Goal: Task Accomplishment & Management: Use online tool/utility

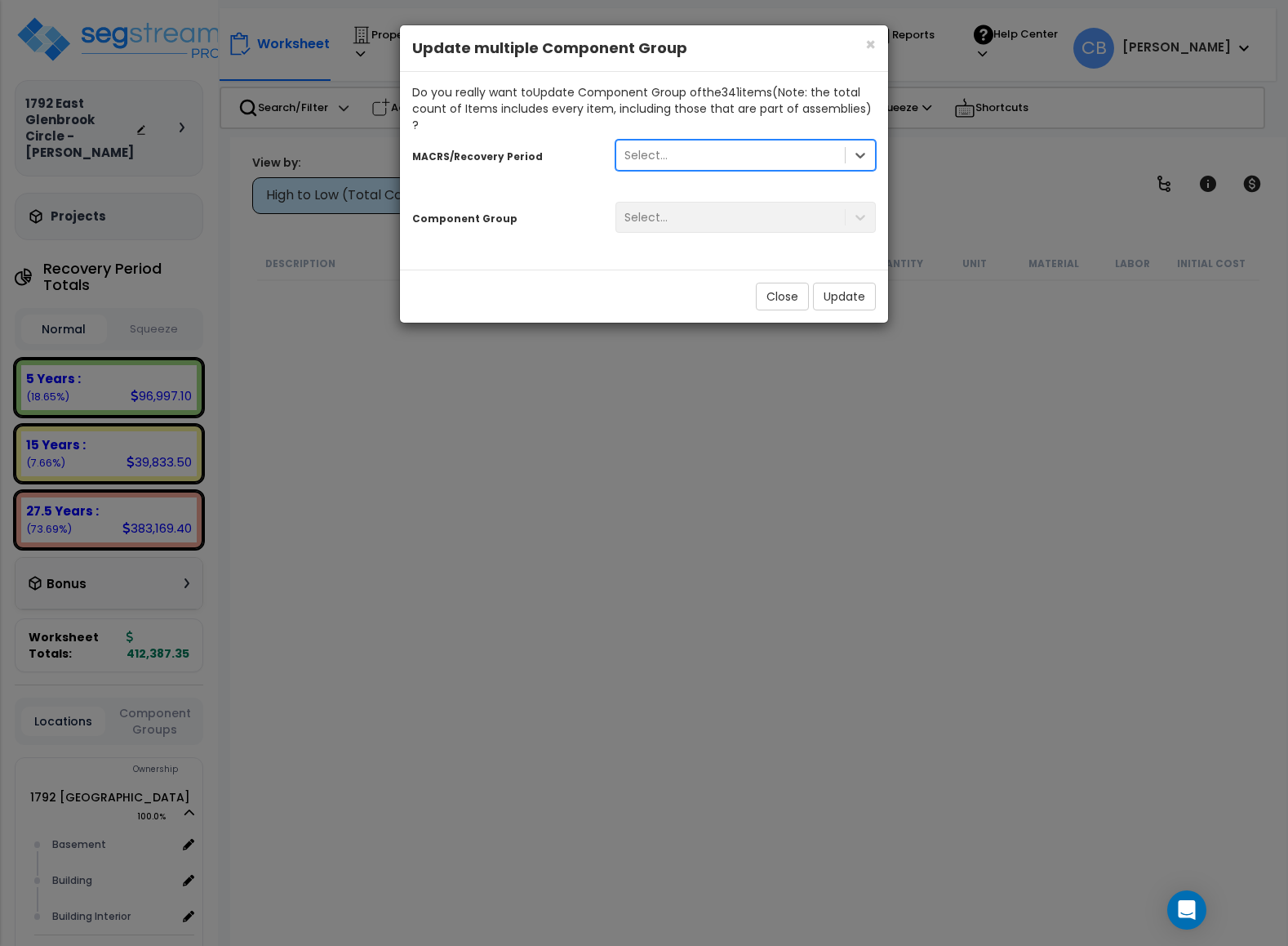
scroll to position [3553, 0]
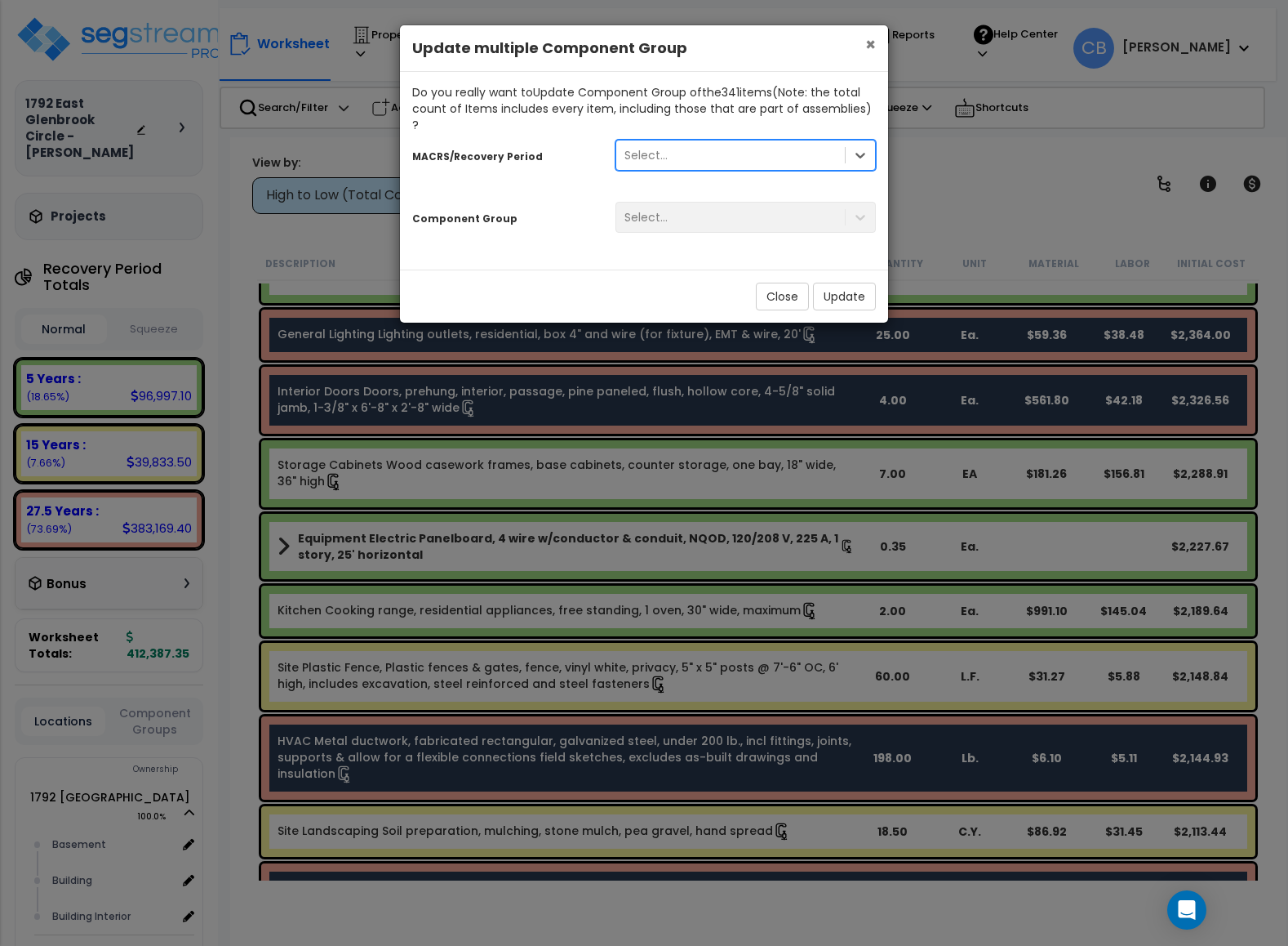
click at [867, 47] on span "×" at bounding box center [871, 44] width 11 height 24
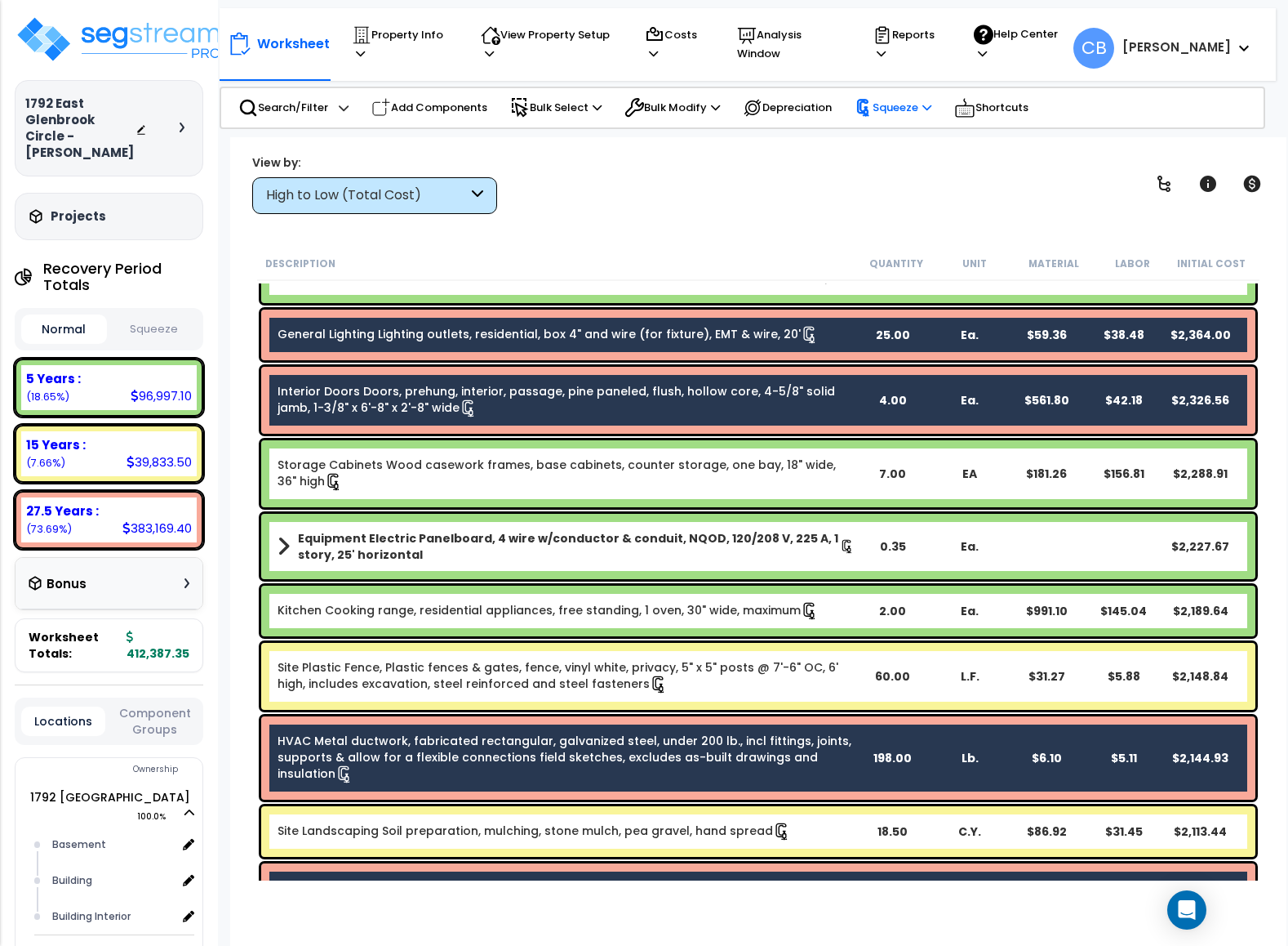
click at [896, 106] on p "Squeeze" at bounding box center [893, 108] width 76 height 18
click at [891, 149] on link "Squeeze" at bounding box center [927, 141] width 162 height 32
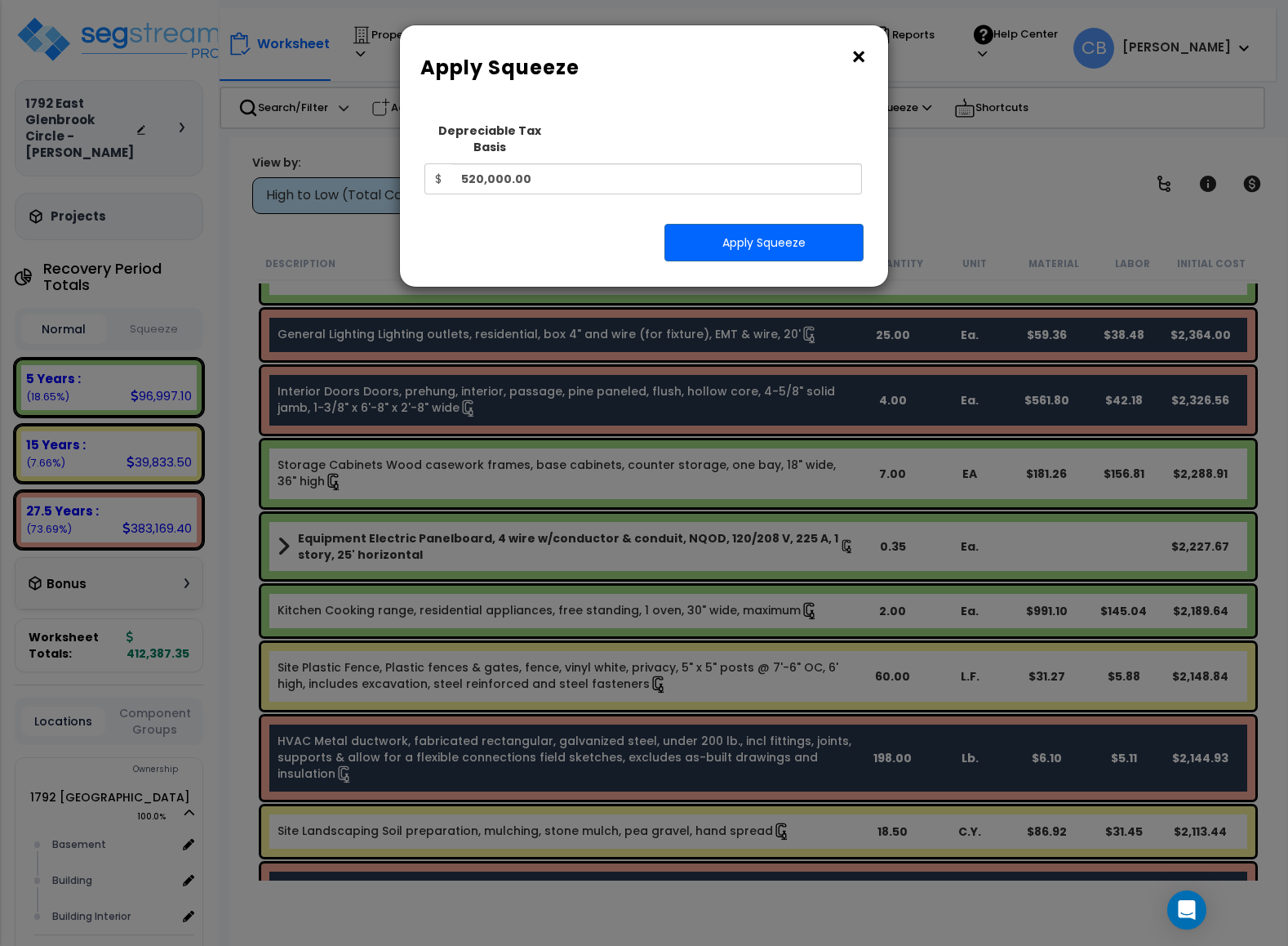
drag, startPoint x: 860, startPoint y: 59, endPoint x: 821, endPoint y: 87, distance: 48.0
click at [860, 60] on button "×" at bounding box center [859, 57] width 18 height 26
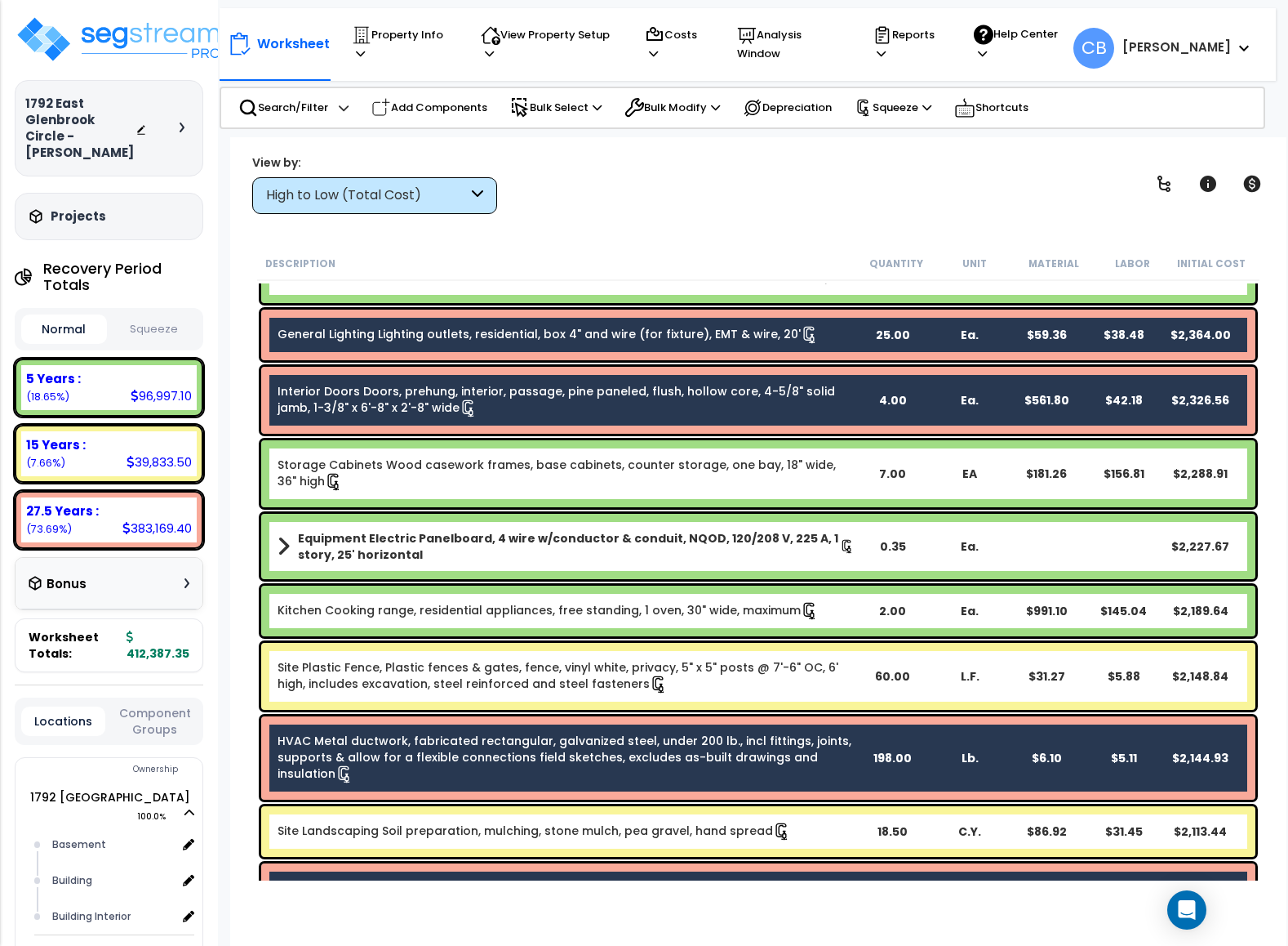
click at [517, 486] on link "Storage Cabinets Wood casework frames, base cabinets, counter storage, one bay,…" at bounding box center [565, 473] width 577 height 34
click at [515, 486] on link "Storage Cabinets Wood casework frames, base cabinets, counter storage, one bay,…" at bounding box center [565, 473] width 577 height 34
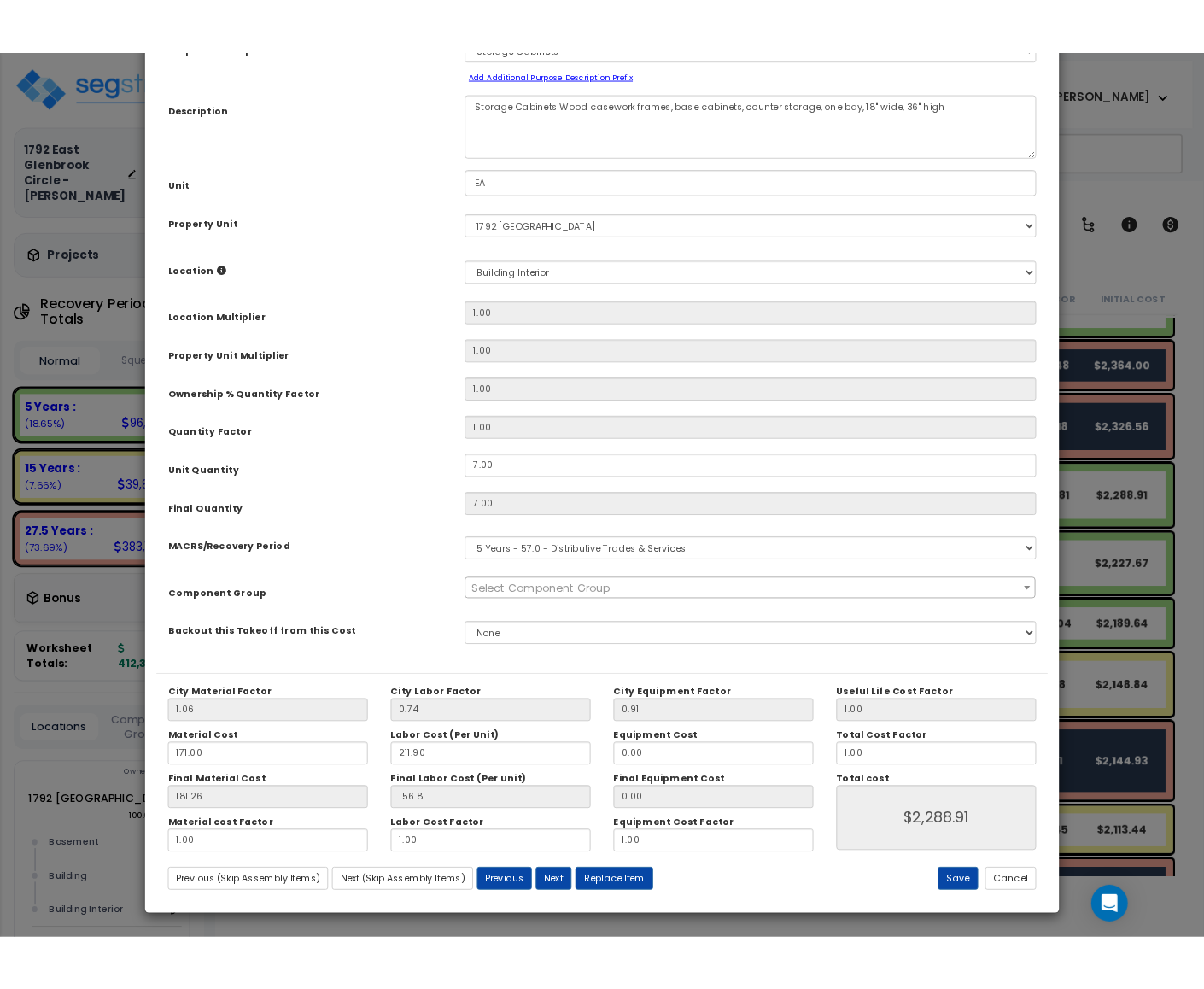
scroll to position [0, 0]
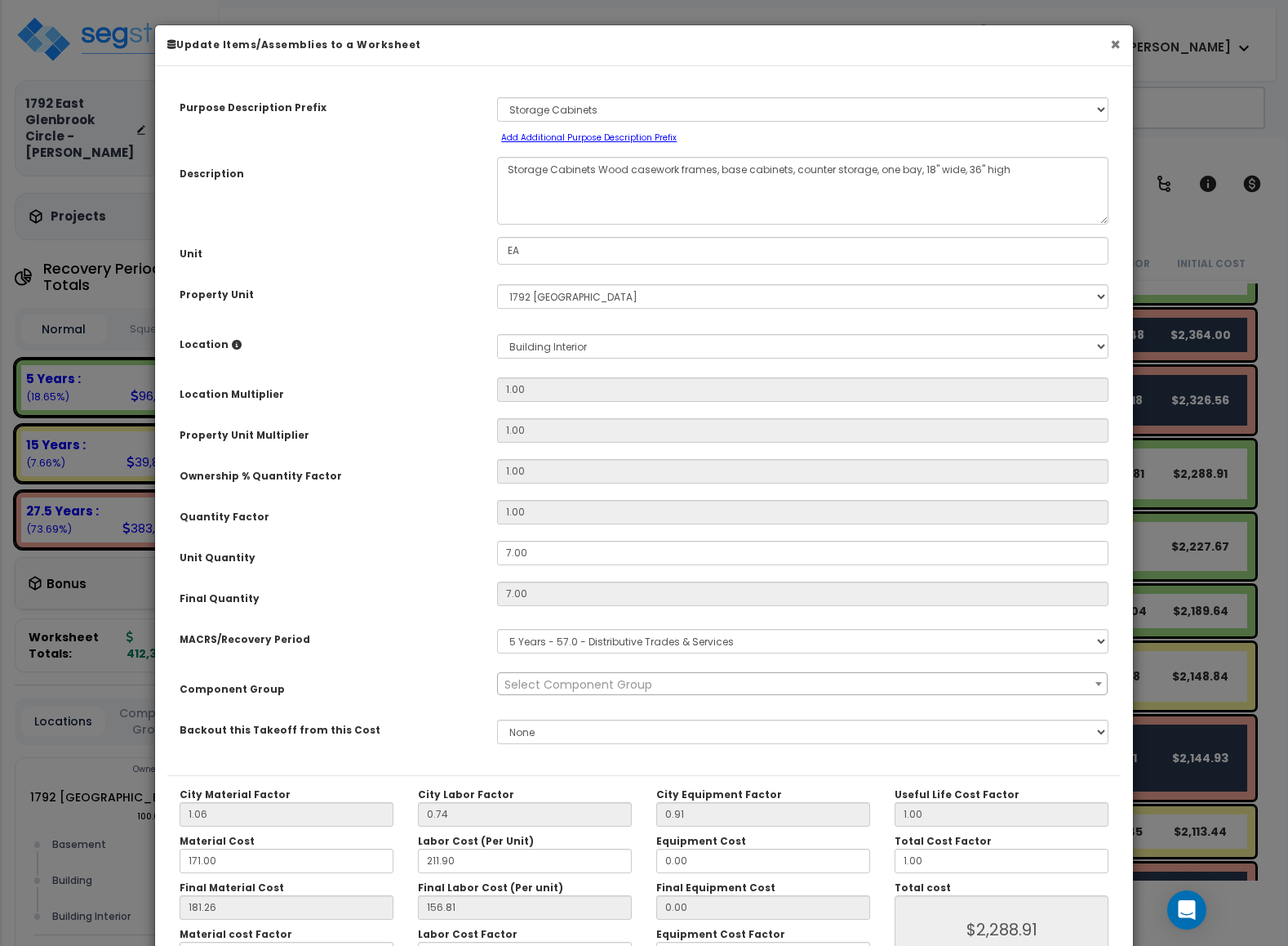
click at [1114, 47] on button "×" at bounding box center [1116, 45] width 11 height 18
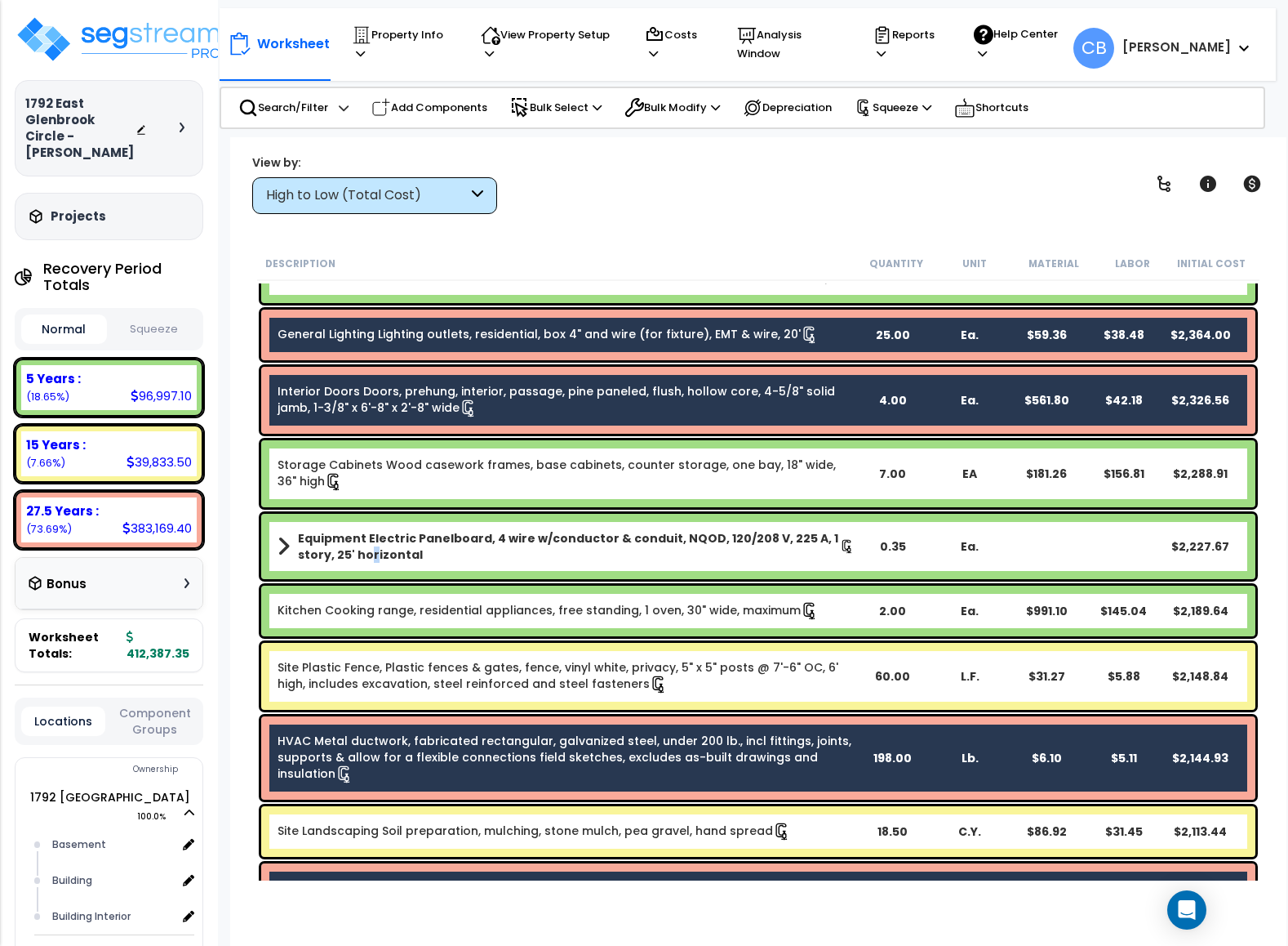
click at [370, 560] on b "Equipment Electric Panelboard, 4 wire w/conductor & conduit, NQOD, 120/208 V, 2…" at bounding box center [568, 546] width 542 height 32
click at [368, 560] on b "Equipment Electric Panelboard, 4 wire w/conductor & conduit, NQOD, 120/208 V, 2…" at bounding box center [568, 546] width 542 height 32
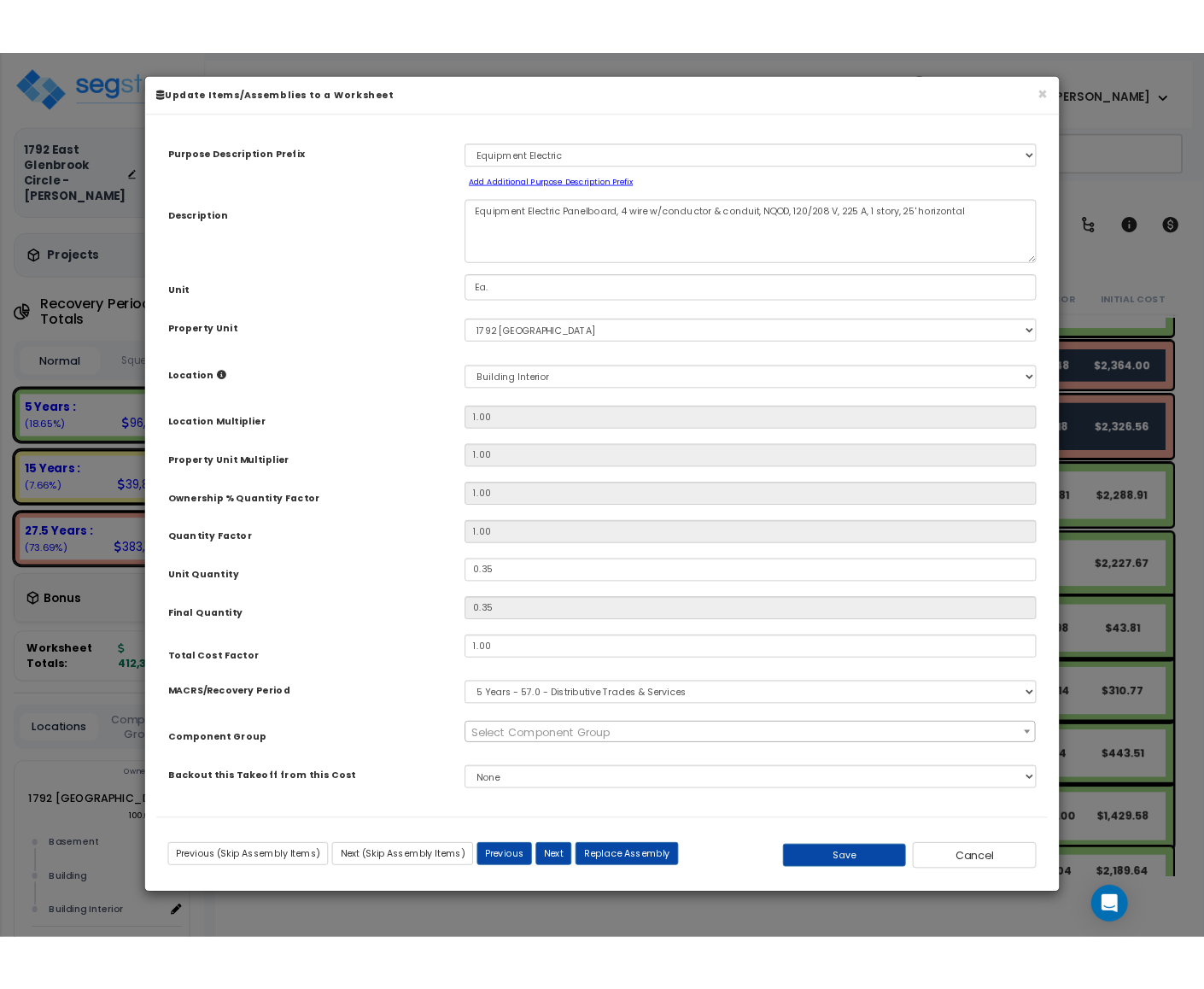
scroll to position [3720, 0]
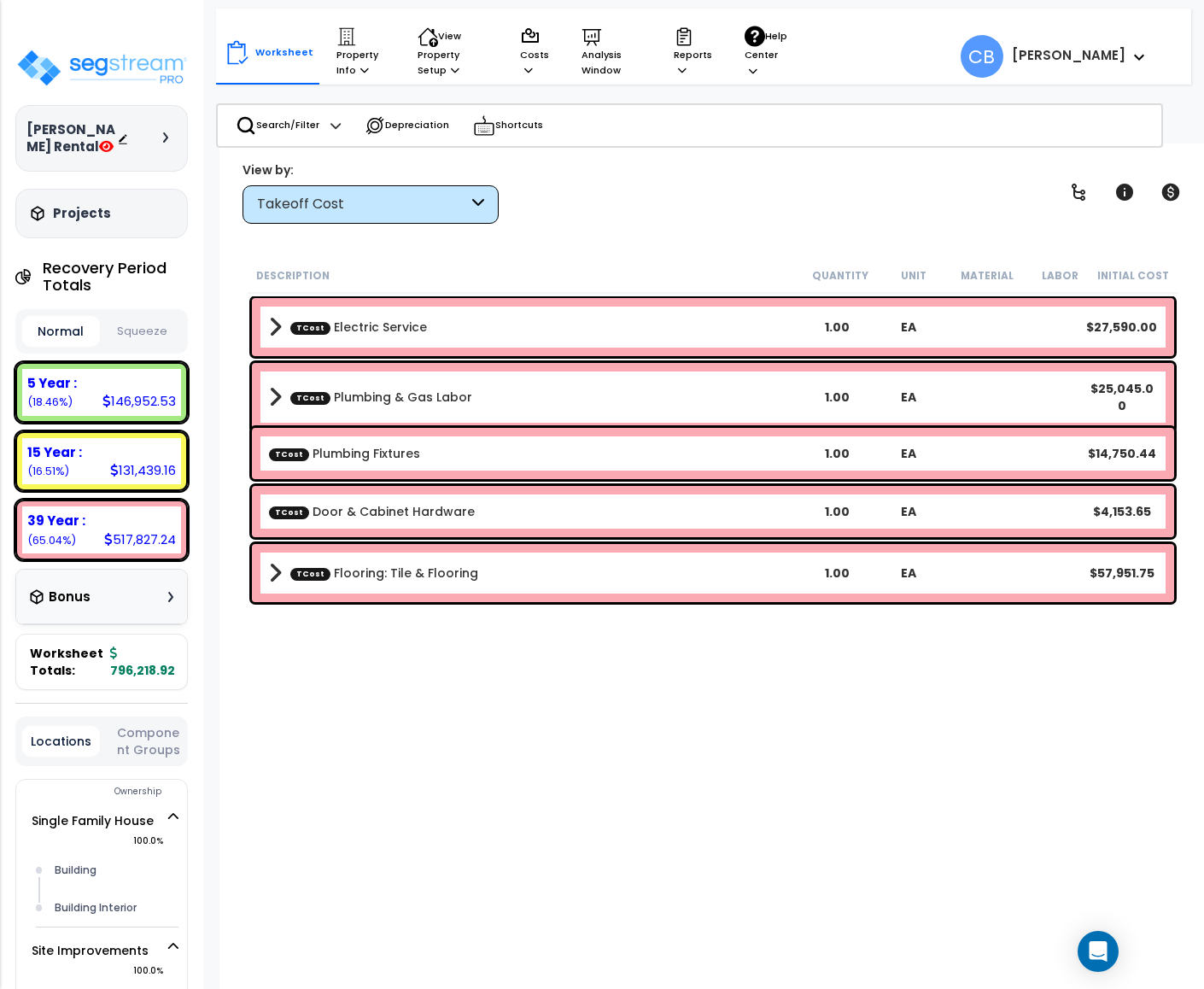
click at [364, 343] on div "TCost Electric Service 1.00 EA $27,590.00" at bounding box center [713, 327] width 922 height 58
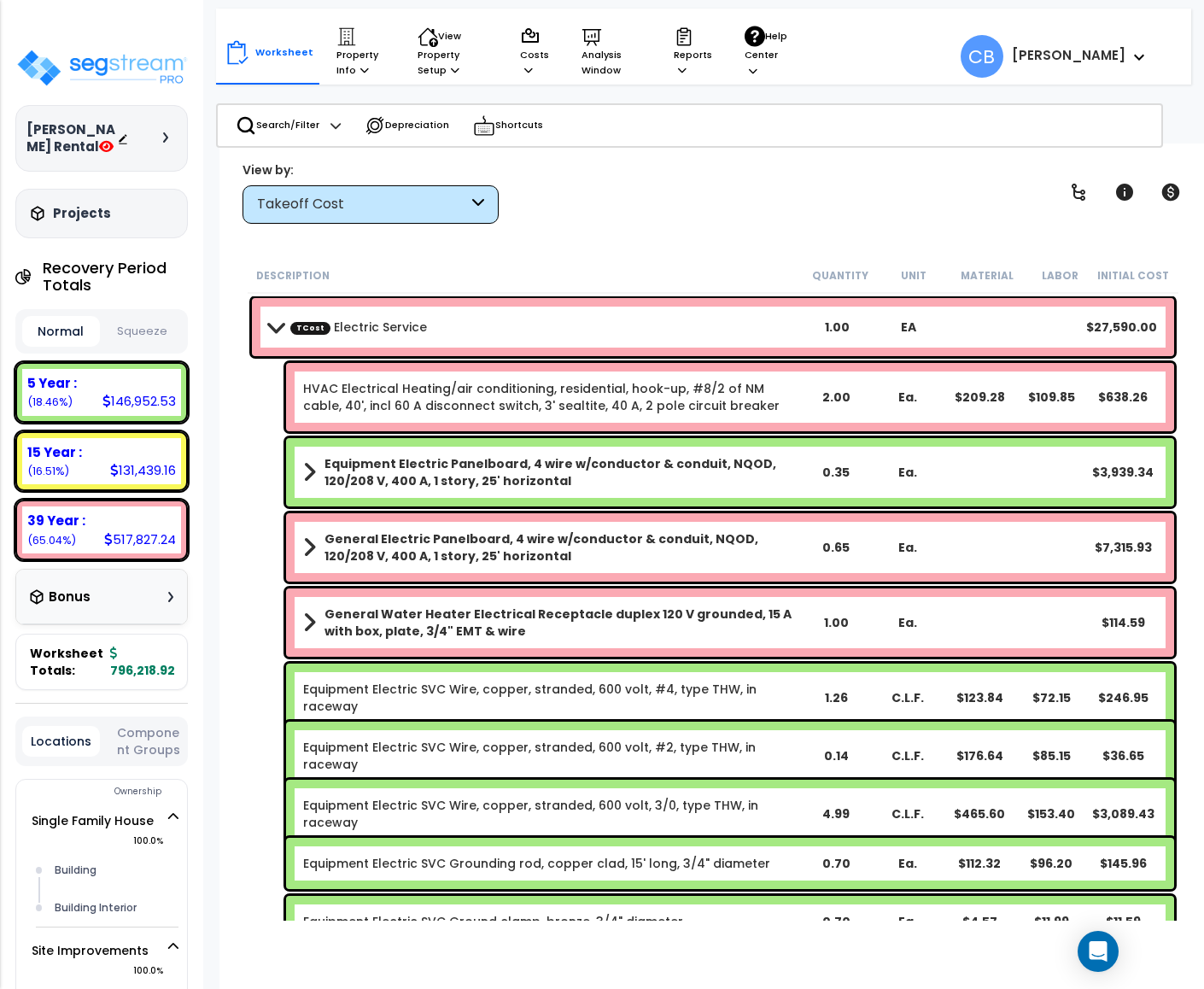
click at [362, 334] on b "TCost Electric Service" at bounding box center [535, 327] width 533 height 24
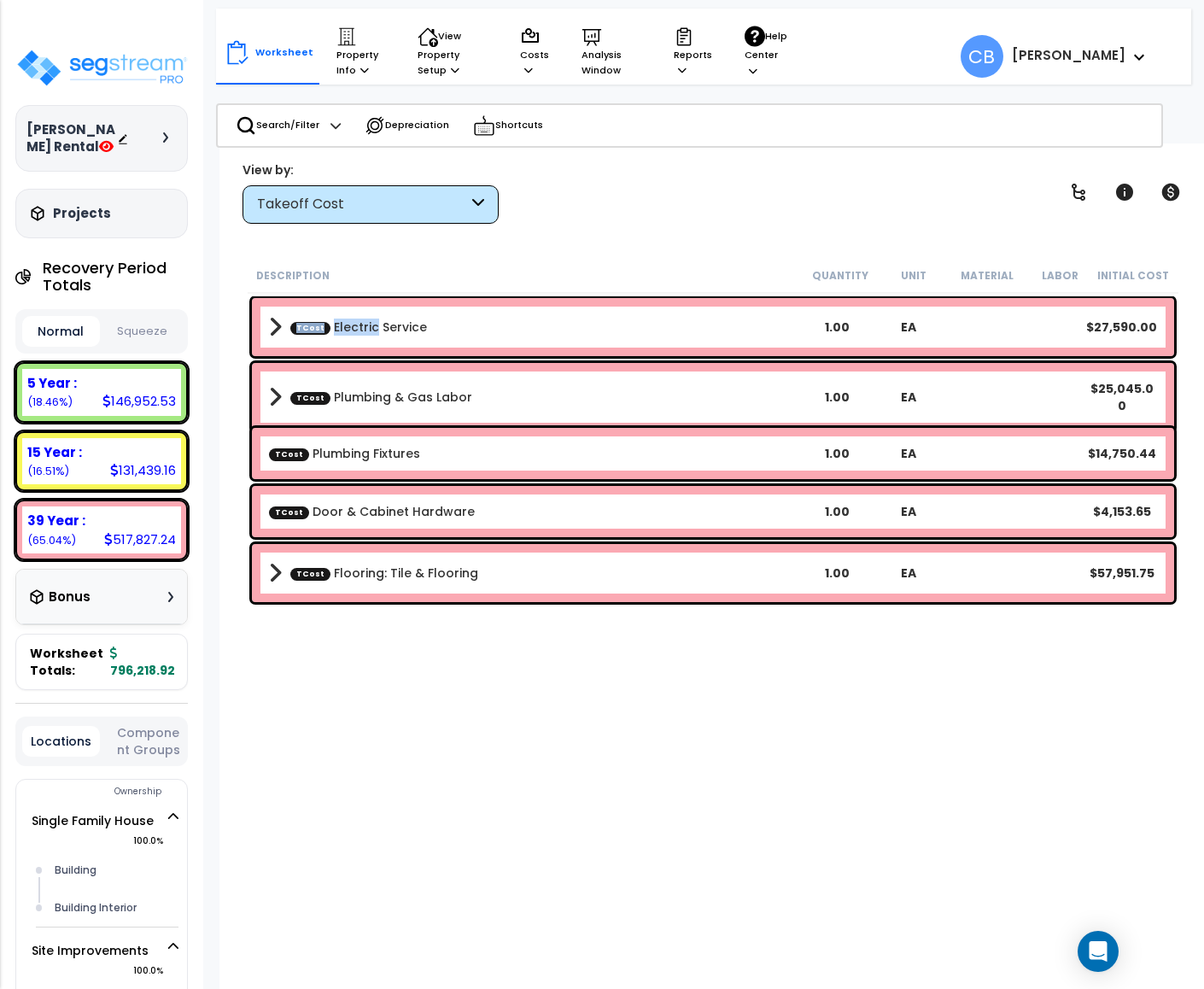
click at [364, 334] on b "TCost Electric Service" at bounding box center [535, 327] width 533 height 24
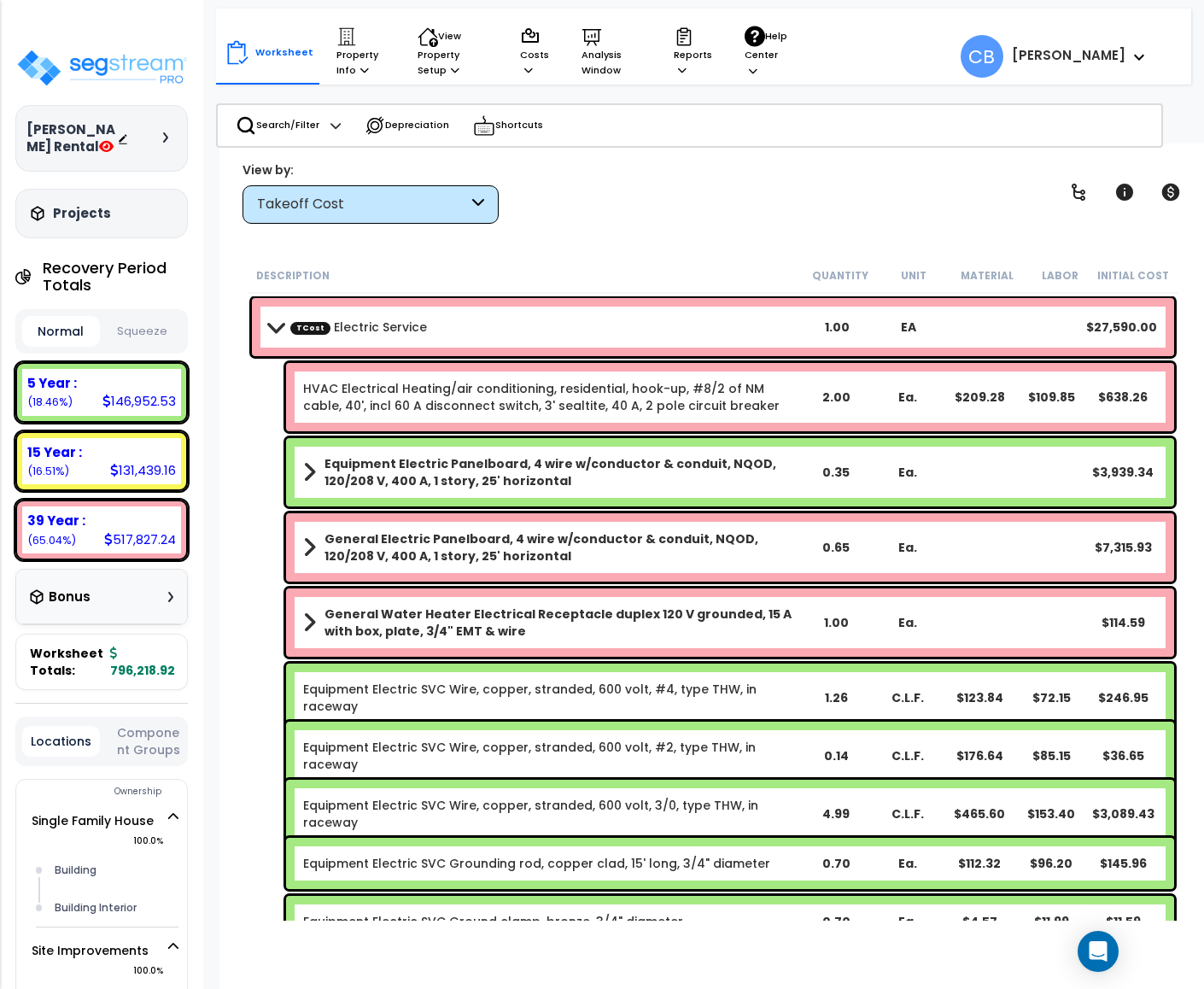
click at [380, 389] on link "HVAC Electrical Heating/air conditioning, residential, hook-up, #8/2 of NM cabl…" at bounding box center [550, 397] width 495 height 34
click at [379, 389] on link "HVAC Electrical Heating/air conditioning, residential, hook-up, #8/2 of NM cabl…" at bounding box center [550, 397] width 495 height 34
click at [380, 389] on link "HVAC Electrical Heating/air conditioning, residential, hook-up, #8/2 of NM cabl…" at bounding box center [550, 397] width 495 height 34
click at [379, 388] on link "HVAC Electrical Heating/air conditioning, residential, hook-up, #8/2 of NM cabl…" at bounding box center [550, 397] width 495 height 34
click at [408, 320] on link "TCost Electric Service" at bounding box center [358, 327] width 137 height 17
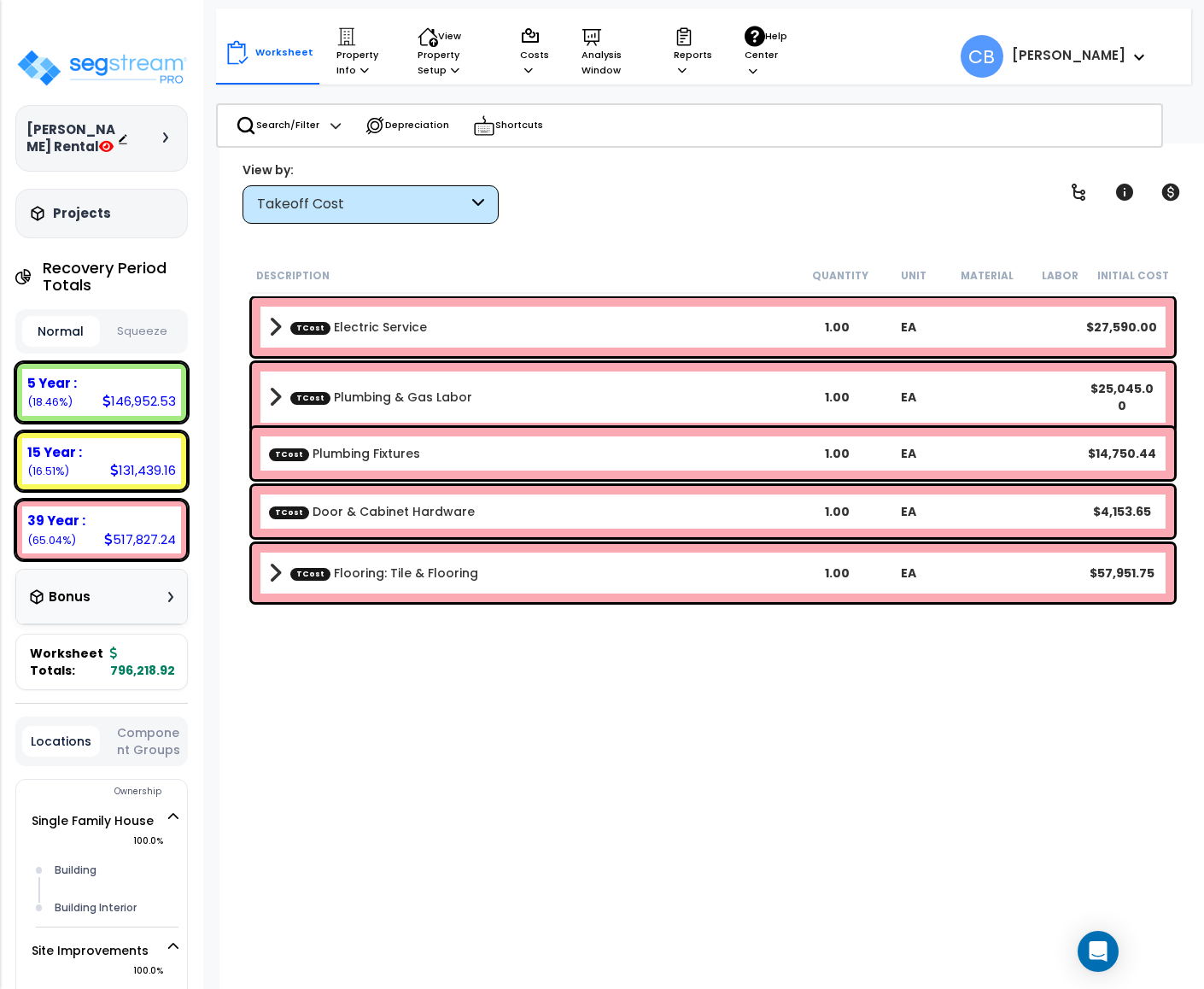
click at [388, 190] on div "Takeoff Cost" at bounding box center [370, 205] width 256 height 39
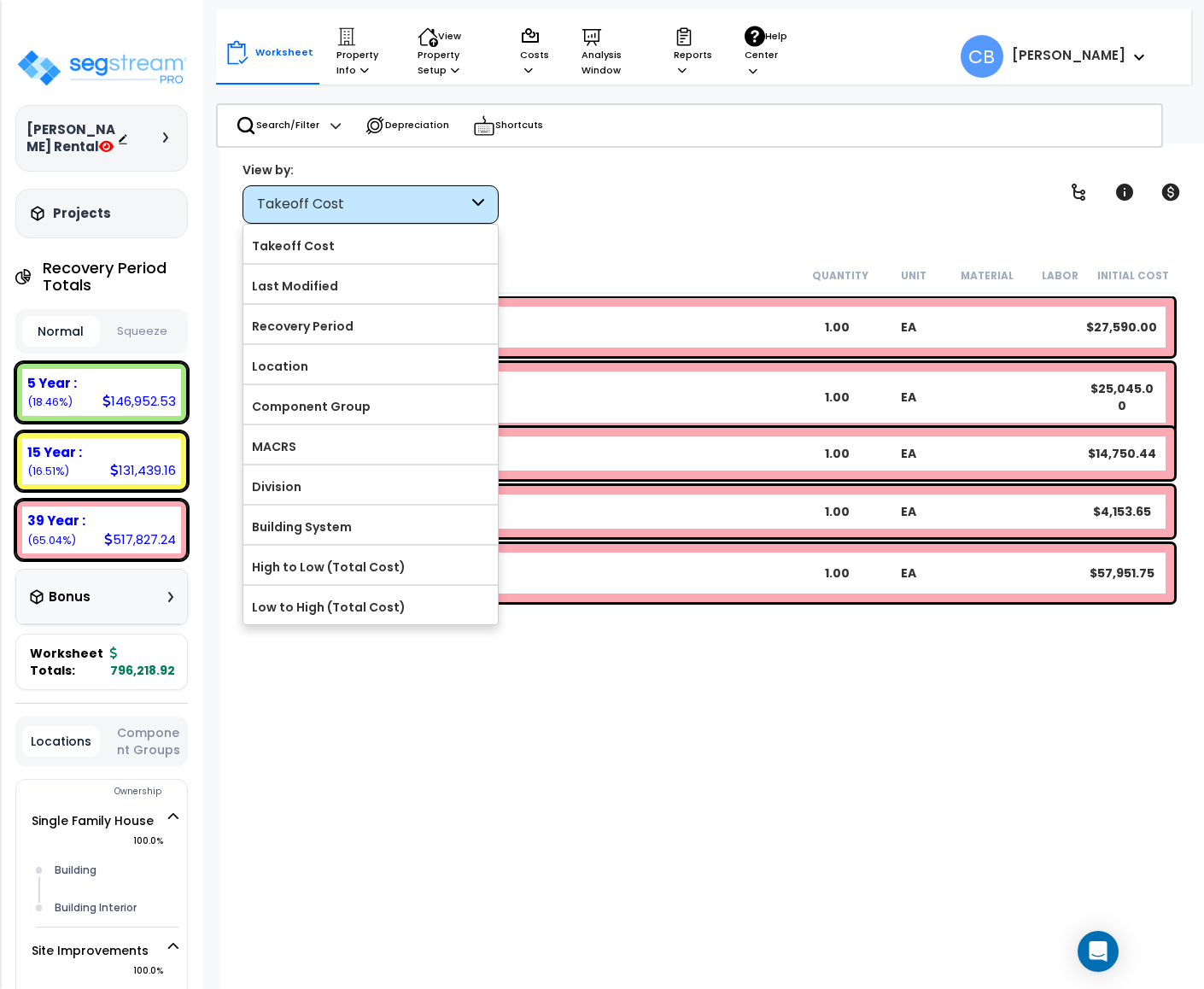
click at [300, 406] on label "Component Group" at bounding box center [370, 407] width 254 height 26
click at [0, 0] on input "Component Group" at bounding box center [0, 0] width 0 height 0
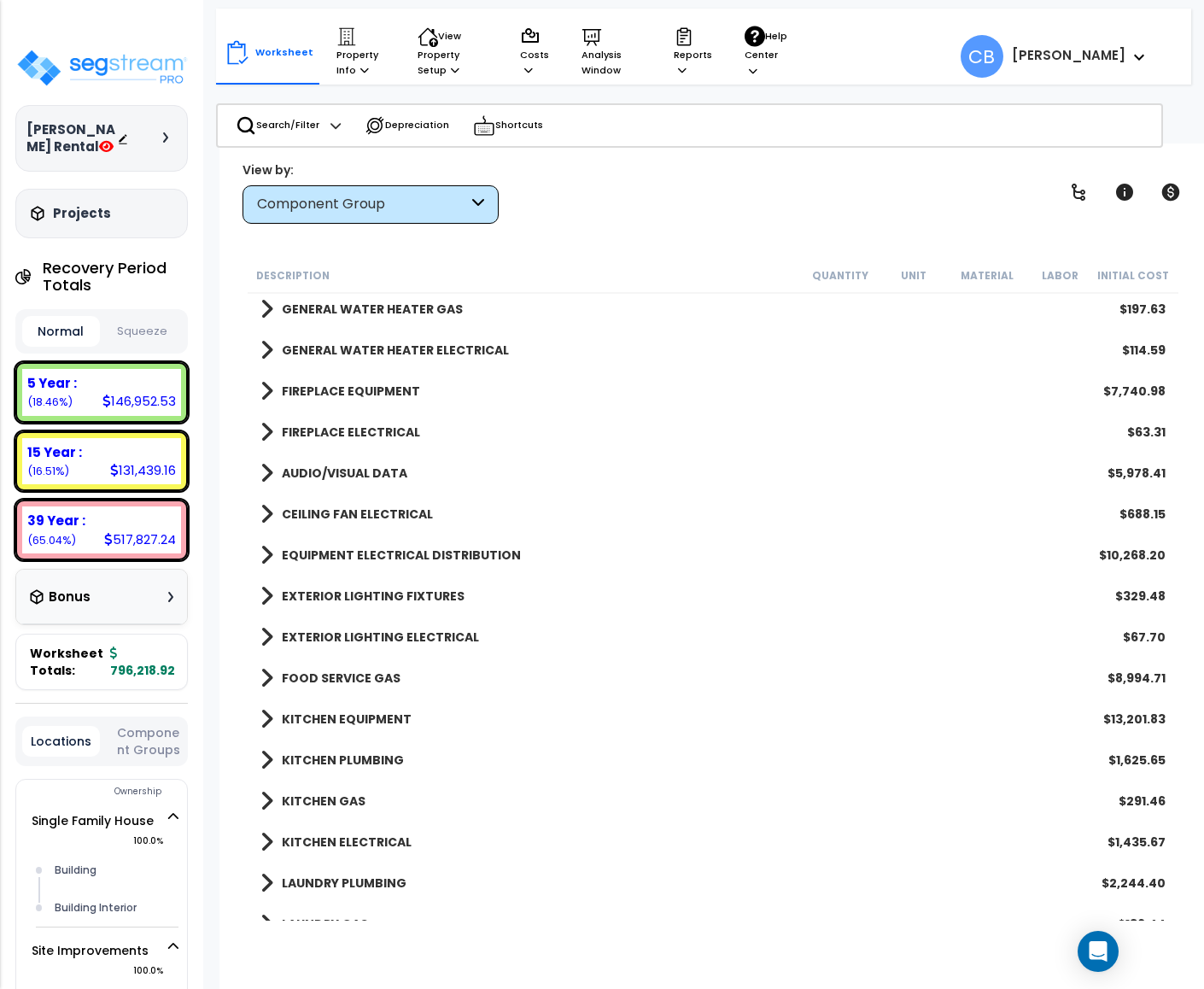
scroll to position [1586, 0]
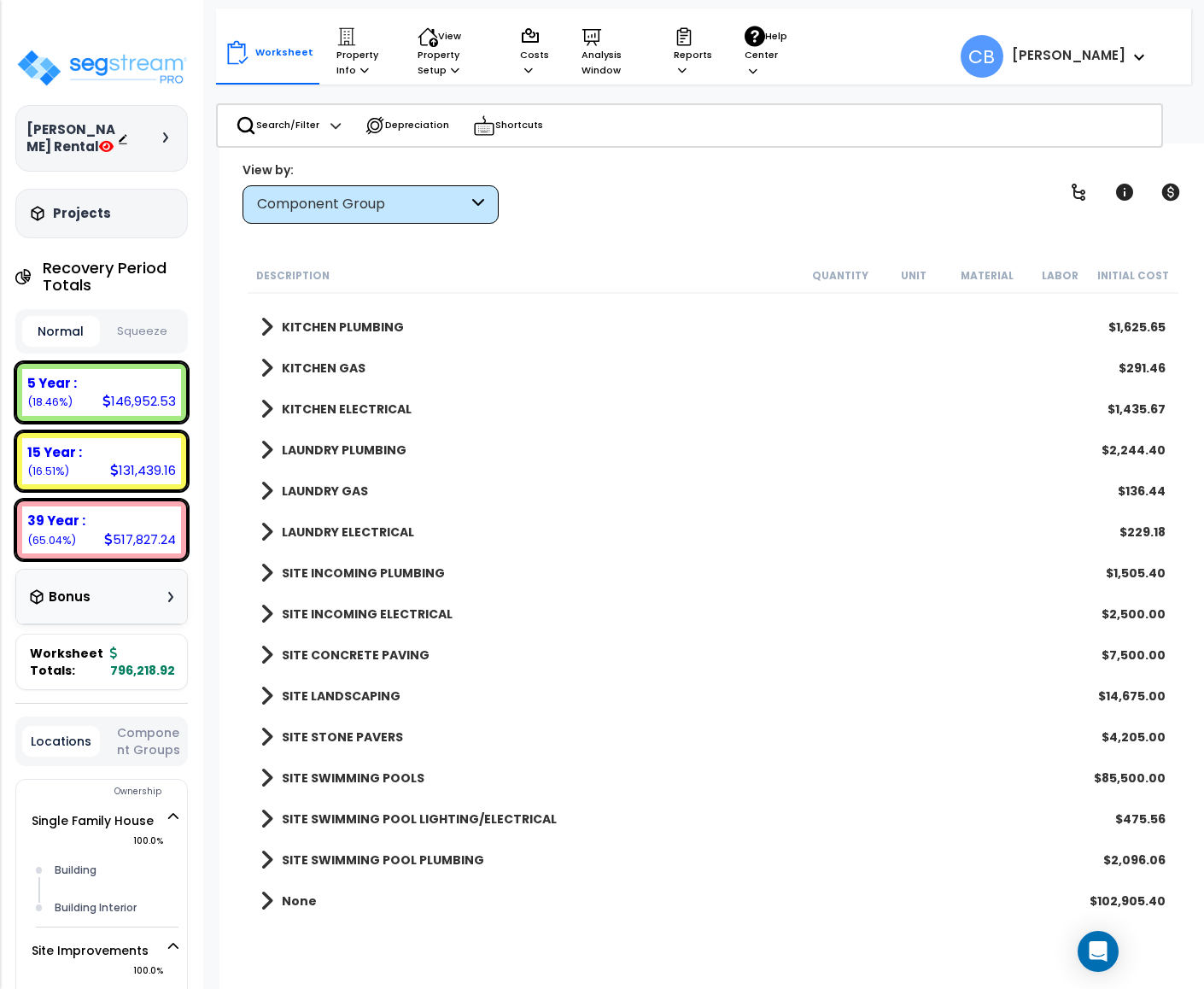
click at [312, 208] on div "Component Group" at bounding box center [363, 204] width 211 height 19
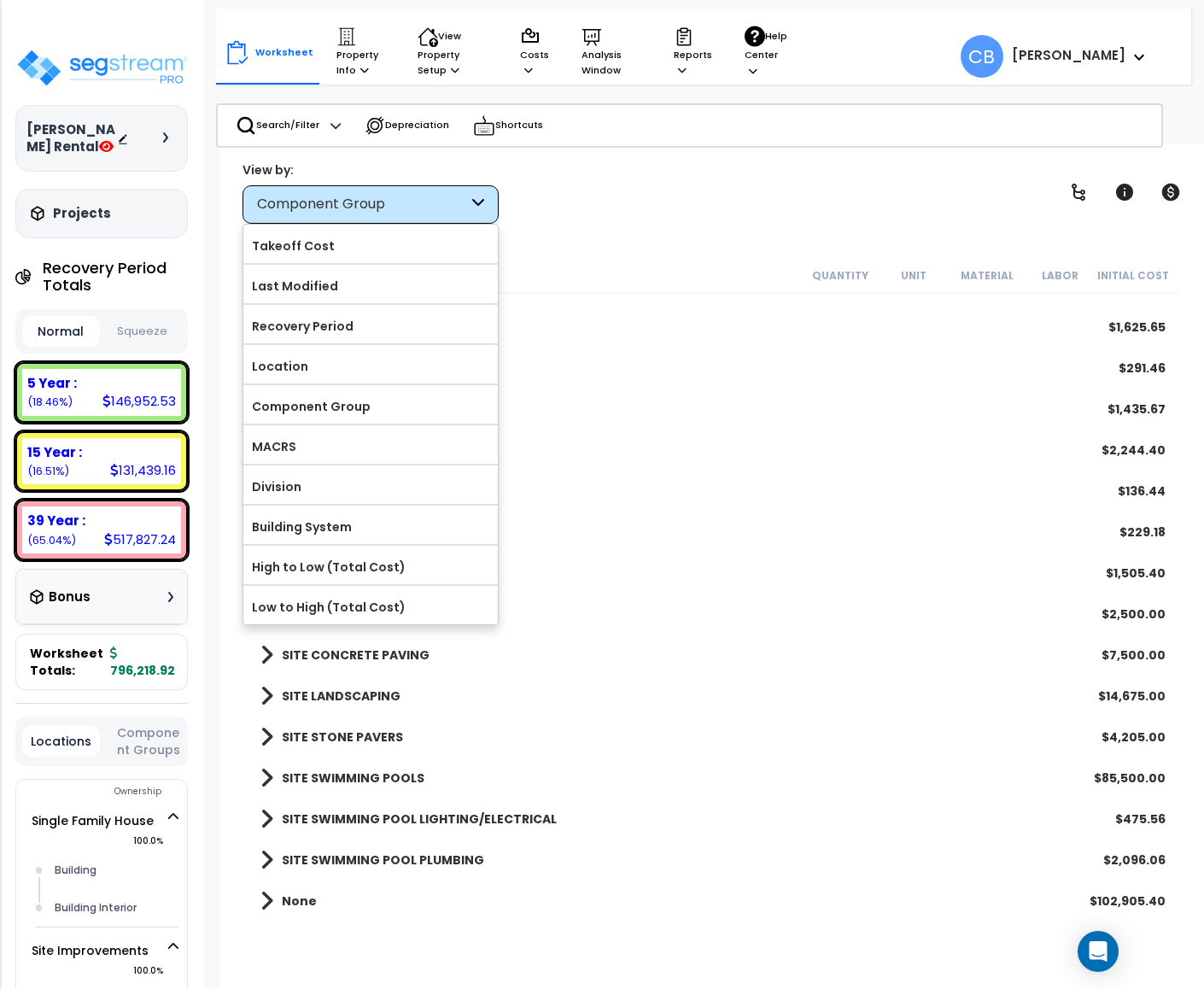
click at [676, 587] on div "SITE INCOMING PLUMBING $1,505.40" at bounding box center [713, 573] width 922 height 41
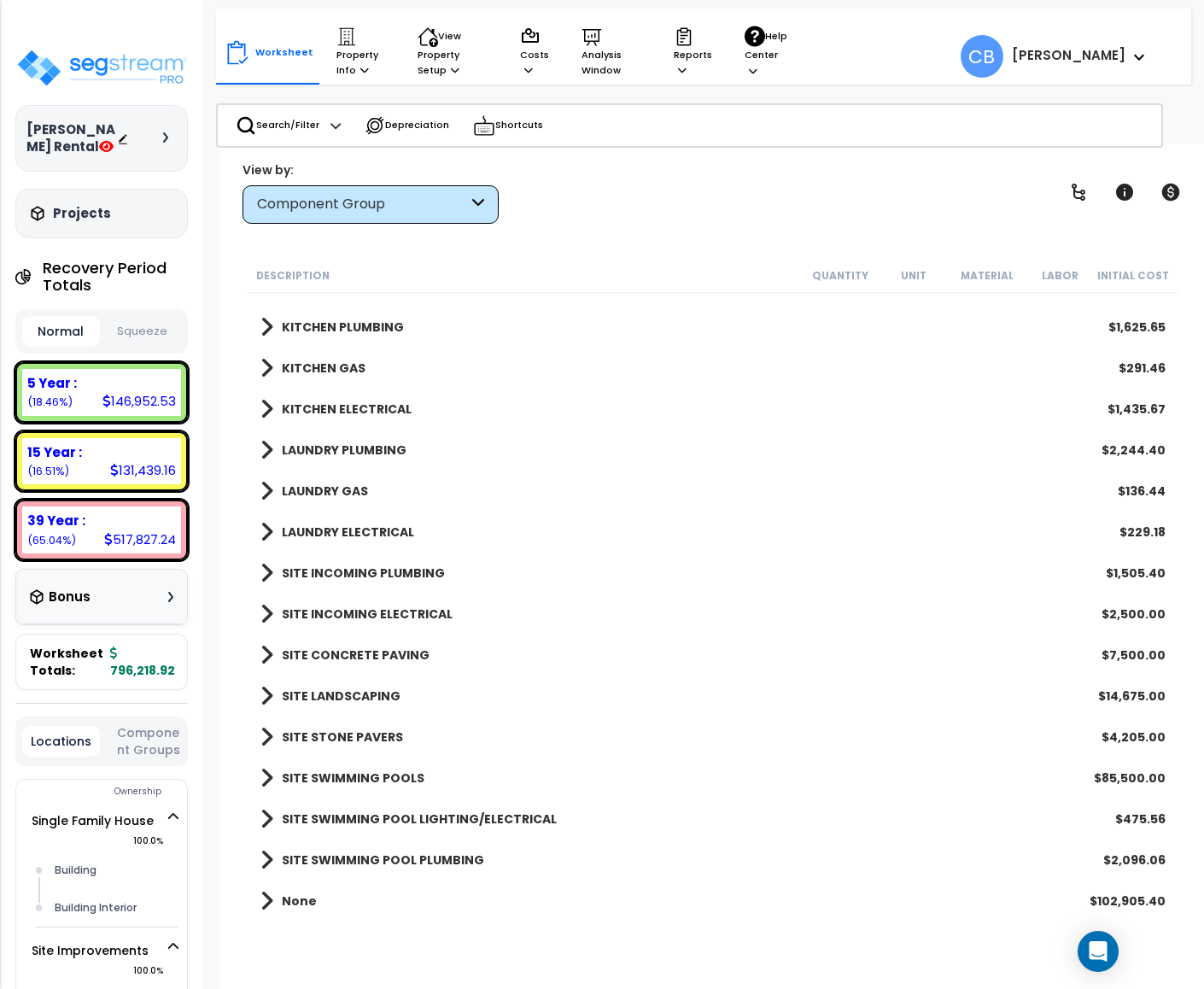
scroll to position [75, 0]
click at [1066, 197] on link at bounding box center [1078, 192] width 38 height 38
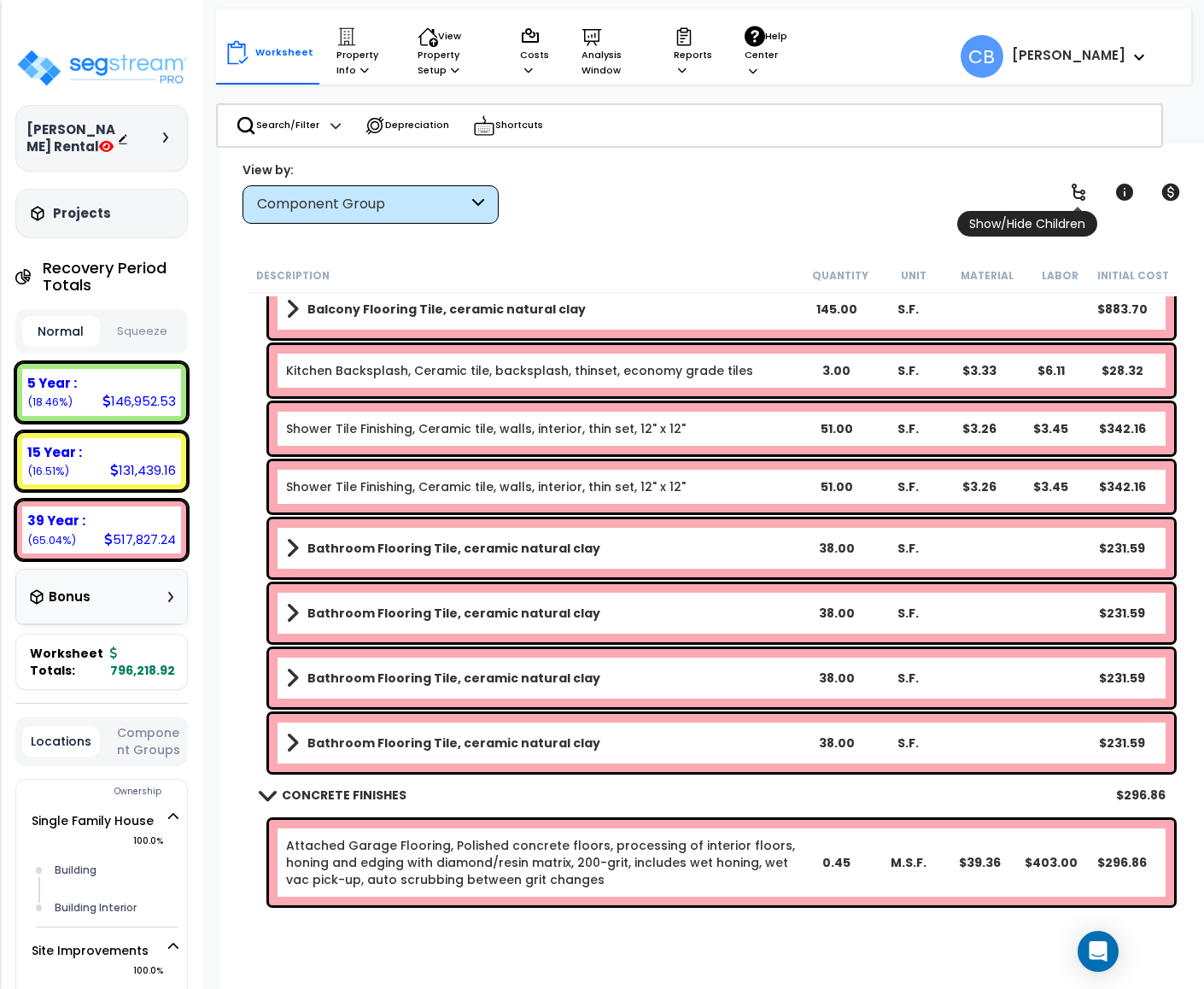
click at [1064, 195] on link at bounding box center [1078, 192] width 38 height 38
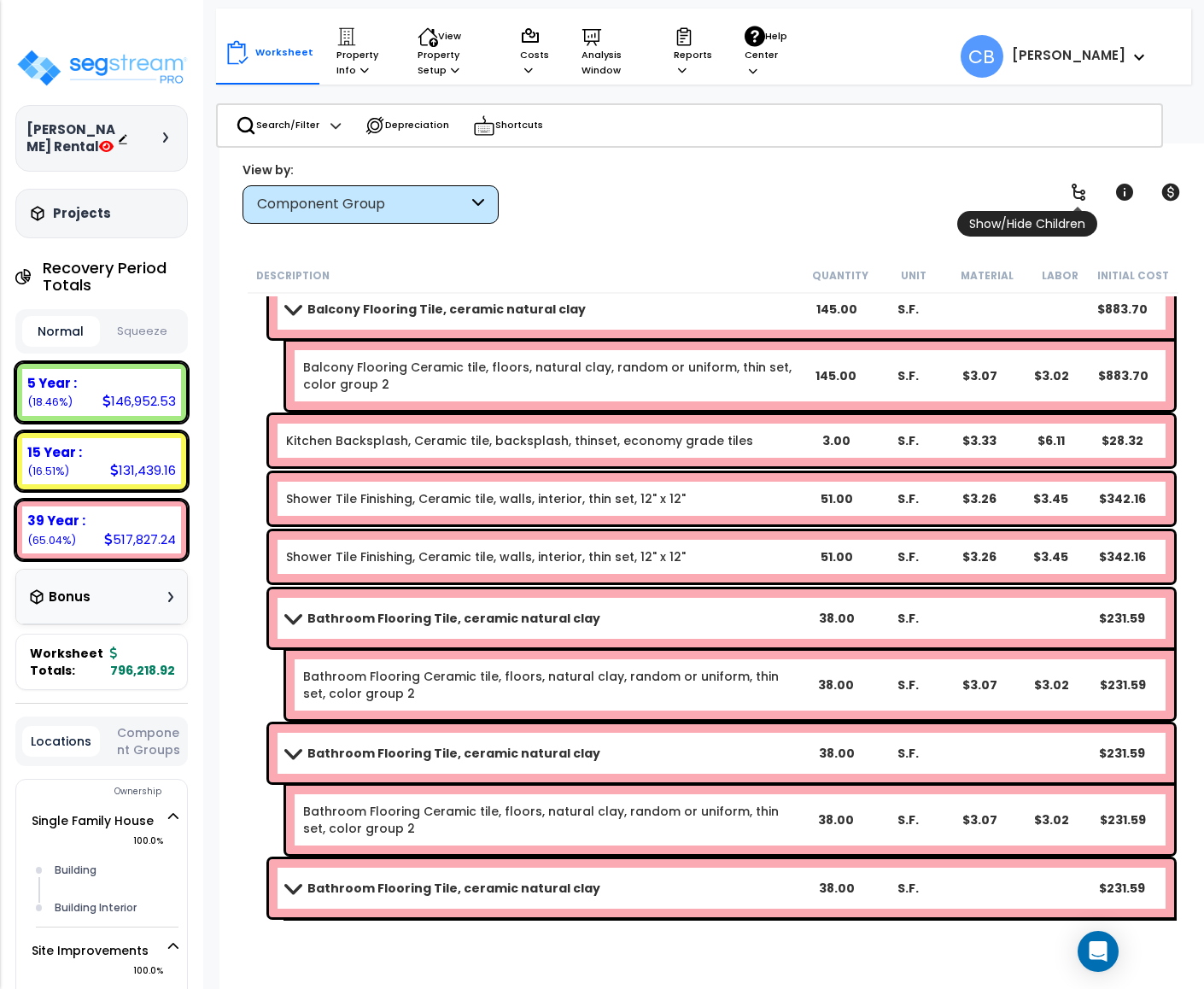
click at [1066, 195] on link at bounding box center [1078, 192] width 38 height 38
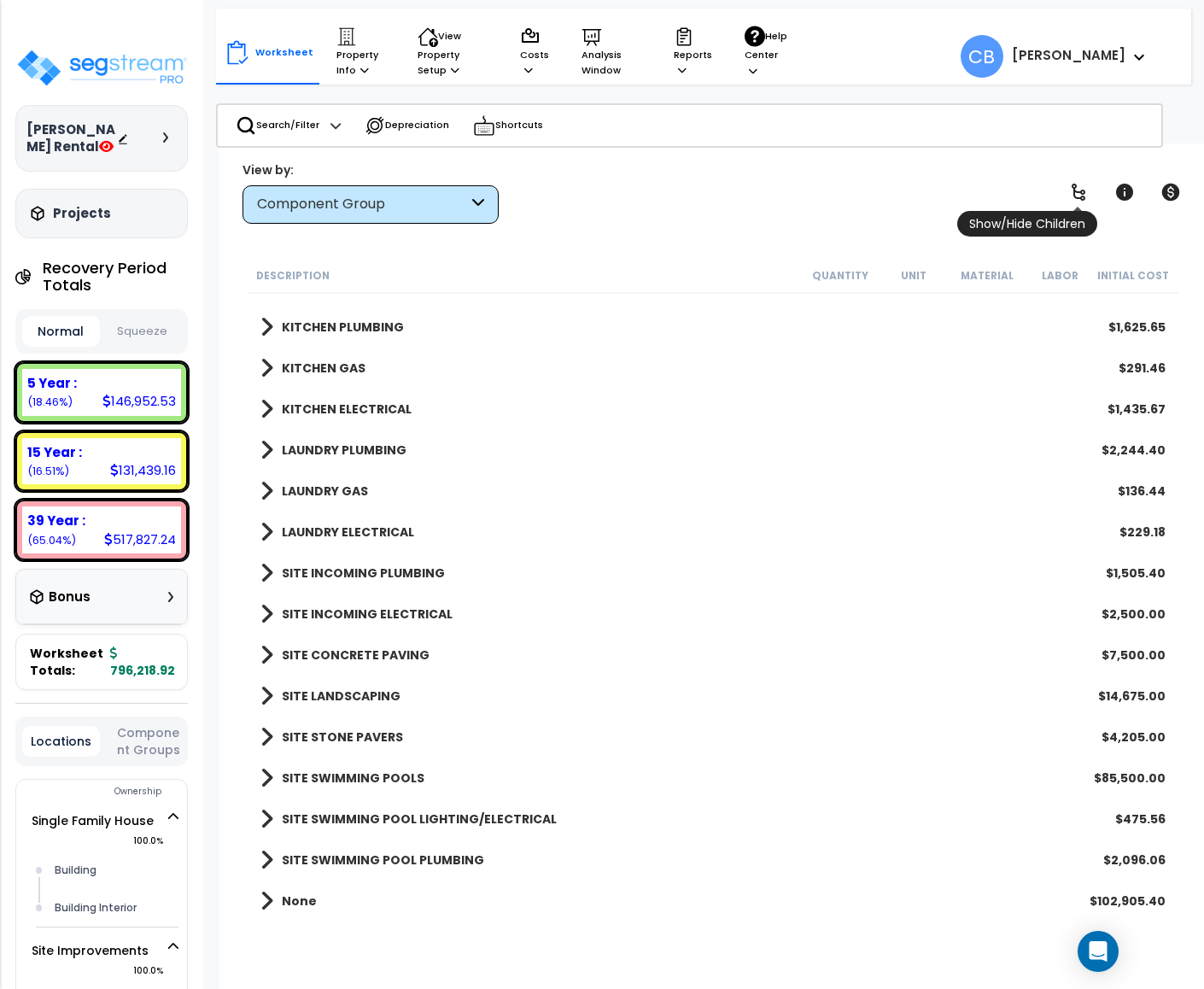
click at [1066, 195] on link at bounding box center [1078, 192] width 38 height 38
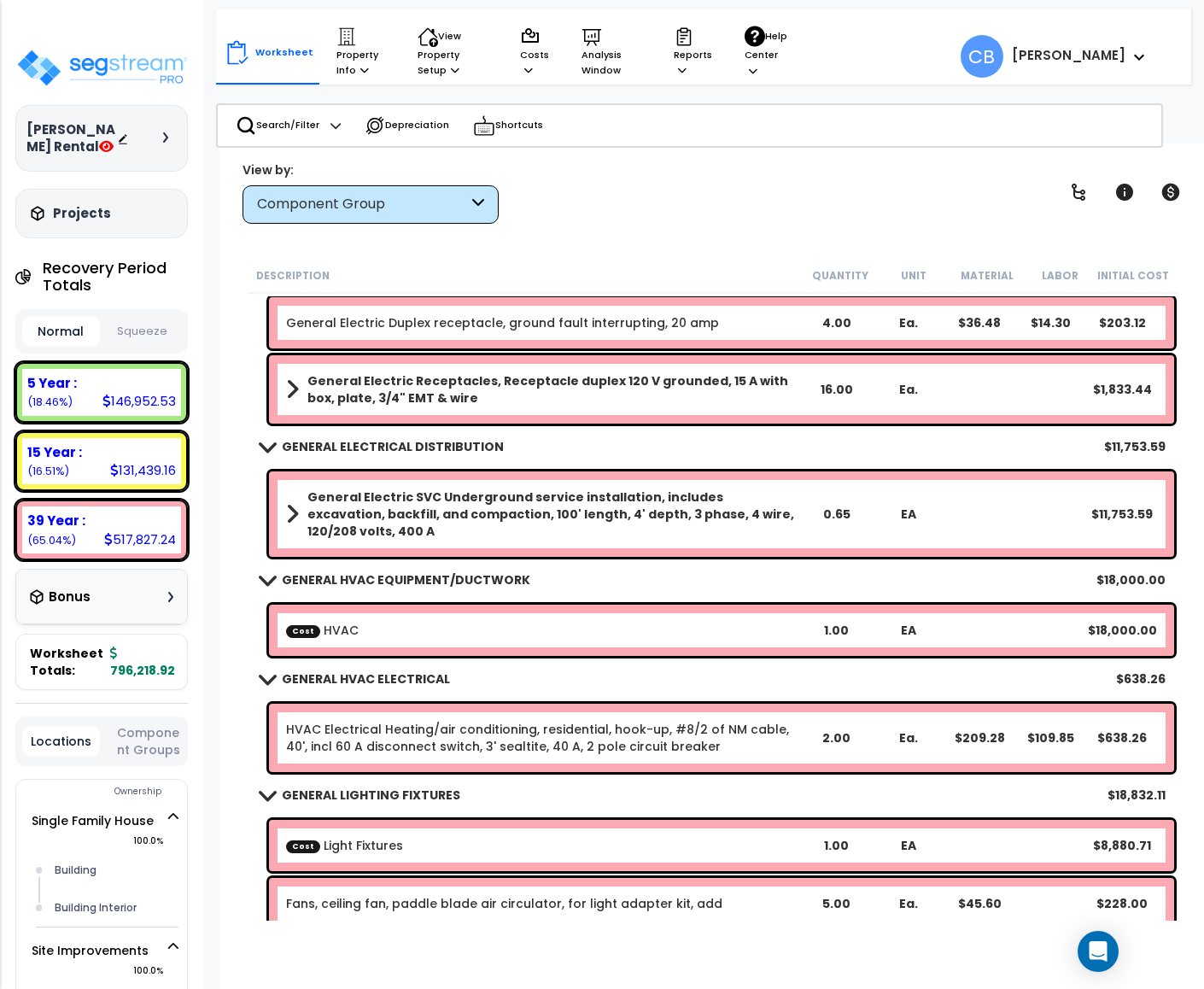
scroll to position [4660, 0]
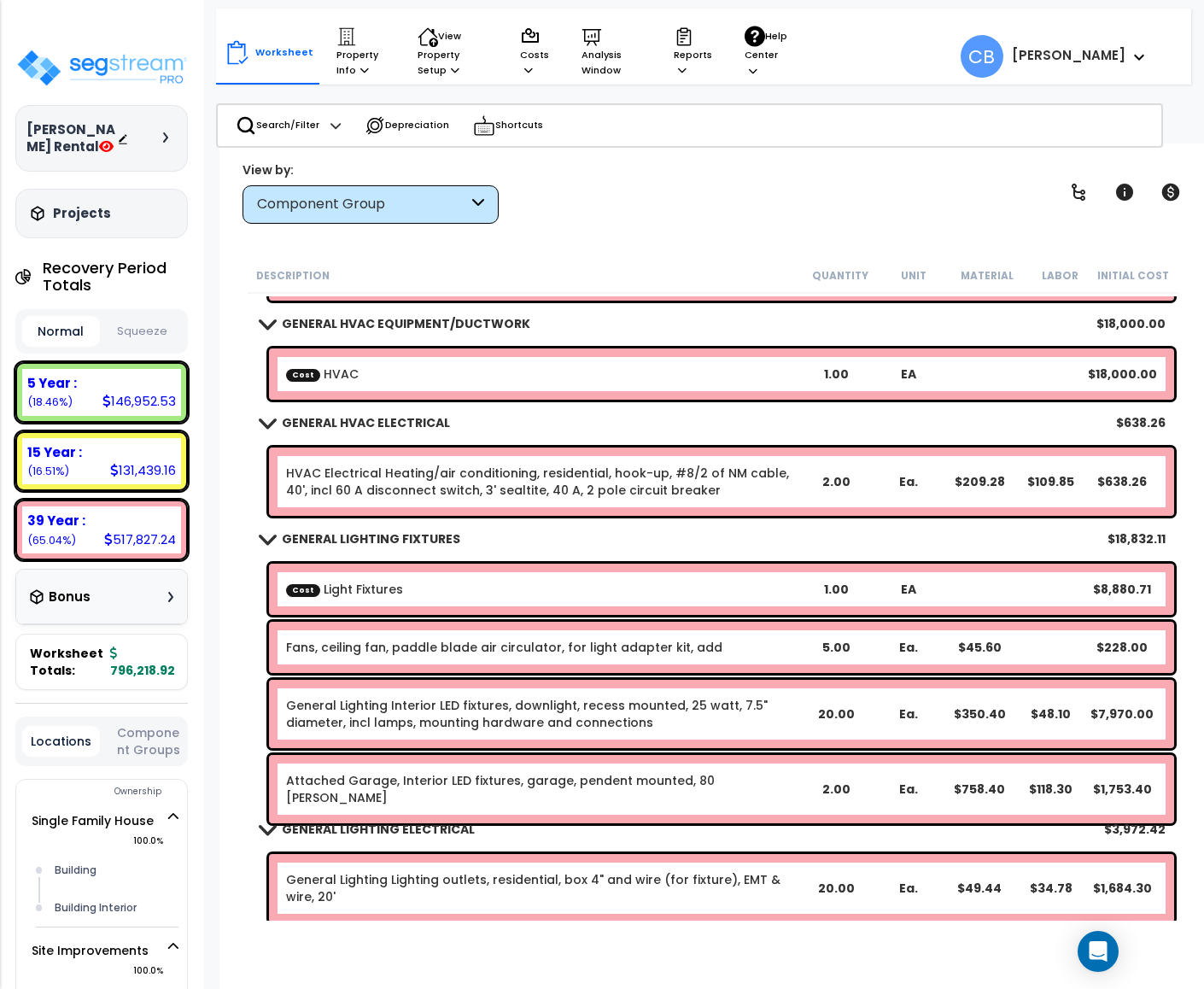
click at [392, 366] on b "Cost HVAC" at bounding box center [544, 374] width 514 height 17
click at [392, 365] on b "Cost HVAC" at bounding box center [544, 374] width 514 height 17
drag, startPoint x: 336, startPoint y: 56, endPoint x: 348, endPoint y: 80, distance: 26.8
click at [339, 57] on p "Property Info" at bounding box center [360, 52] width 49 height 52
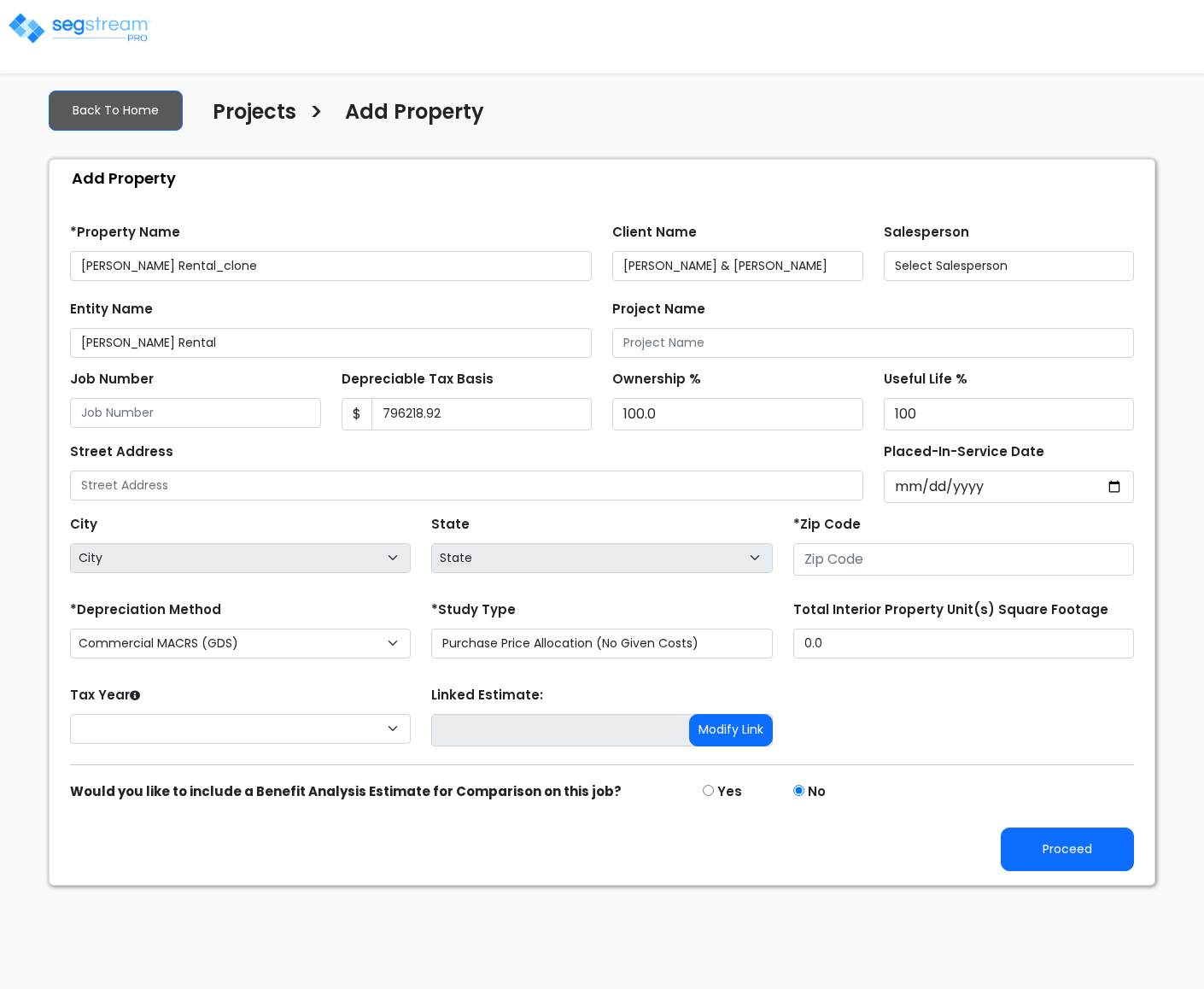
type input "None"
type input "796,218.92"
type input "[STREET_ADDRESS]"
type input "78639"
select select "CM(_9"
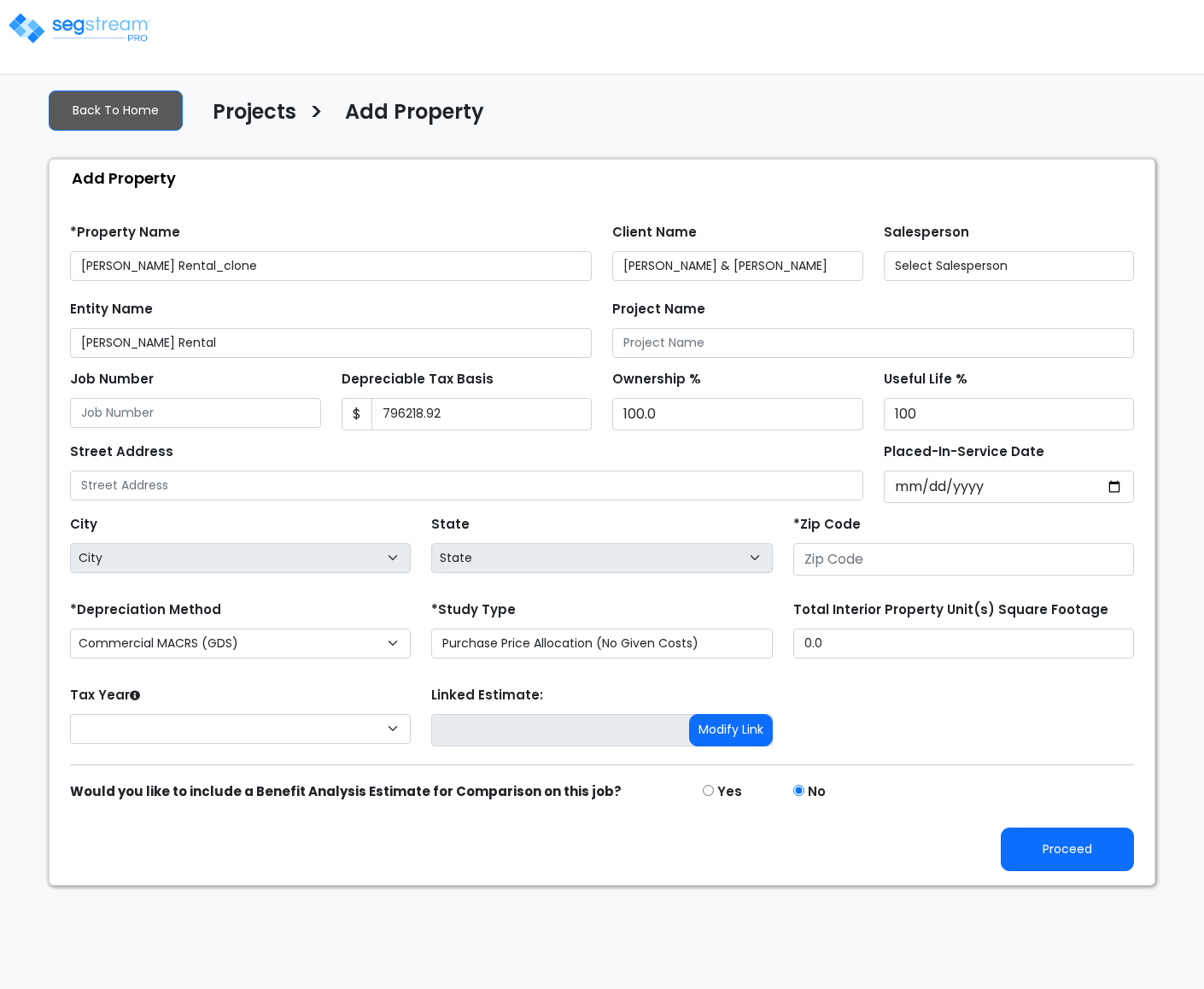
select select "NEW"
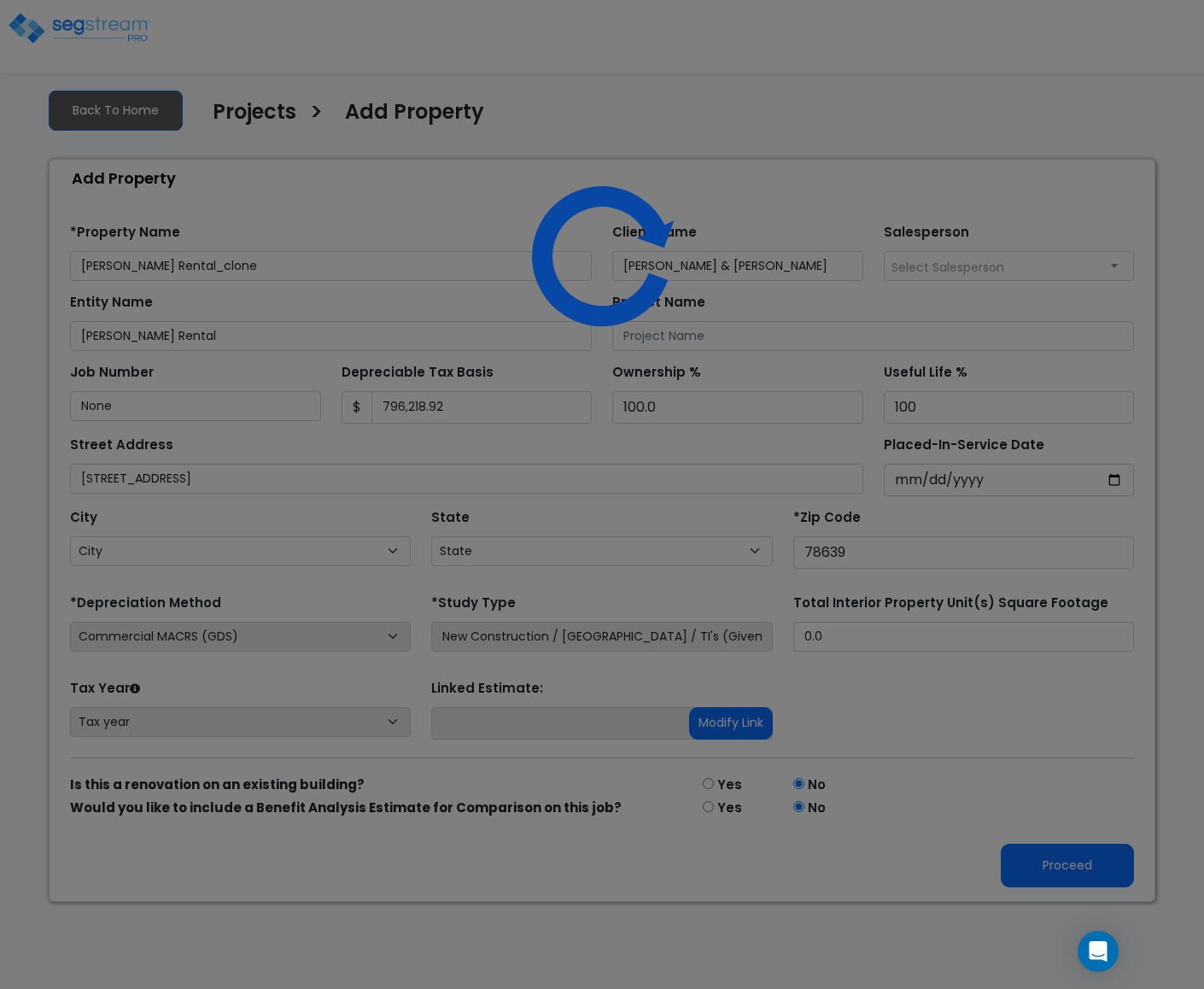
select select "TX"
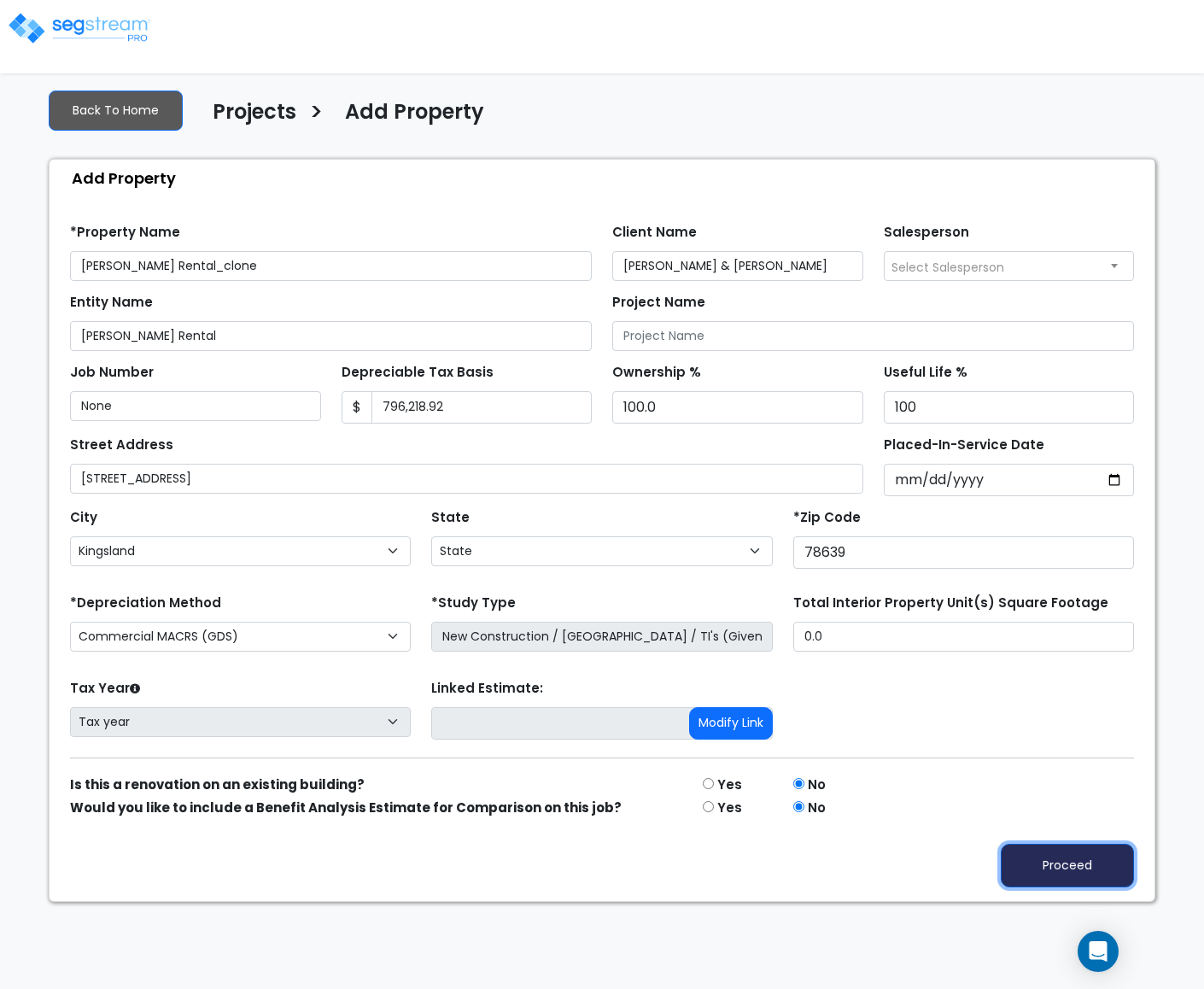
click at [1020, 851] on button "Proceed" at bounding box center [1067, 865] width 133 height 43
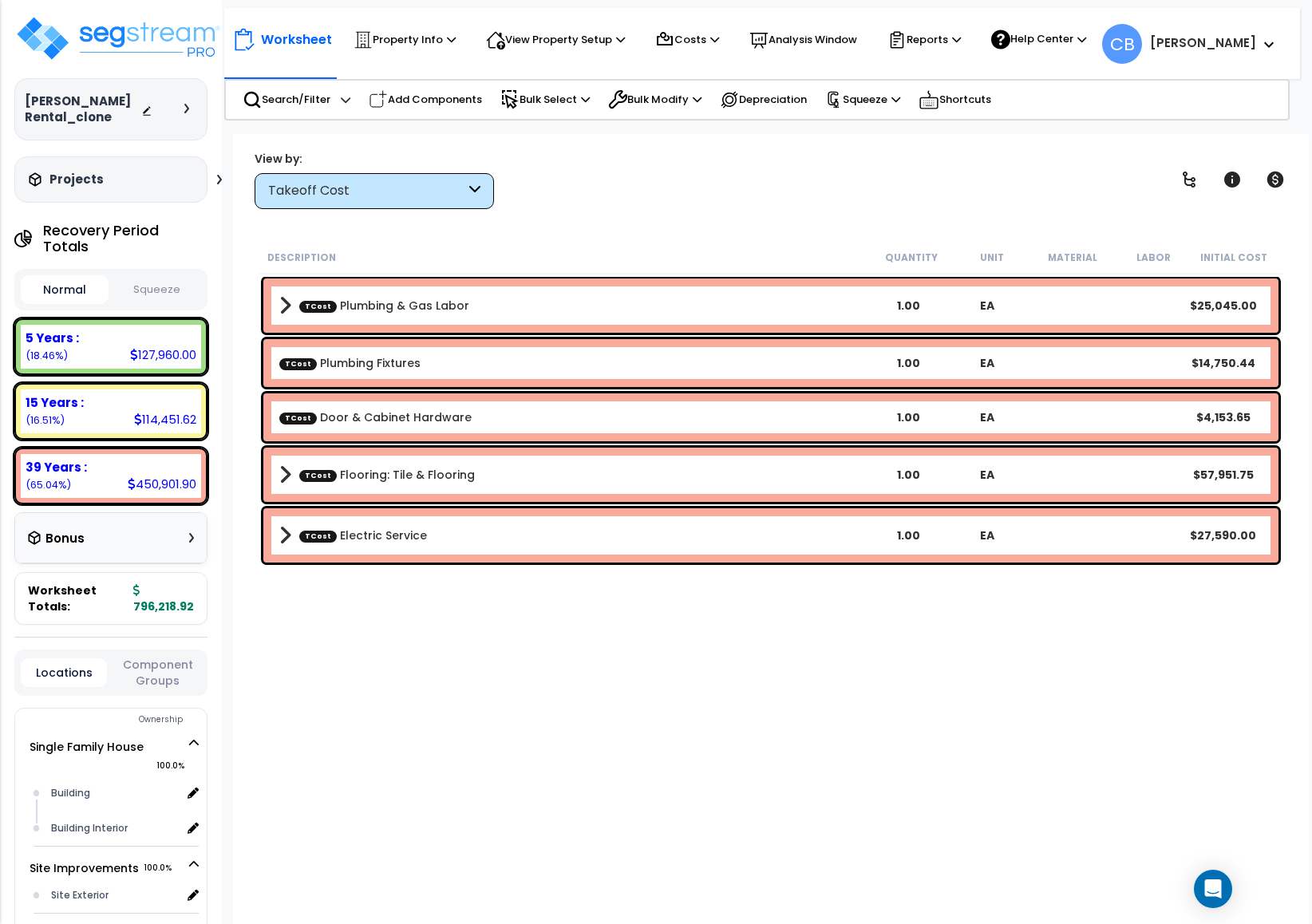
click at [378, 196] on div "Takeoff Cost" at bounding box center [366, 190] width 197 height 18
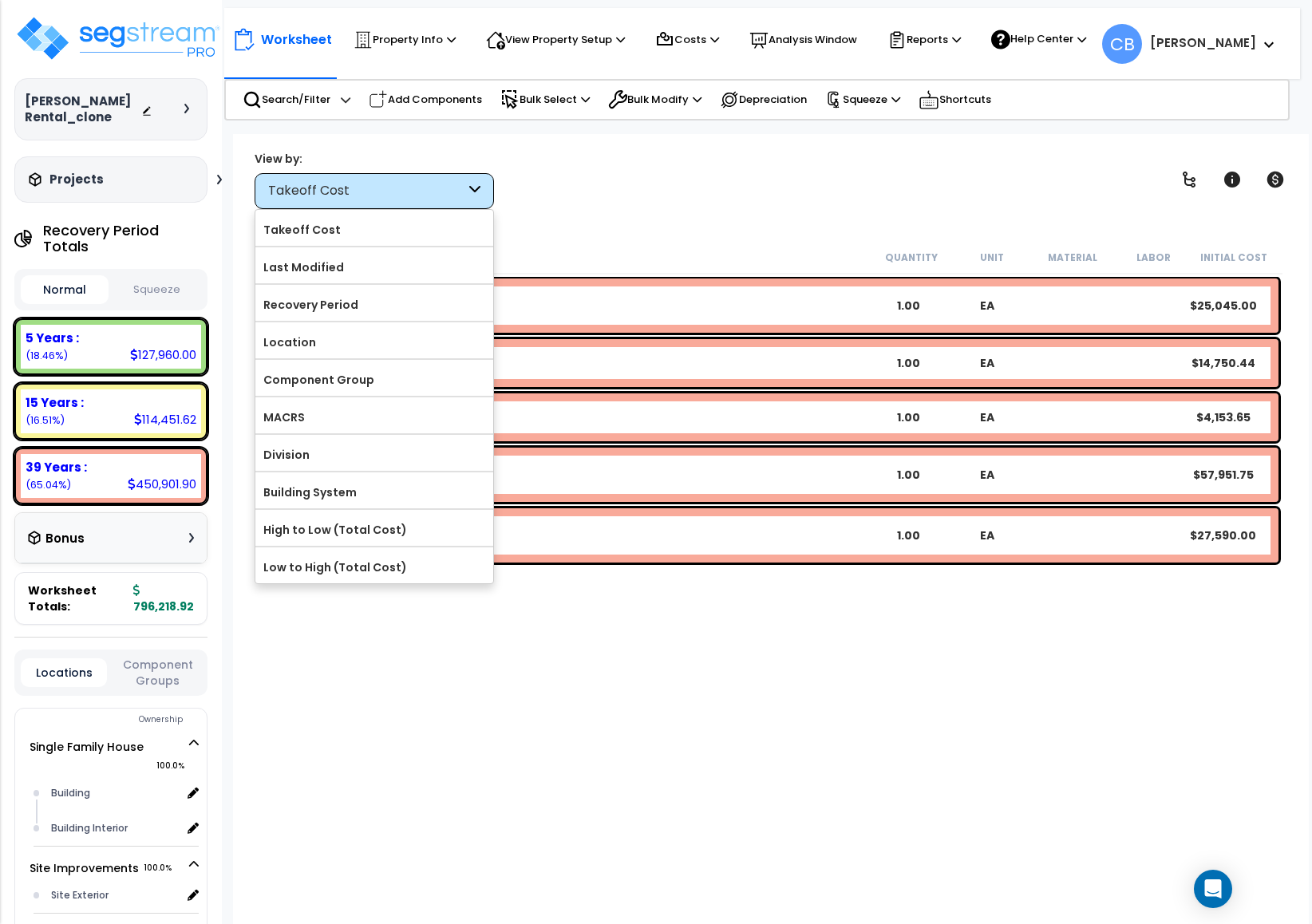
click at [405, 388] on label "Component Group" at bounding box center [374, 380] width 238 height 24
click at [0, 0] on input "Component Group" at bounding box center [0, 0] width 0 height 0
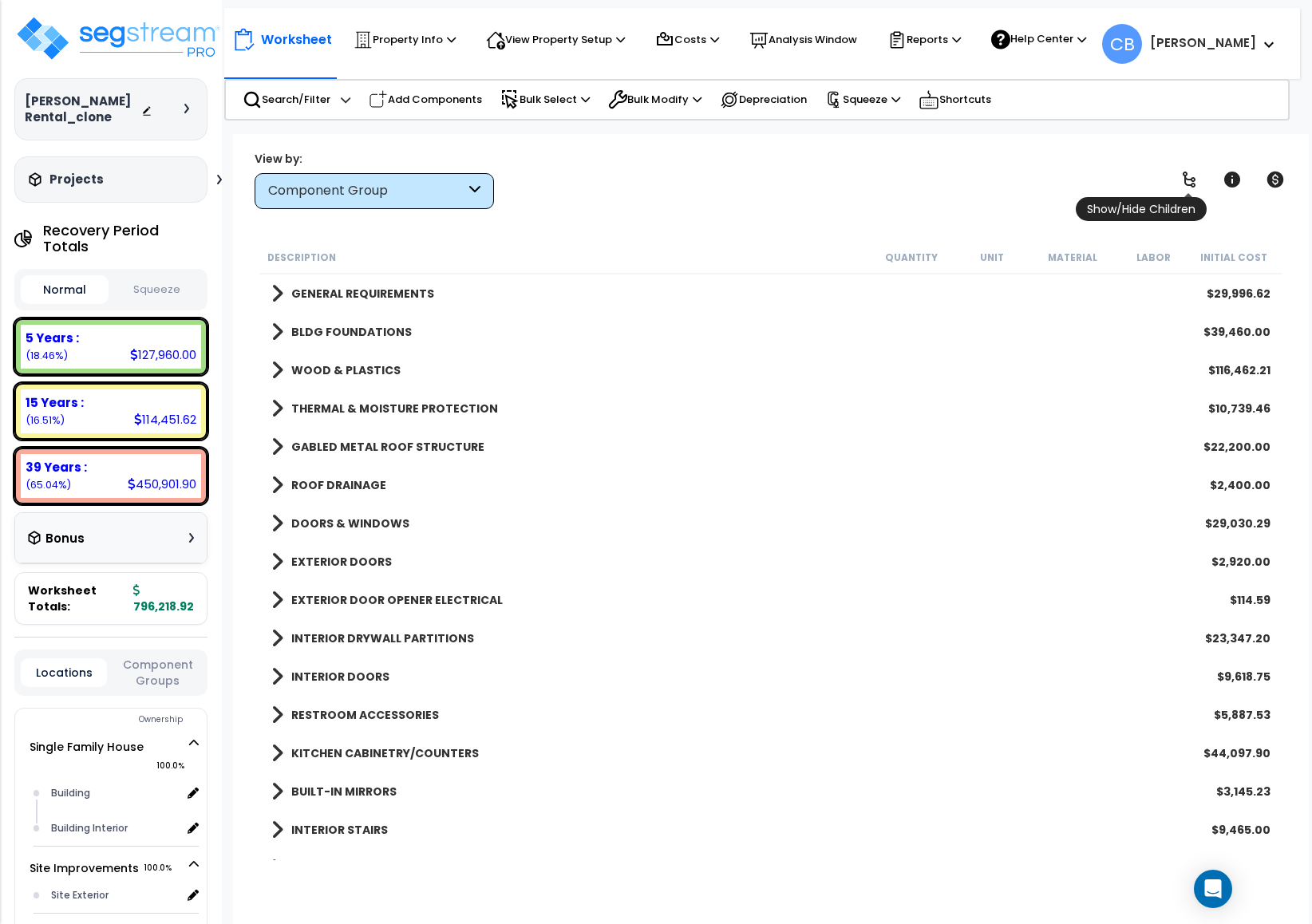
click at [1124, 166] on link at bounding box center [1188, 179] width 35 height 35
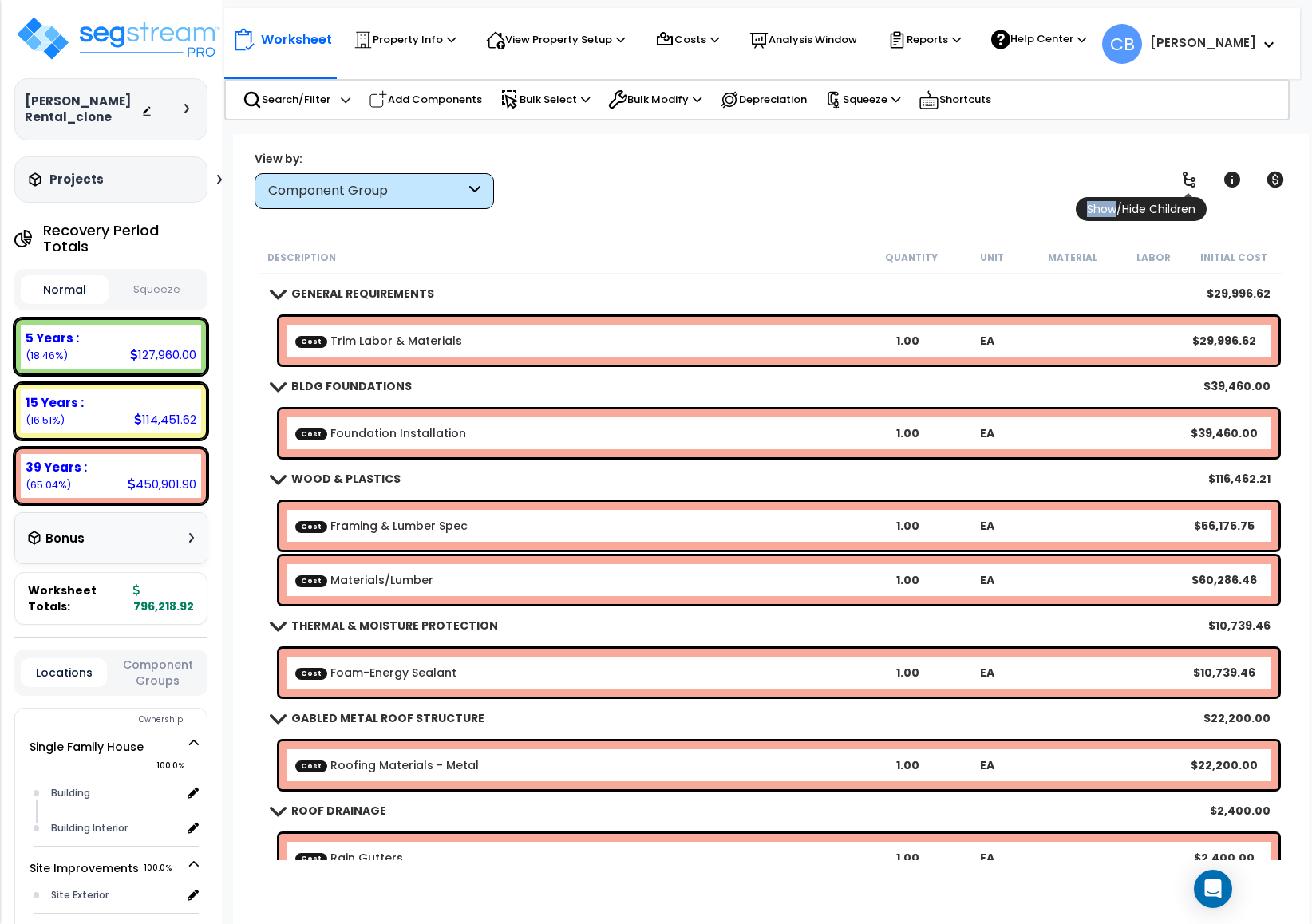
click at [1124, 166] on link at bounding box center [1188, 179] width 35 height 35
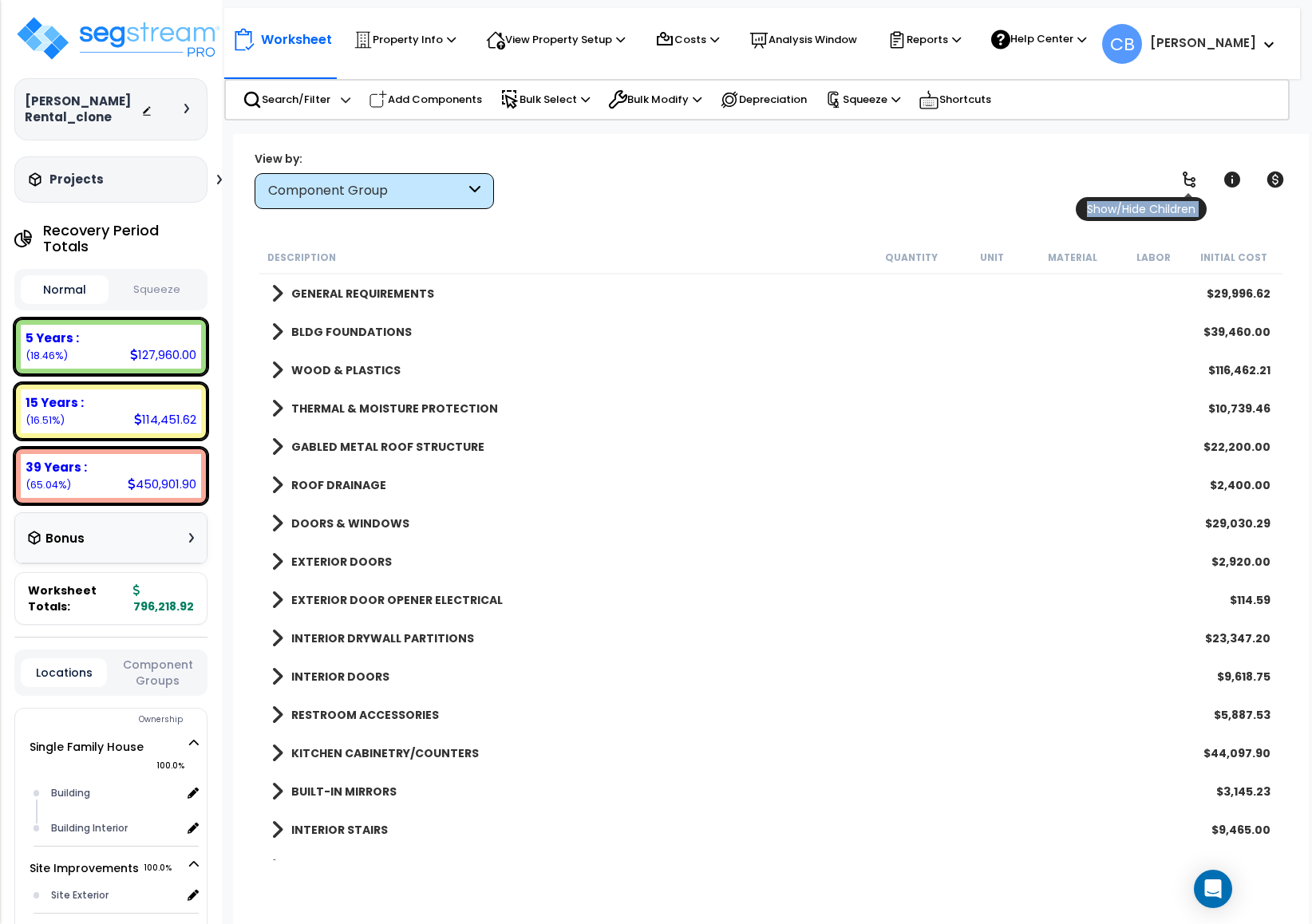
click at [1124, 166] on link at bounding box center [1188, 179] width 35 height 35
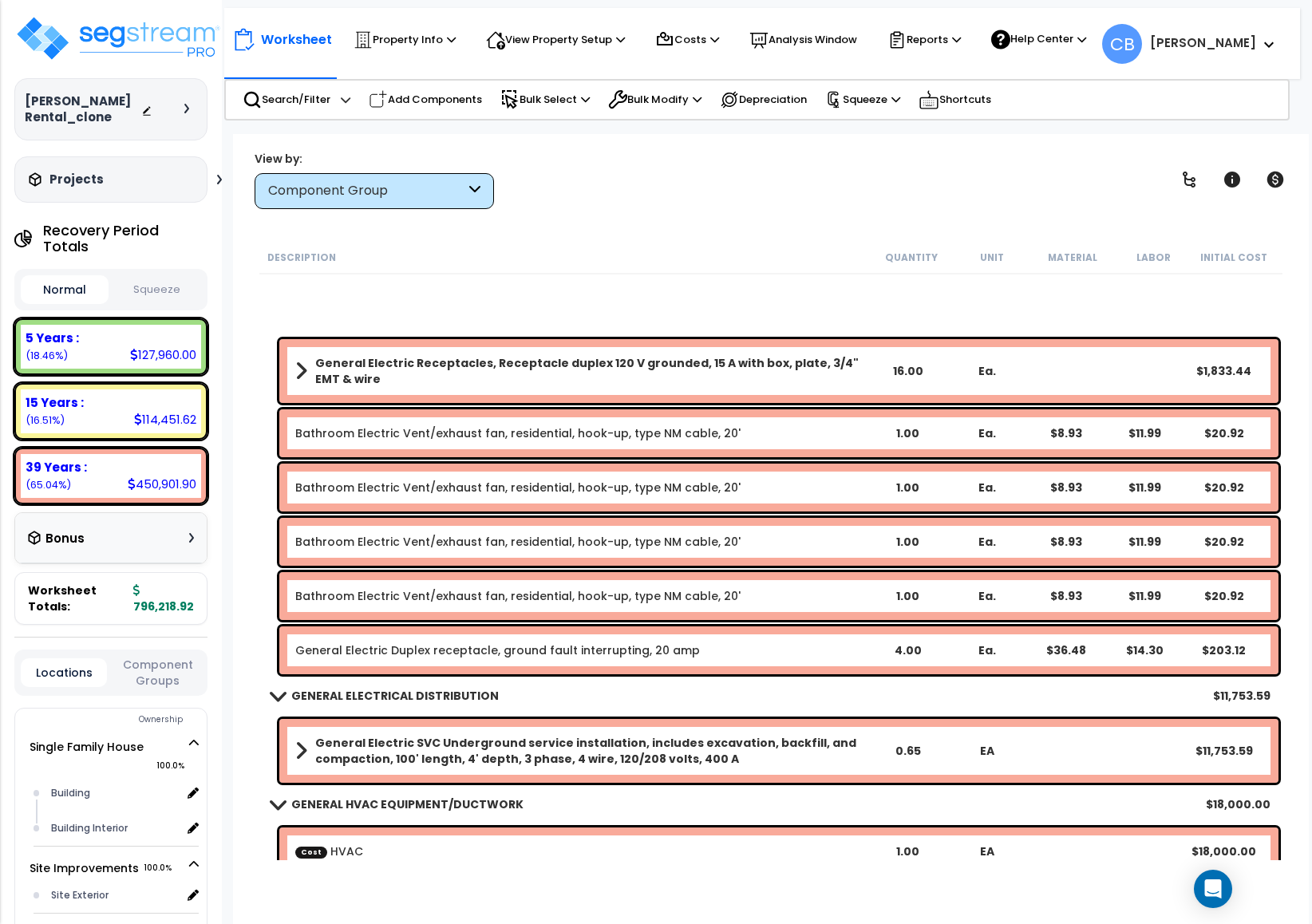
scroll to position [4428, 0]
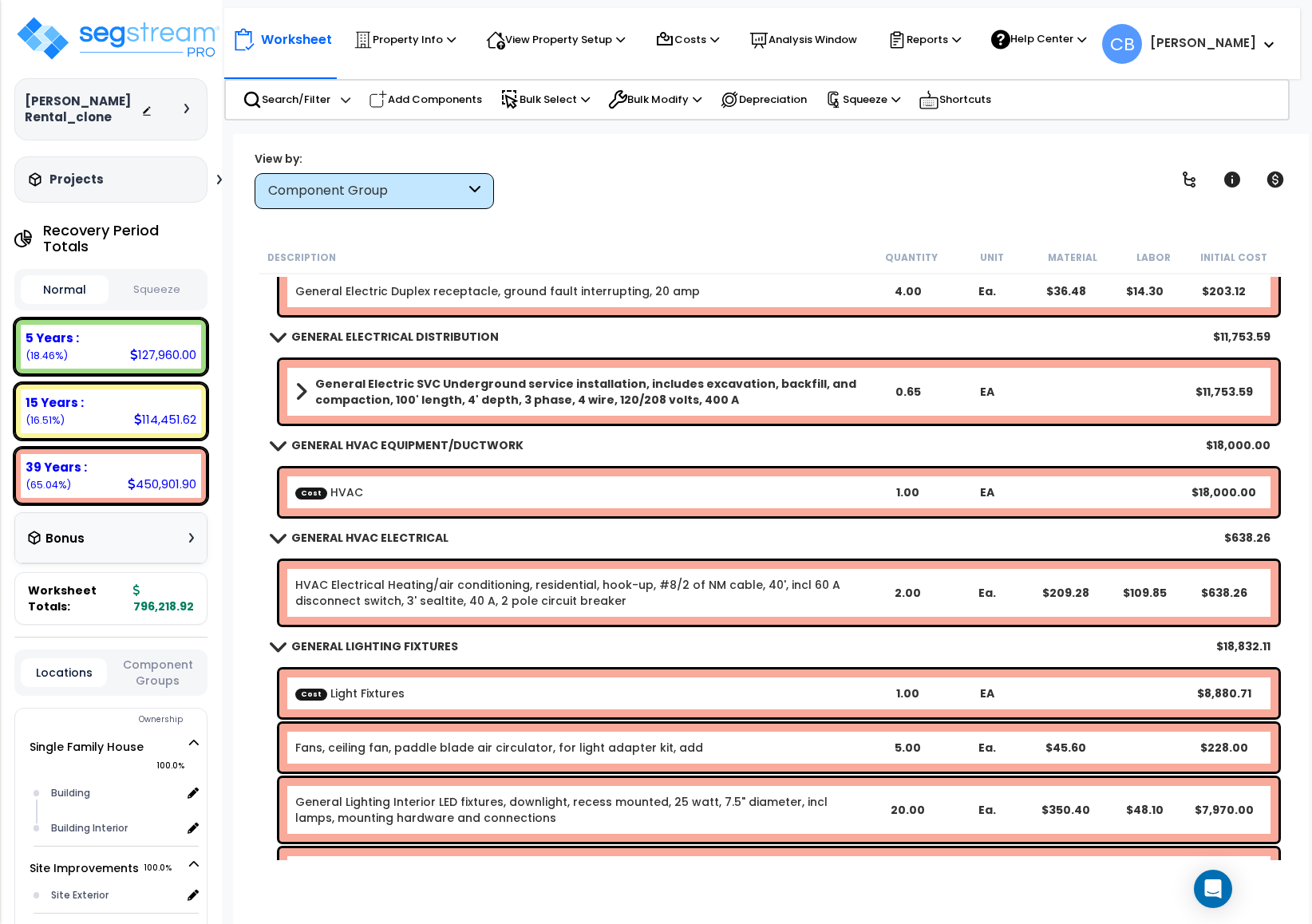
click at [397, 500] on div "Cost HVAC 1.00 EA $18,000.00" at bounding box center [778, 492] width 999 height 48
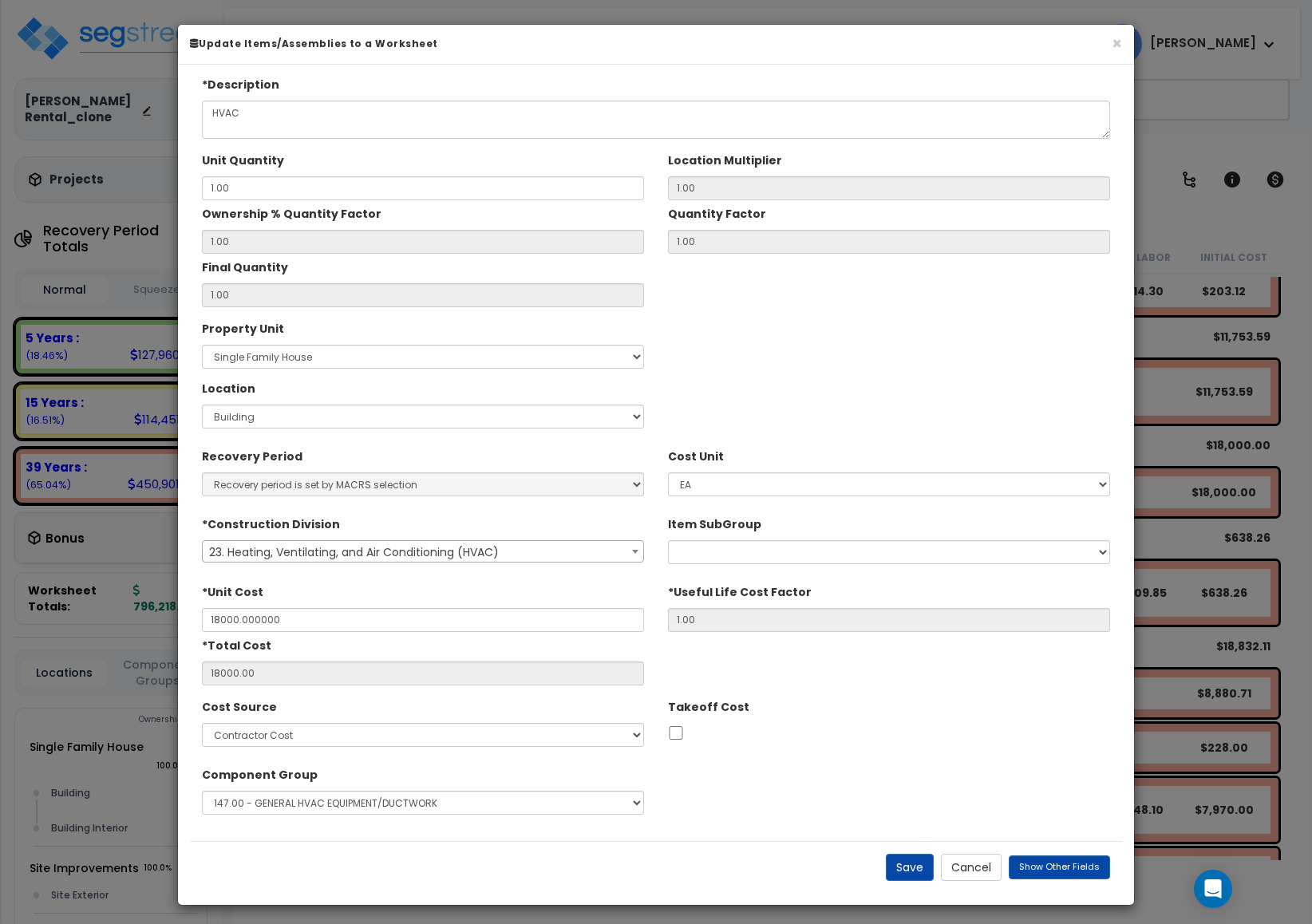
type input "$18,000.00"
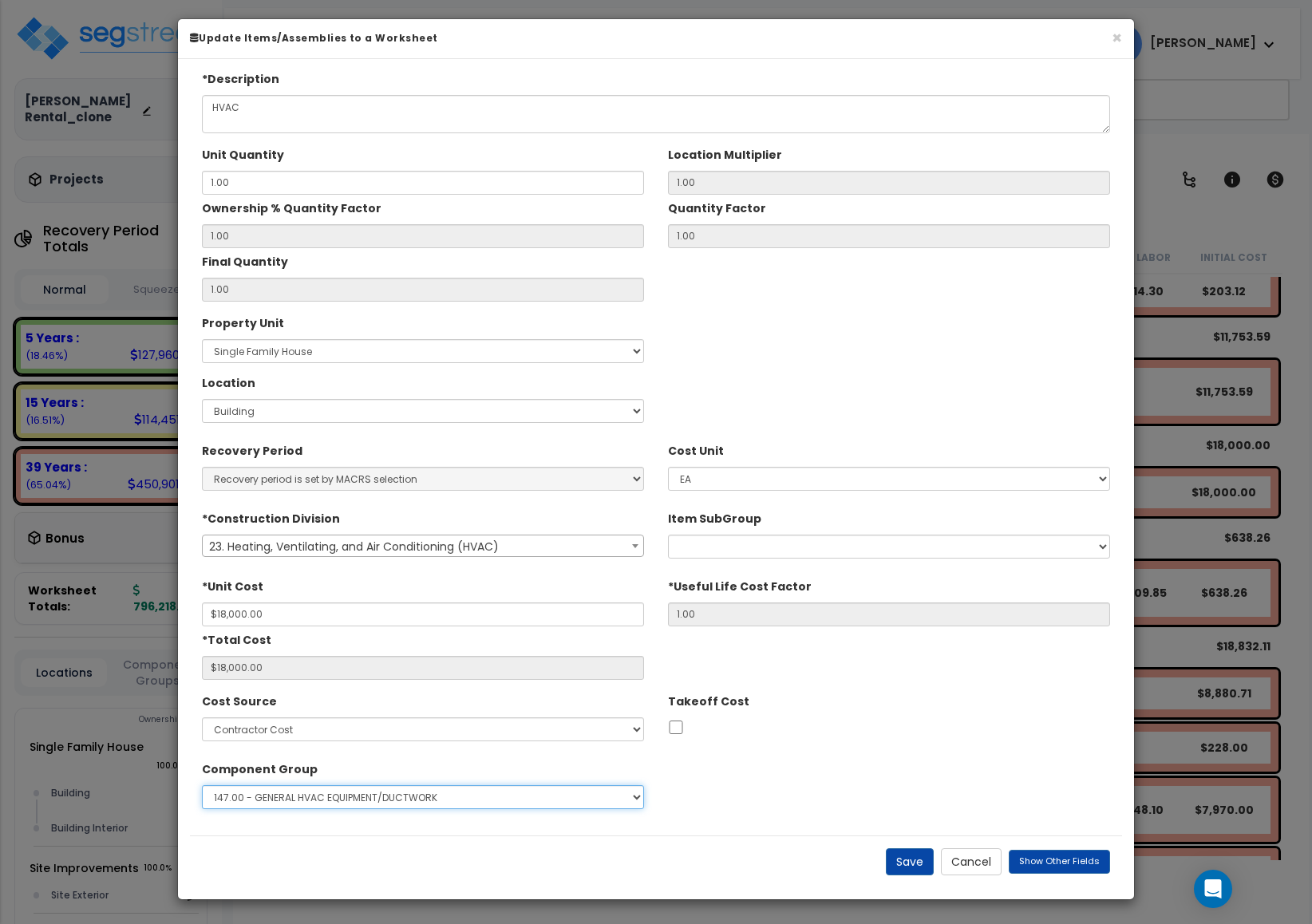
click at [365, 797] on select "Select 1.00 - LAND 2.00 - GENERAL REQUIREMENTS 3.00 - BUILDING-RELATED SITEWORK…" at bounding box center [422, 797] width 442 height 24
click at [817, 776] on div "Component Group Select 1.00 - LAND 2.00 - GENERAL REQUIREMENTS 3.00 - BUILDING-…" at bounding box center [656, 786] width 932 height 60
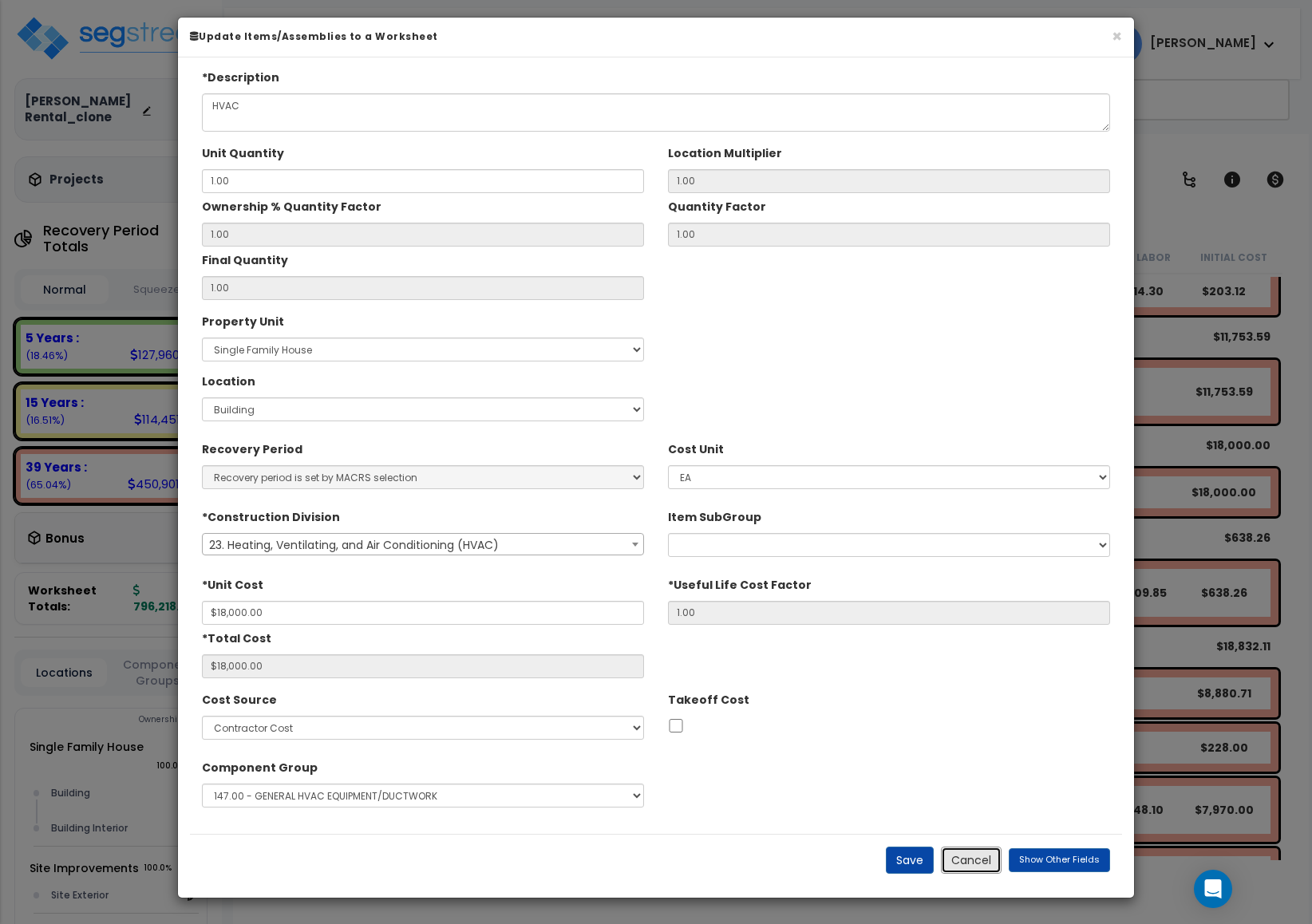
click at [980, 869] on button "Cancel" at bounding box center [970, 861] width 61 height 27
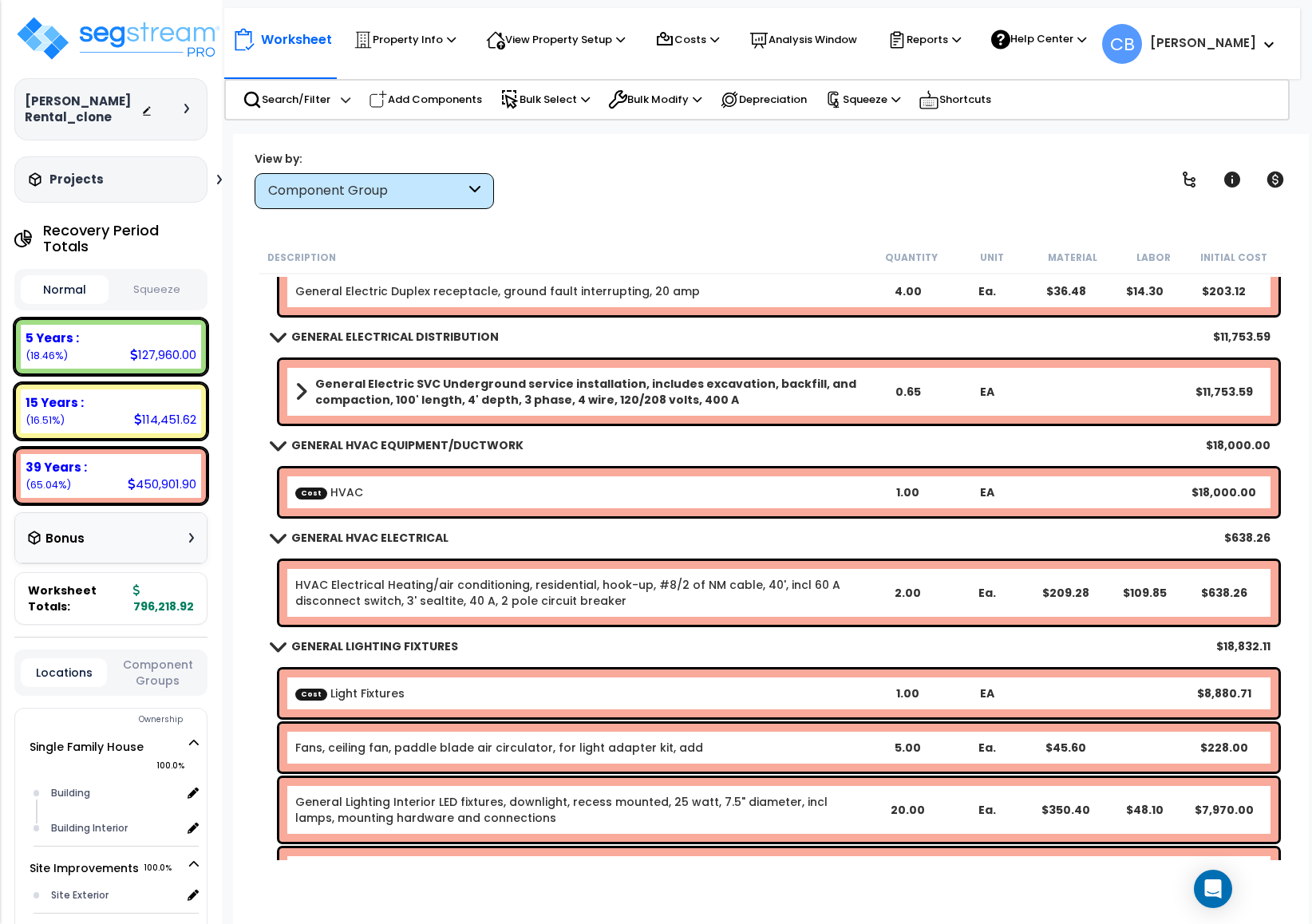
click at [391, 496] on b "Cost HVAC" at bounding box center [581, 492] width 572 height 16
click at [391, 498] on b "Cost HVAC" at bounding box center [581, 492] width 572 height 16
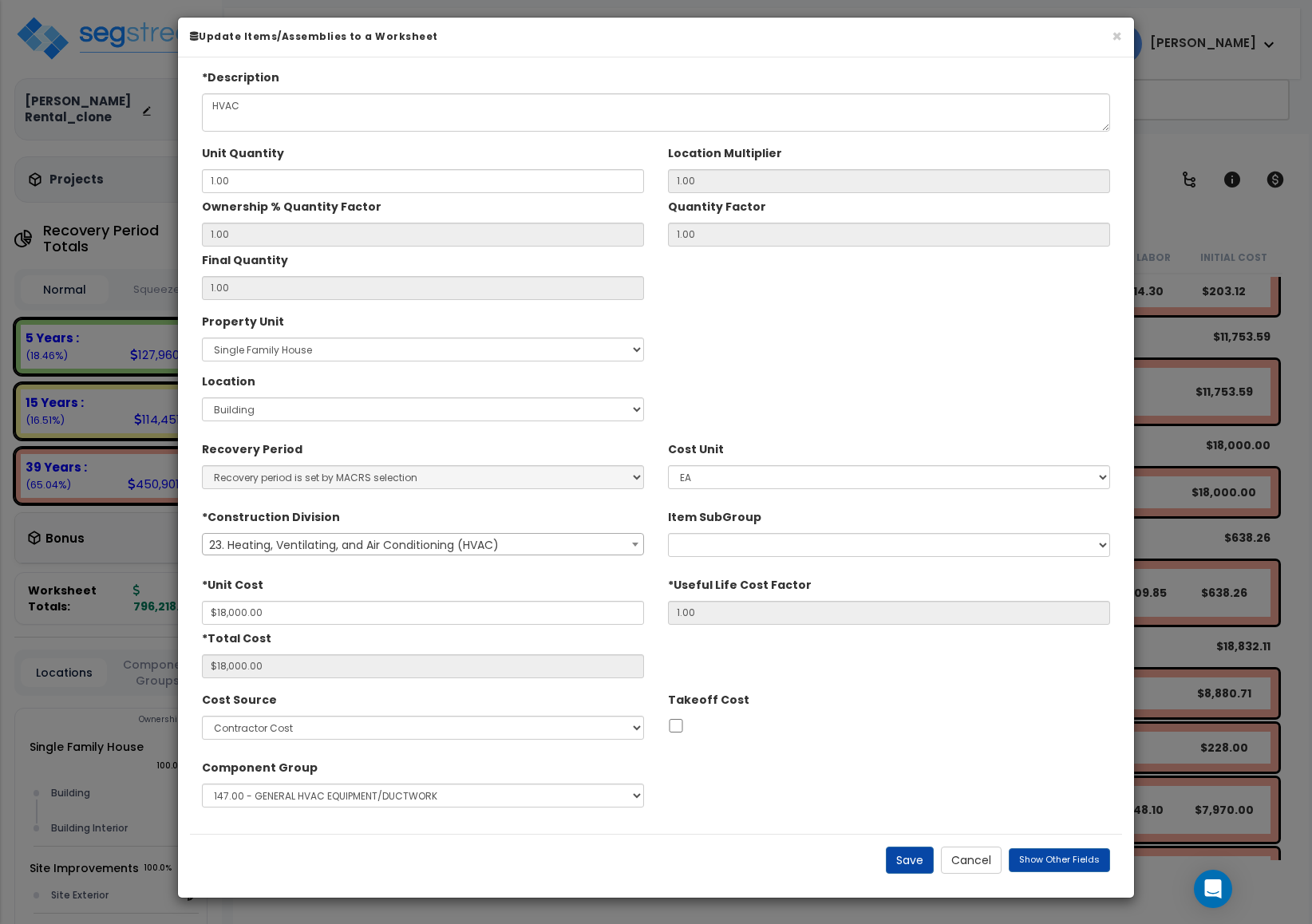
scroll to position [0, 0]
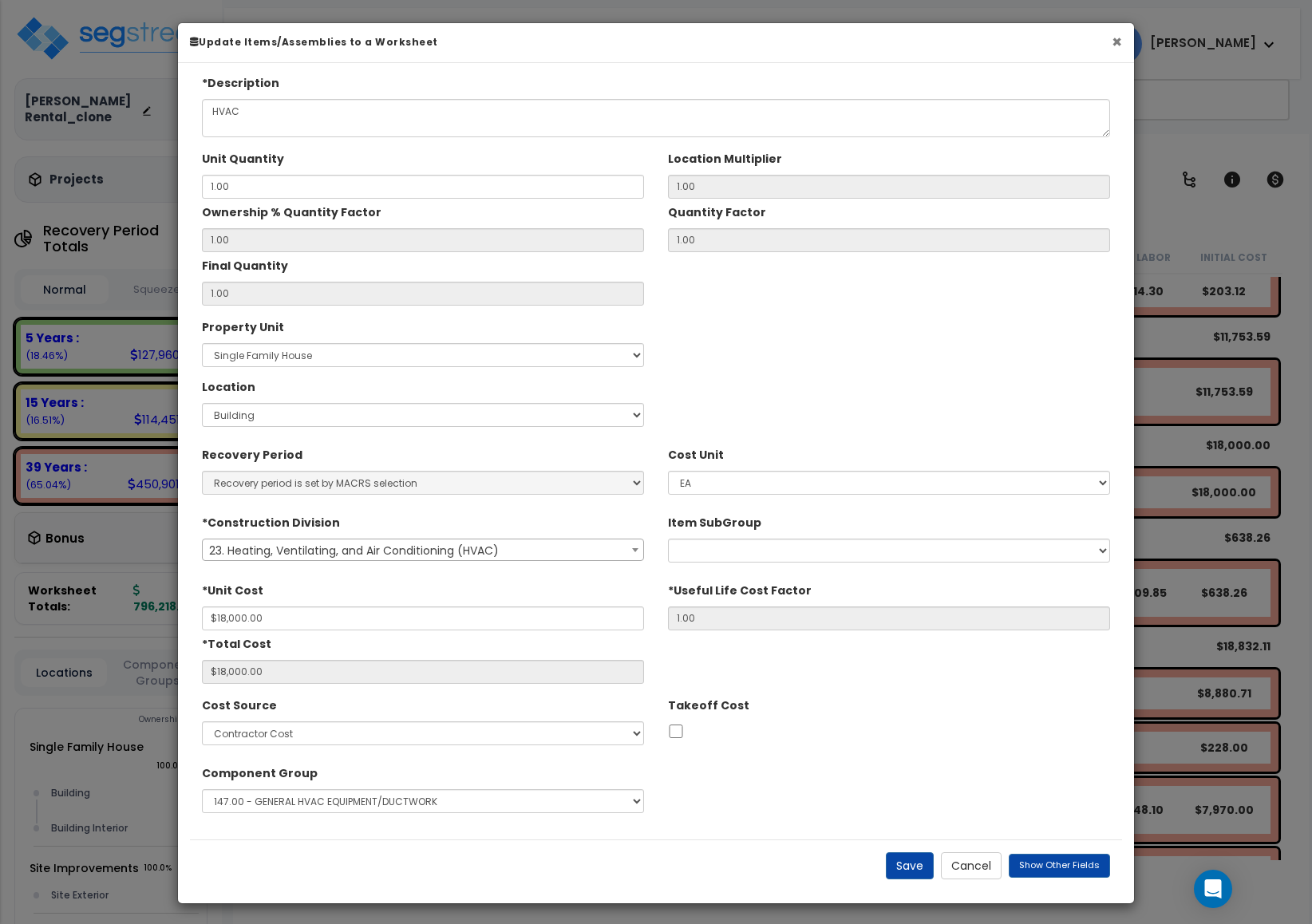
drag, startPoint x: 1114, startPoint y: 48, endPoint x: 1053, endPoint y: 49, distance: 61.0
click at [1114, 49] on button "×" at bounding box center [1116, 42] width 10 height 17
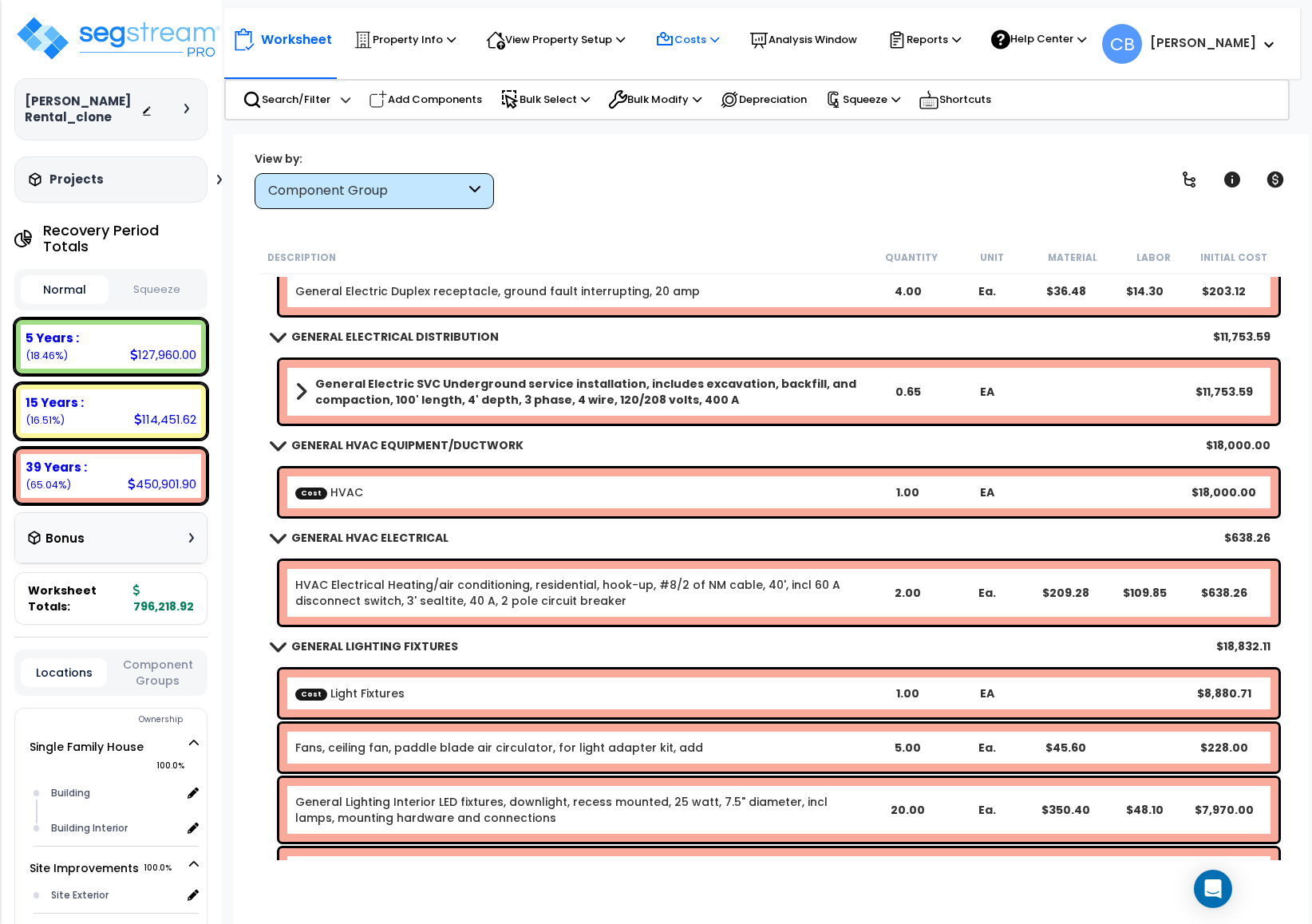
click at [694, 41] on p "Costs" at bounding box center [686, 39] width 63 height 19
click at [676, 100] on link "Direct Costs" at bounding box center [726, 107] width 158 height 32
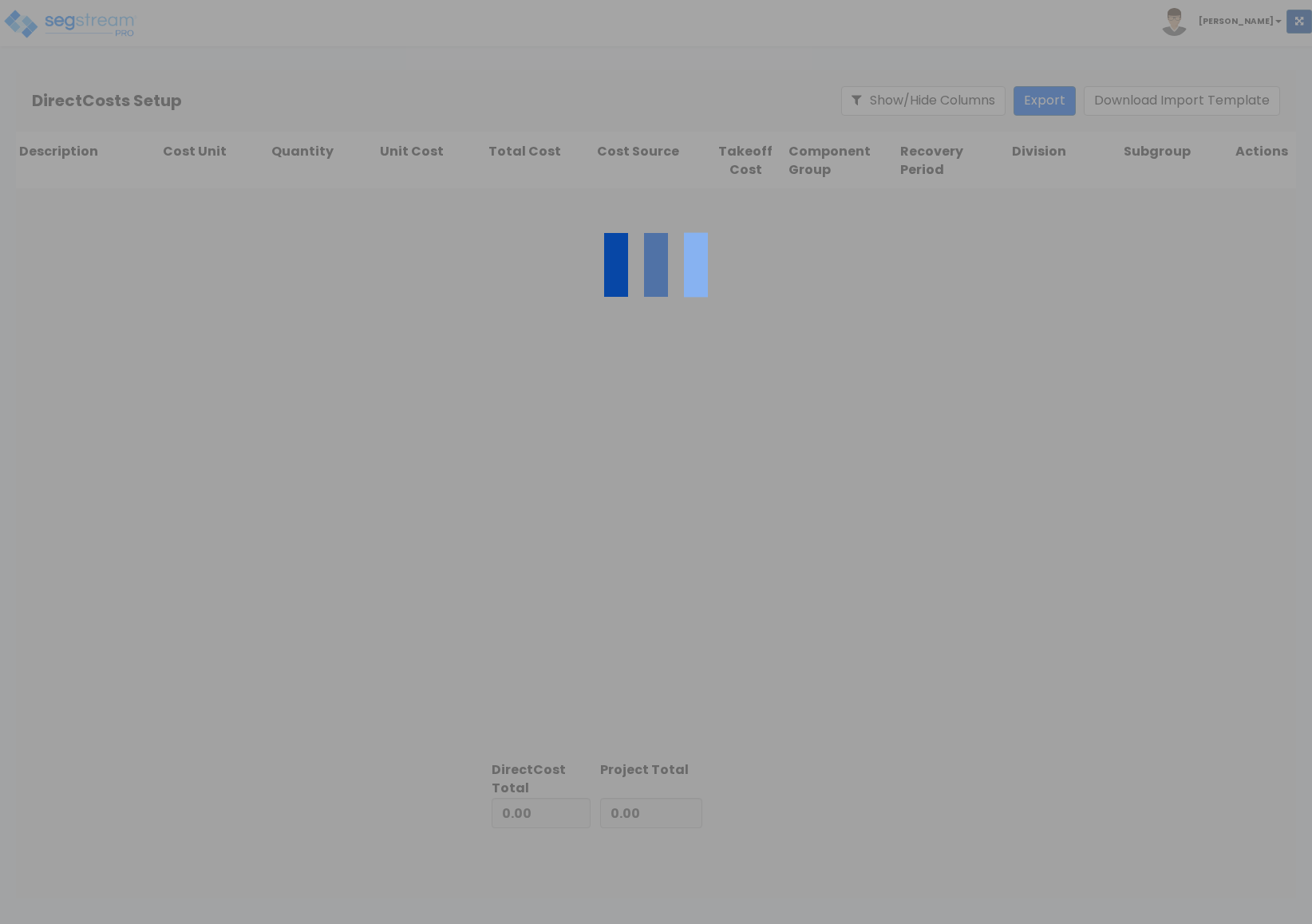
type input "102,905.40"
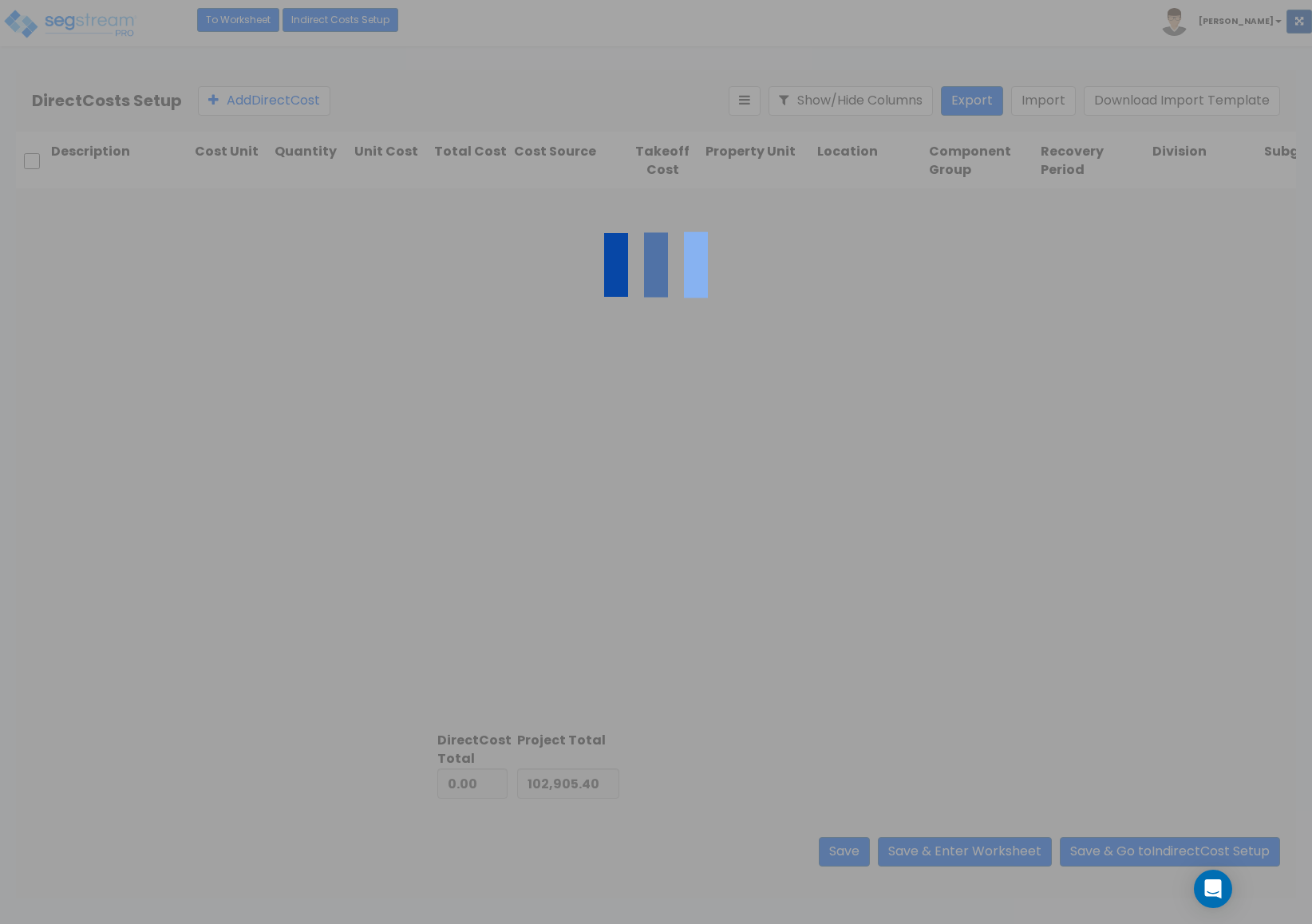
type input "693,313.52"
type input "796,218.92"
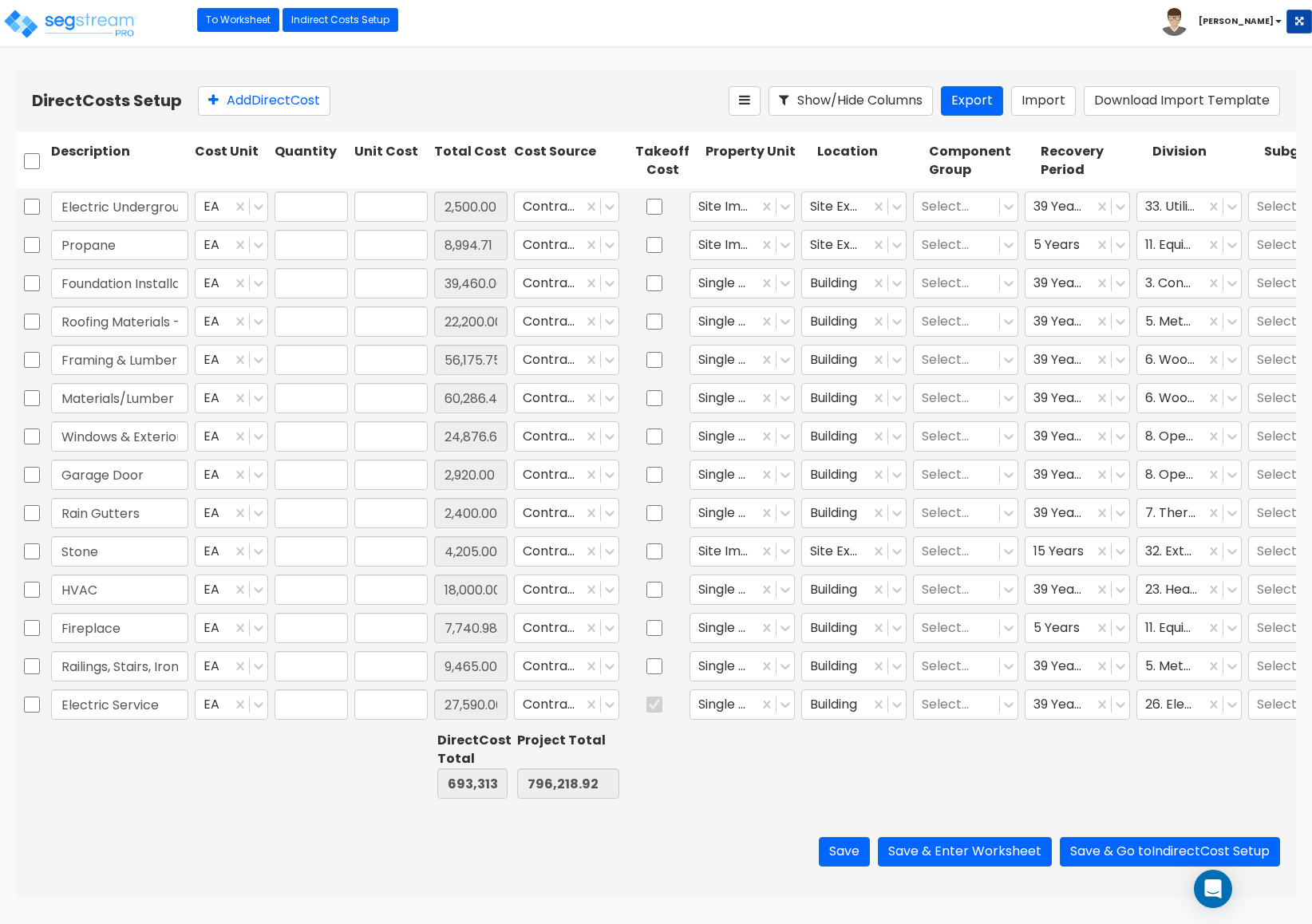
type input "1.00"
type input "2,500.00"
type input "1.00"
type input "8,994.71"
type input "1.00"
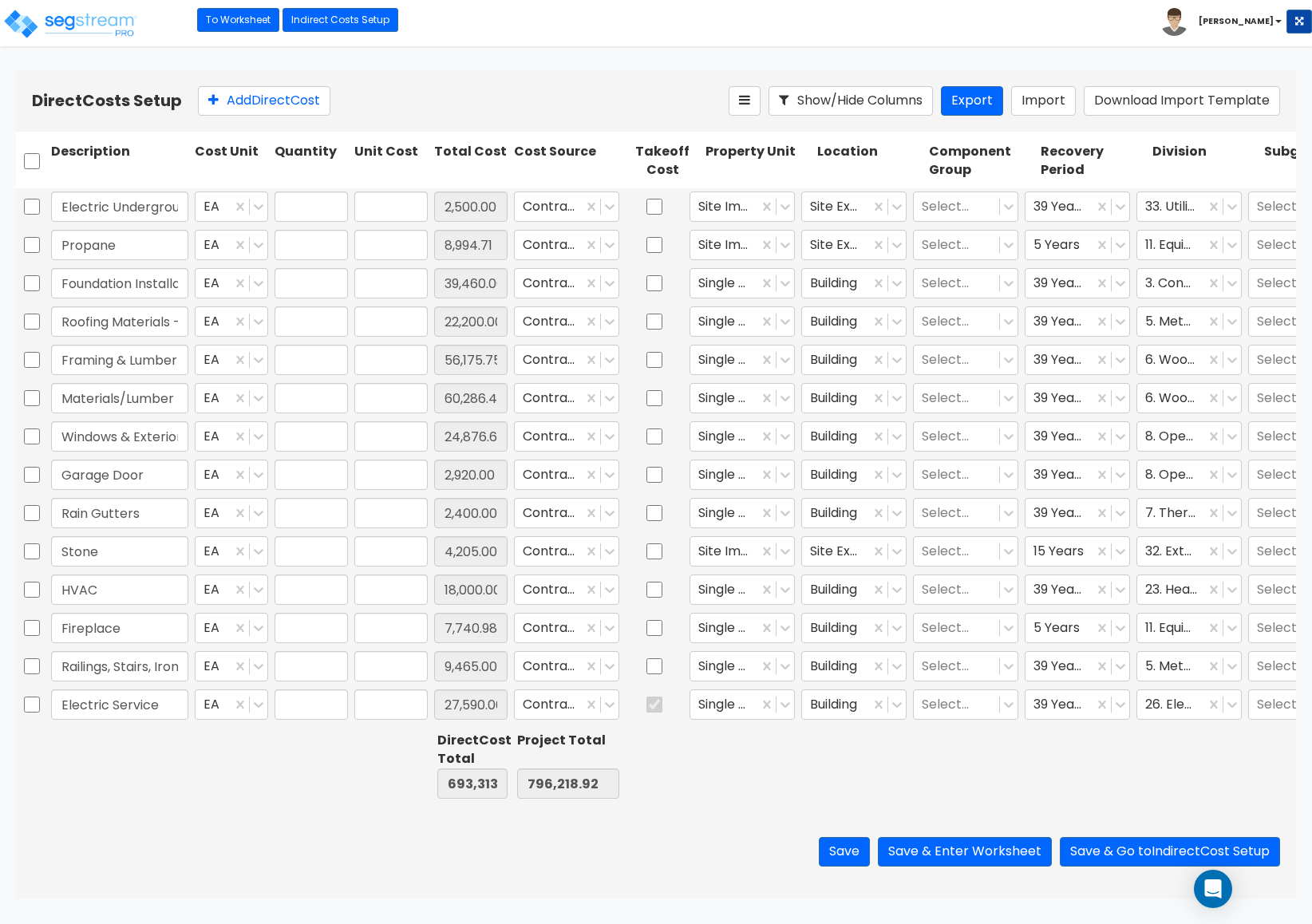
type input "39,460.00"
type input "1.00"
type input "22,200.00"
type input "1.00"
type input "56,175.75"
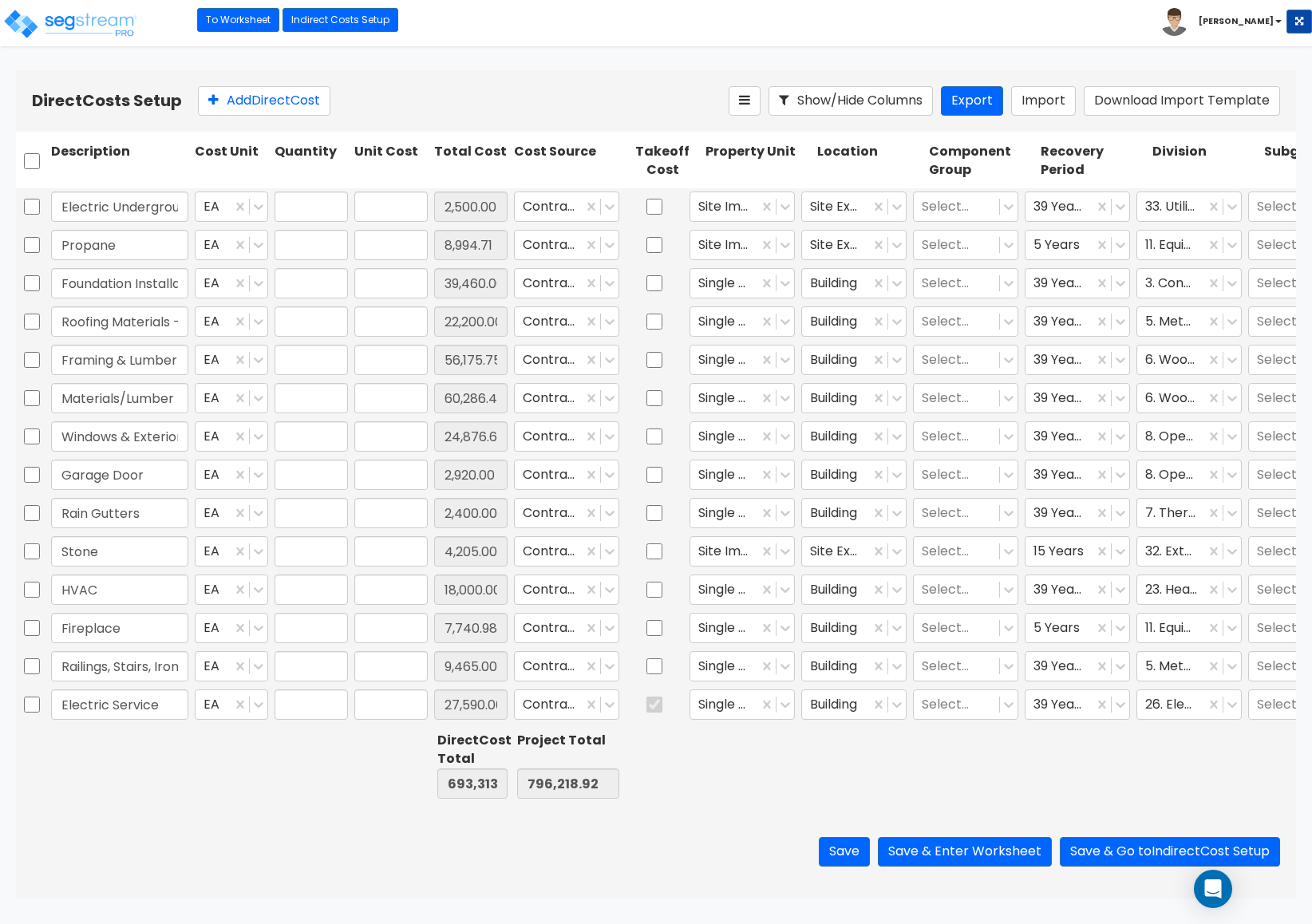
type input "1.00"
type input "60,286.46"
type input "1.00"
type input "24,876.64"
type input "1.00"
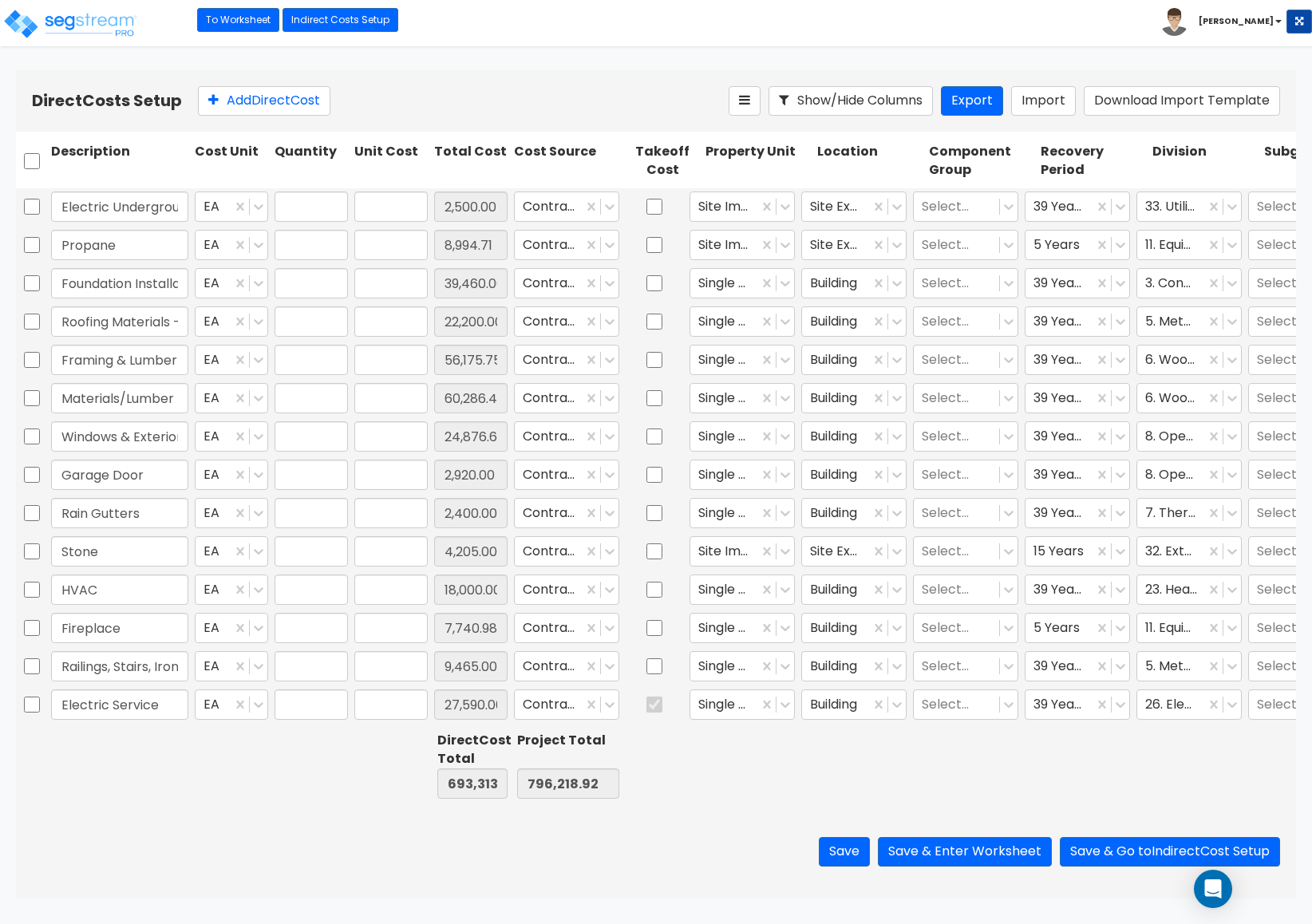
type input "2,920.00"
type input "1.00"
type input "2,400.00"
type input "1.00"
type input "4,205.00"
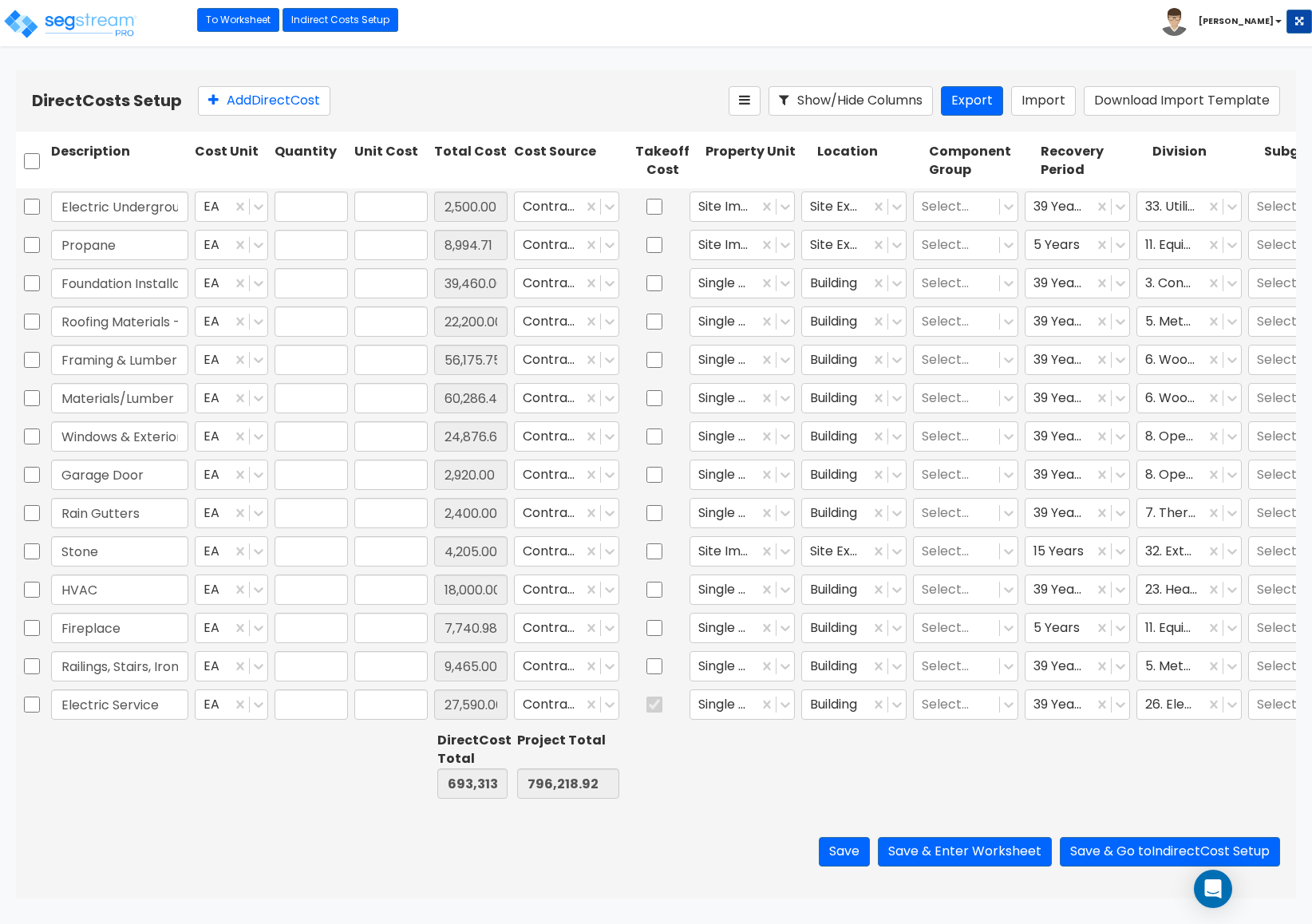
type input "1.00"
type input "18,000.00"
type input "1.00"
type input "7,740.98"
type input "1.00"
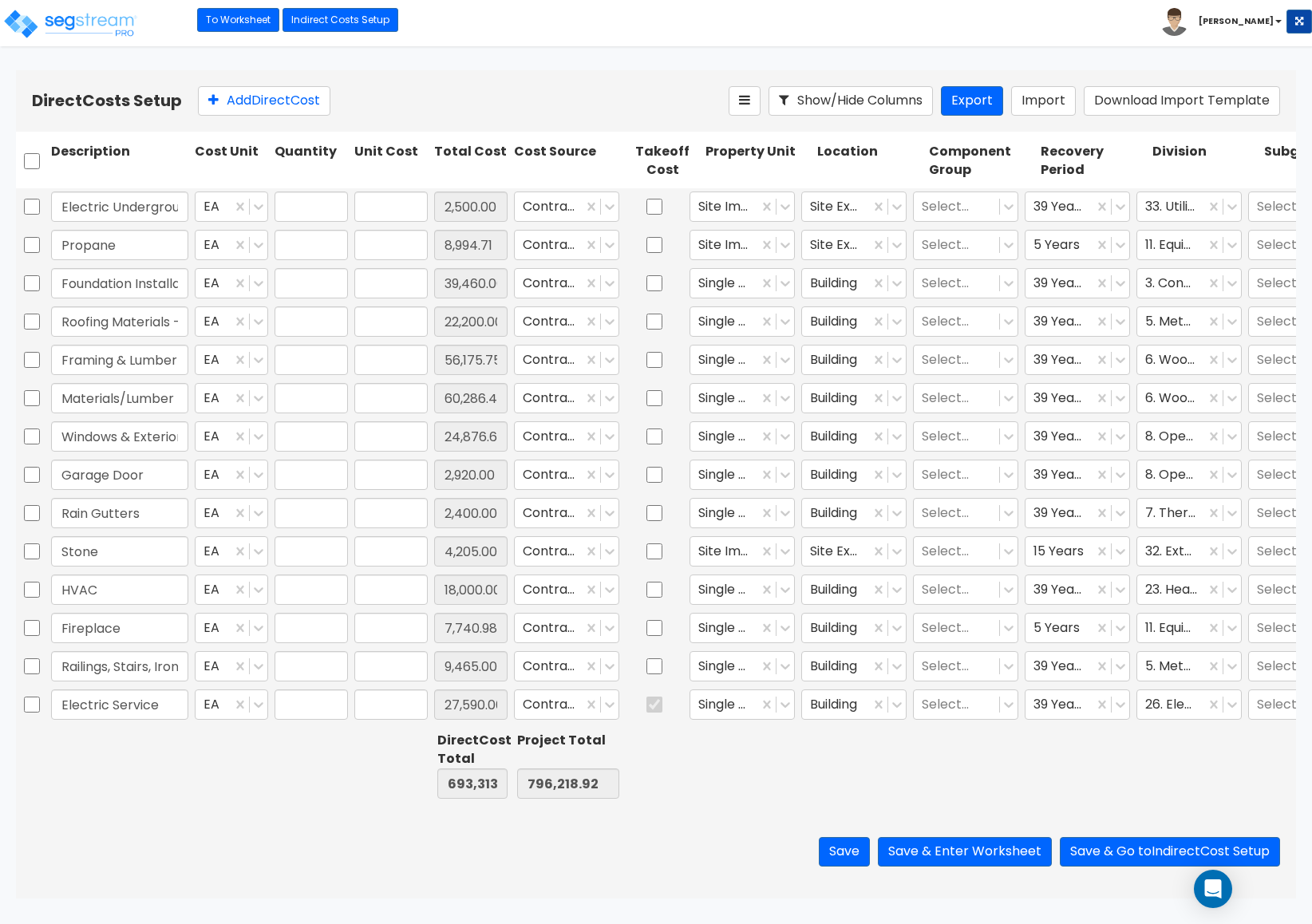
type input "9,465.00"
type input "1.00"
type input "27,590.00"
type input "1.00"
type input "5,978.41"
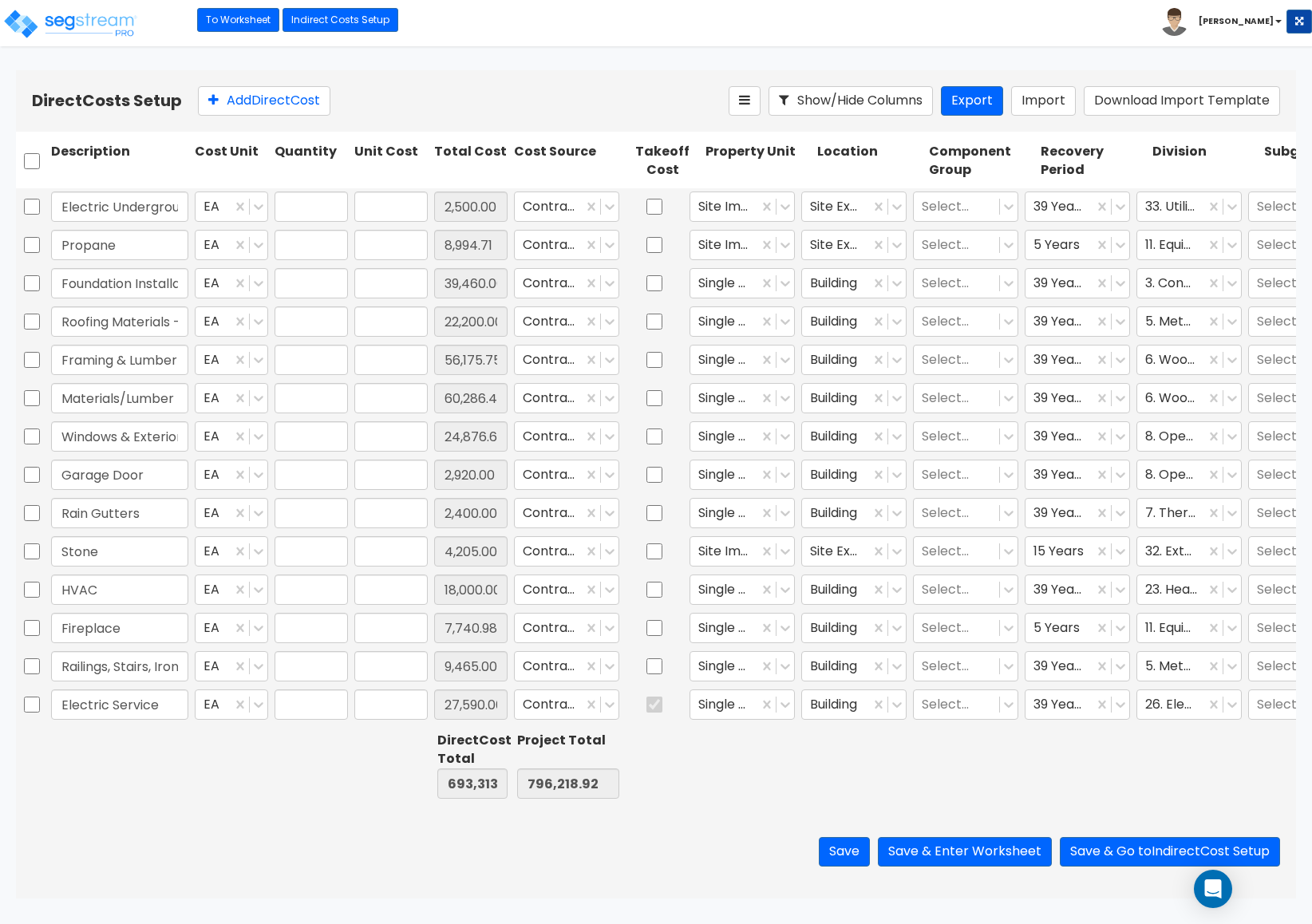
type input "1.00"
type input "8,880.71"
type input "1.00"
type input "5,887.53"
type input "1.00"
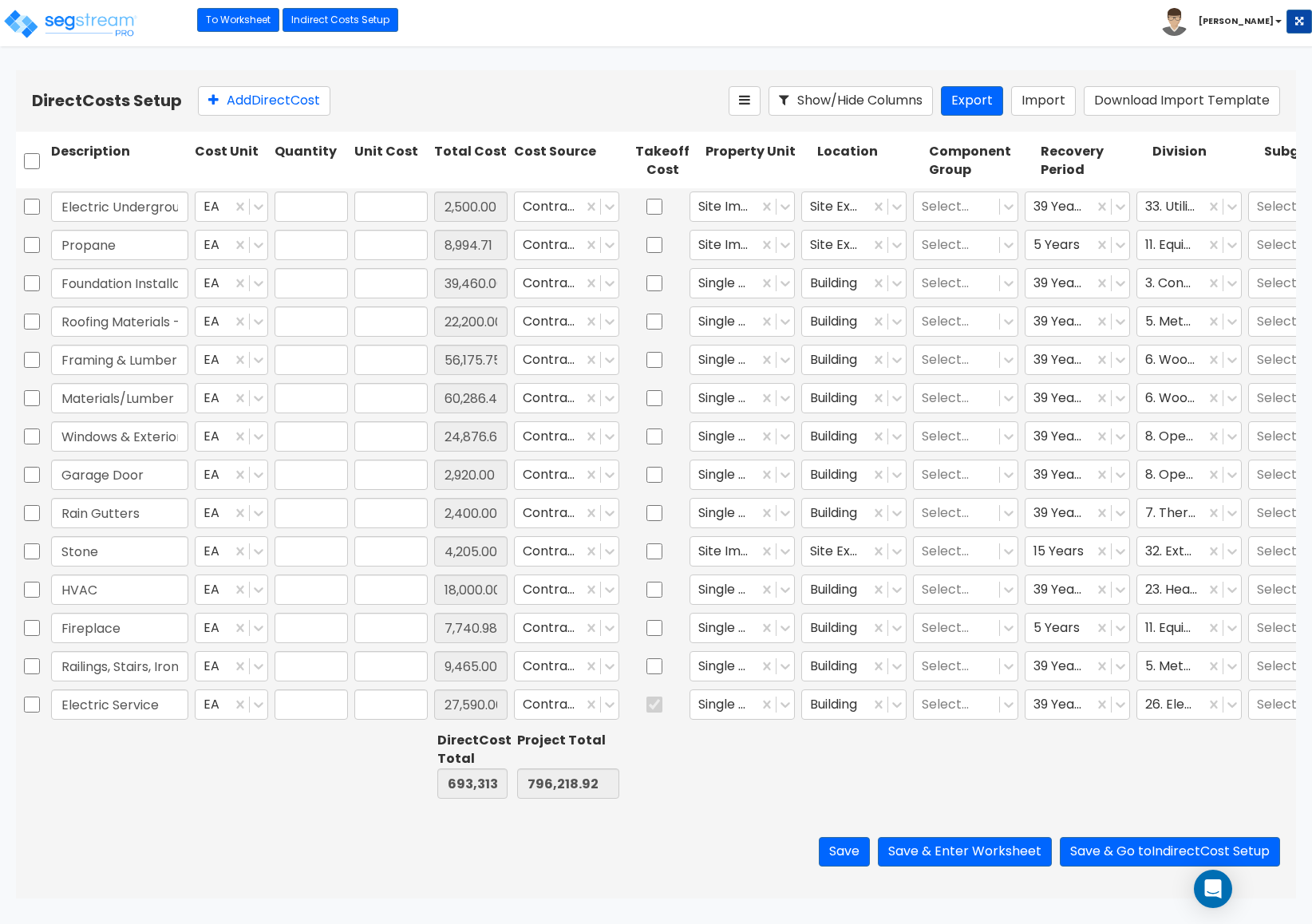
type input "23,347.20"
type input "1.00"
type input "10,739.46"
type input "1.00"
type input "25,045.00"
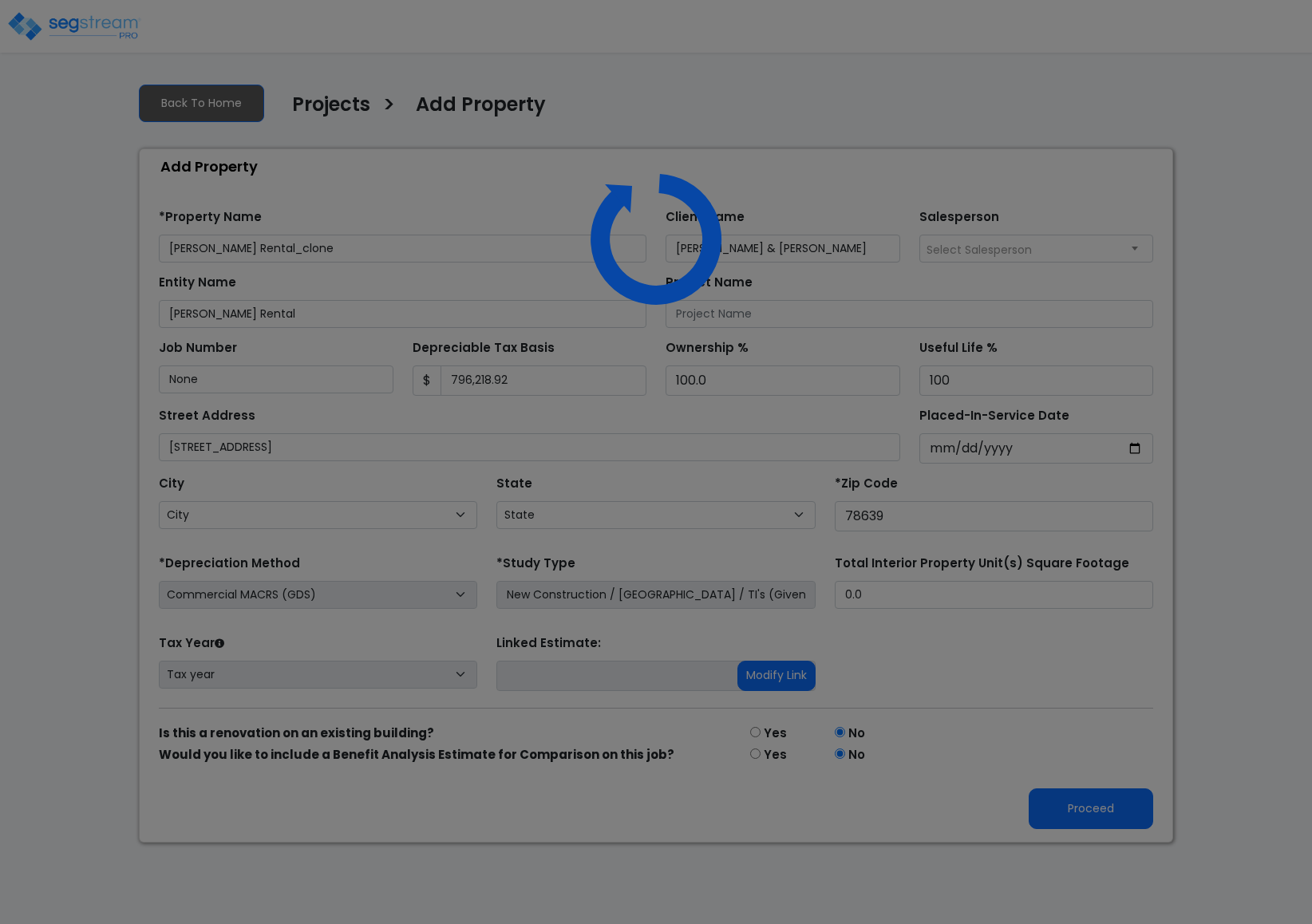
select select "[GEOGRAPHIC_DATA]"
select select "NEW"
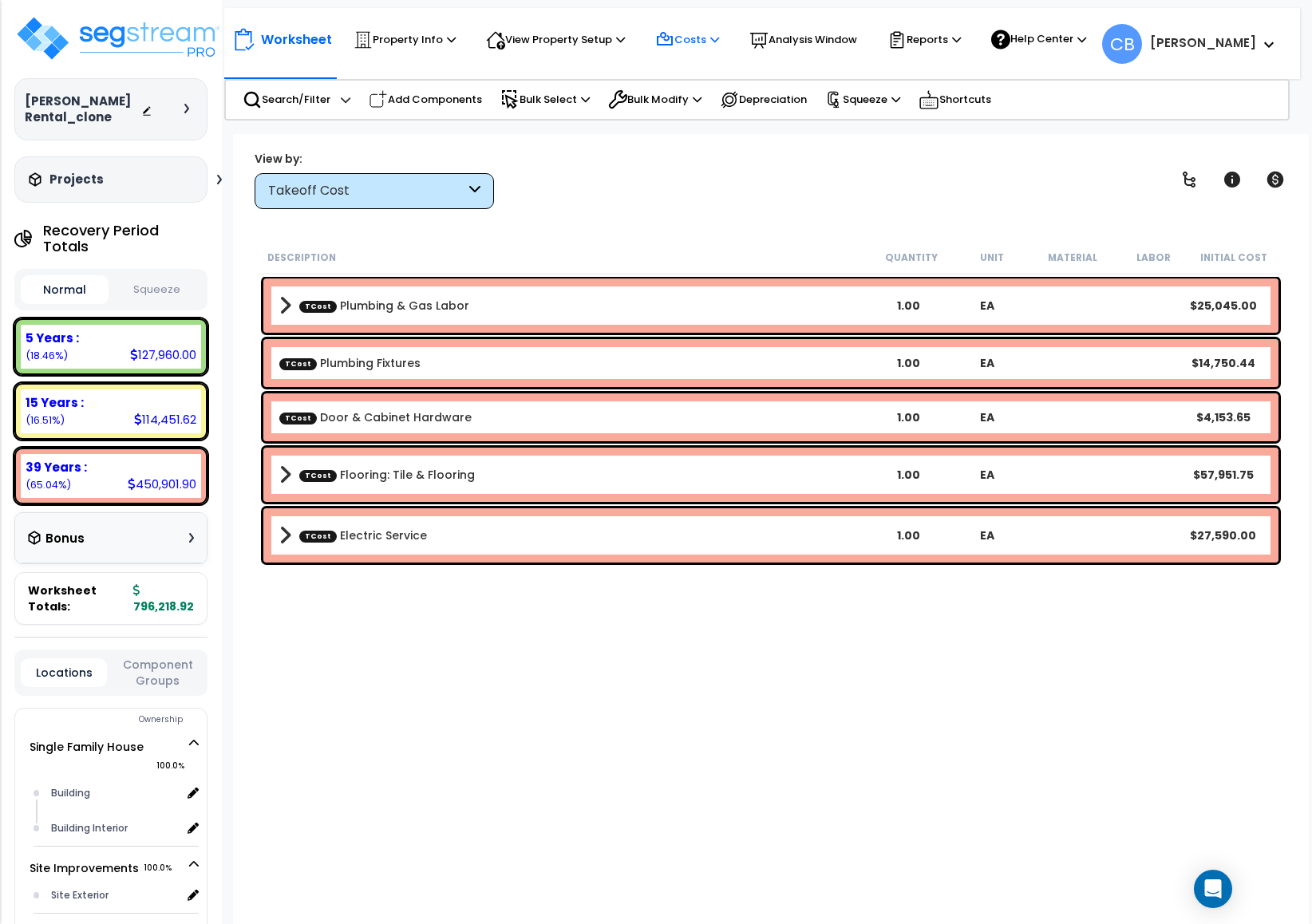
drag, startPoint x: 722, startPoint y: 46, endPoint x: 716, endPoint y: 52, distance: 8.5
click at [719, 48] on p "Costs" at bounding box center [686, 39] width 63 height 19
click at [346, 185] on div "Takeoff Cost" at bounding box center [366, 190] width 197 height 18
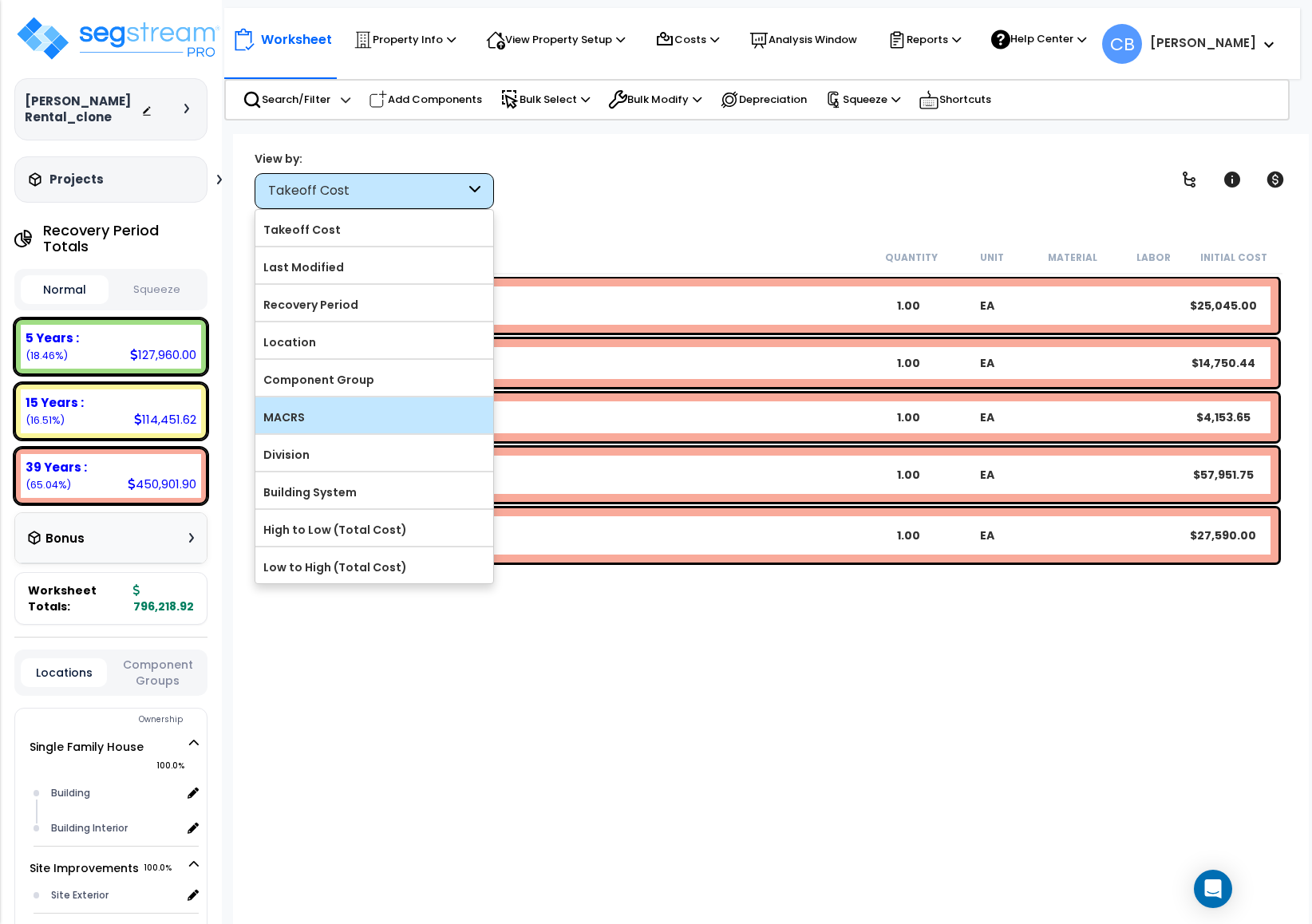
click at [348, 403] on div "MACRS" at bounding box center [374, 415] width 238 height 36
click at [297, 421] on label "MACRS" at bounding box center [374, 417] width 238 height 24
click at [0, 0] on input "MACRS" at bounding box center [0, 0] width 0 height 0
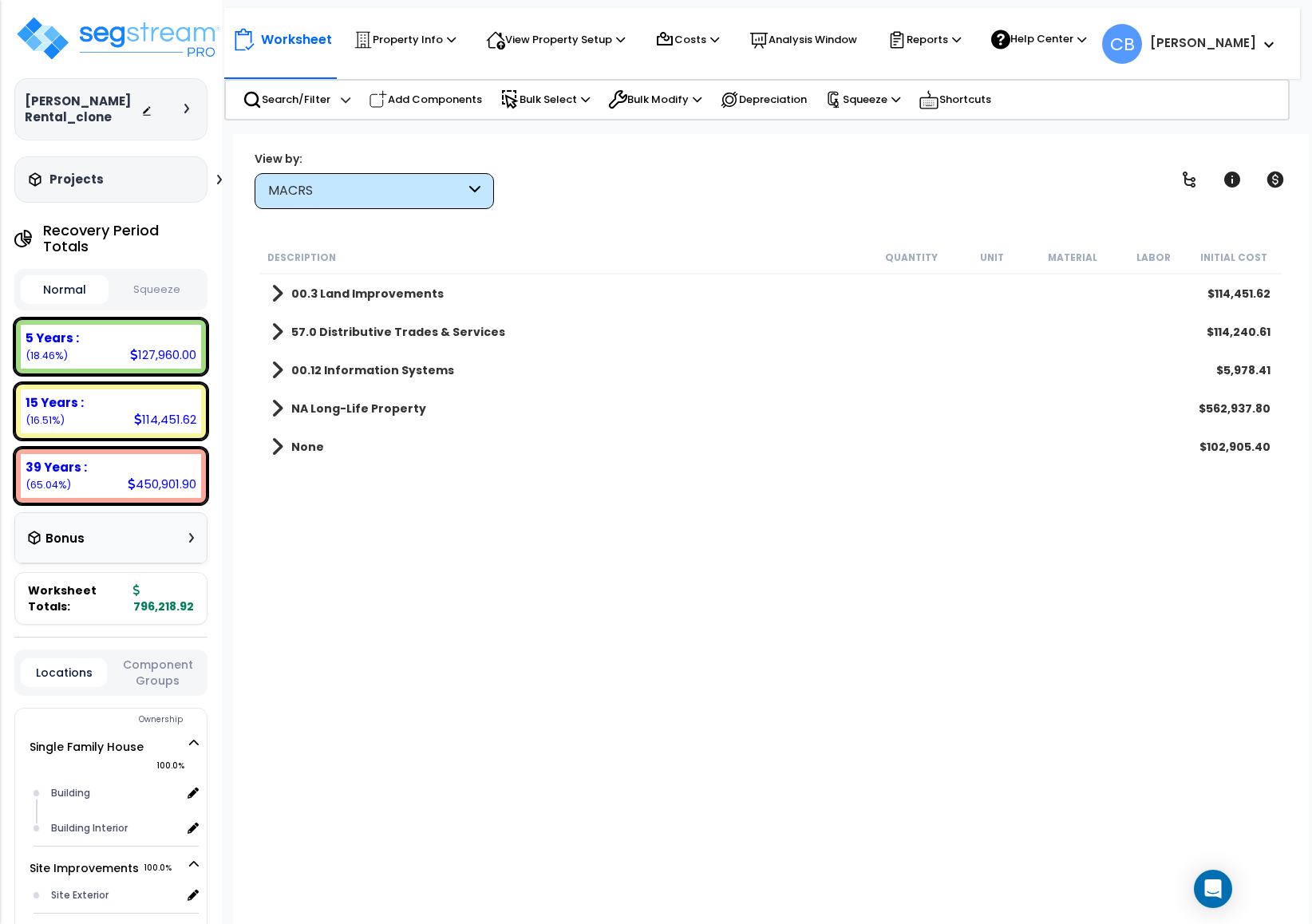
click at [271, 449] on span at bounding box center [277, 447] width 12 height 22
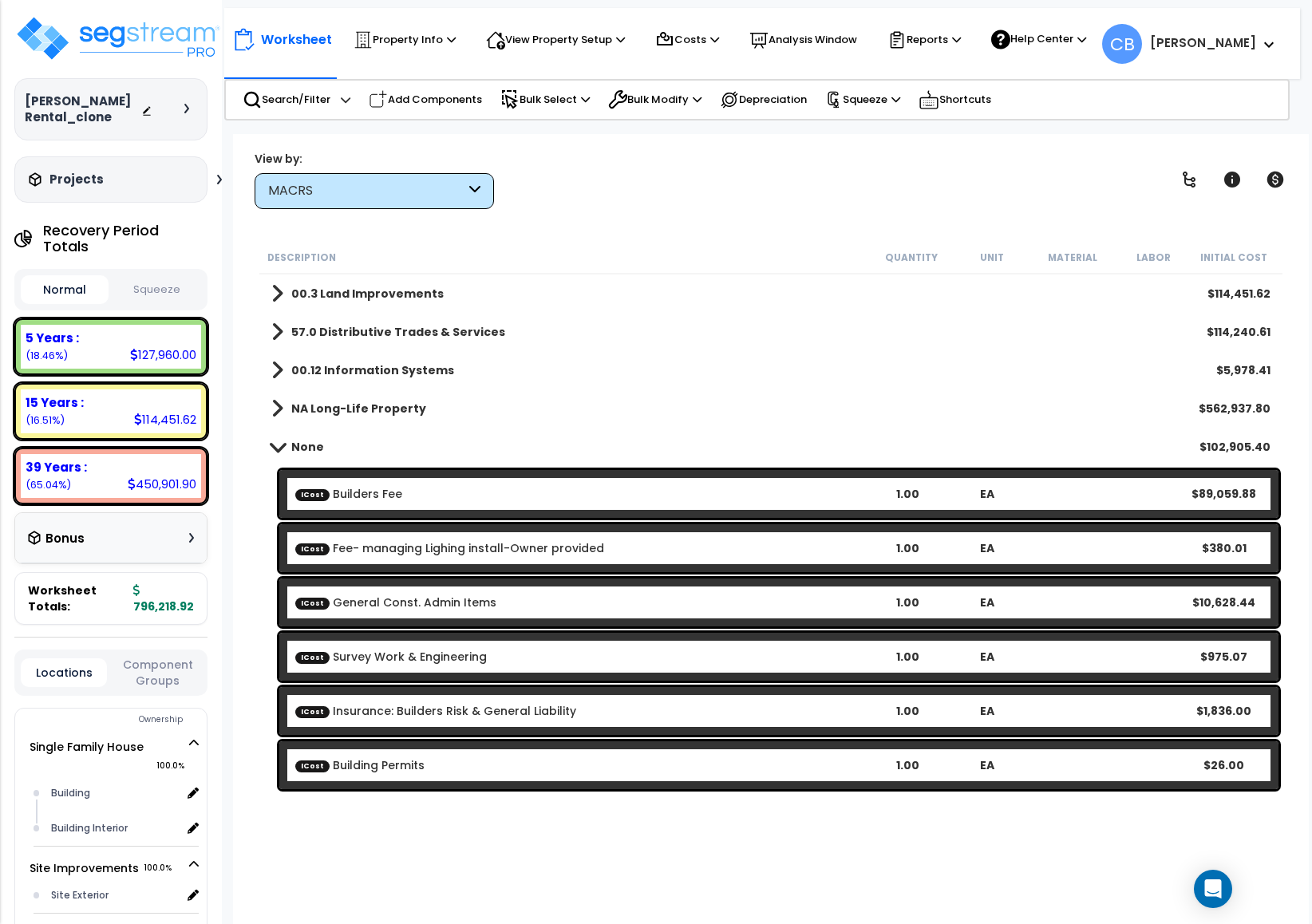
click at [291, 450] on b "None" at bounding box center [307, 446] width 33 height 16
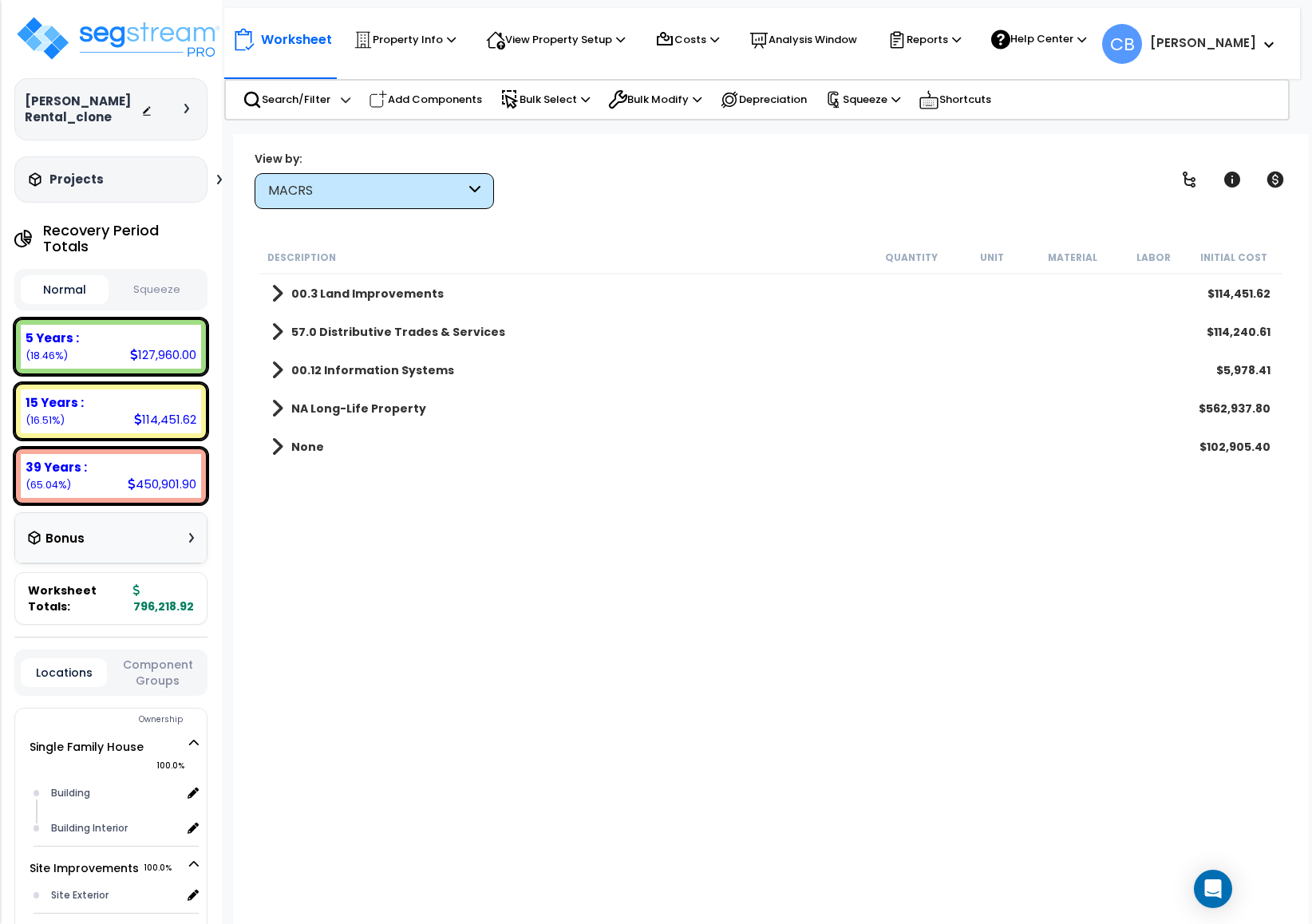
click at [317, 326] on b "57.0 Distributive Trades & Services" at bounding box center [397, 332] width 214 height 16
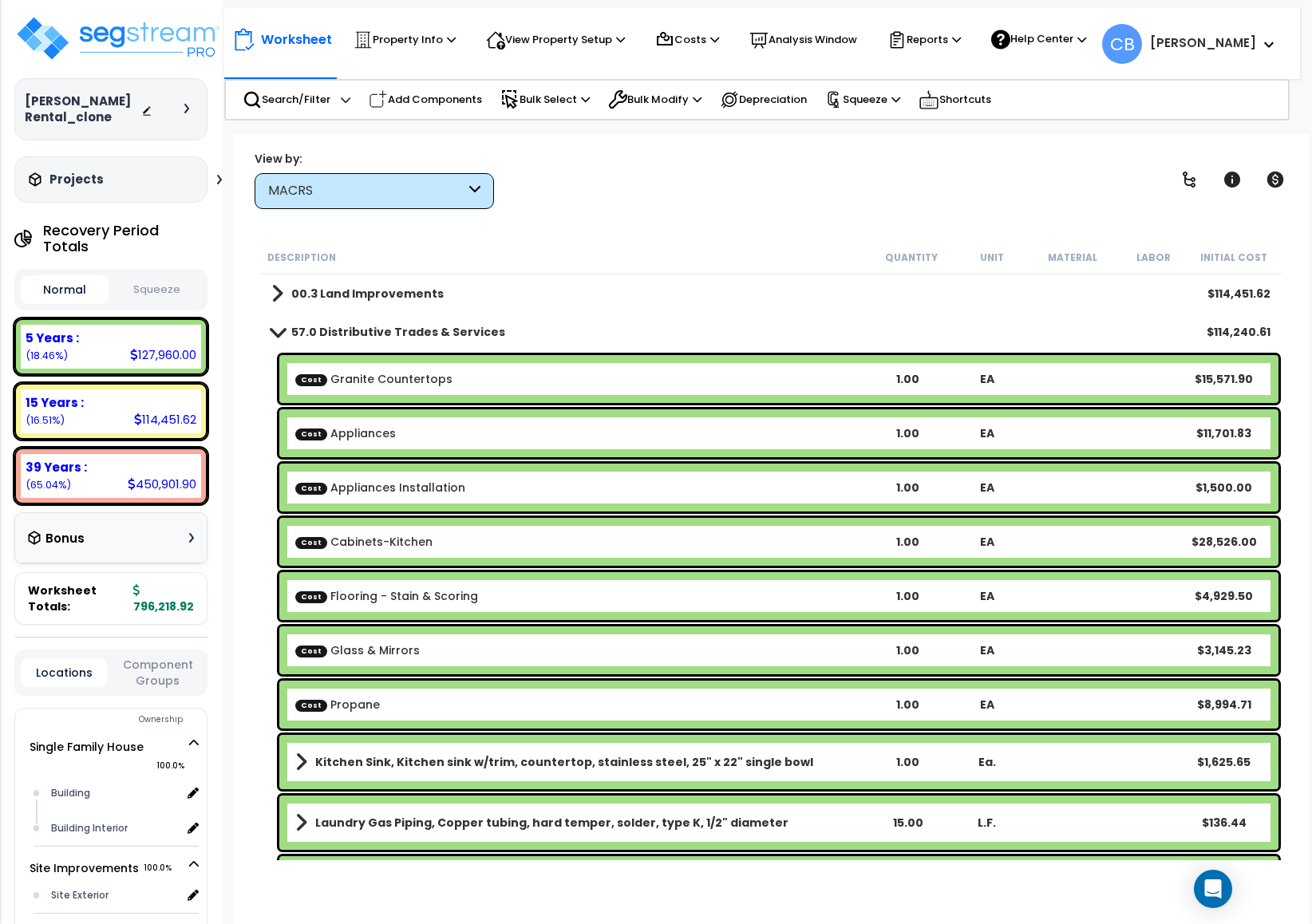
click at [304, 337] on b "57.0 Distributive Trades & Services" at bounding box center [397, 332] width 214 height 16
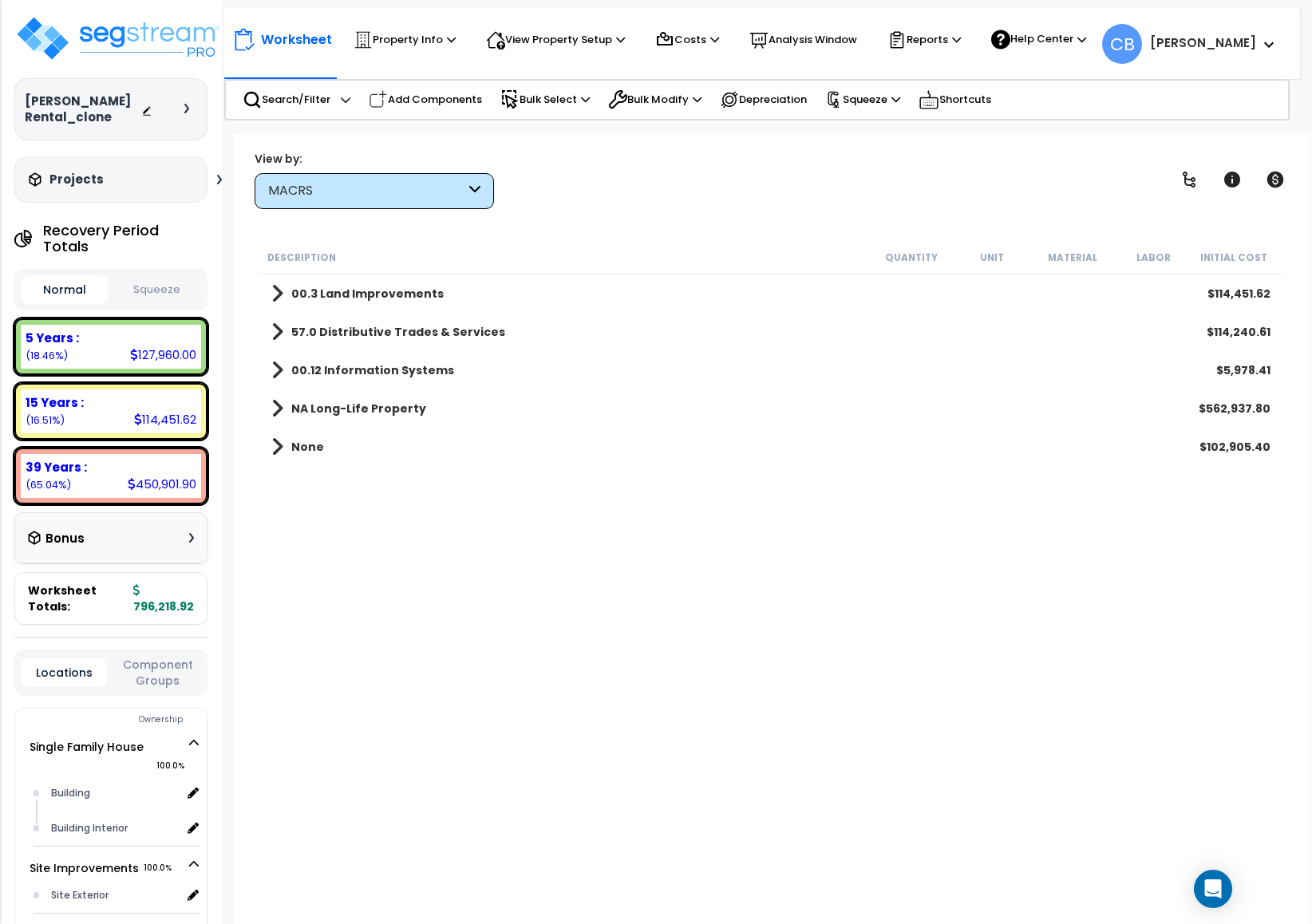
click at [280, 199] on div "MACRS" at bounding box center [374, 191] width 239 height 36
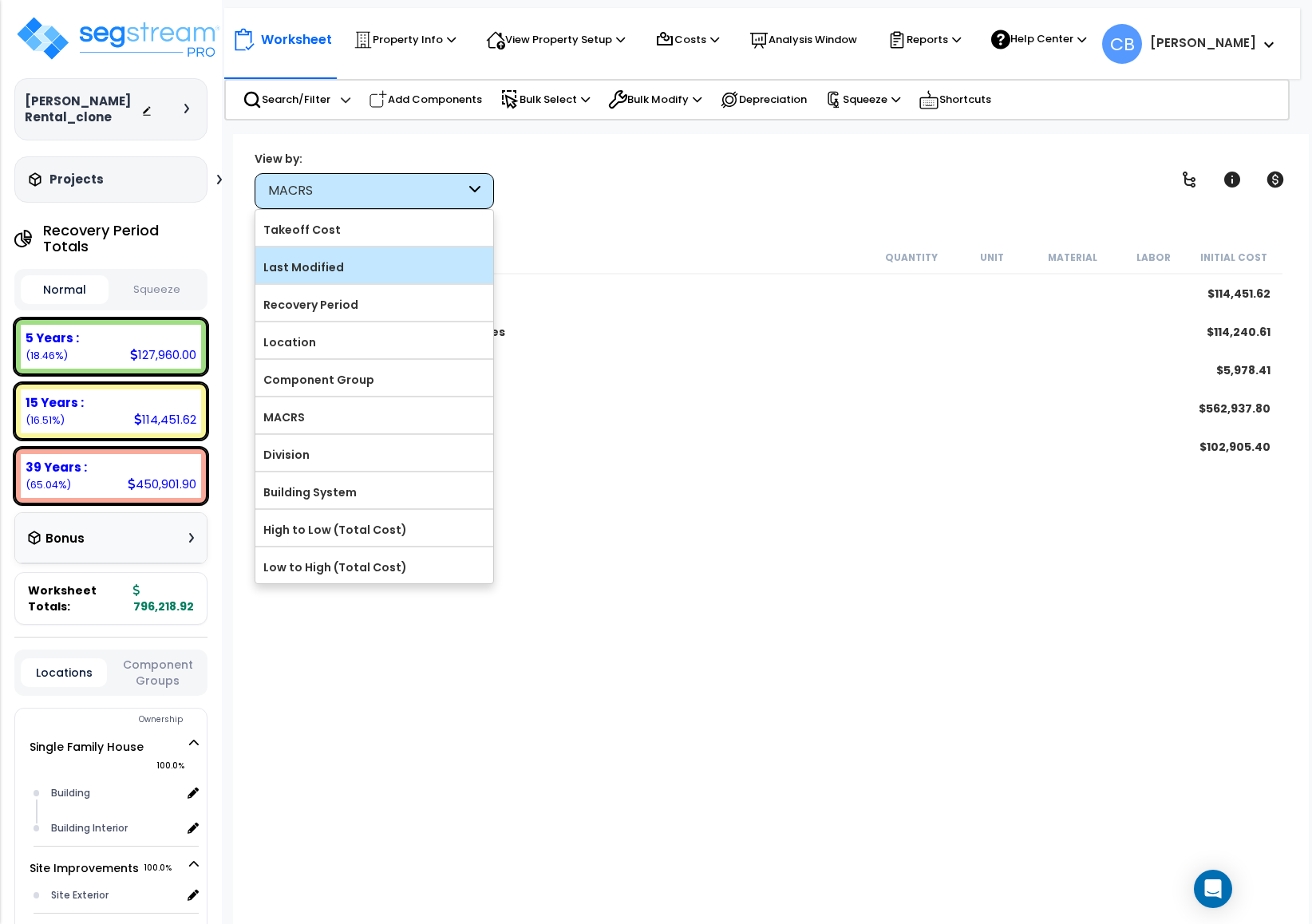
click at [307, 249] on form "Takeoff Cost Last Modified" at bounding box center [374, 396] width 238 height 373
click at [1150, 184] on div "View by: MACRS Takeoff Cost" at bounding box center [771, 179] width 1043 height 59
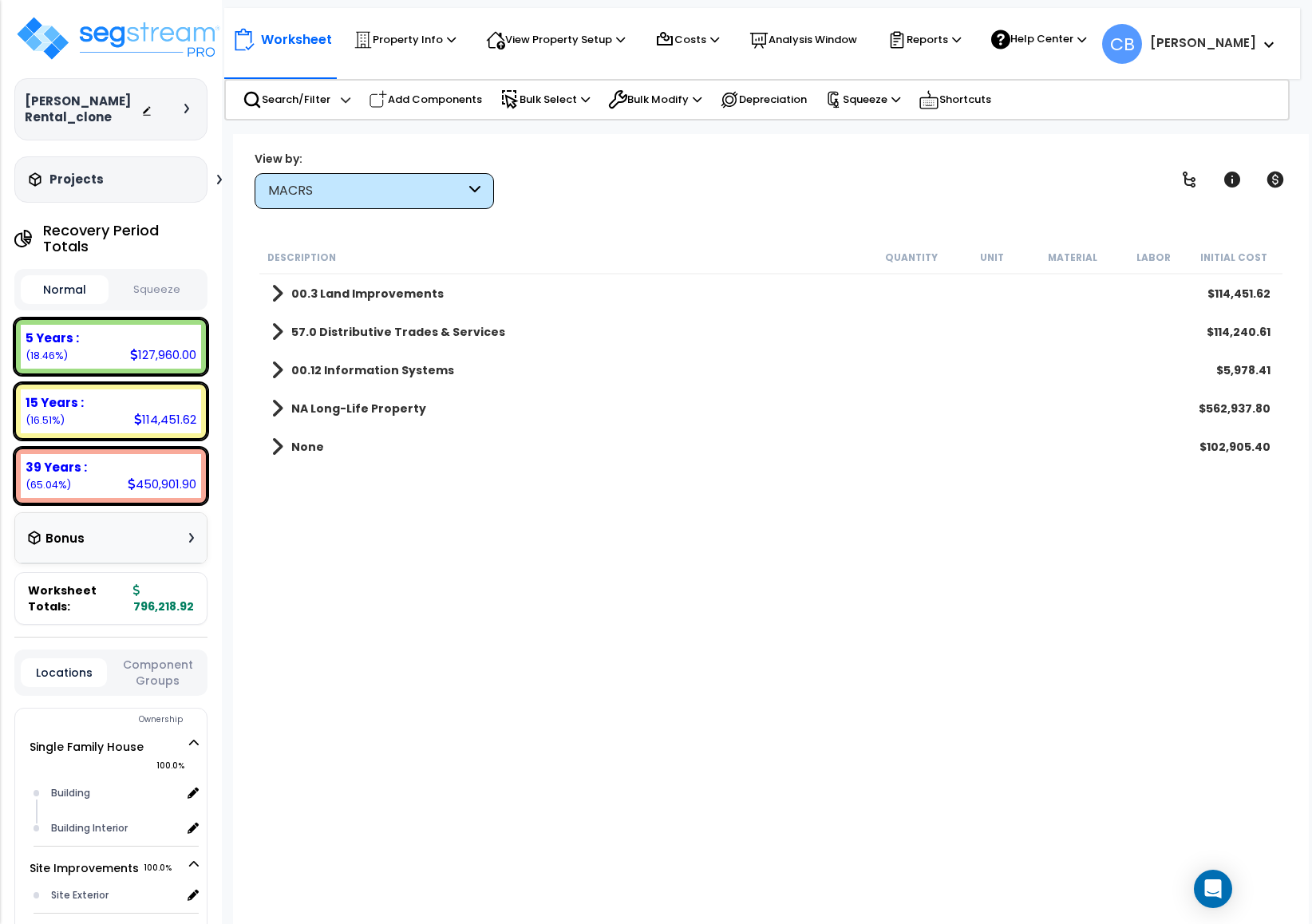
click at [319, 188] on div "MACRS" at bounding box center [366, 190] width 197 height 18
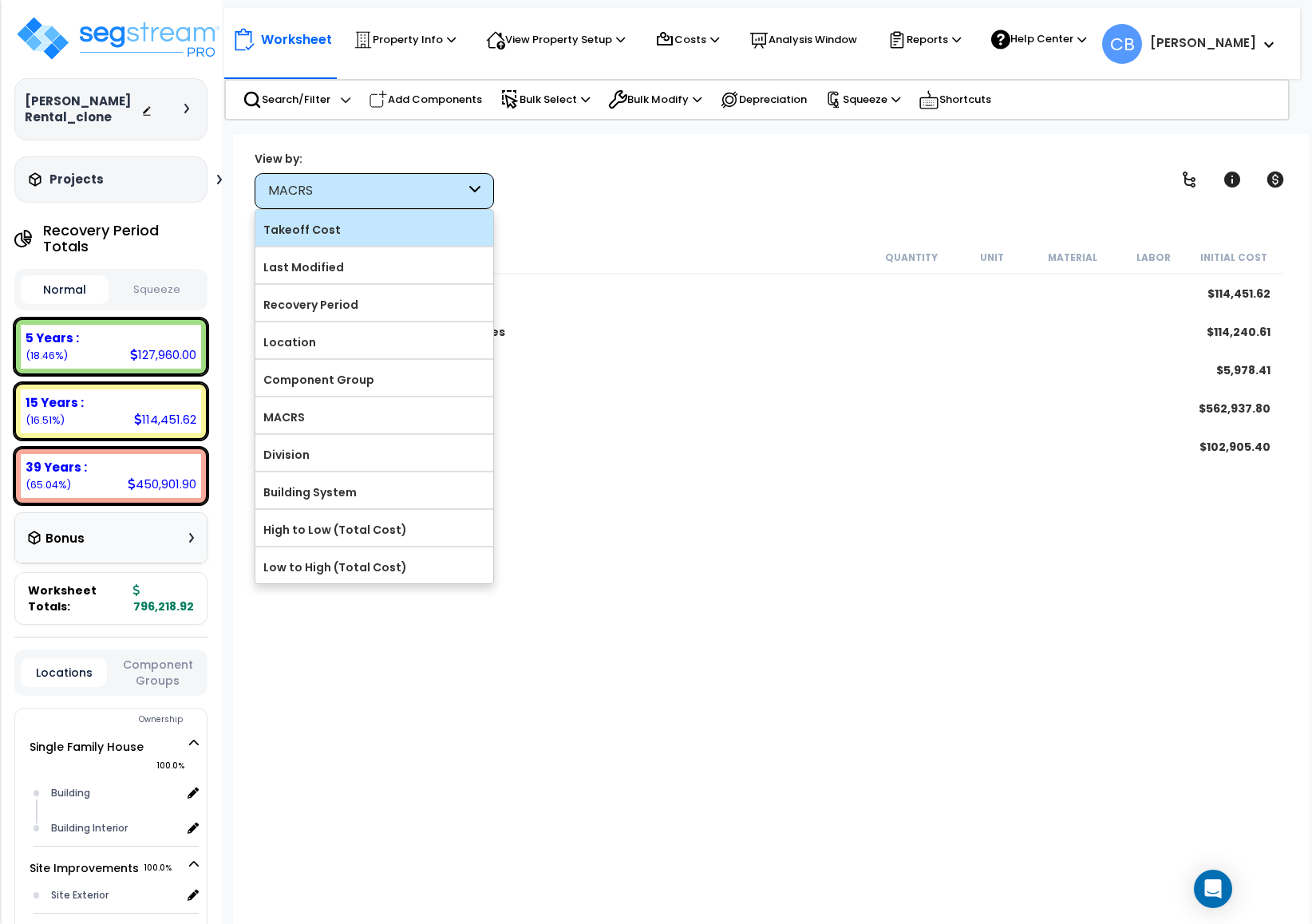
click at [328, 233] on label "Takeoff Cost" at bounding box center [374, 230] width 238 height 24
click at [355, 231] on label "Takeoff Cost" at bounding box center [374, 230] width 238 height 24
click at [0, 0] on input "Takeoff Cost" at bounding box center [0, 0] width 0 height 0
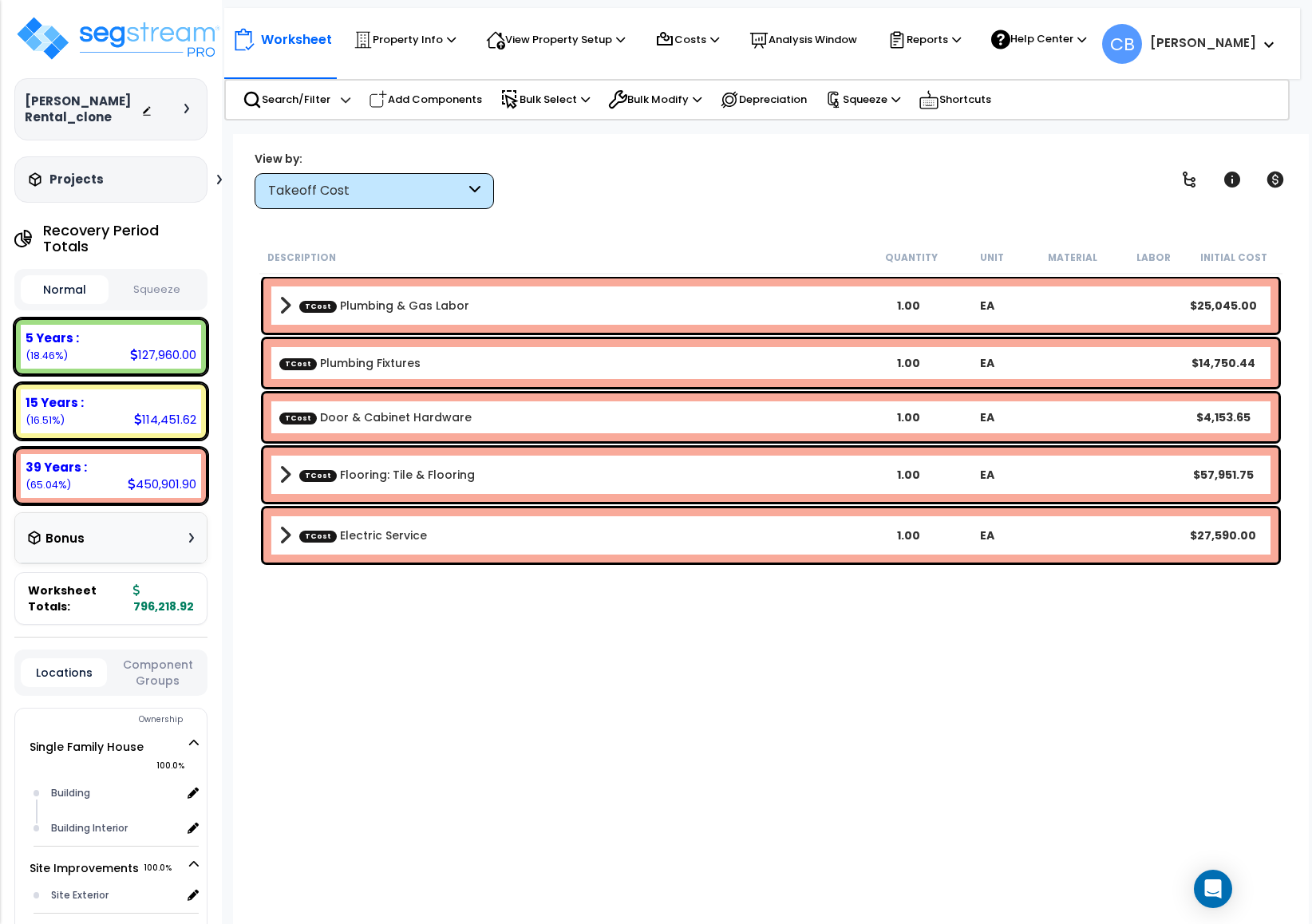
click at [338, 189] on div "Takeoff Cost" at bounding box center [366, 190] width 197 height 18
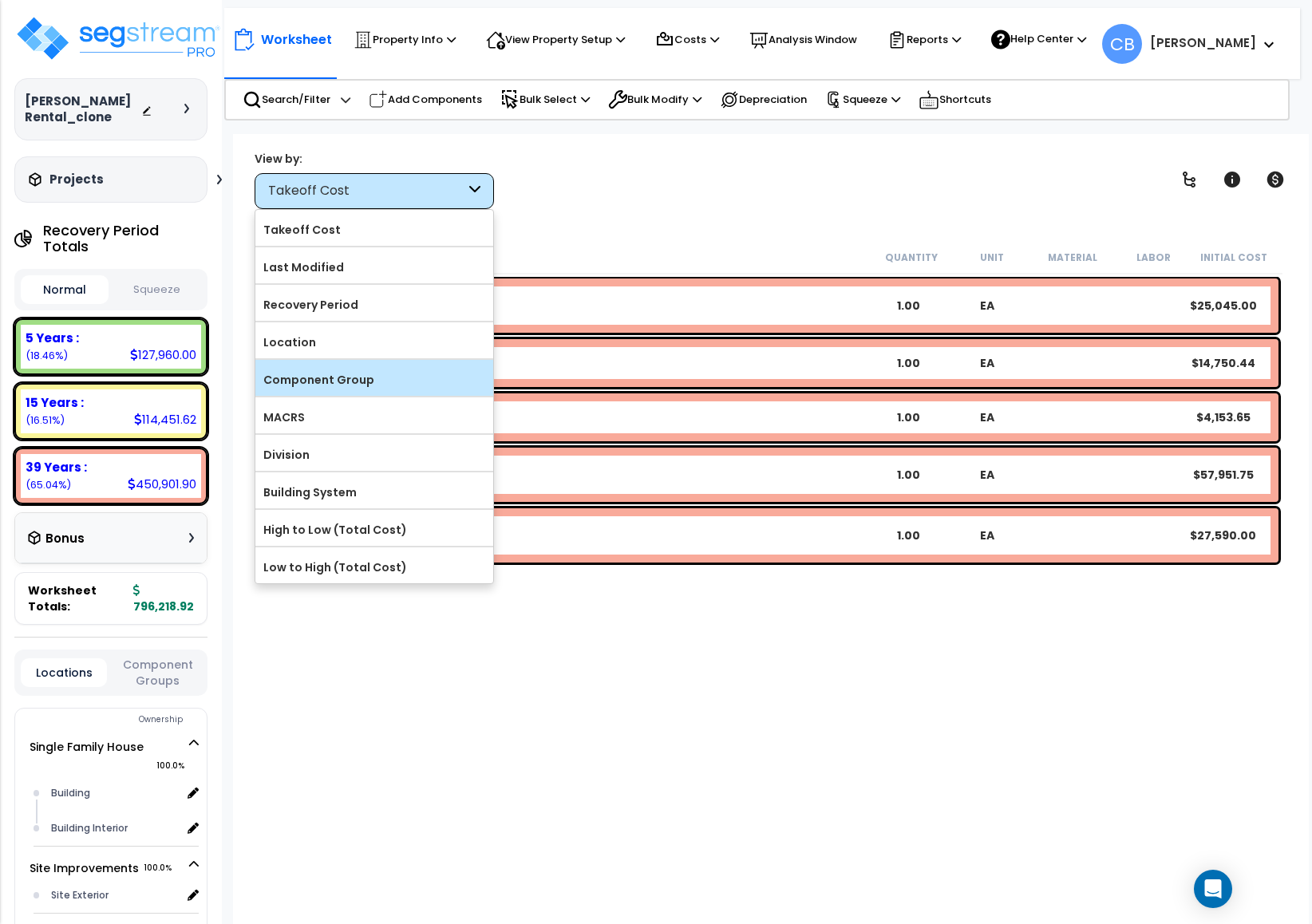
click at [330, 381] on label "Component Group" at bounding box center [374, 380] width 238 height 24
click at [302, 382] on label "Component Group" at bounding box center [374, 380] width 238 height 24
click at [0, 0] on input "Component Group" at bounding box center [0, 0] width 0 height 0
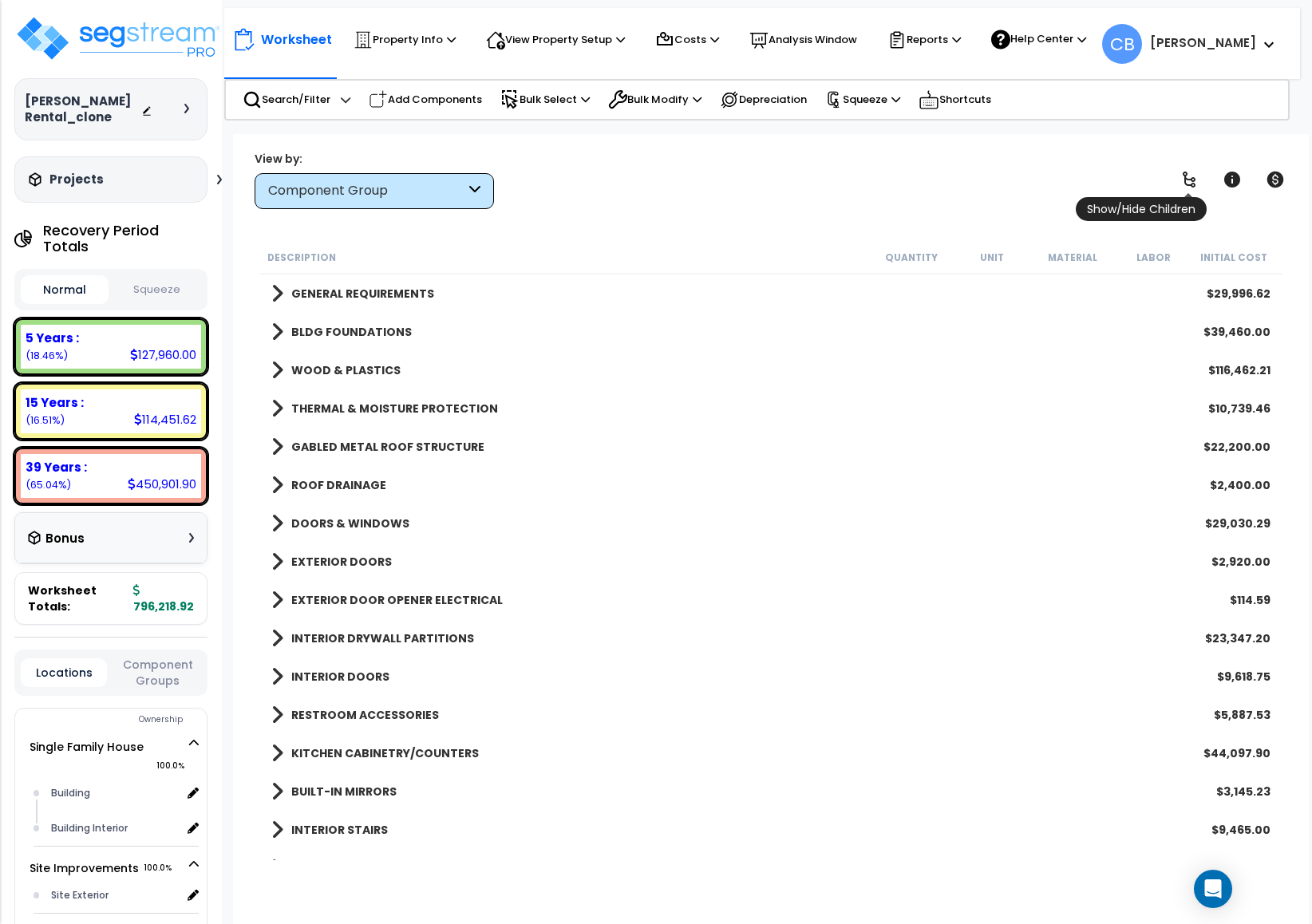
click at [1188, 178] on icon at bounding box center [1188, 179] width 19 height 19
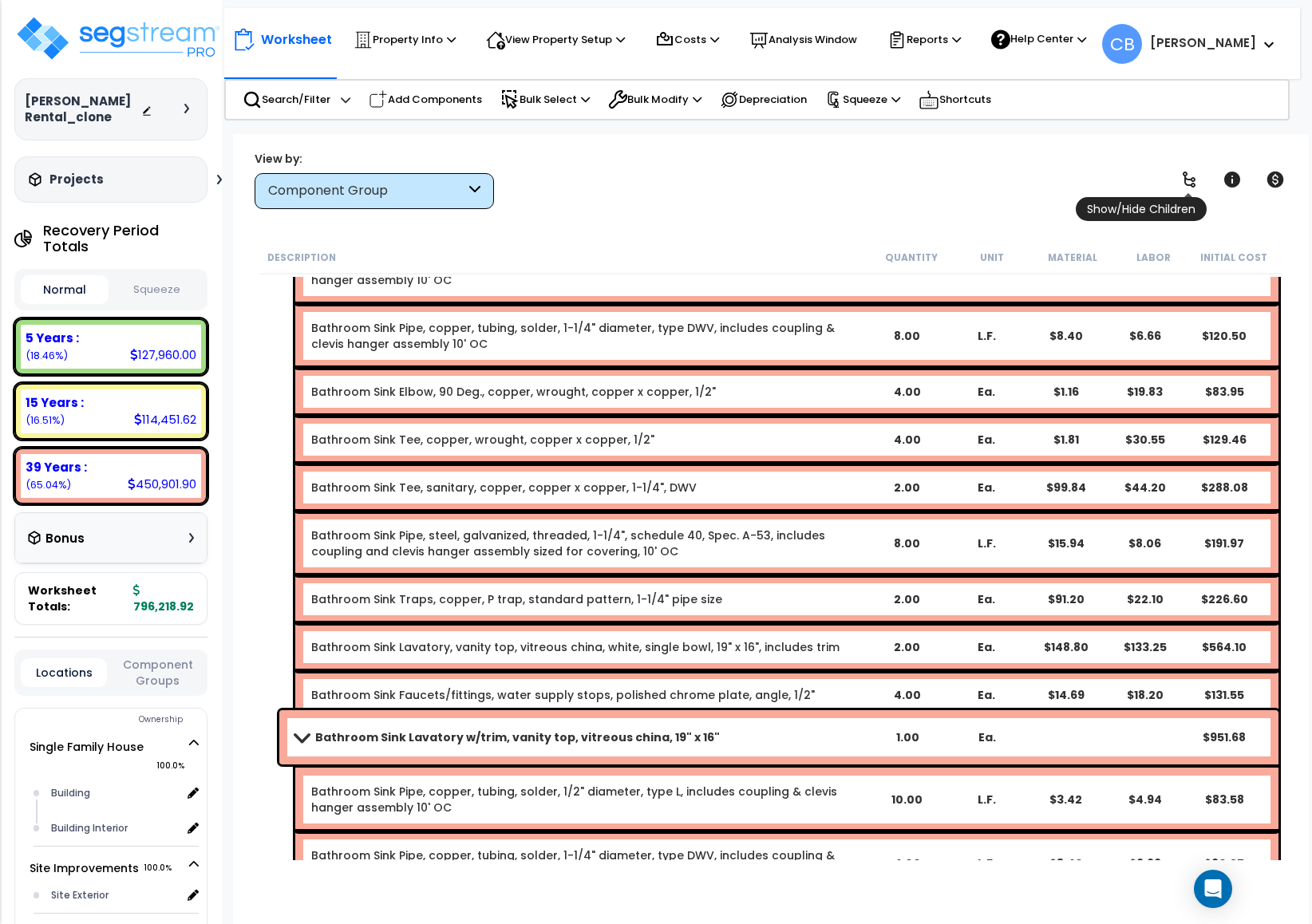
click at [1201, 173] on link at bounding box center [1188, 179] width 35 height 35
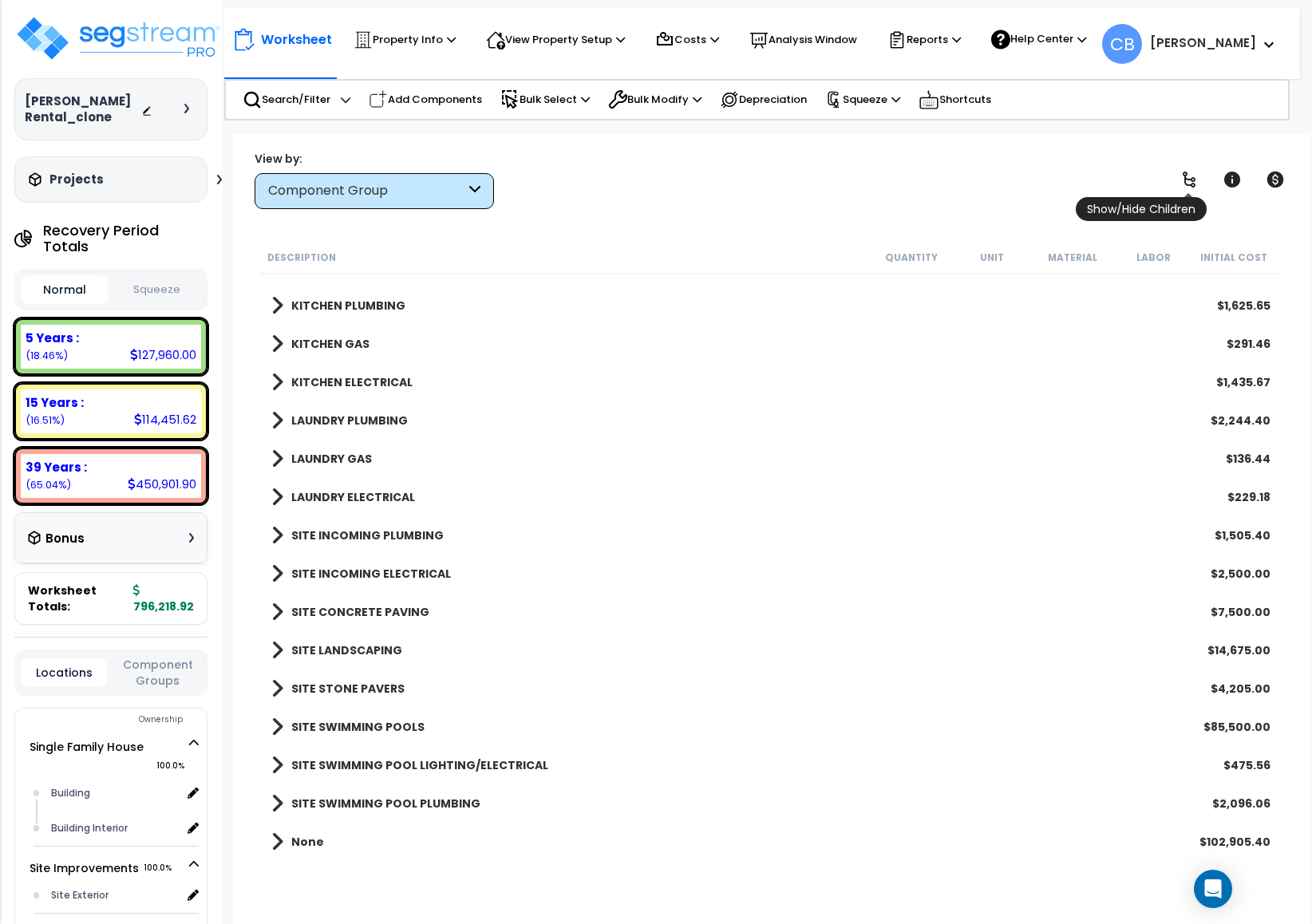
click at [1188, 176] on icon at bounding box center [1188, 179] width 19 height 19
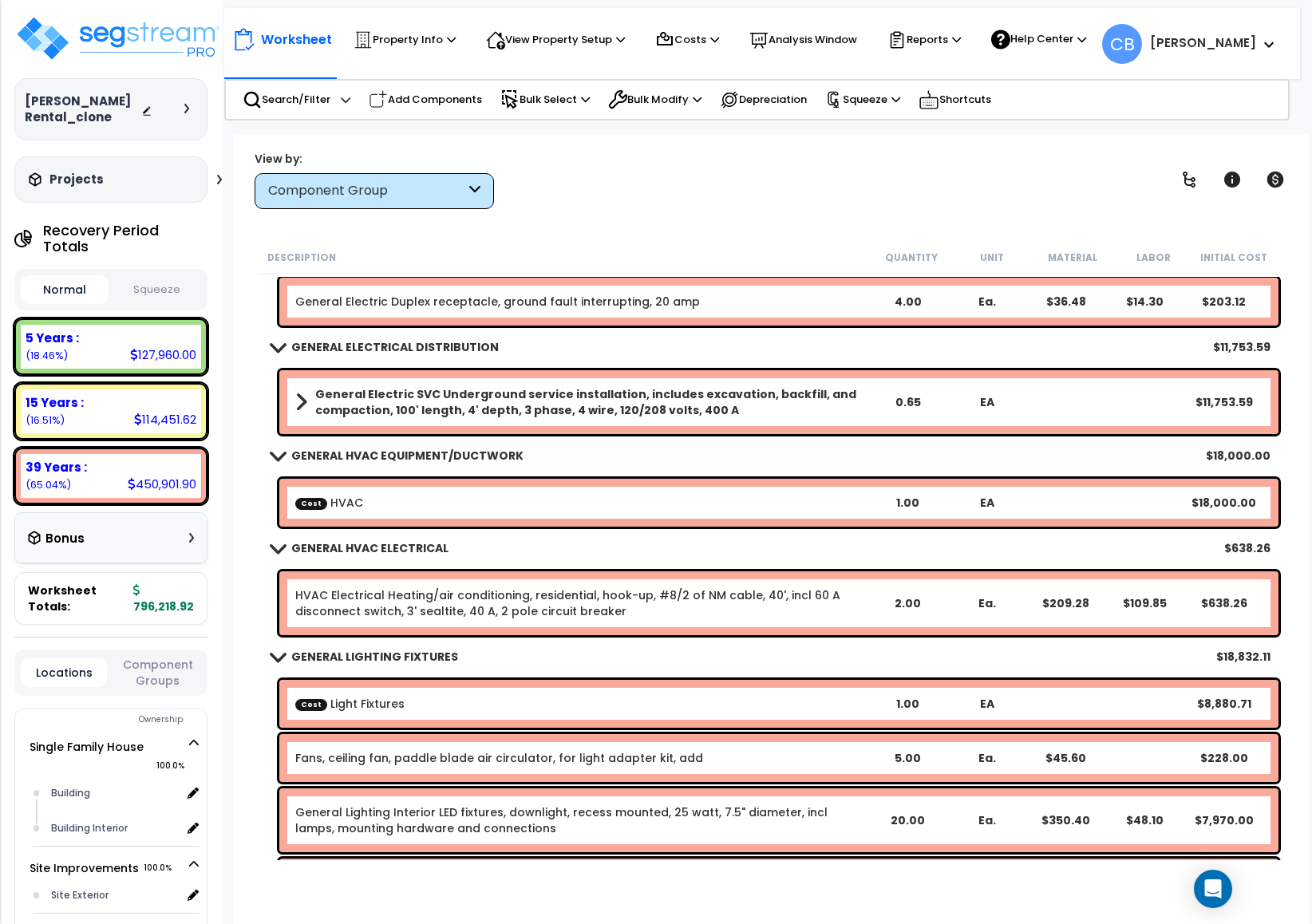
scroll to position [4290, 0]
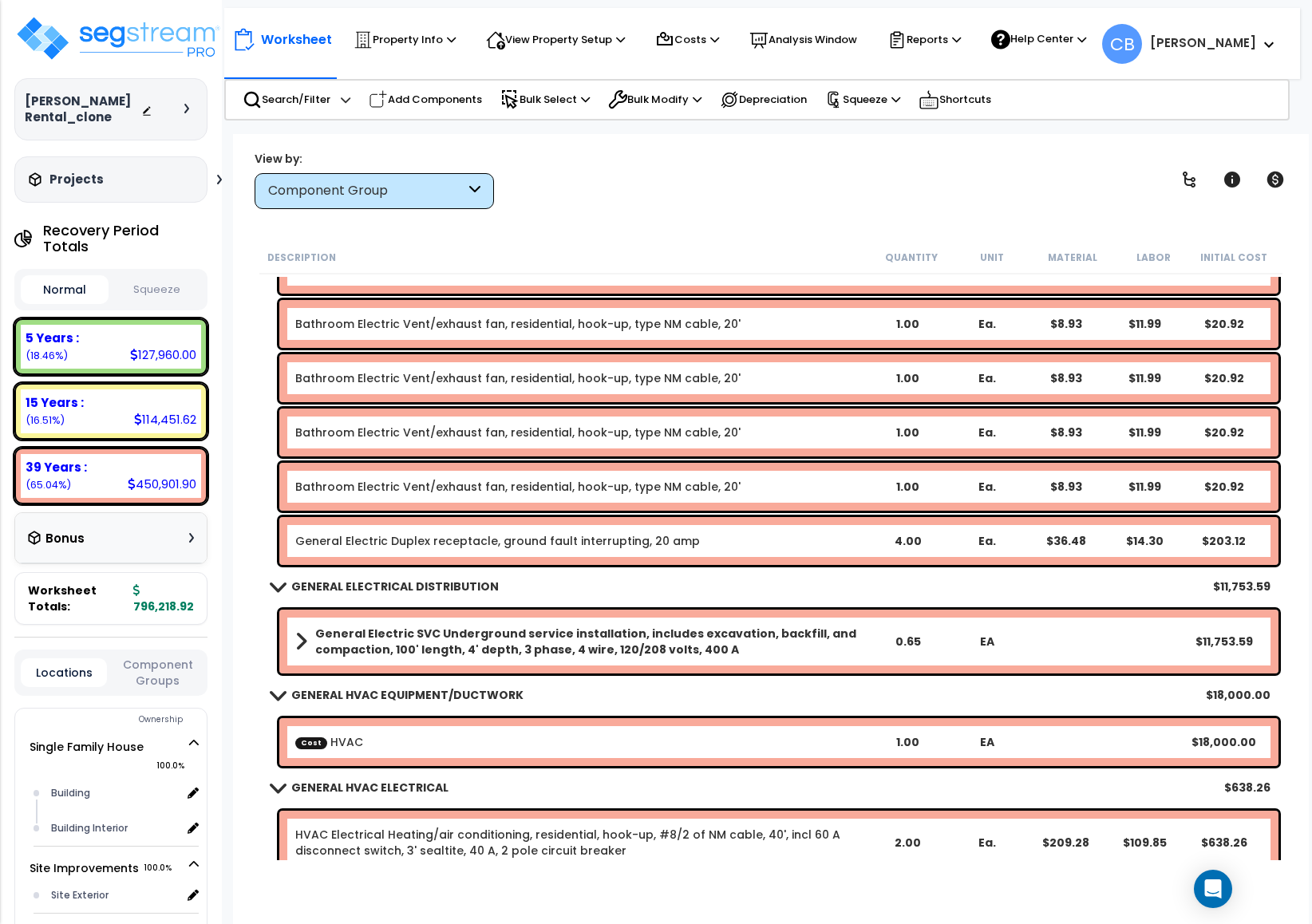
click at [414, 734] on b "Cost HVAC" at bounding box center [581, 742] width 572 height 16
click at [413, 734] on b "Cost HVAC" at bounding box center [581, 742] width 572 height 16
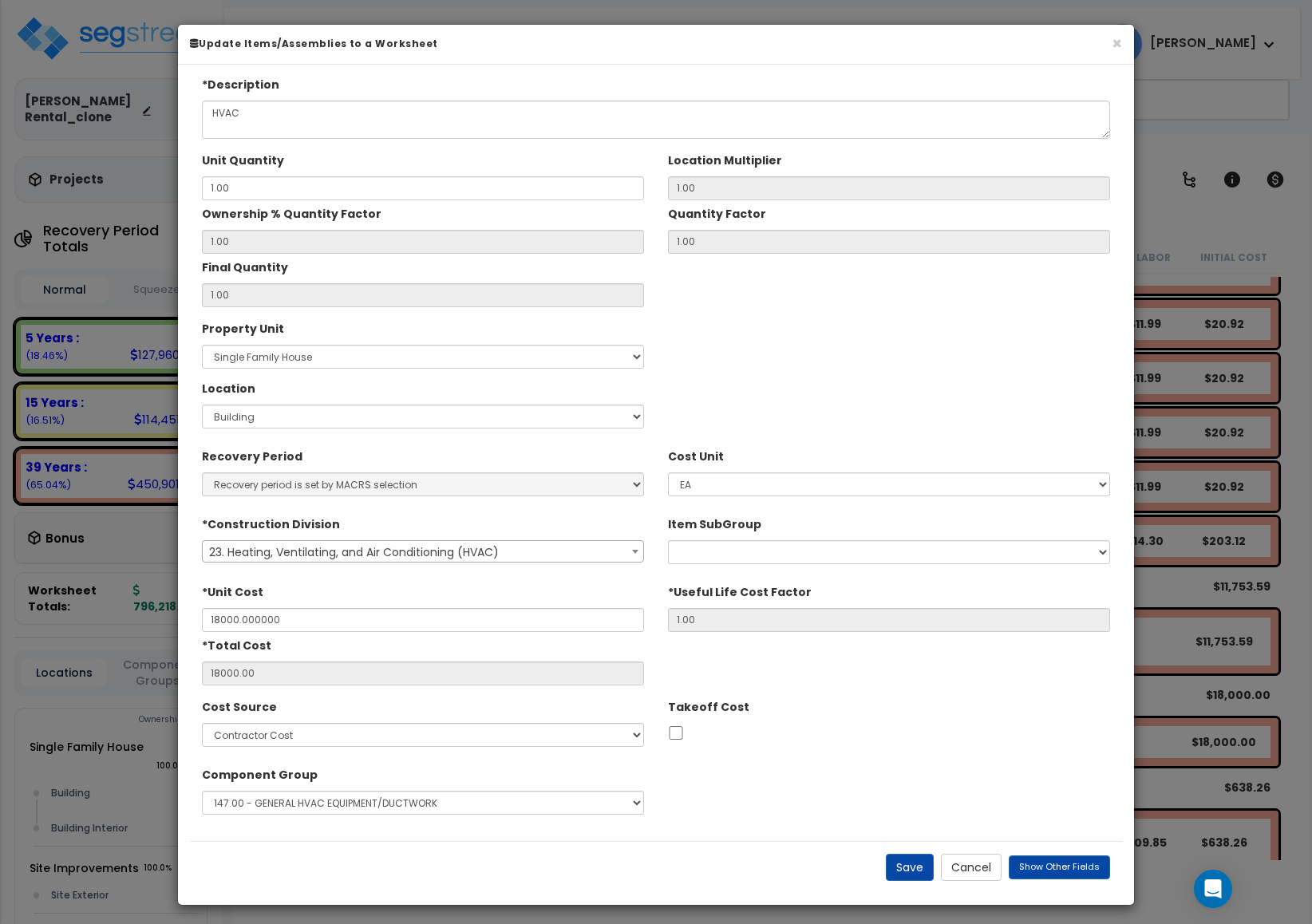
type input "$18,000.00"
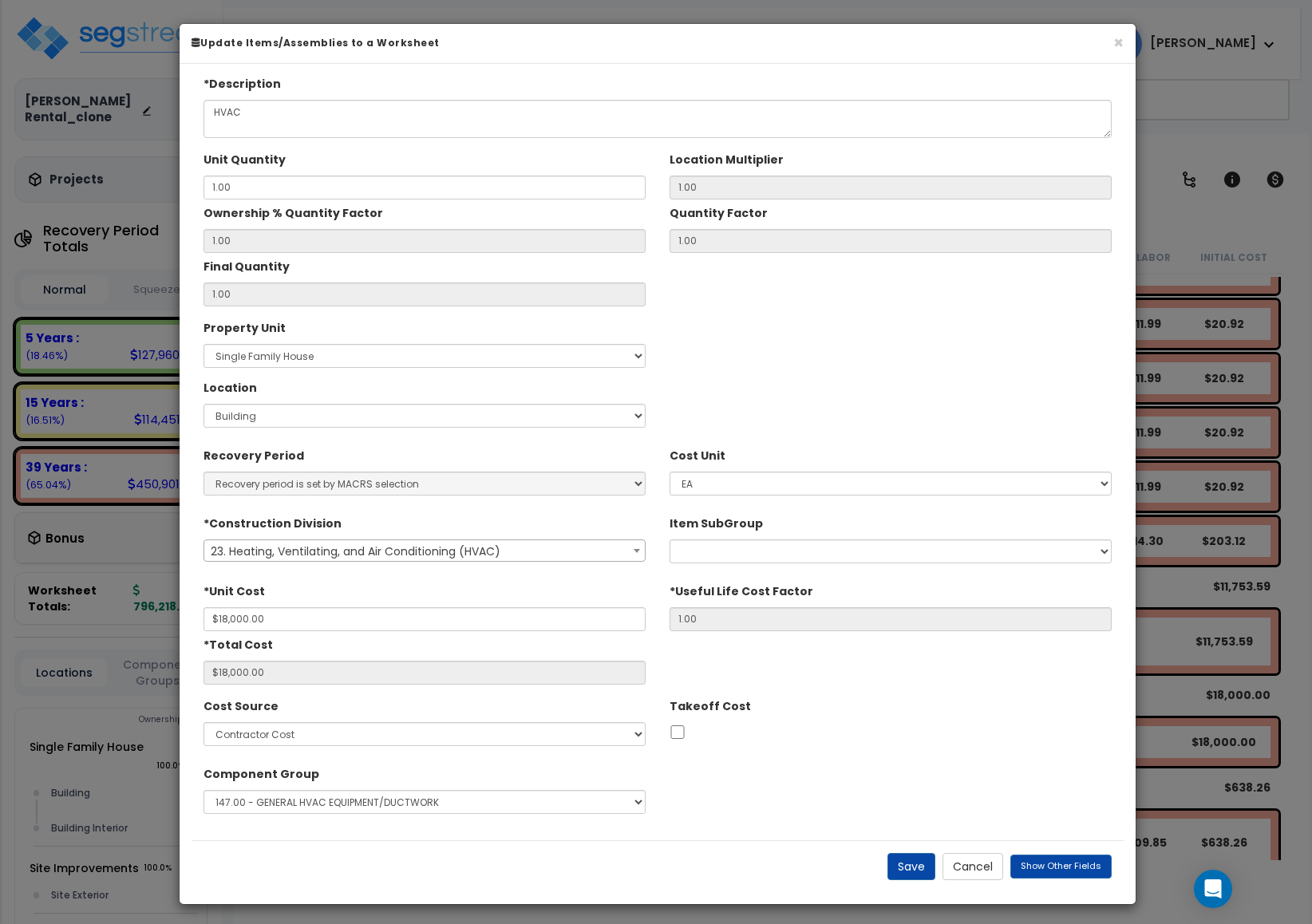
click at [1109, 51] on div "× Update Items/Assemblies to a Worksheet" at bounding box center [657, 44] width 956 height 39
click at [1114, 45] on button "×" at bounding box center [1118, 43] width 10 height 17
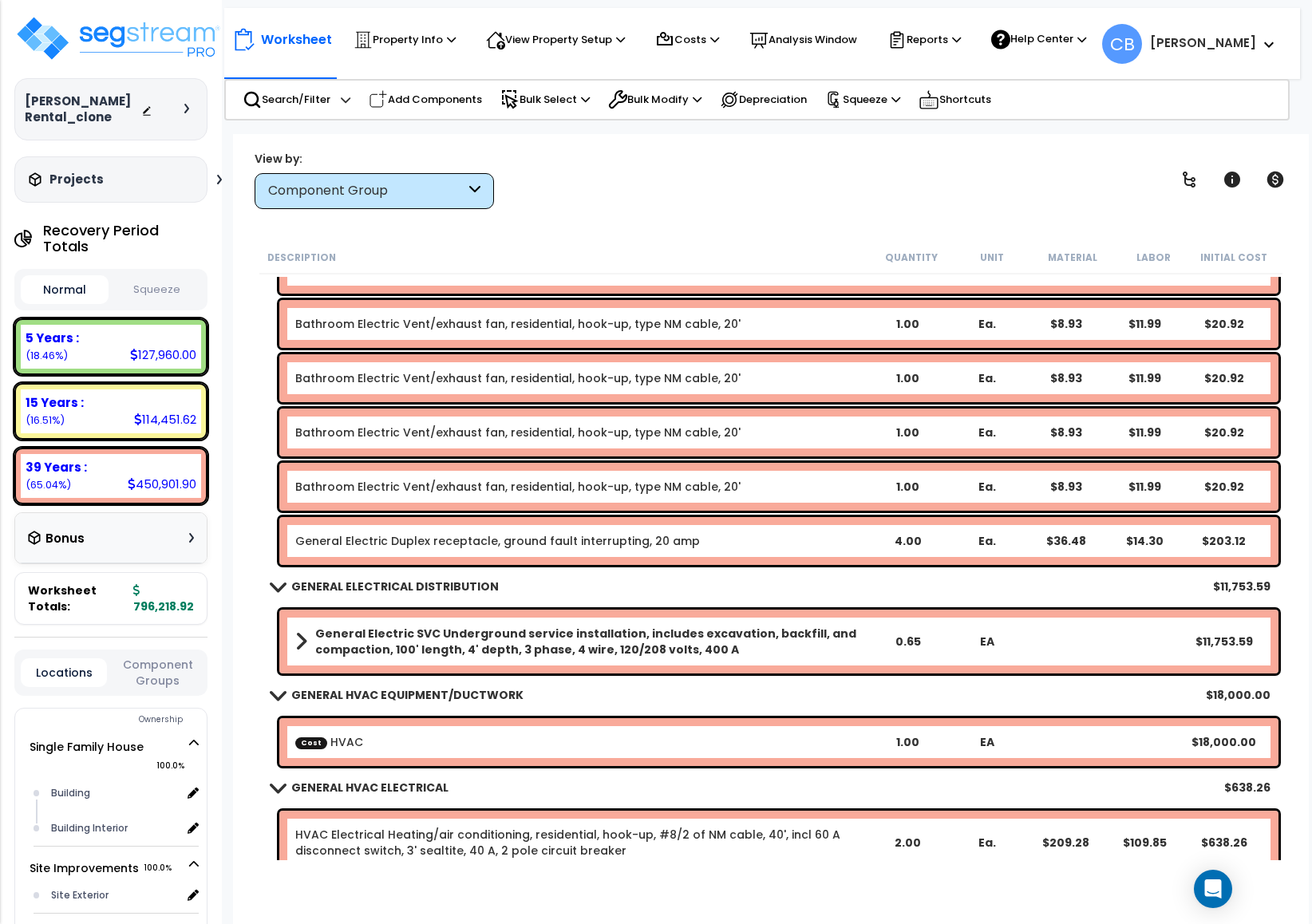
click at [370, 738] on b "Cost HVAC" at bounding box center [581, 742] width 572 height 16
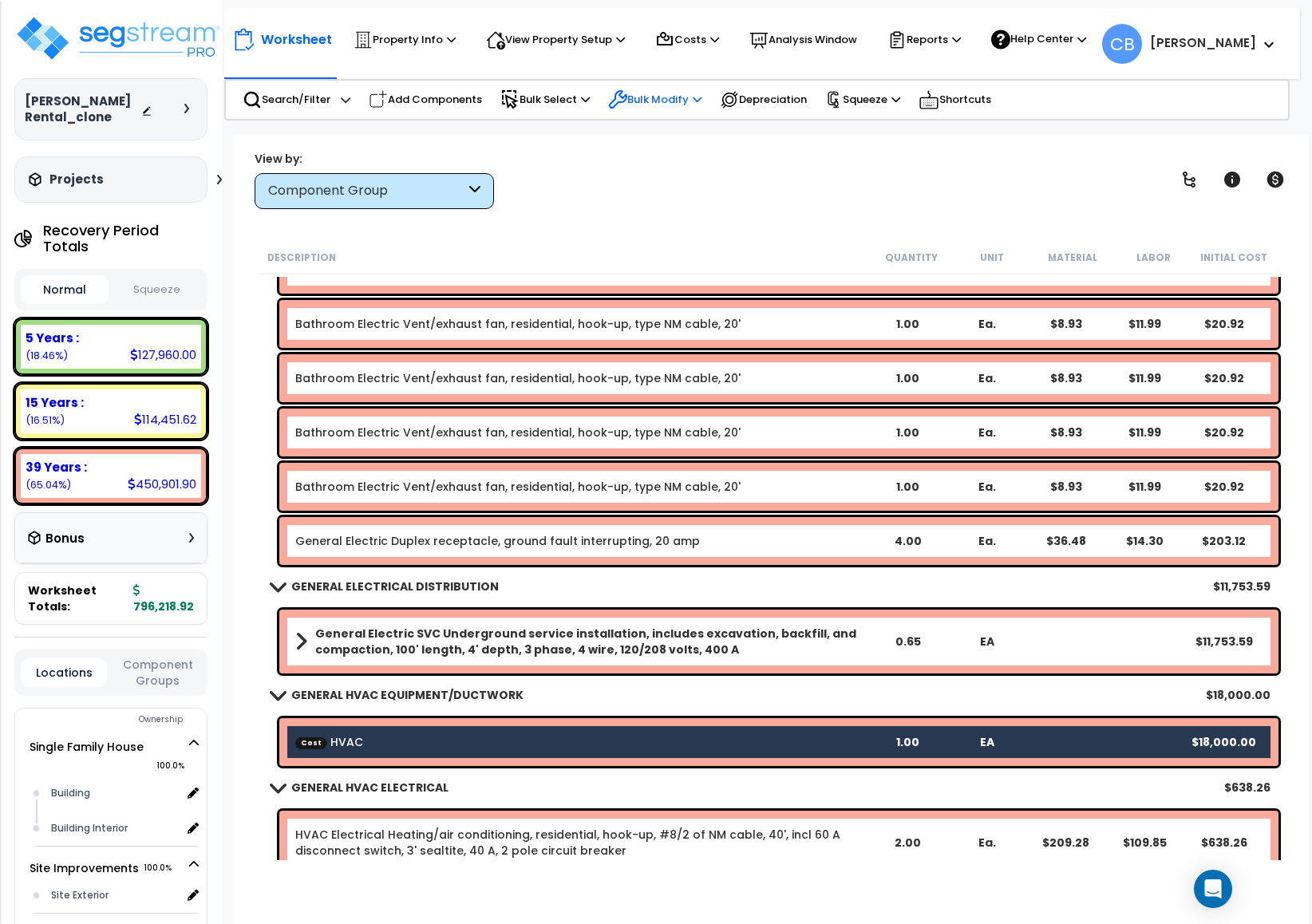
click at [654, 98] on p "Bulk Modify" at bounding box center [655, 100] width 94 height 19
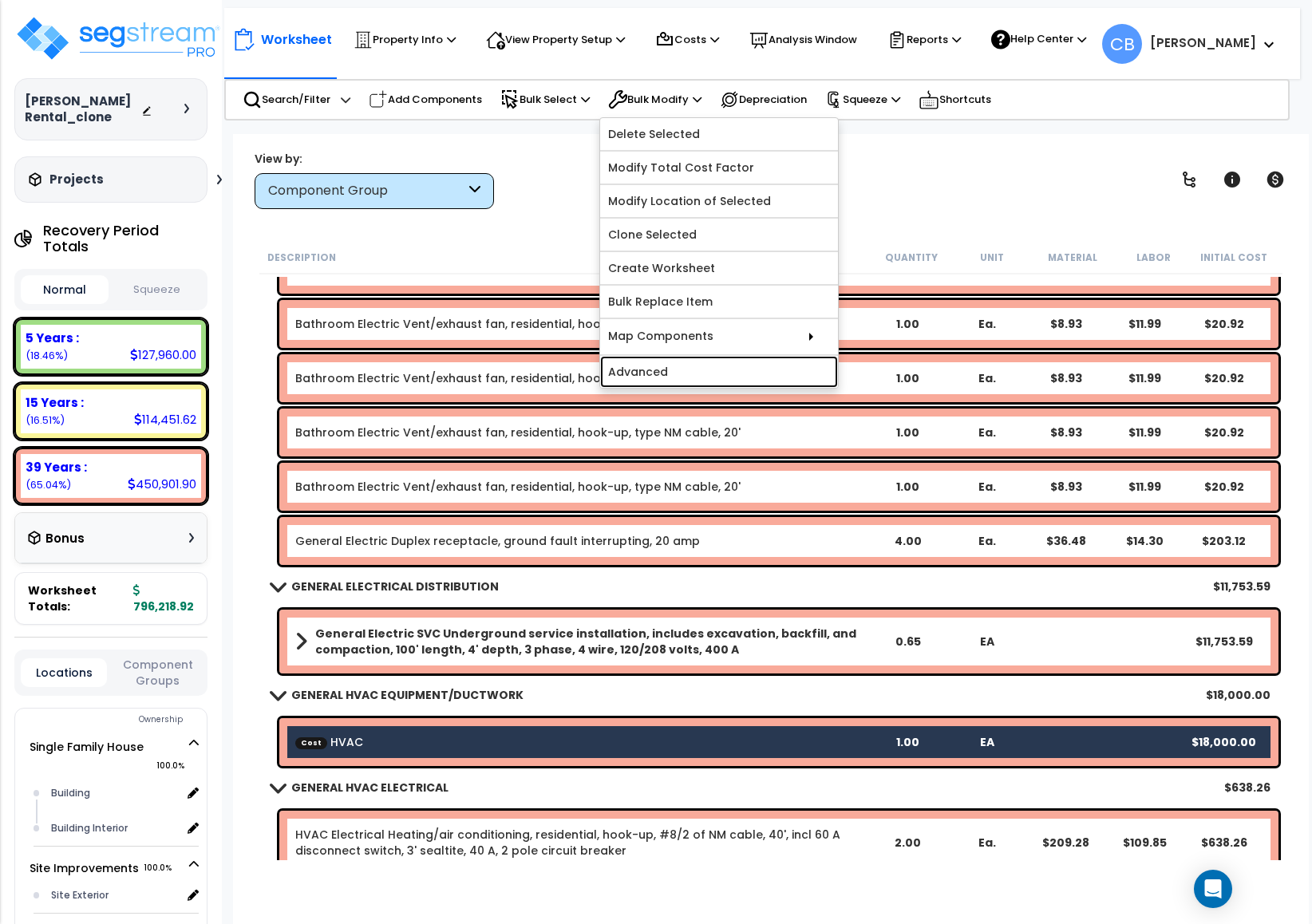
click at [694, 366] on link "Advanced" at bounding box center [718, 371] width 238 height 32
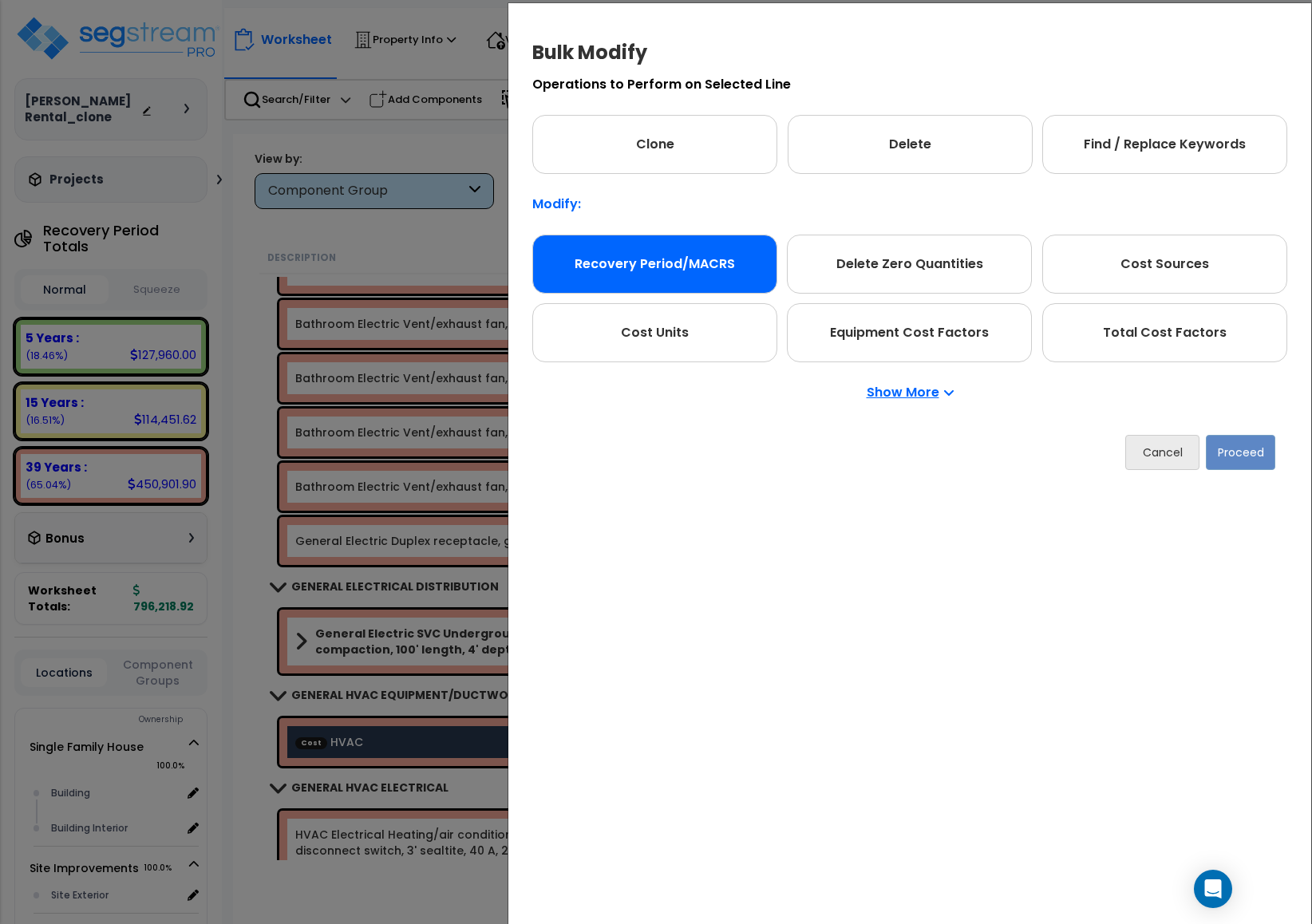
click at [718, 258] on div "Recovery Period/MACRS" at bounding box center [654, 263] width 245 height 59
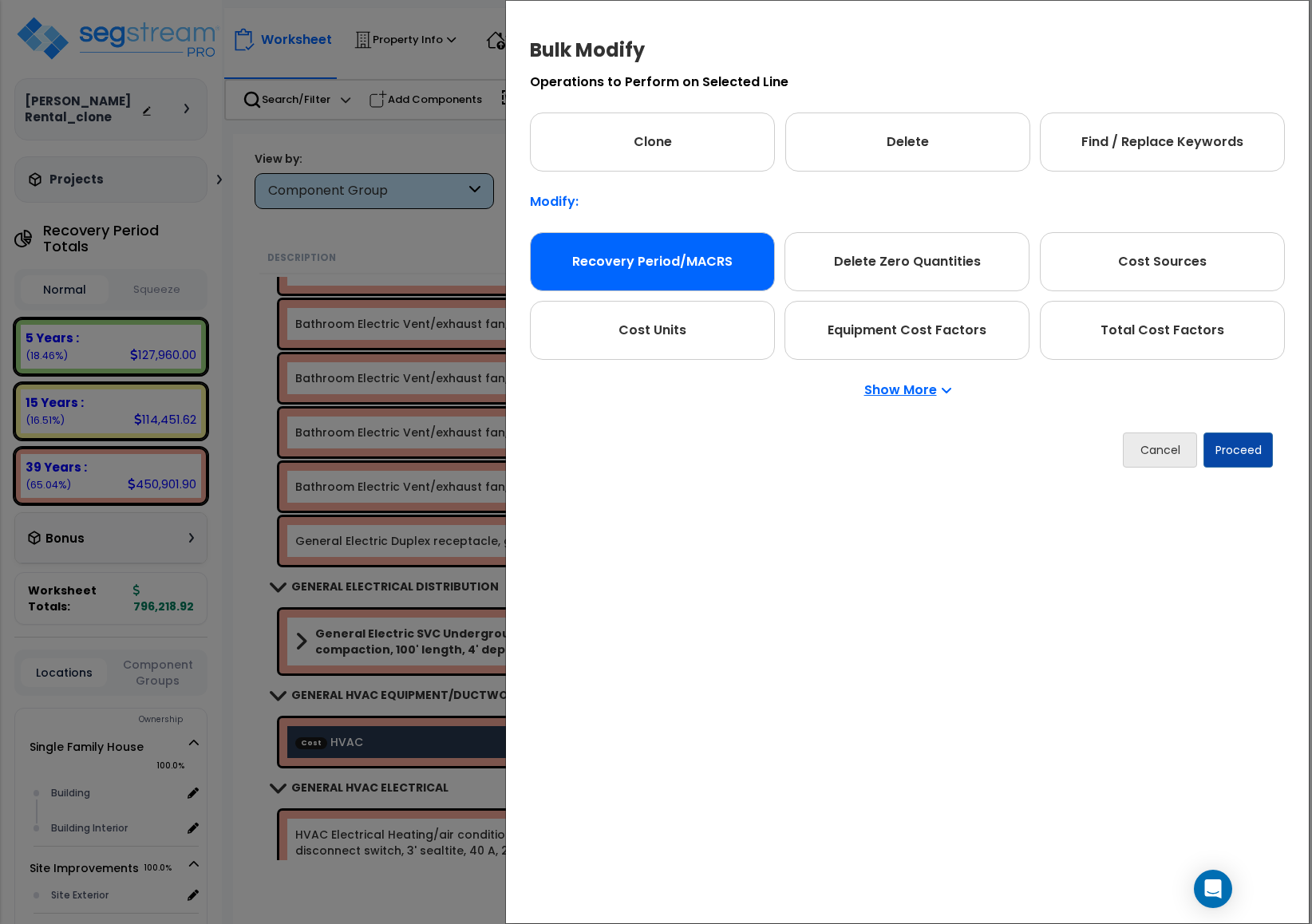
click at [721, 261] on div "Recovery Period/MACRS" at bounding box center [651, 262] width 245 height 59
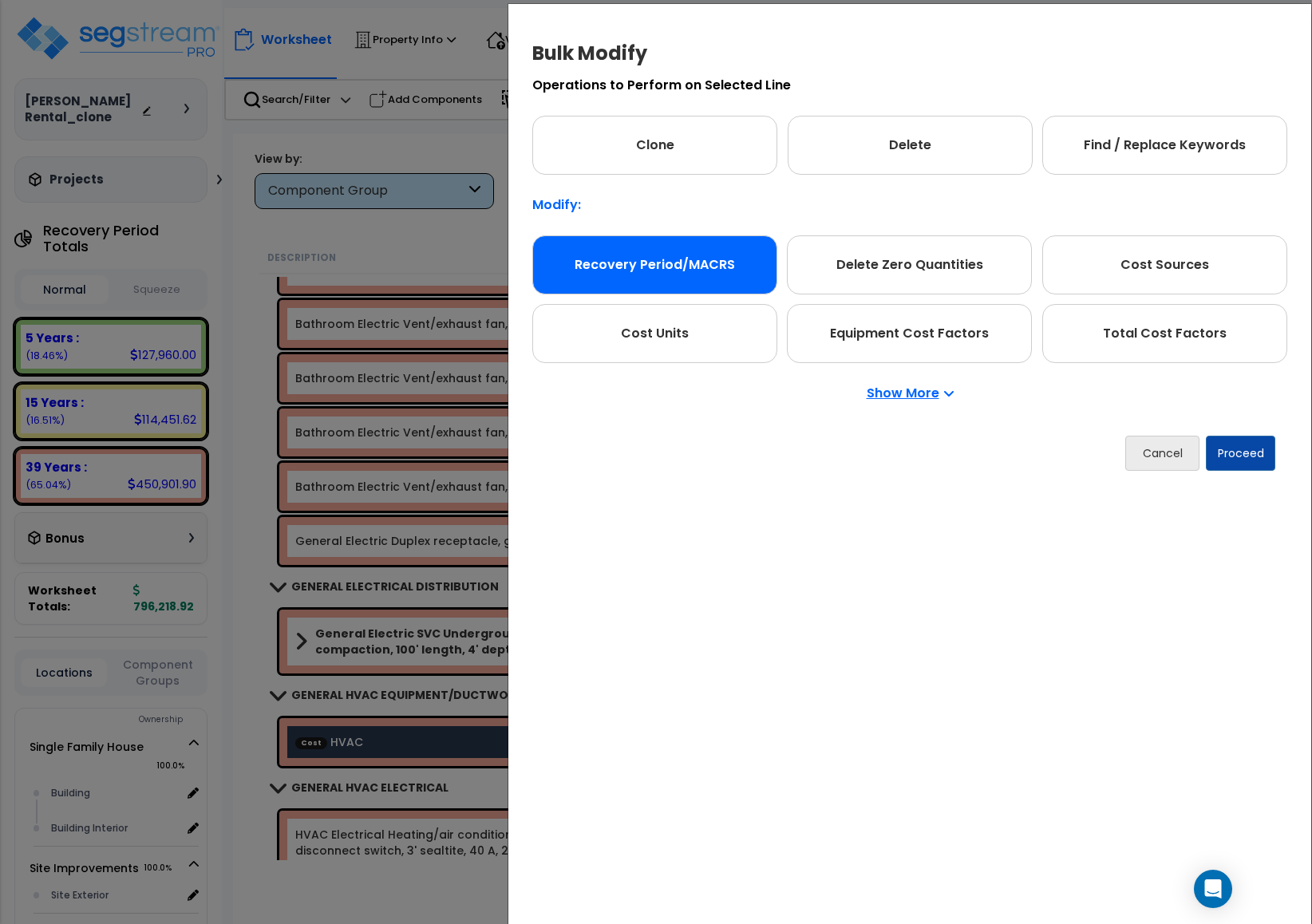
click at [639, 252] on div "Recovery Period/MACRS" at bounding box center [654, 264] width 245 height 59
click at [1233, 453] on button "Proceed" at bounding box center [1239, 453] width 70 height 35
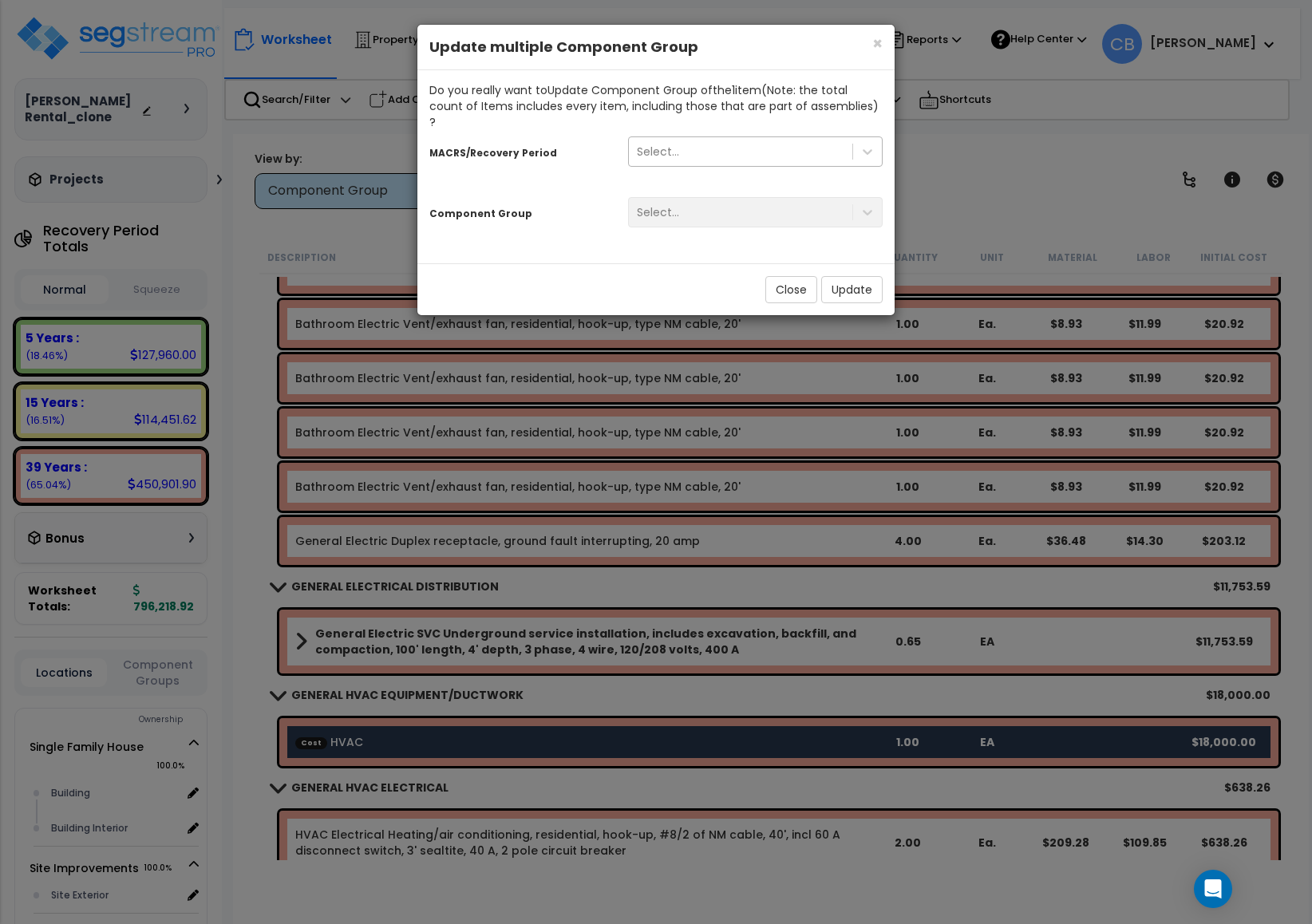
click at [700, 142] on div "Select..." at bounding box center [741, 152] width 223 height 26
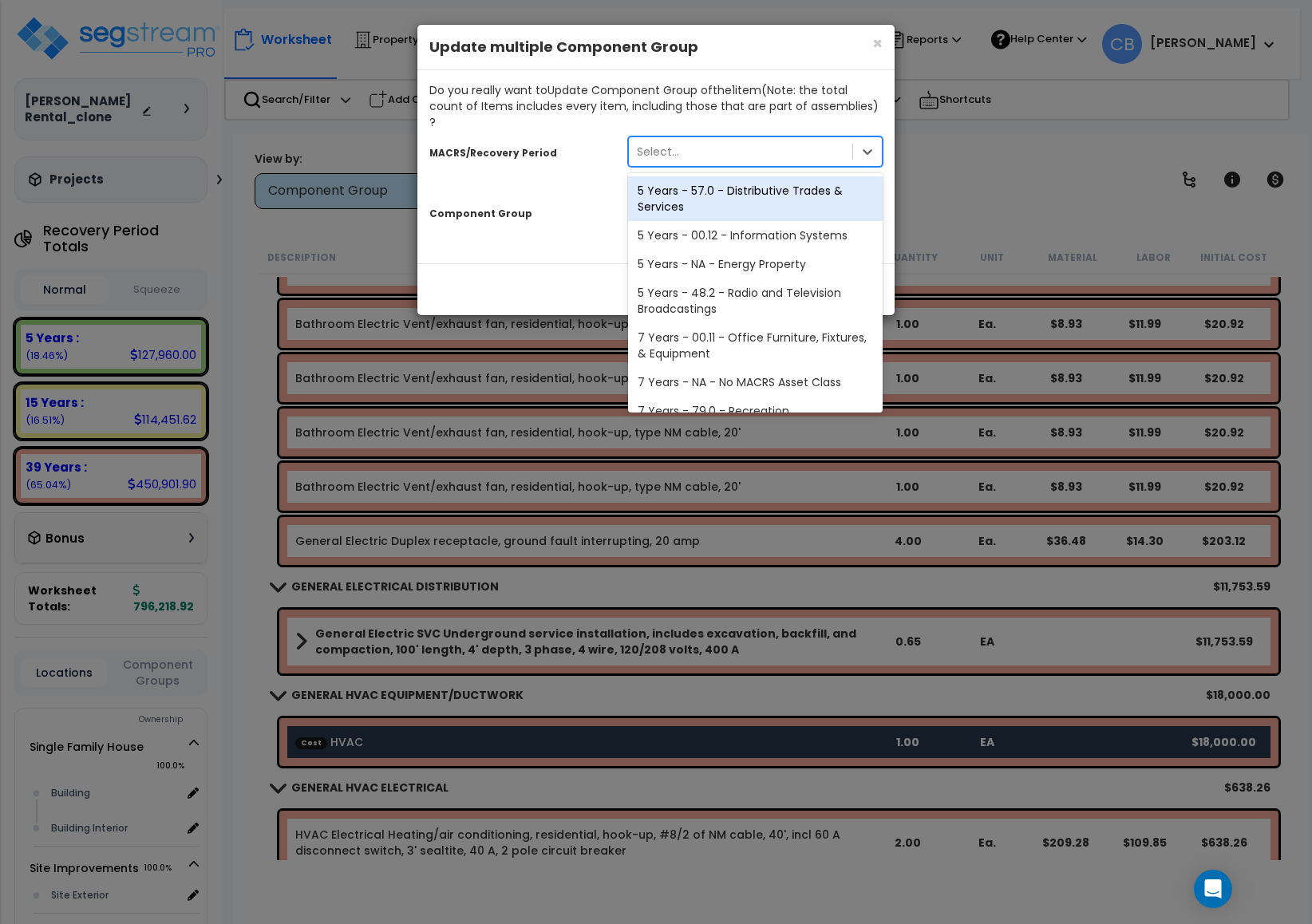
click at [759, 177] on div "5 Years - 57.0 - Distributive Trades & Services" at bounding box center [755, 199] width 255 height 45
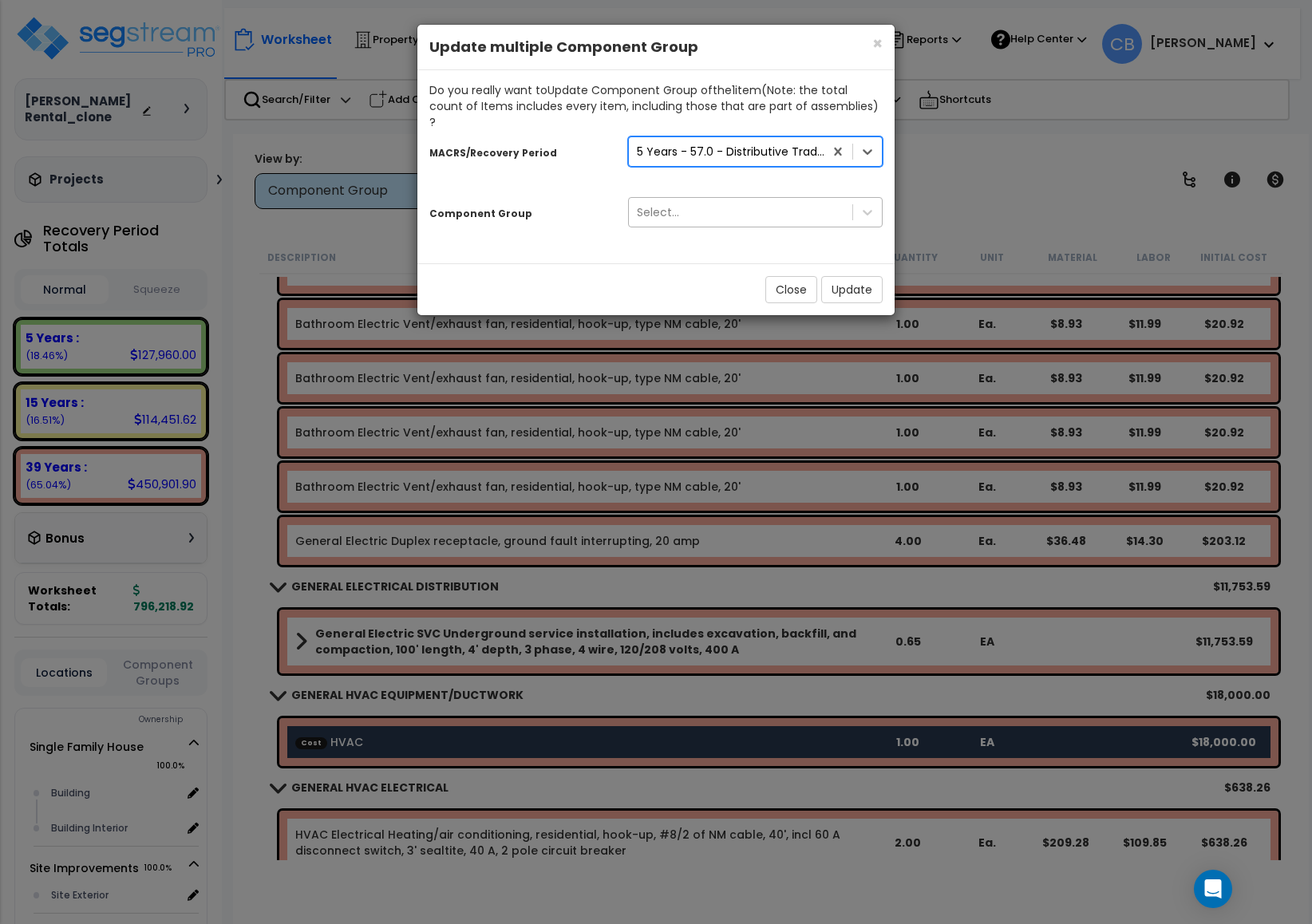
click at [752, 199] on div "Select..." at bounding box center [741, 212] width 223 height 26
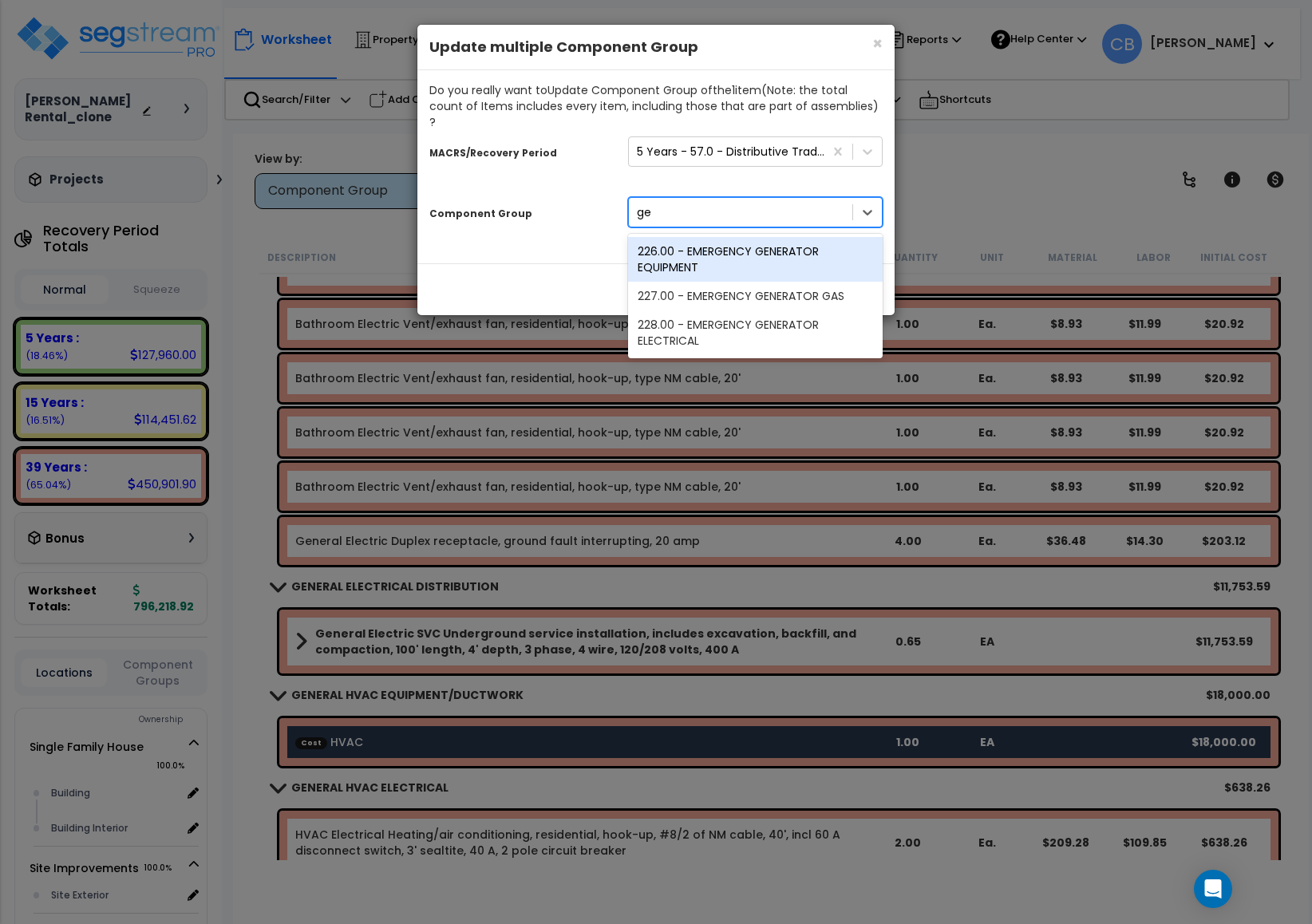
type input "g"
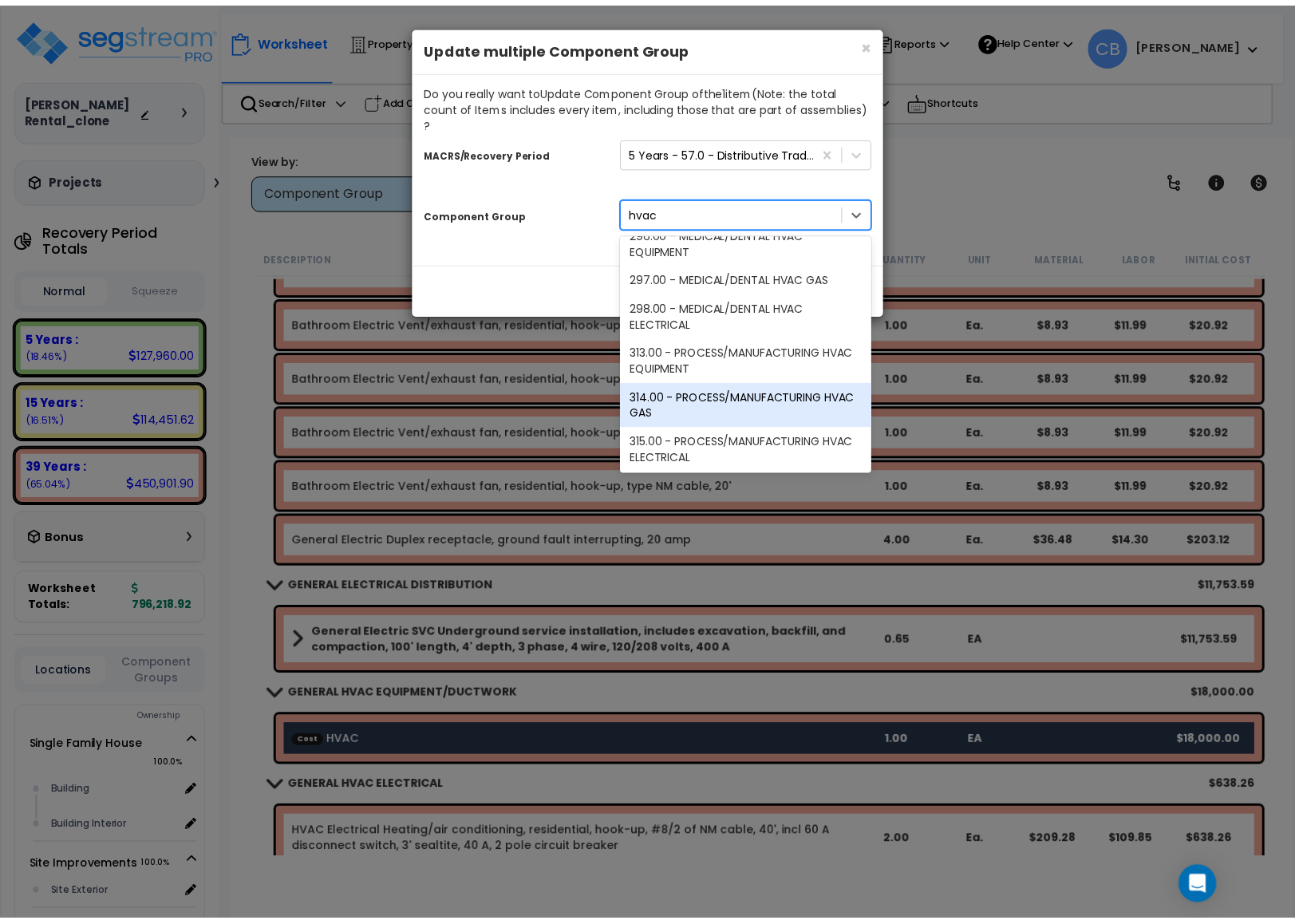
scroll to position [484, 0]
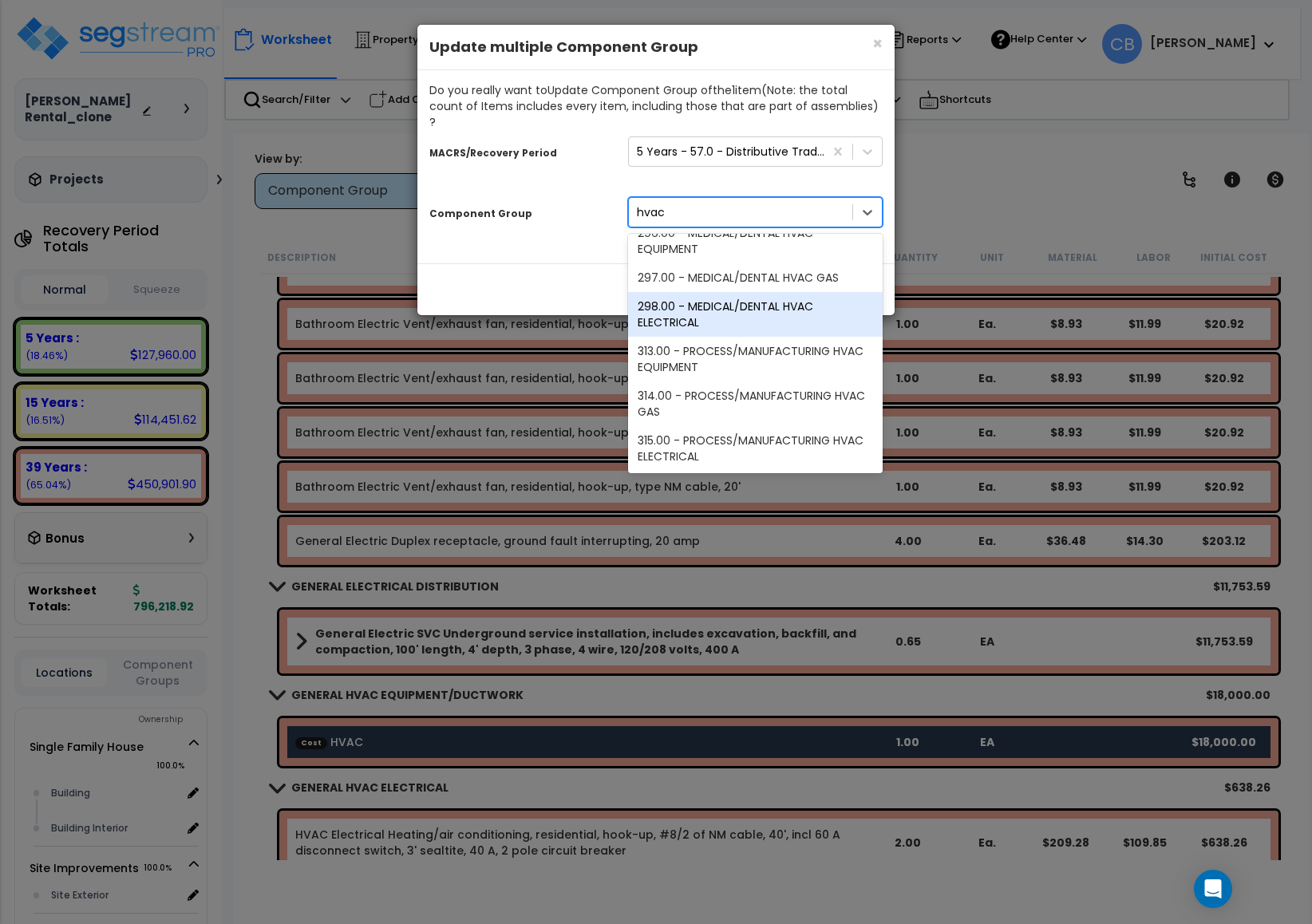
type input "hvac"
click at [529, 263] on div "Close Update" at bounding box center [656, 289] width 477 height 51
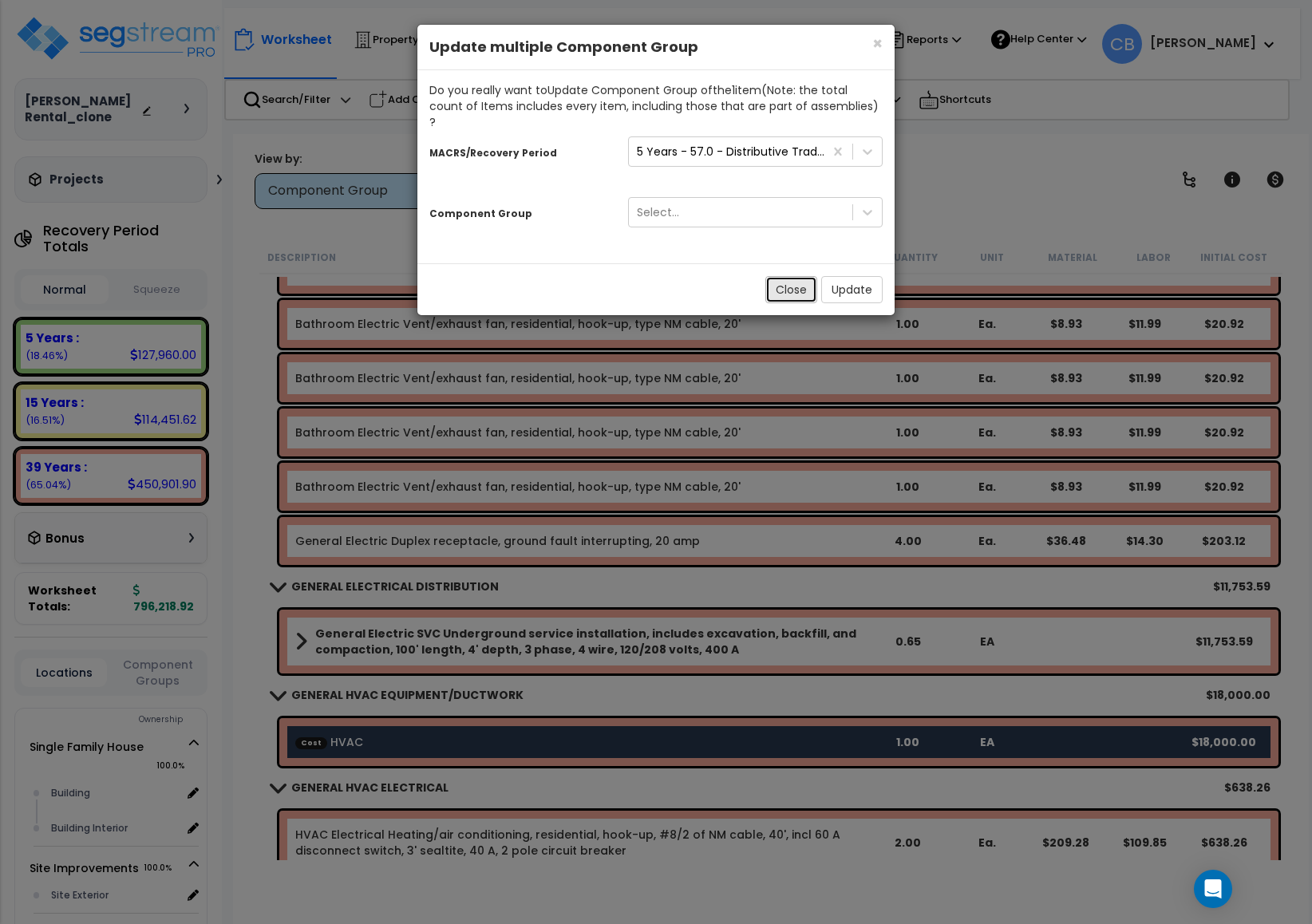
click at [798, 285] on button "Close" at bounding box center [791, 290] width 51 height 27
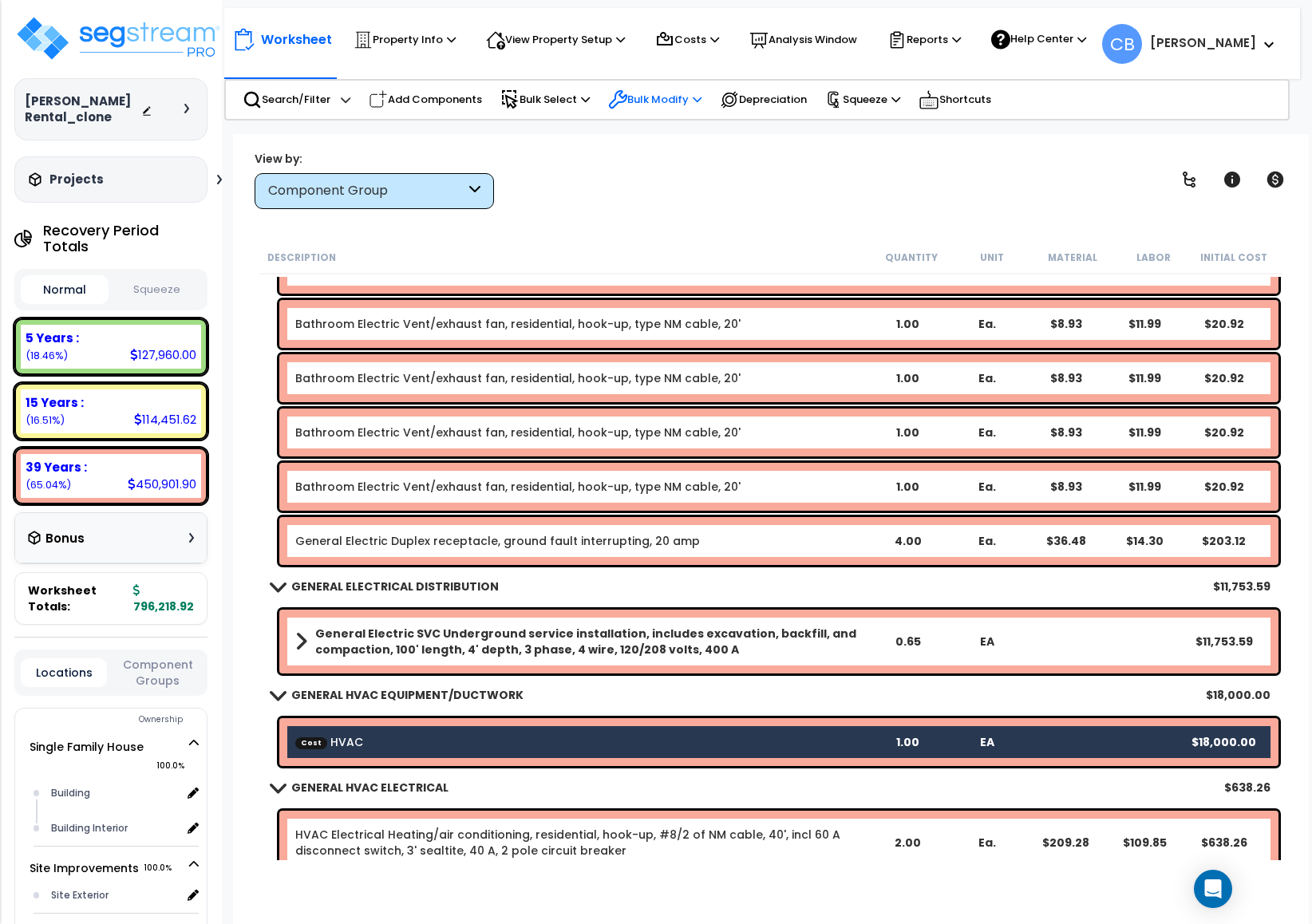
click at [686, 98] on p "Bulk Modify" at bounding box center [655, 100] width 94 height 19
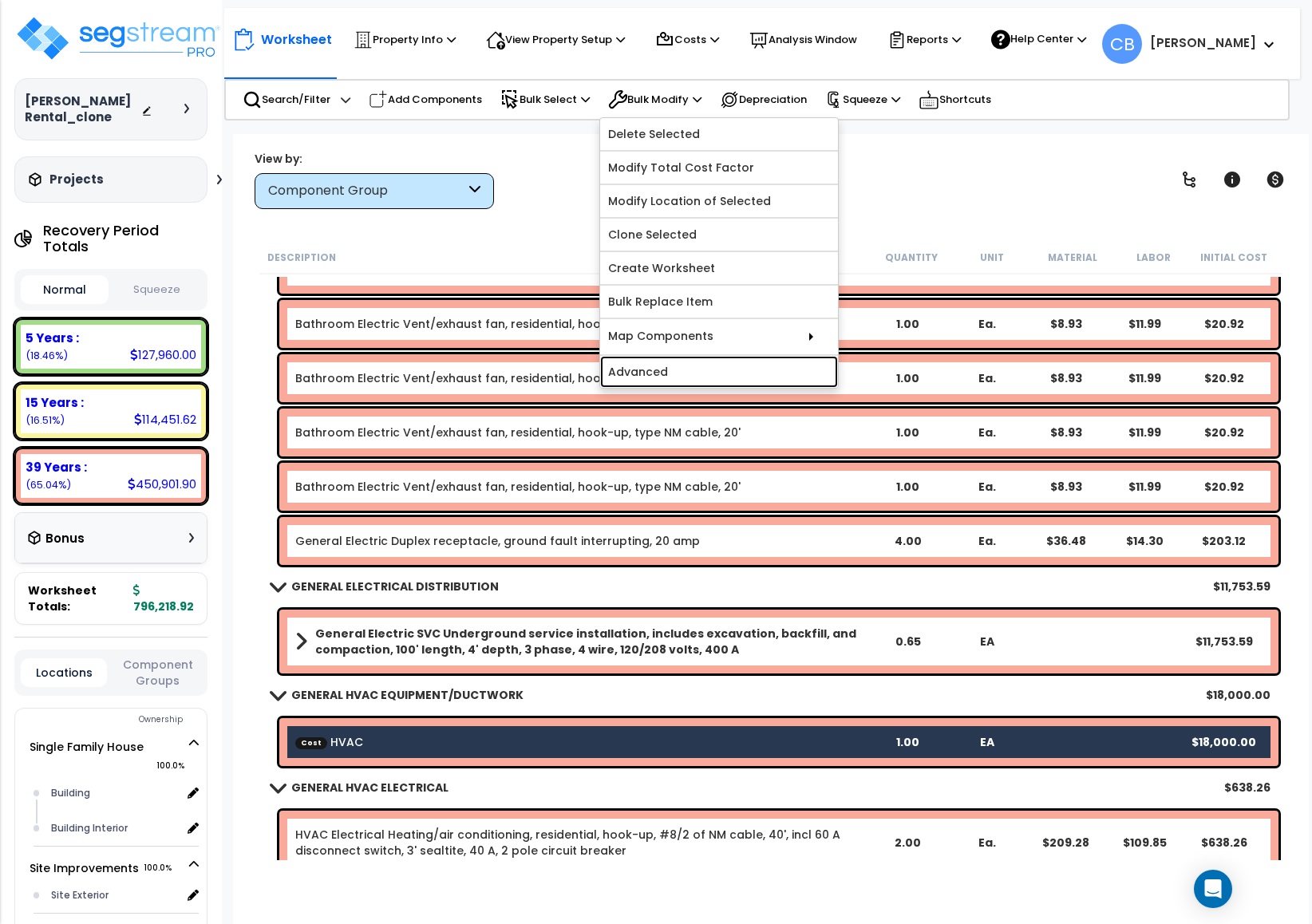
click at [688, 367] on link "Advanced" at bounding box center [718, 371] width 238 height 32
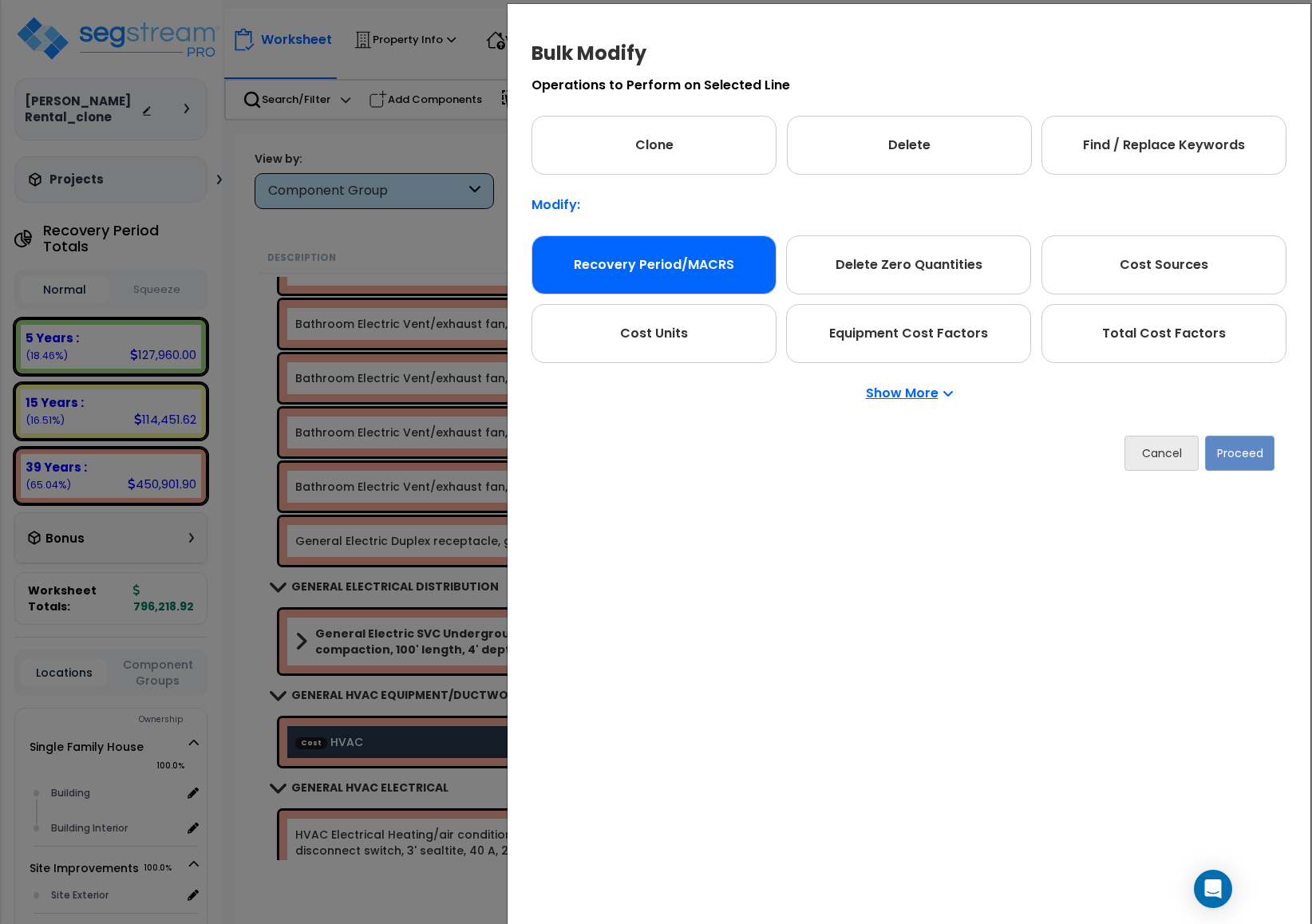
click at [592, 275] on div "Recovery Period/MACRS" at bounding box center [653, 264] width 245 height 59
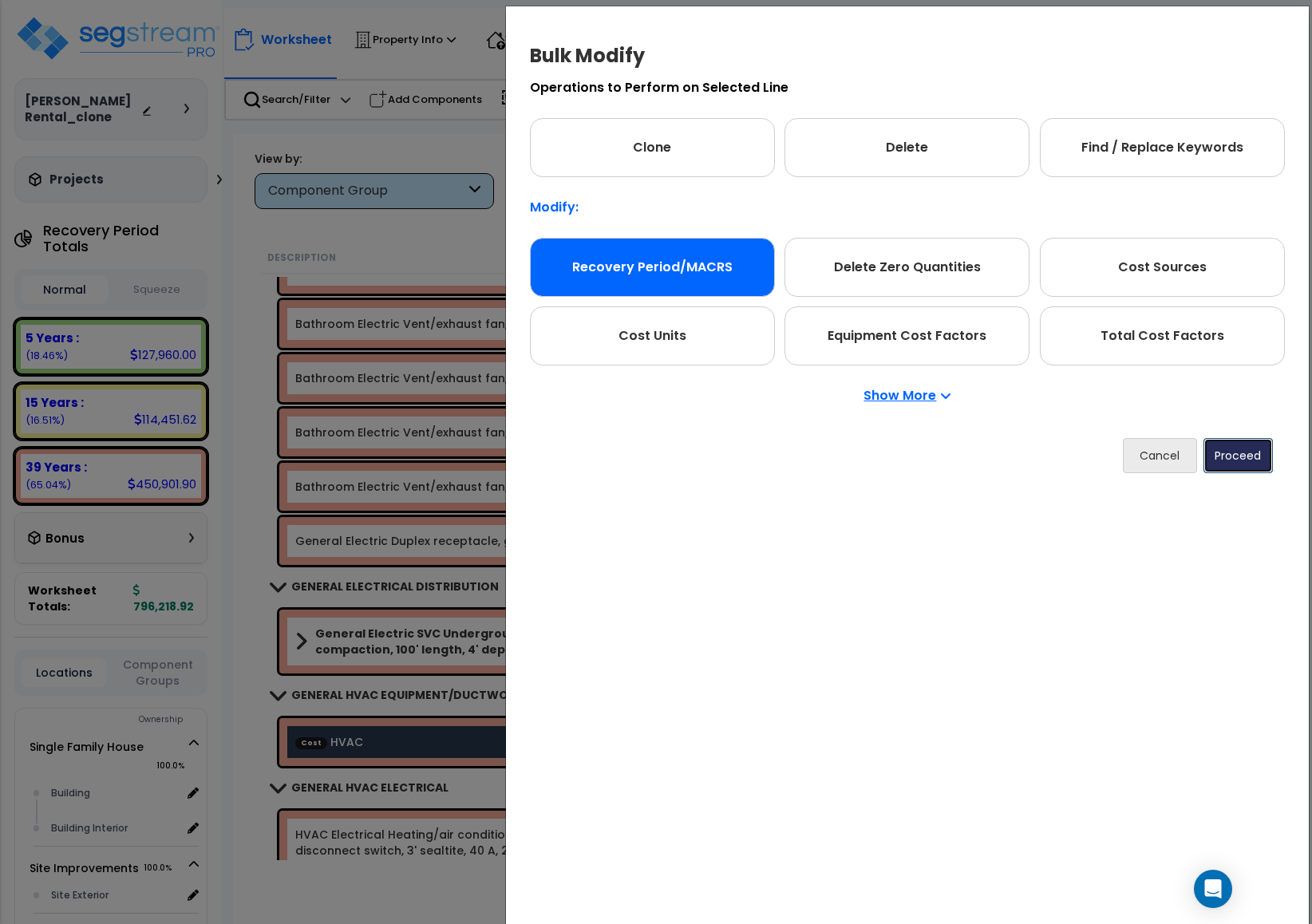
click at [1230, 455] on button "Proceed" at bounding box center [1237, 456] width 70 height 35
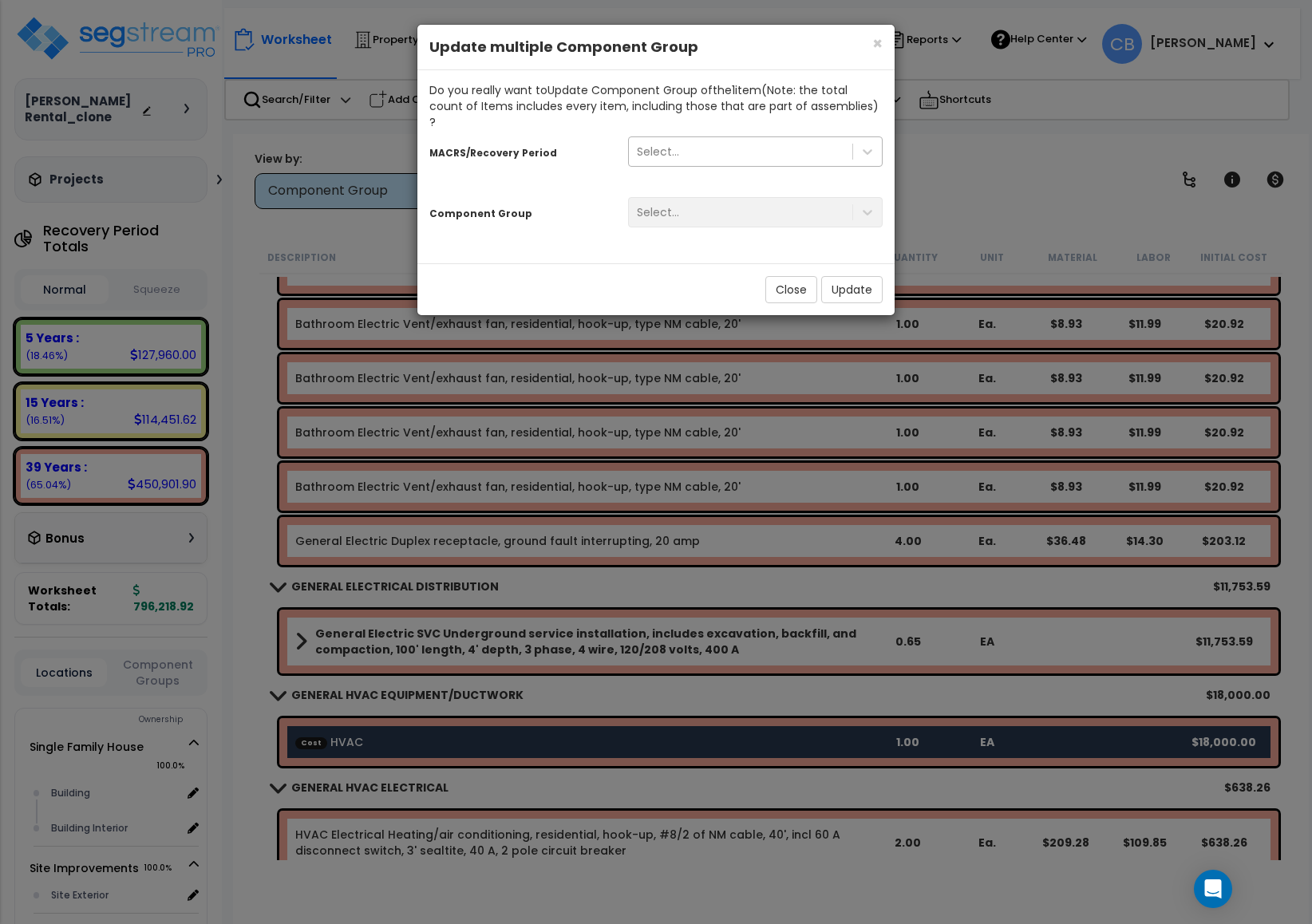
click at [685, 147] on div "Select..." at bounding box center [741, 152] width 223 height 26
click at [662, 143] on div "Select..." at bounding box center [657, 151] width 42 height 16
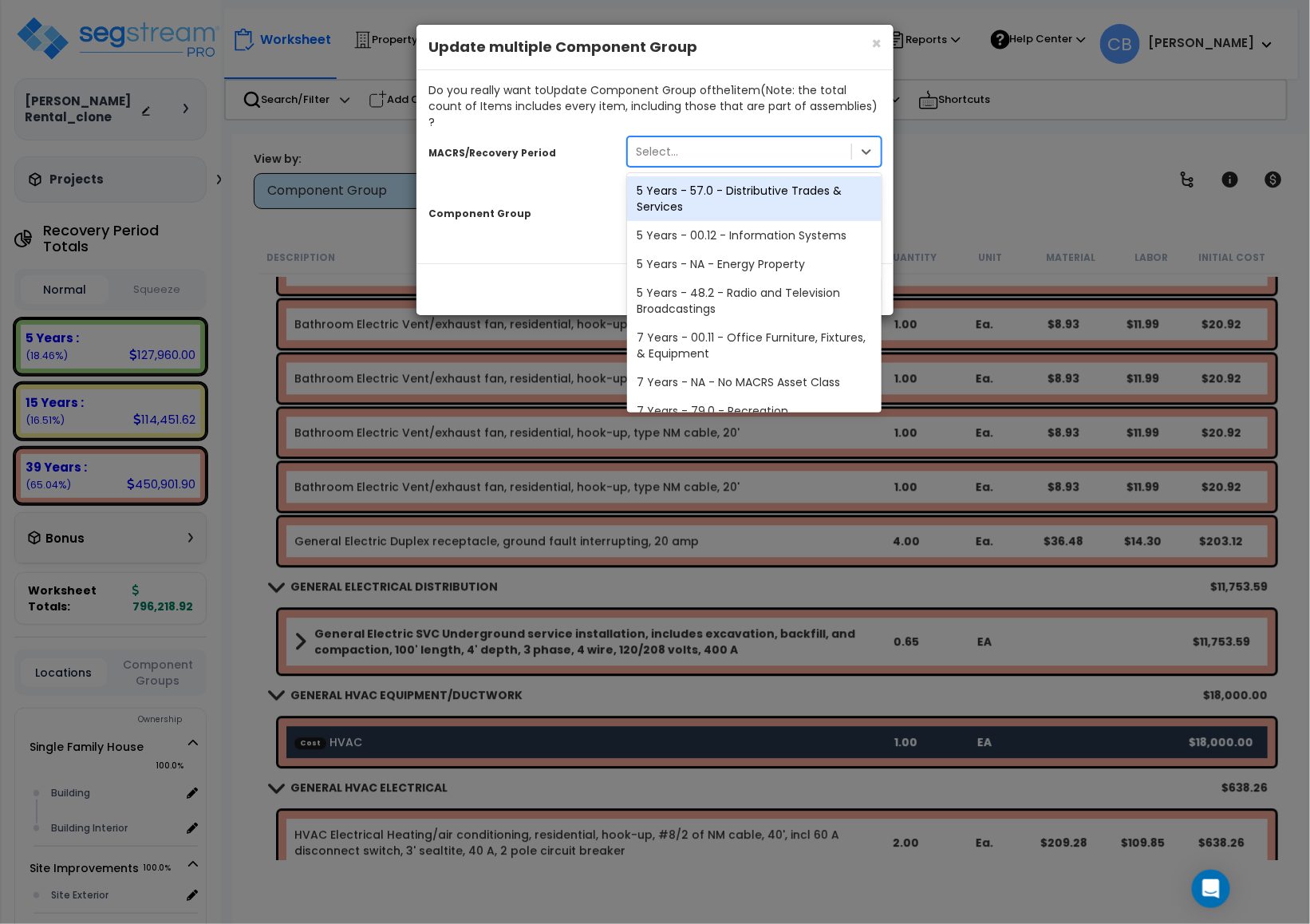
click at [664, 143] on div "Select..." at bounding box center [656, 151] width 42 height 16
click at [701, 183] on div "5 Years - 57.0 - Distributive Trades & Services" at bounding box center [754, 199] width 255 height 45
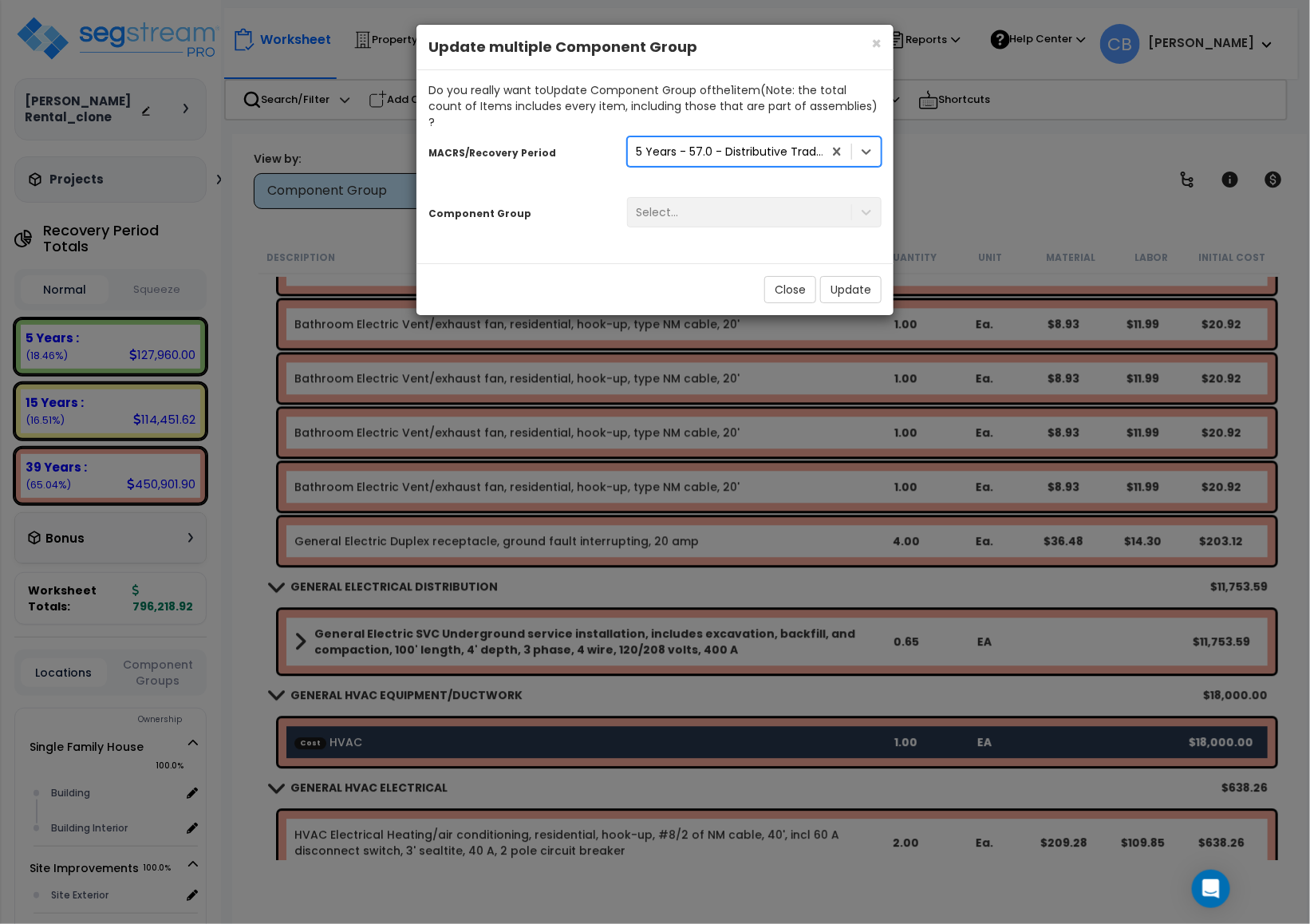
click at [695, 197] on div "Select..." at bounding box center [754, 212] width 279 height 30
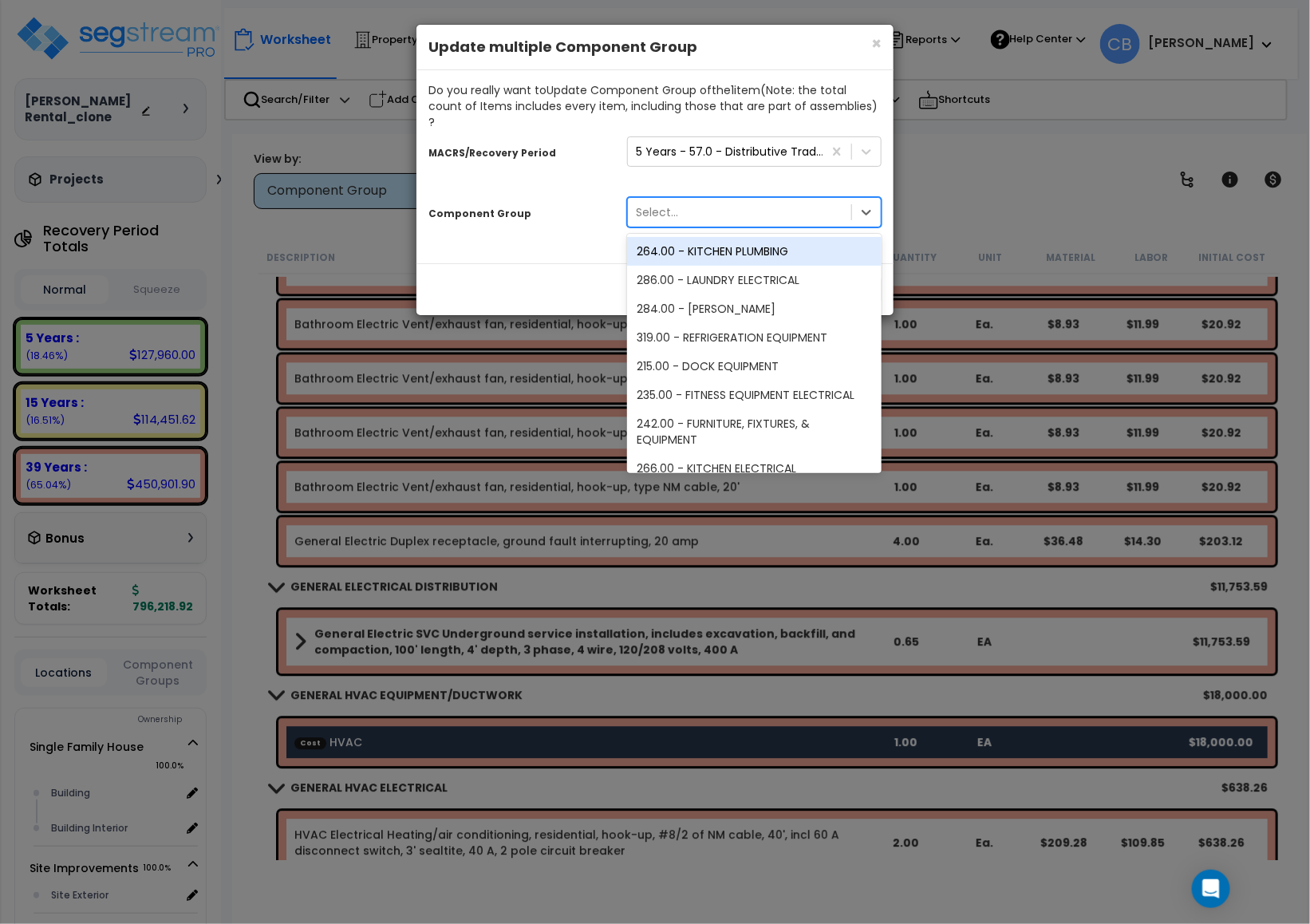
click at [670, 204] on div "Select..." at bounding box center [656, 212] width 42 height 16
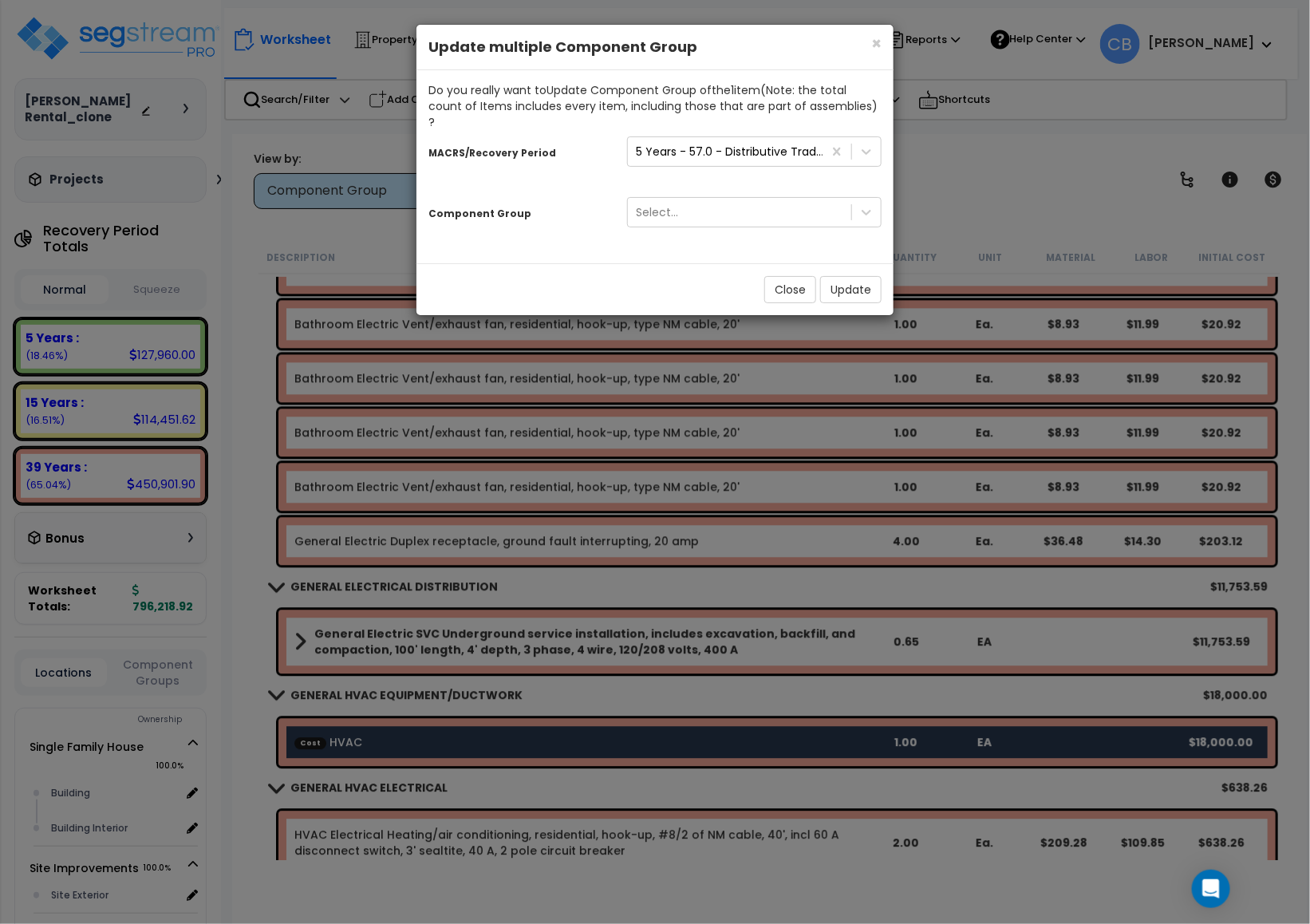
click at [247, 82] on div "× Close Update multiple Component Group Do you really want to Update Component …" at bounding box center [655, 462] width 1310 height 924
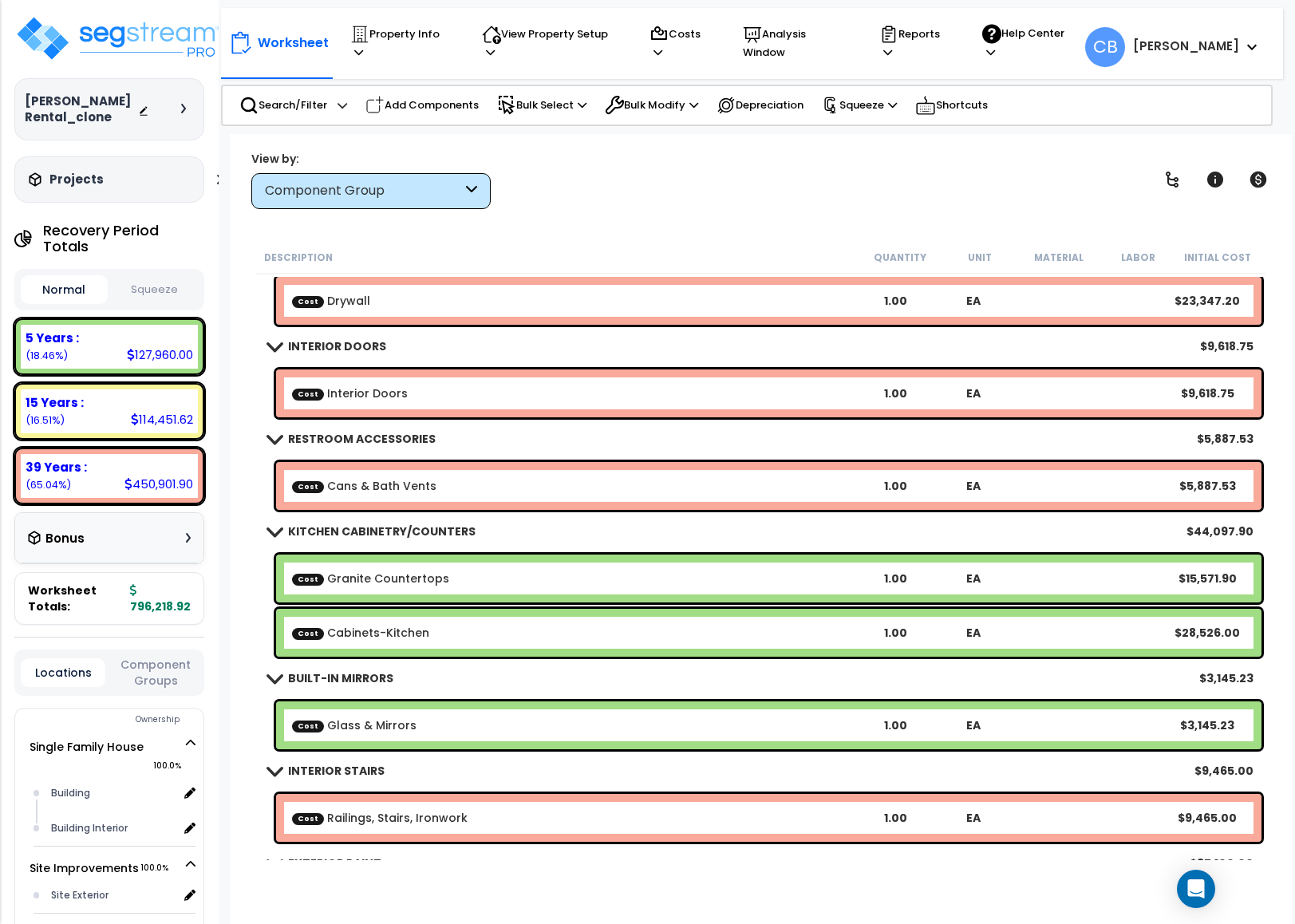
scroll to position [1012, 0]
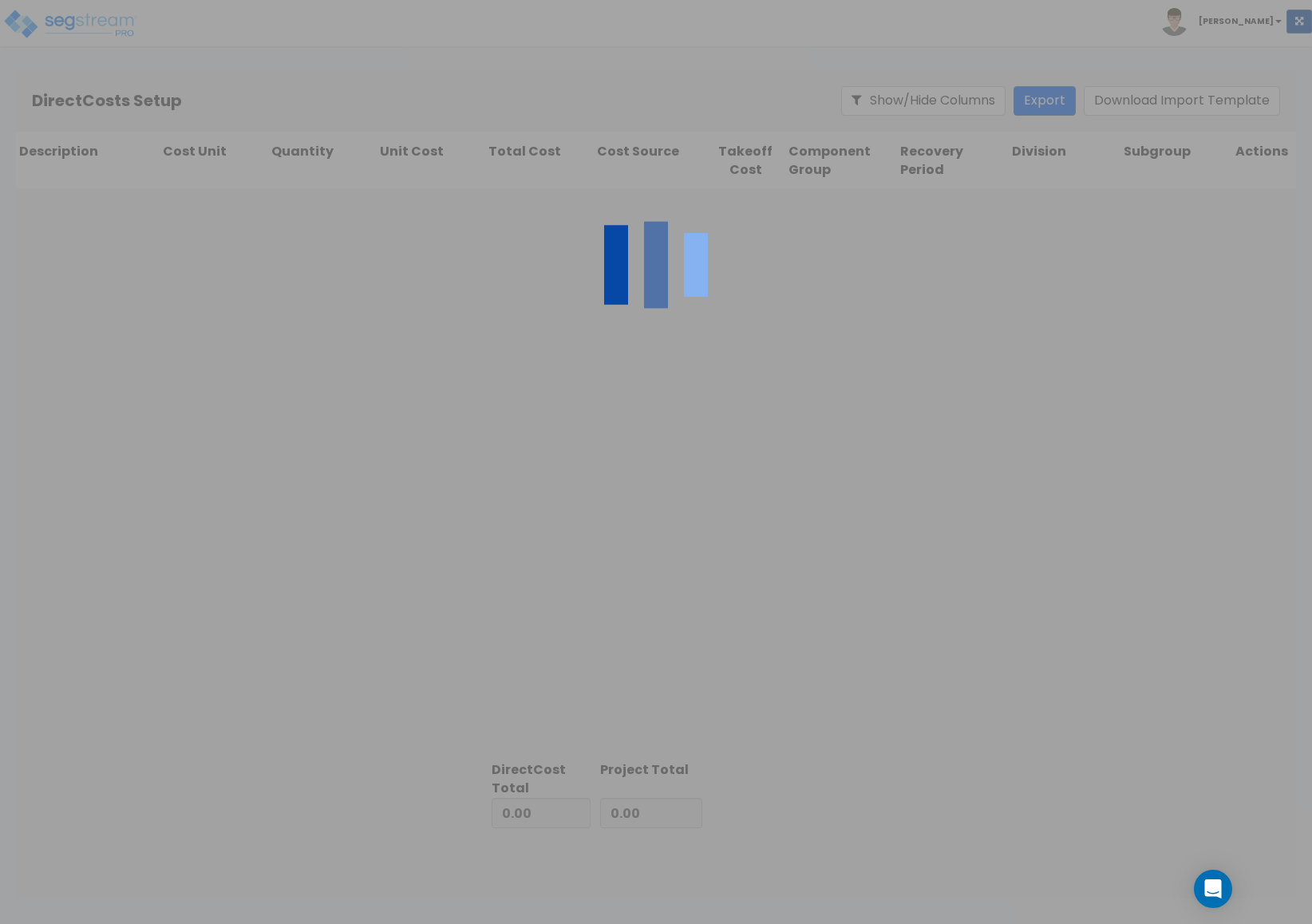
type input "102,905.40"
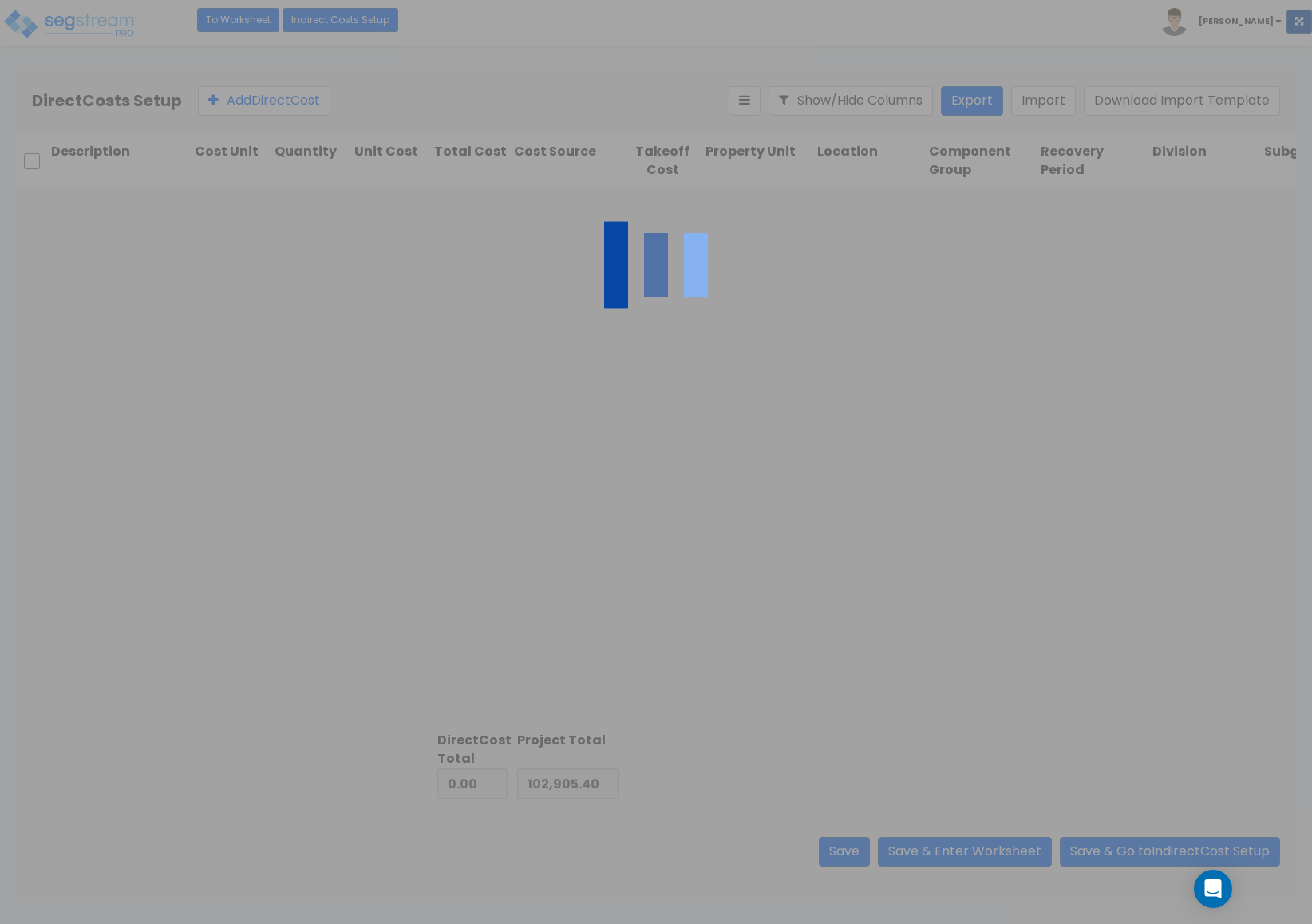
type input "693,313.52"
type input "796,218.92"
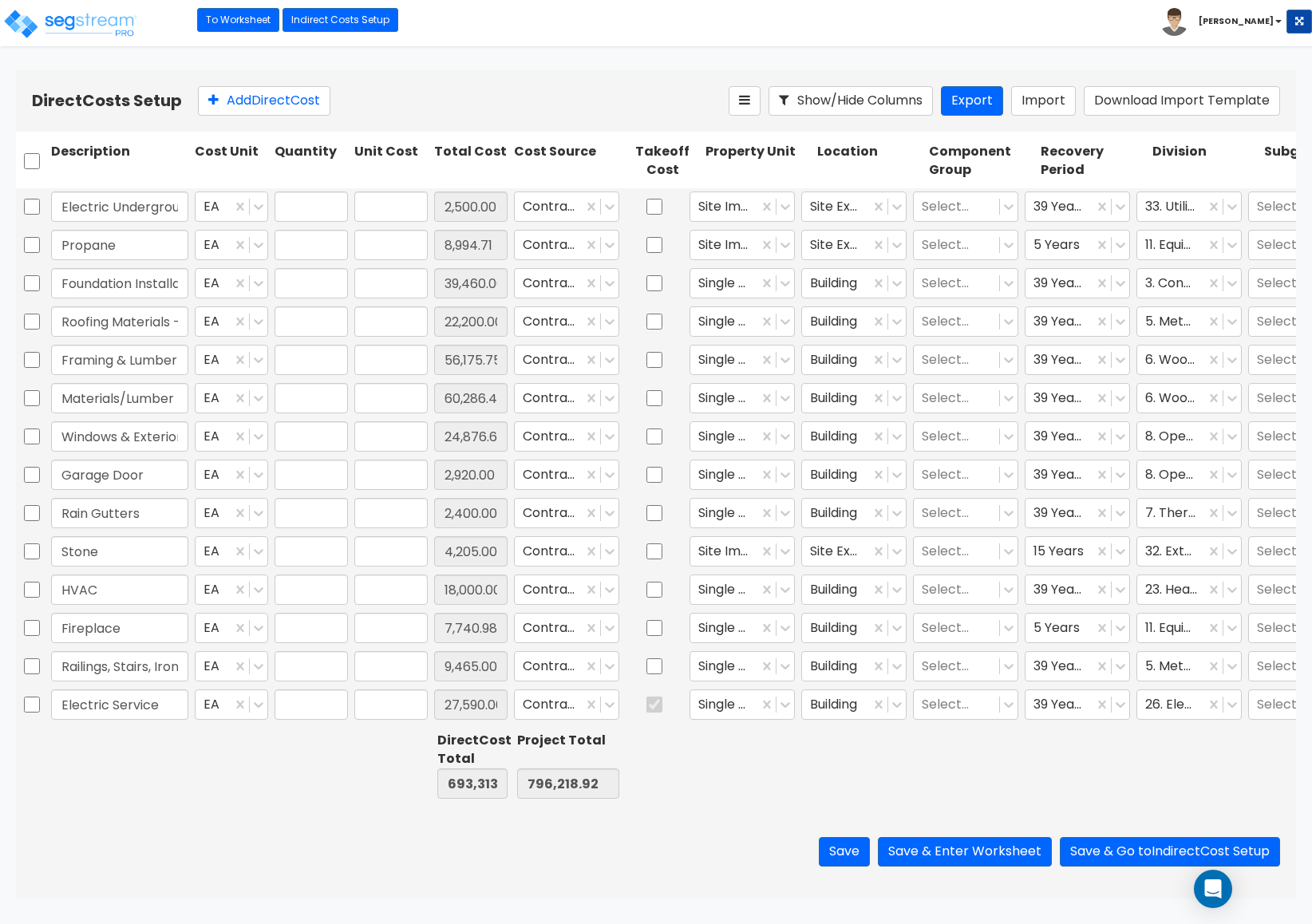
type input "1.00"
type input "2,500.00"
type input "1.00"
type input "8,994.71"
type input "1.00"
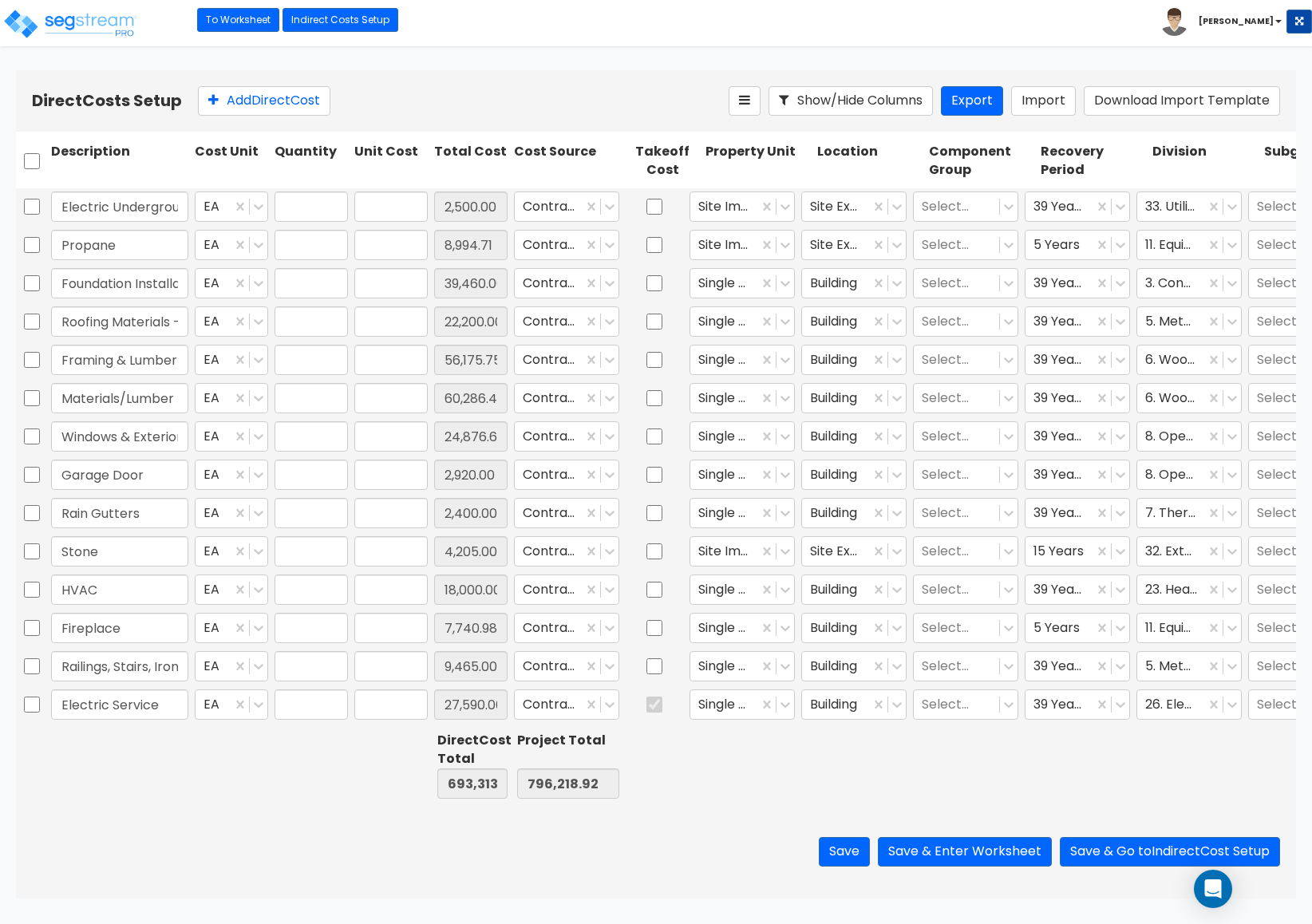
type input "39,460.00"
type input "1.00"
type input "22,200.00"
type input "1.00"
type input "56,175.75"
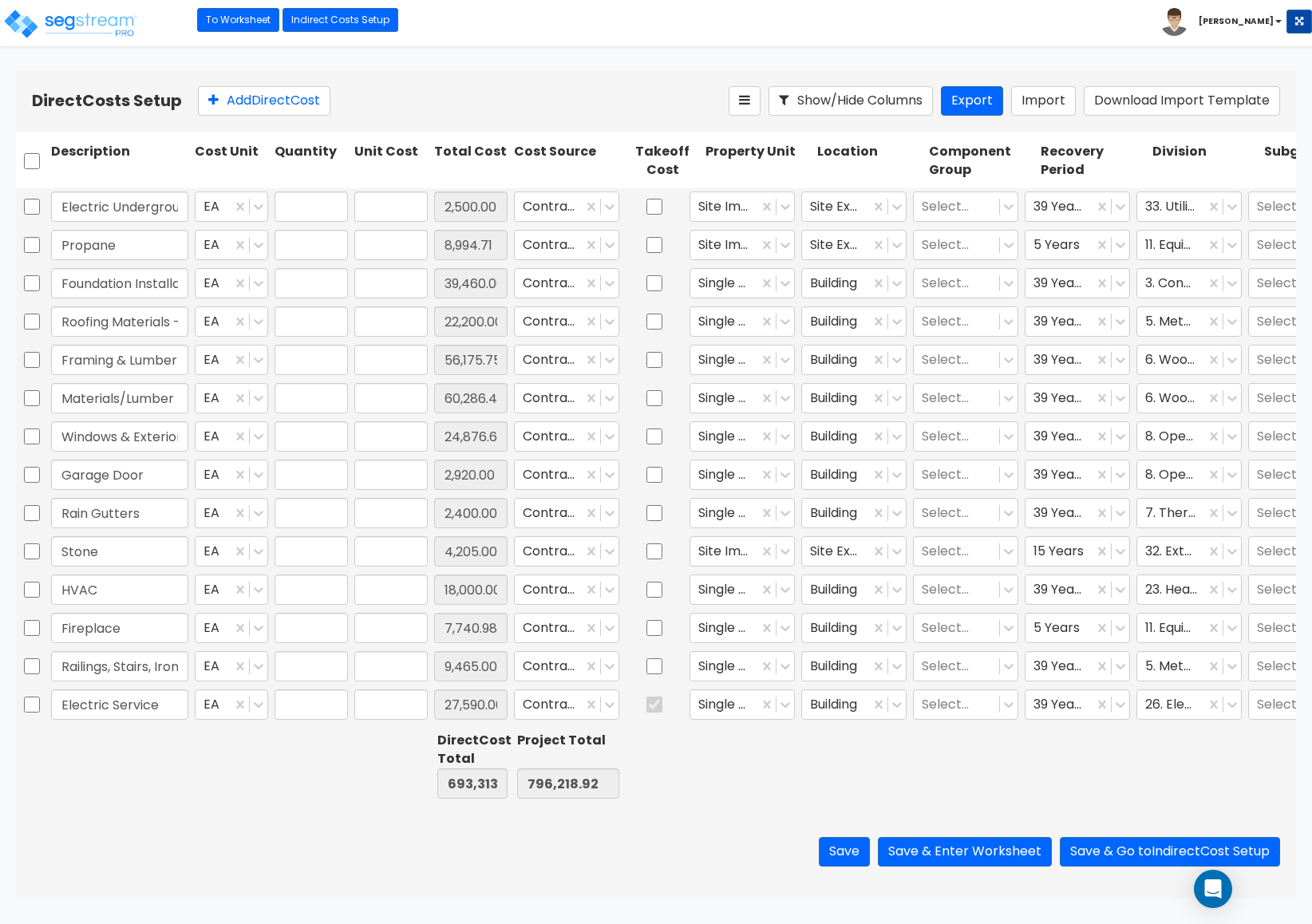
type input "1.00"
type input "60,286.46"
type input "1.00"
type input "24,876.64"
type input "1.00"
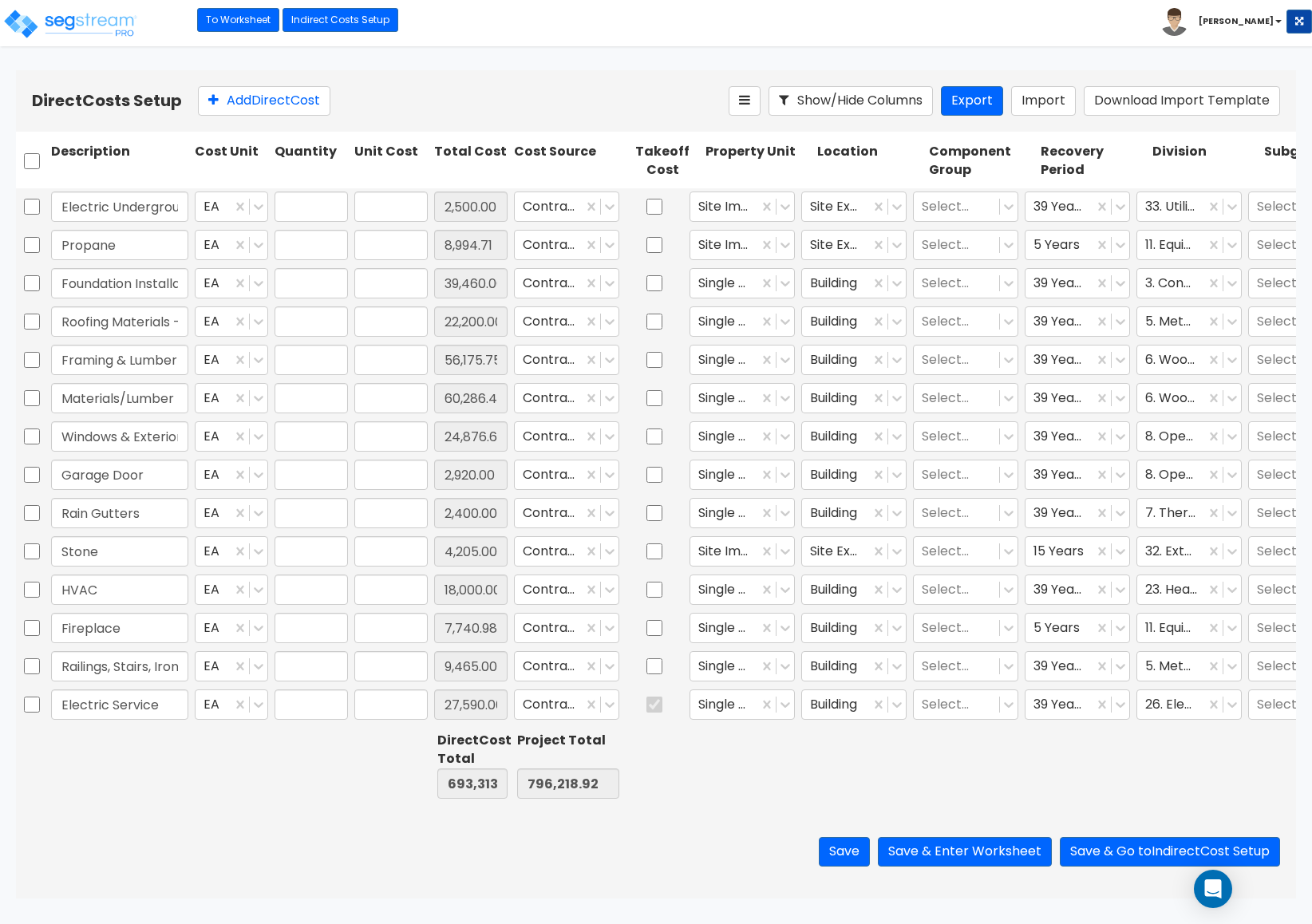
type input "2,920.00"
type input "1.00"
type input "2,400.00"
type input "1.00"
type input "4,205.00"
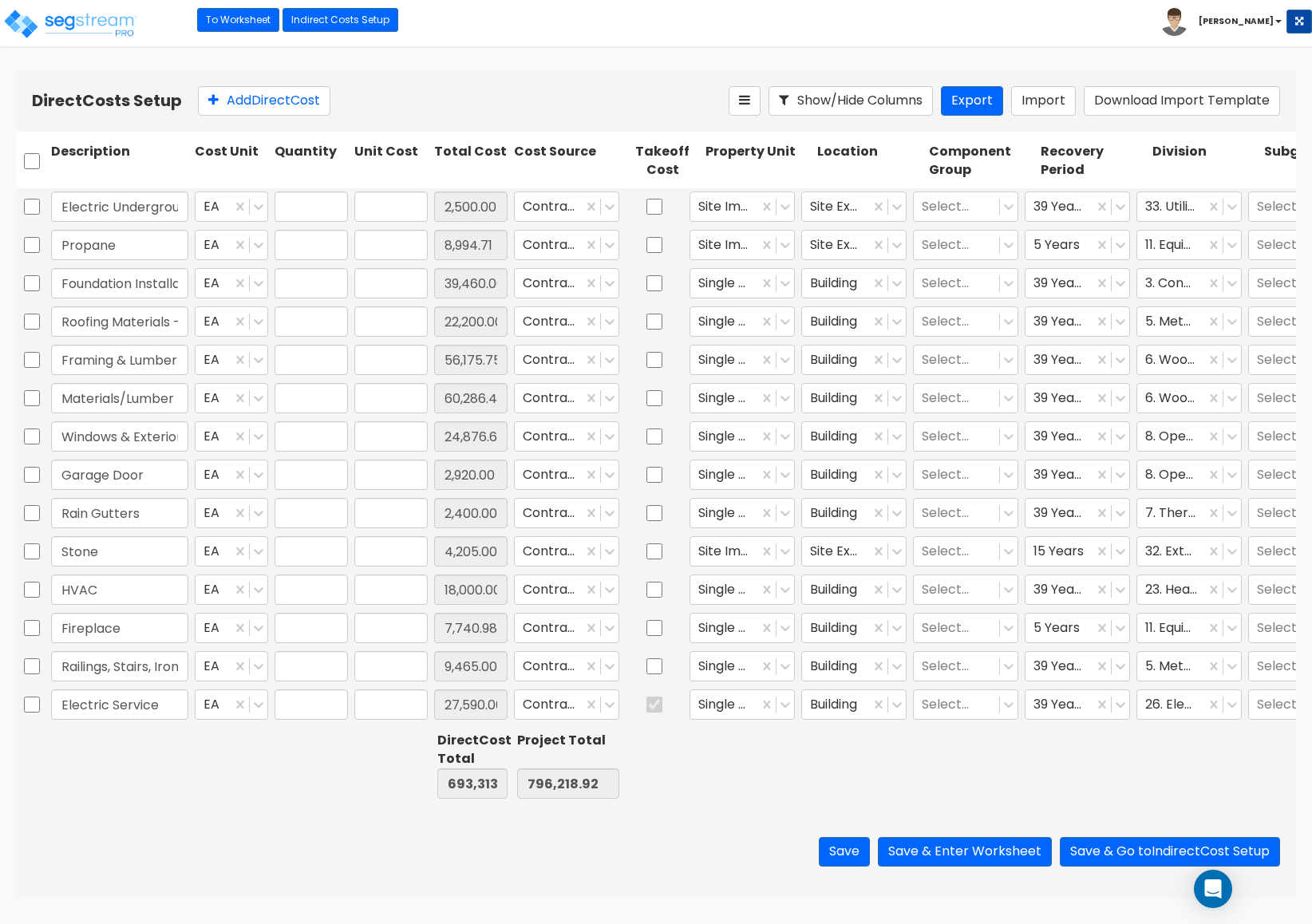
type input "1.00"
type input "18,000.00"
type input "1.00"
type input "7,740.98"
type input "1.00"
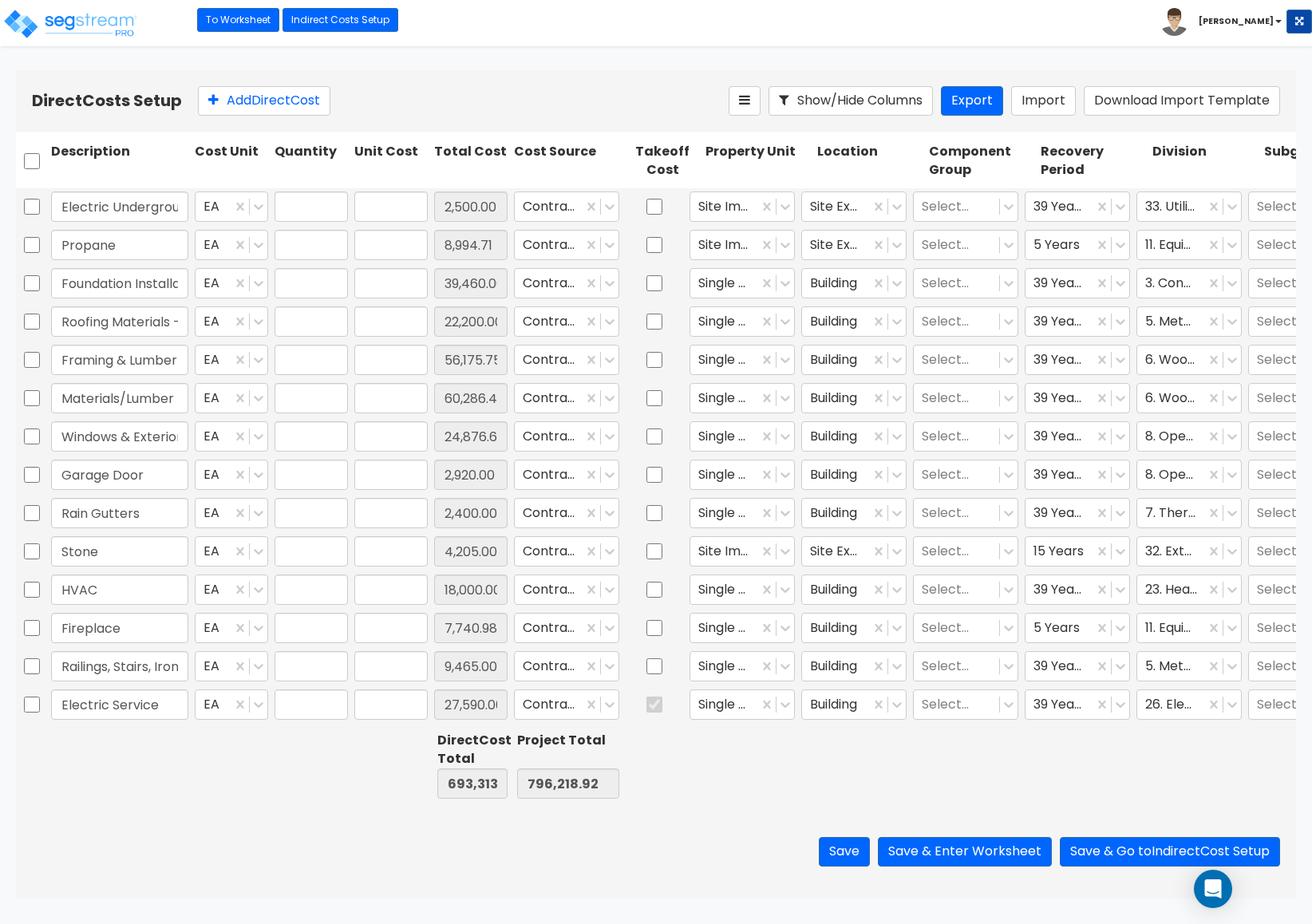
type input "9,465.00"
type input "1.00"
type input "27,590.00"
type input "1.00"
type input "5,978.41"
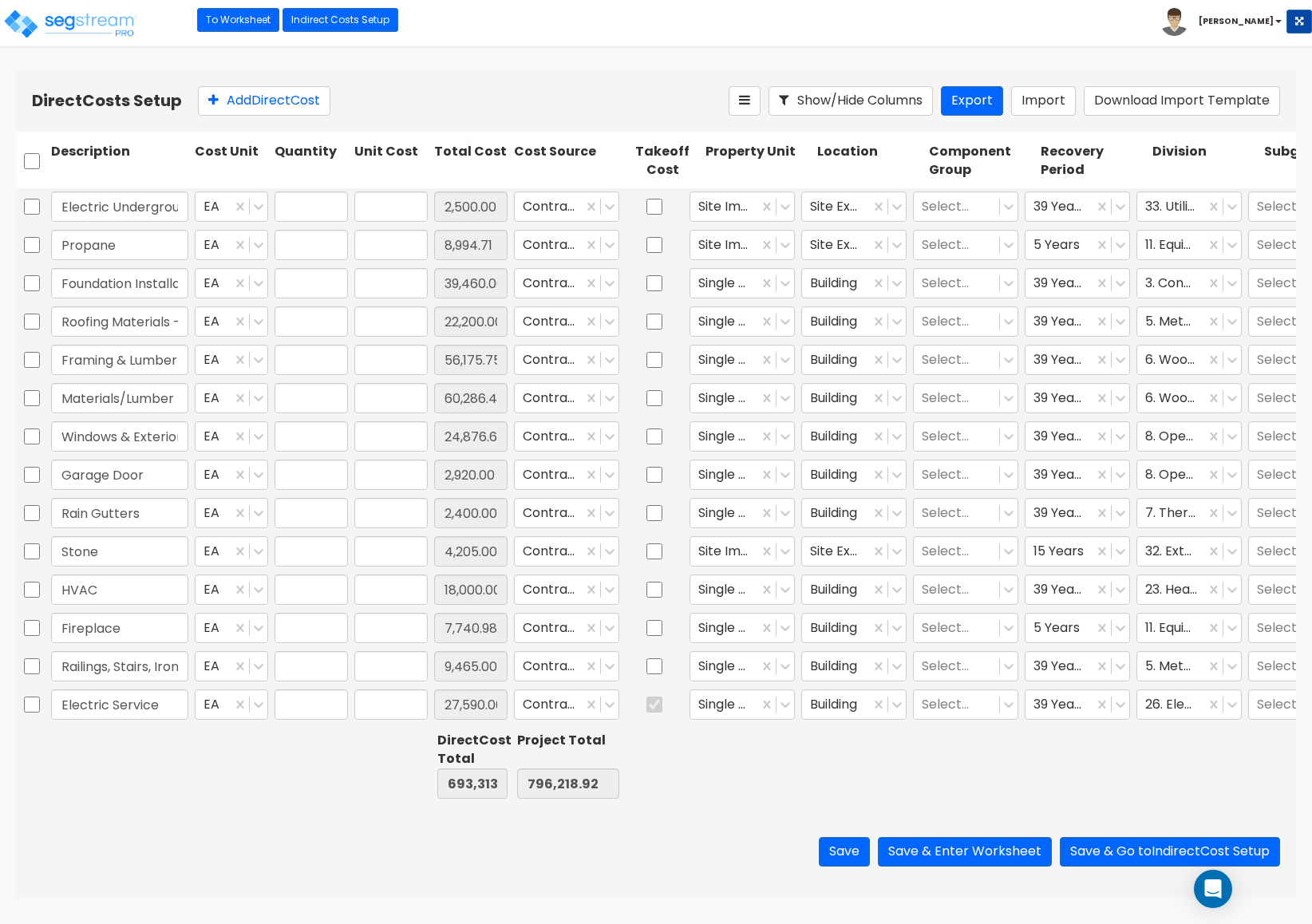
type input "1.00"
type input "8,880.71"
type input "1.00"
type input "5,887.53"
type input "1.00"
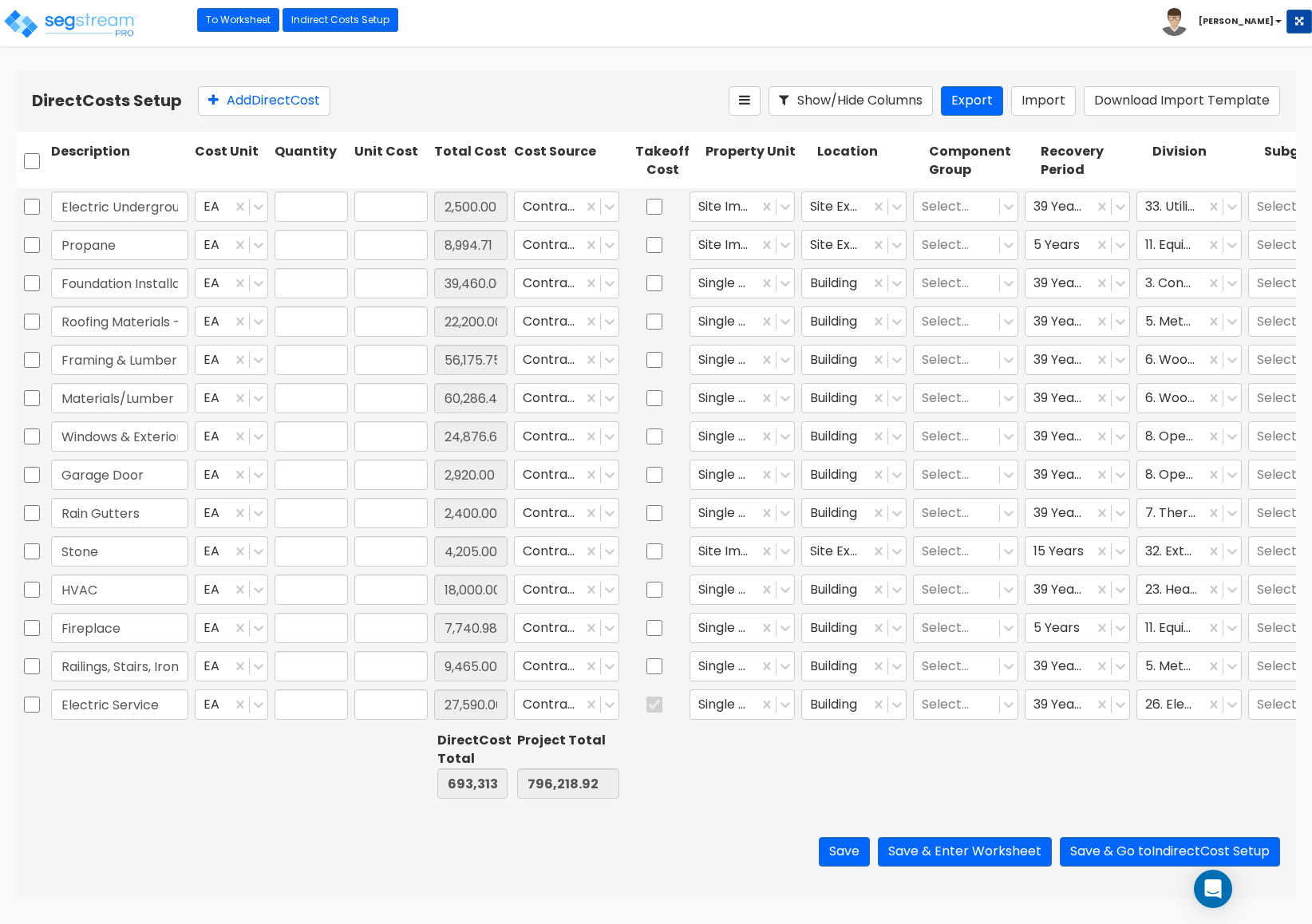
type input "23,347.20"
type input "1.00"
type input "10,739.46"
type input "1.00"
type input "25,045.00"
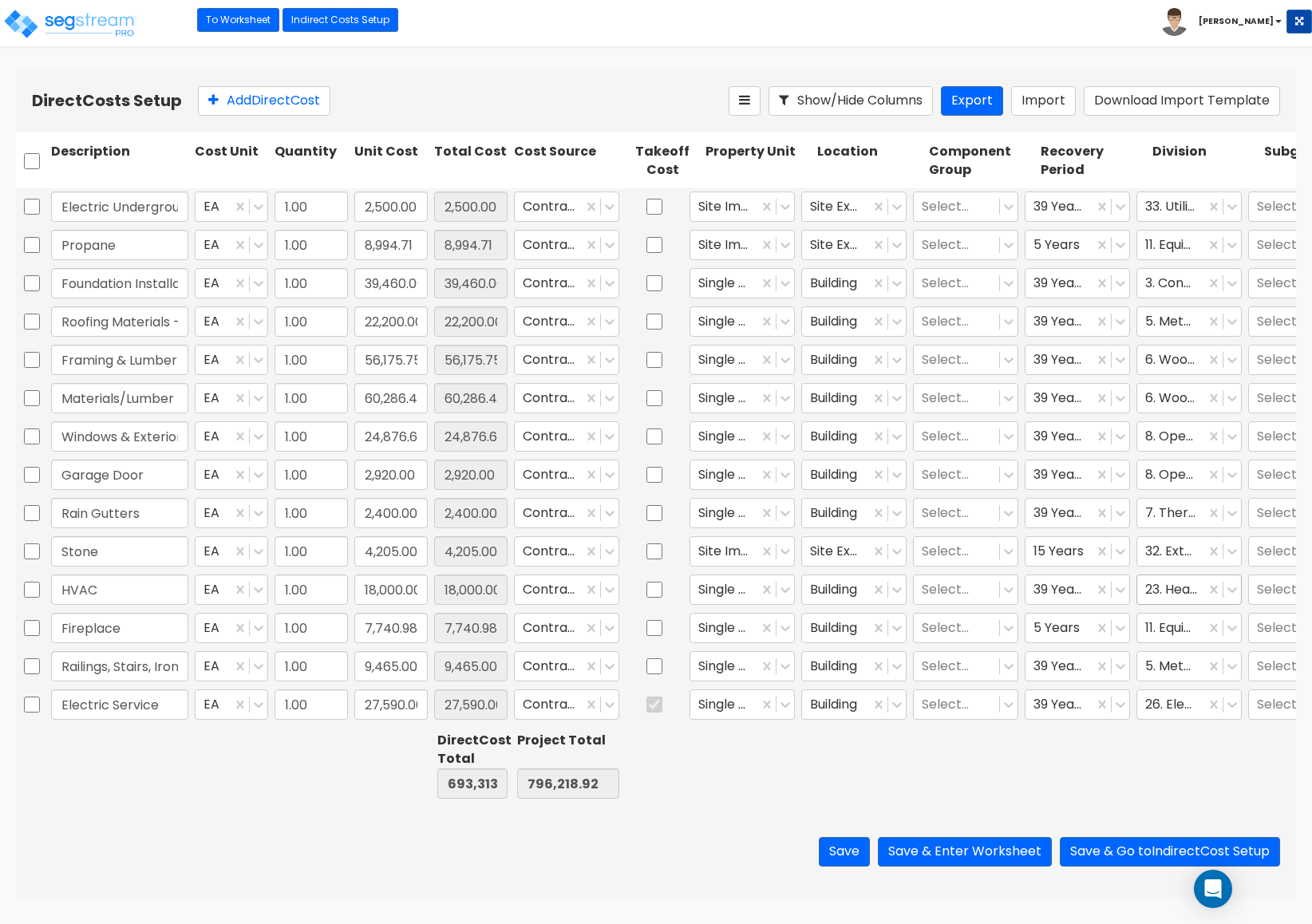
click at [1157, 589] on div at bounding box center [1170, 589] width 51 height 21
click at [872, 793] on div at bounding box center [870, 765] width 112 height 74
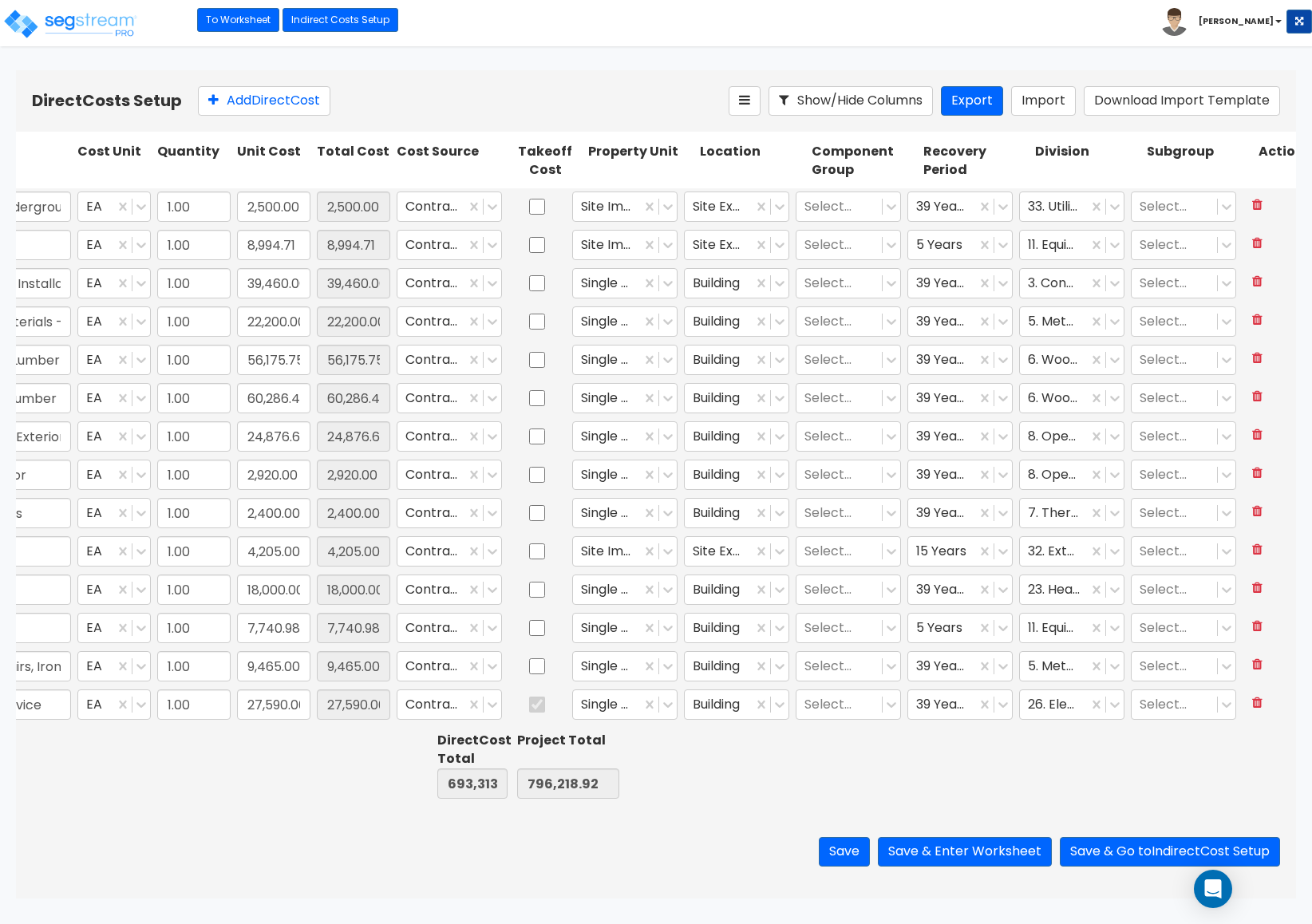
scroll to position [0, 142]
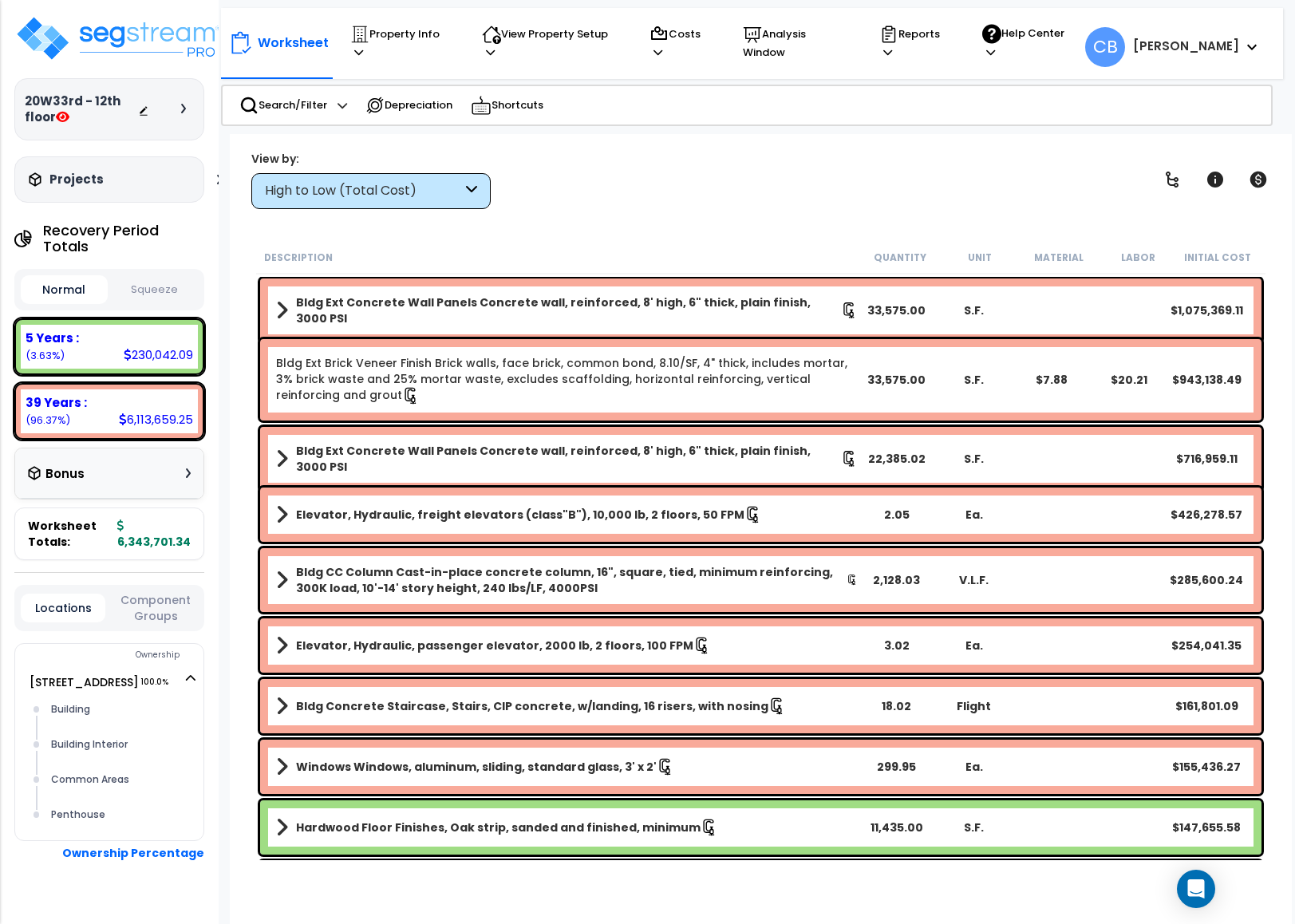
click at [179, 110] on div at bounding box center [166, 109] width 56 height 16
click at [188, 108] on div at bounding box center [187, 108] width 13 height 9
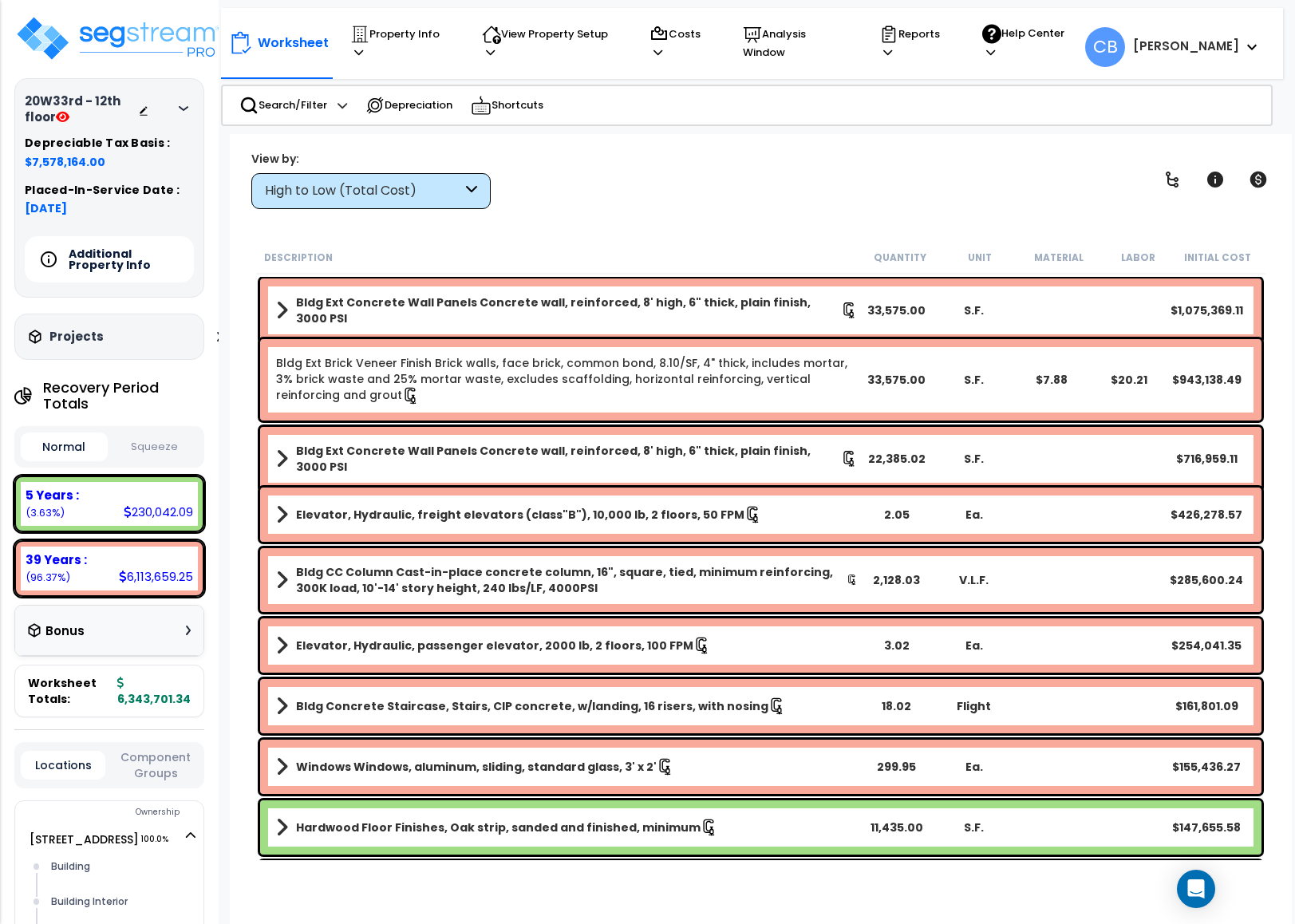
click at [173, 449] on button "Squeeze" at bounding box center [154, 447] width 87 height 28
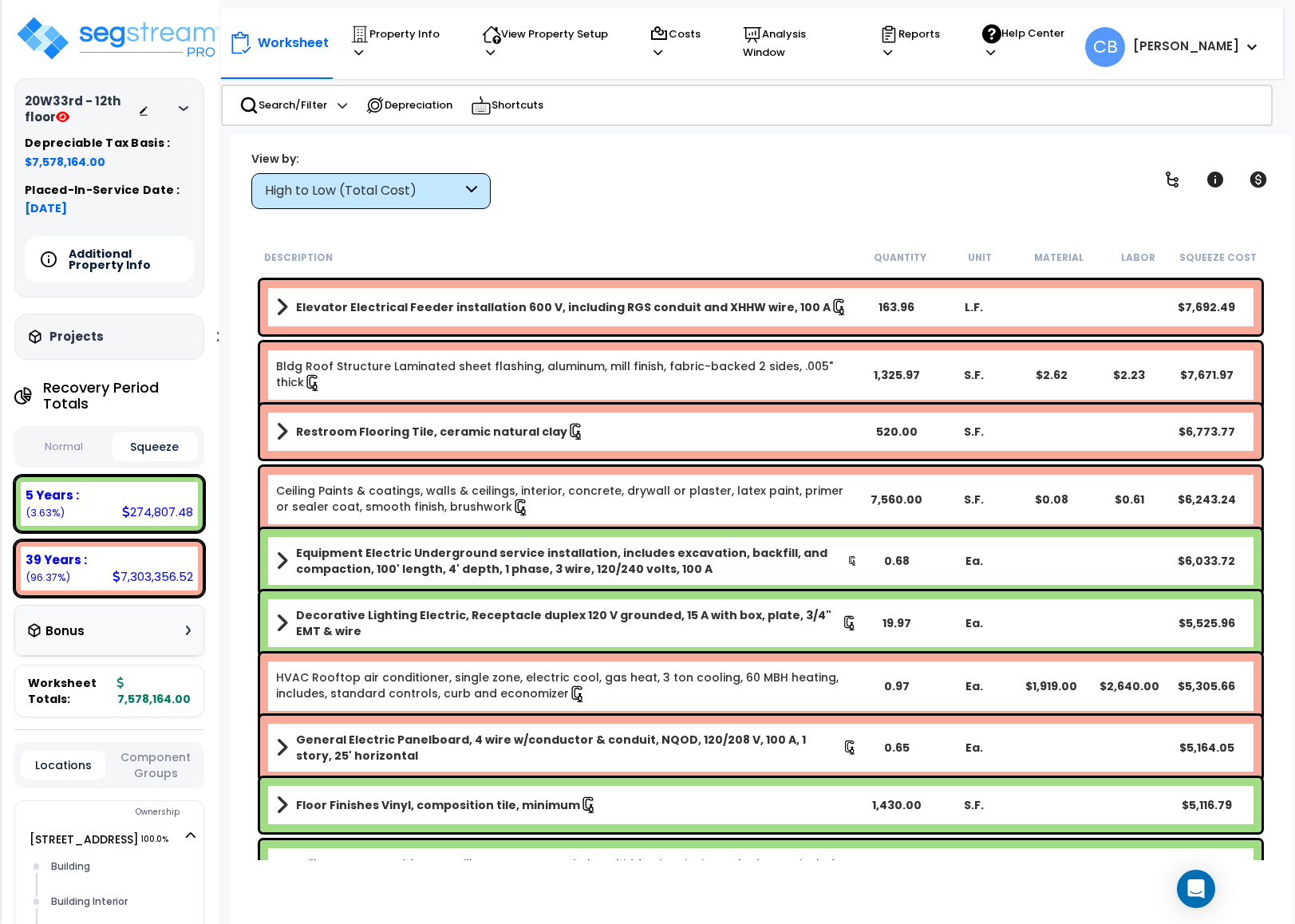
scroll to position [3763, 0]
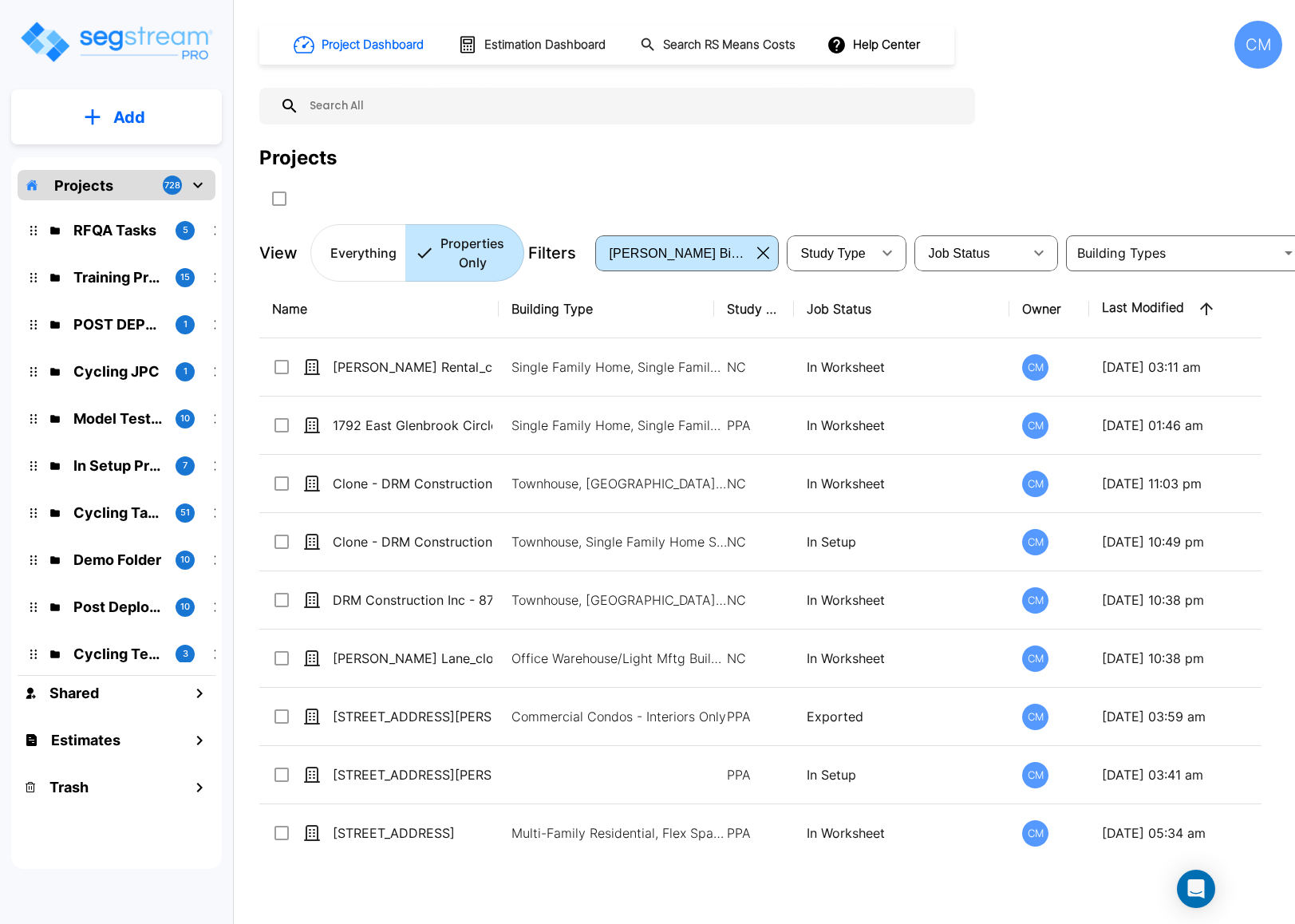
click at [1252, 44] on div "CM" at bounding box center [1259, 45] width 48 height 48
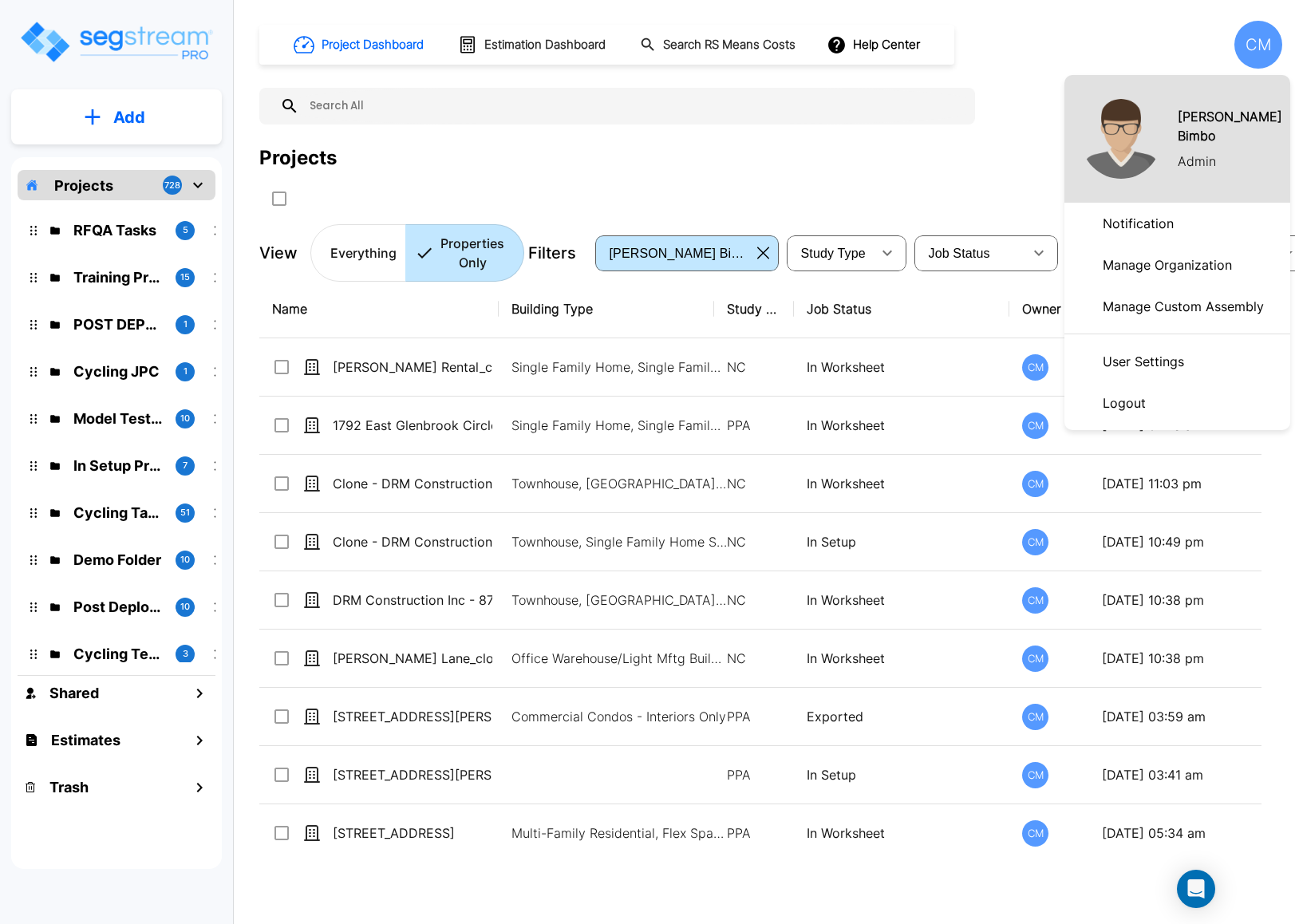
click at [1133, 266] on p "Manage Organization" at bounding box center [1168, 264] width 142 height 32
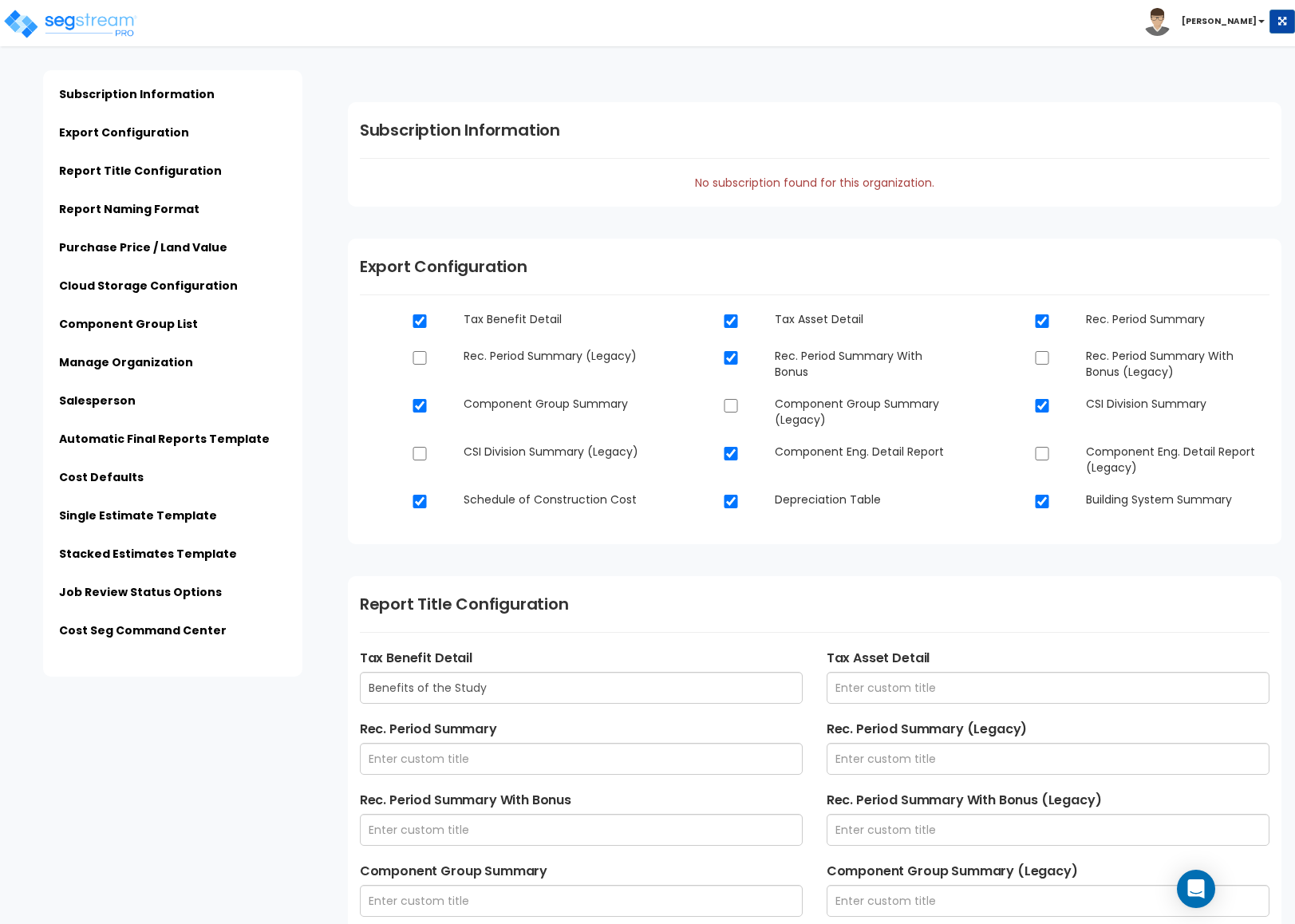
scroll to position [1519, 0]
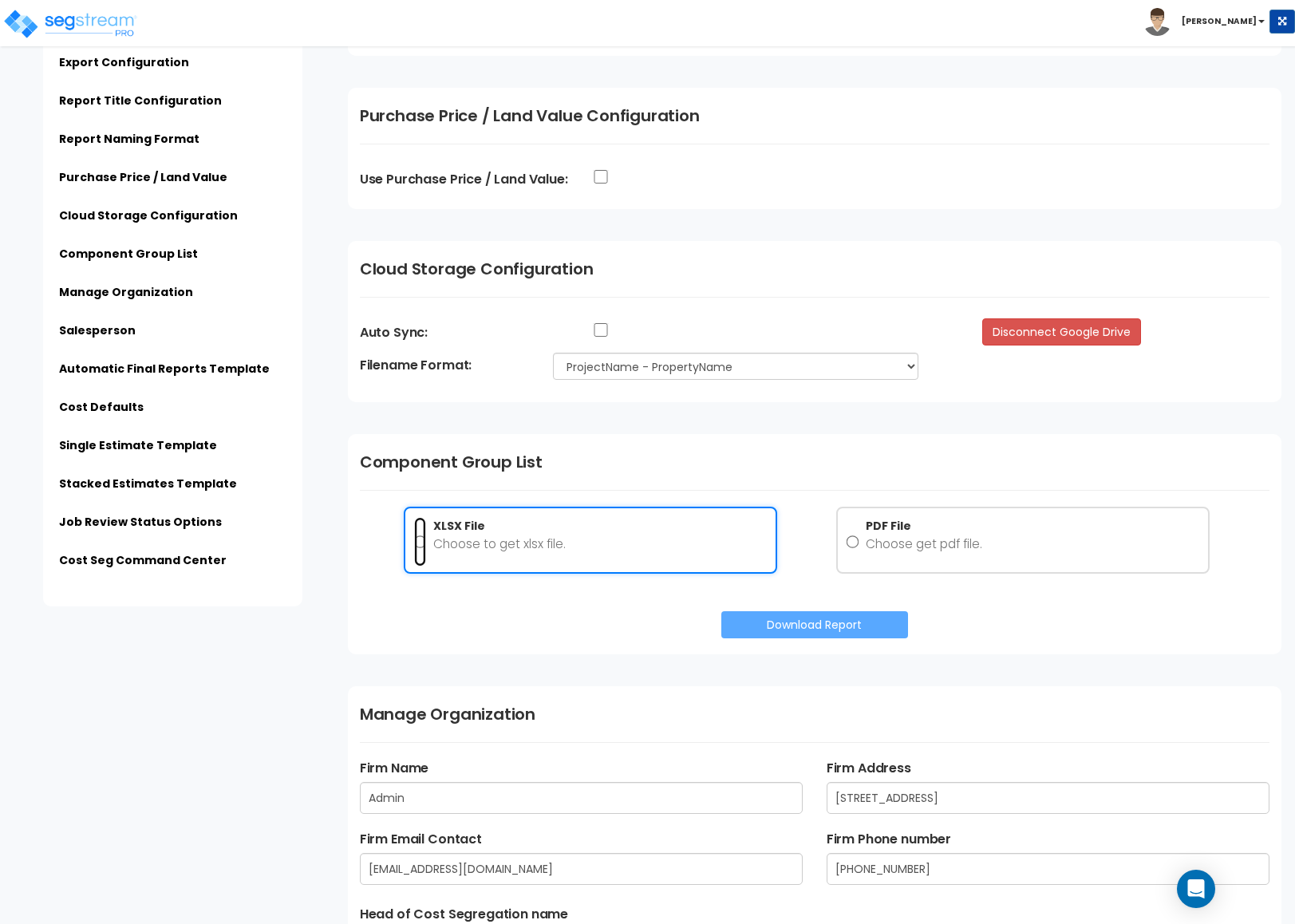
click at [417, 543] on input "XLSX File Choose to get xlsx file." at bounding box center [421, 542] width 13 height 51
click at [746, 622] on button "Download Report" at bounding box center [815, 625] width 187 height 27
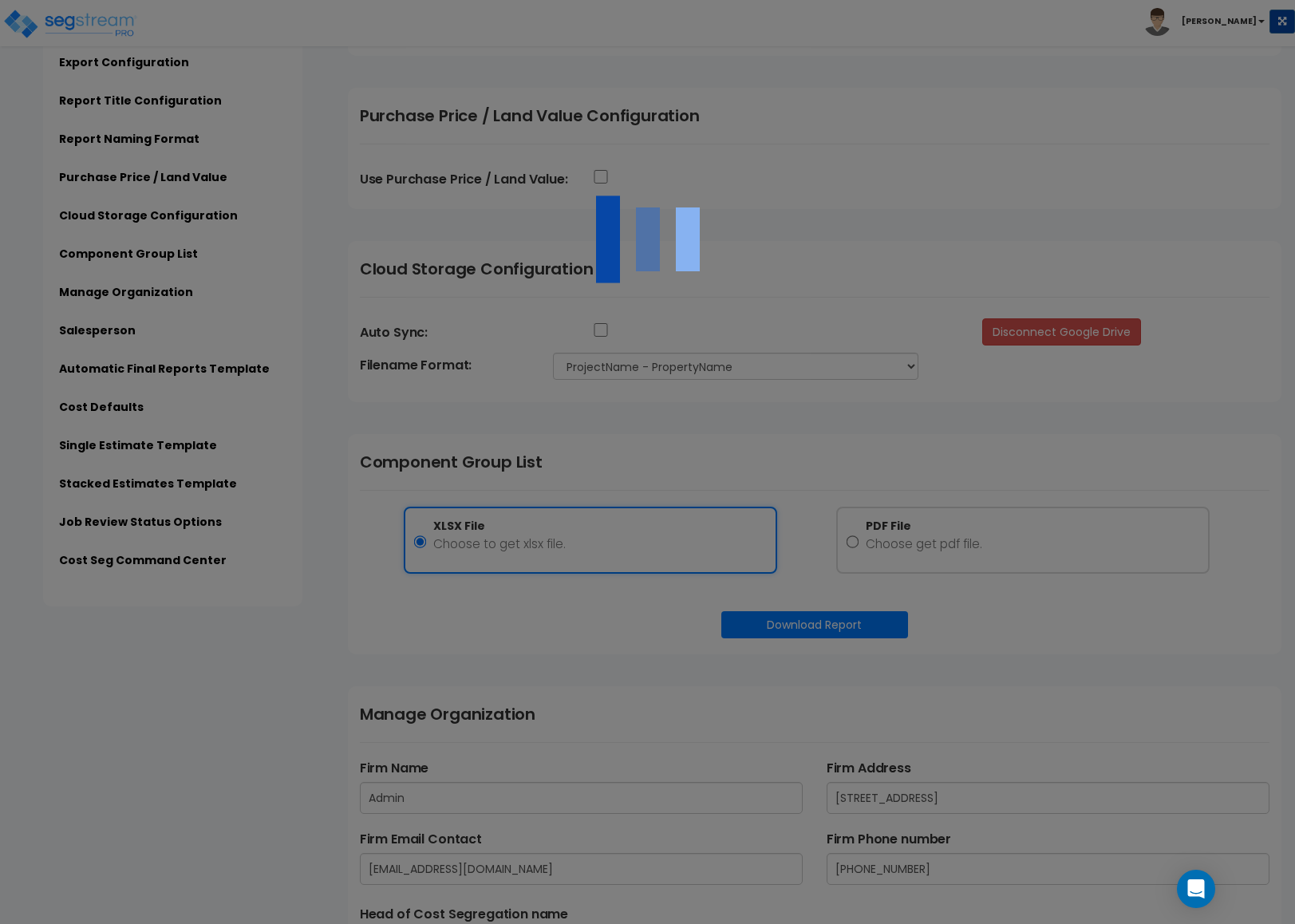
radio input "false"
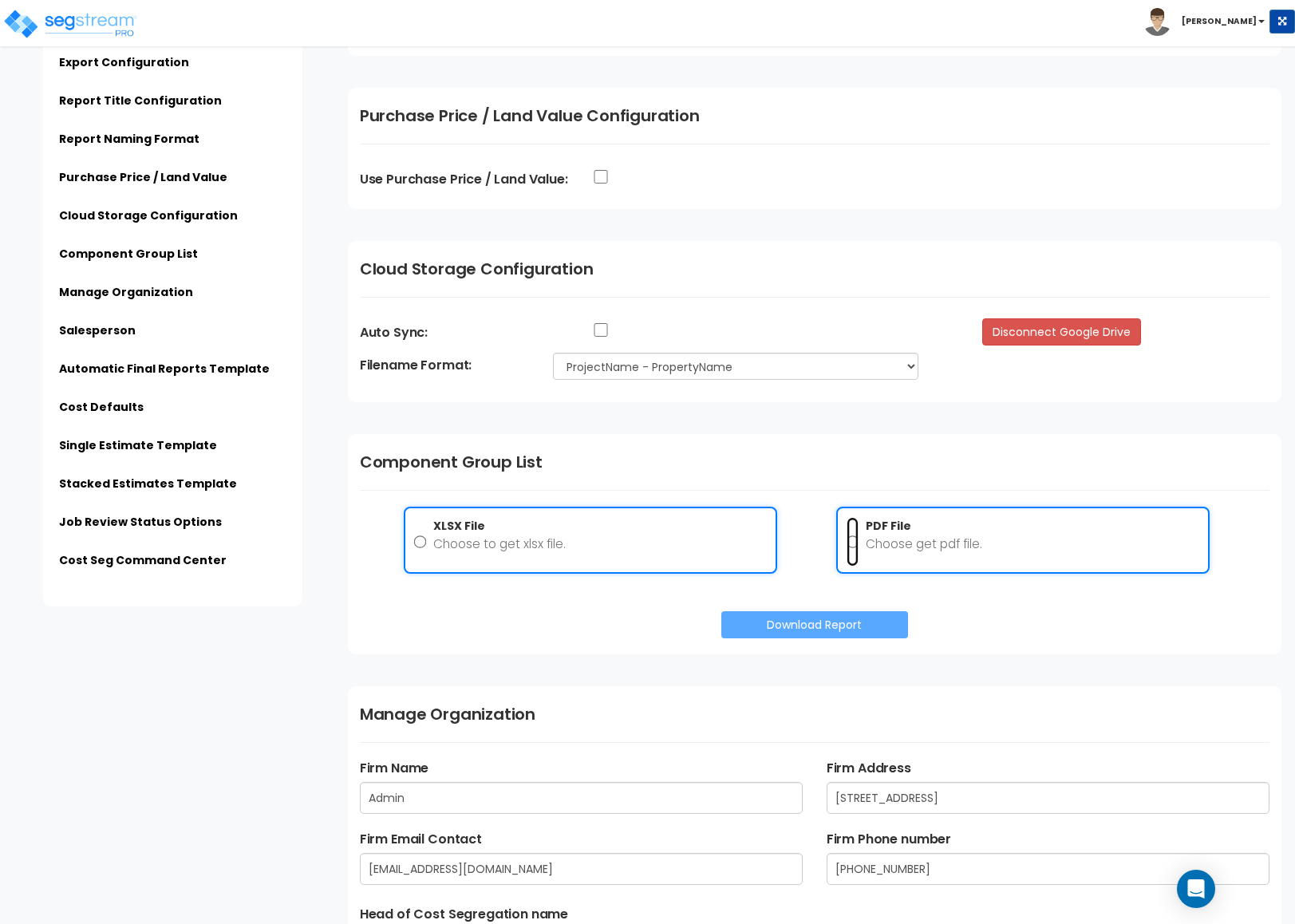
click at [855, 544] on input "PDF File Choose get pdf file." at bounding box center [853, 542] width 13 height 51
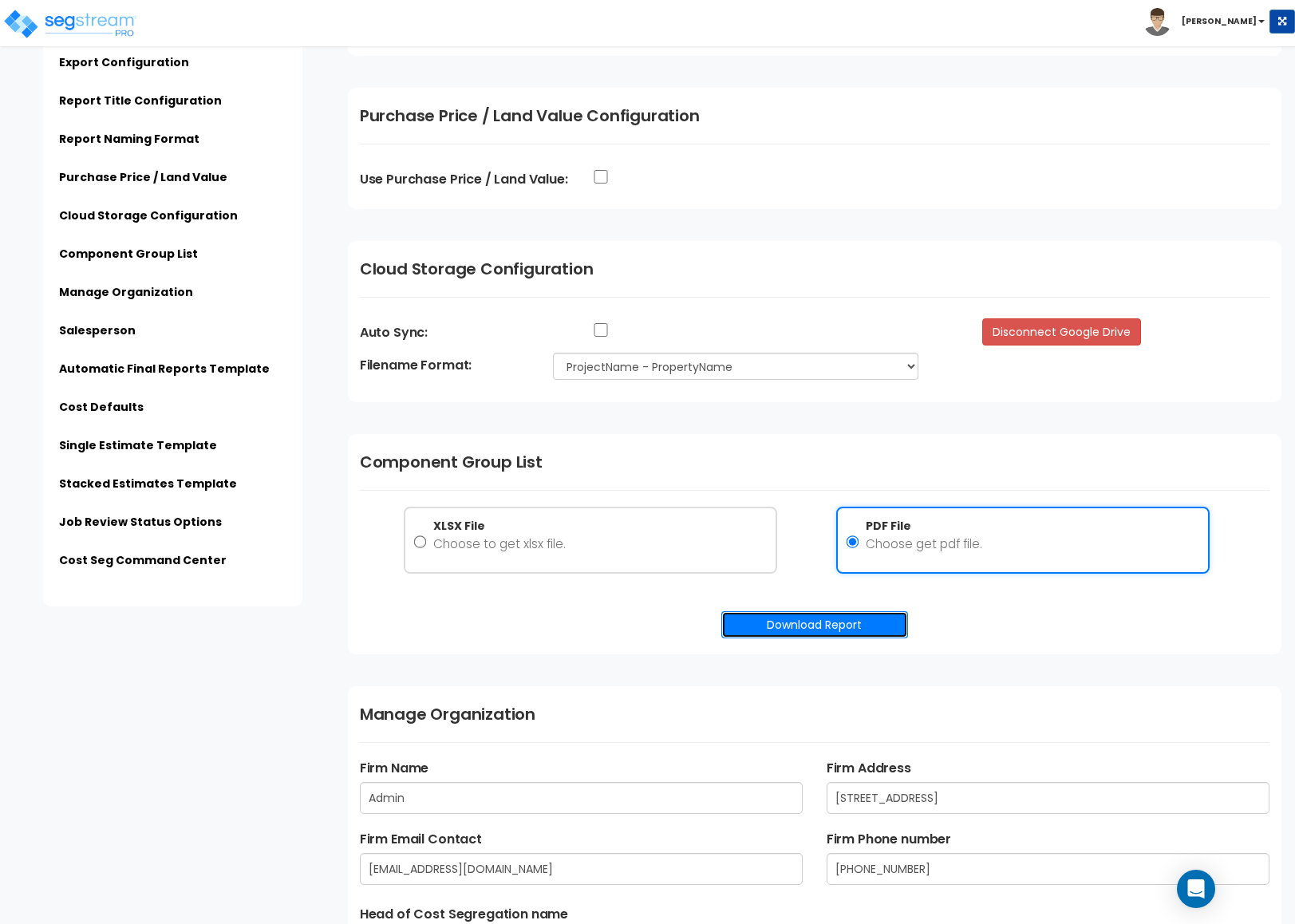
click at [832, 620] on button "Download Report" at bounding box center [815, 625] width 187 height 27
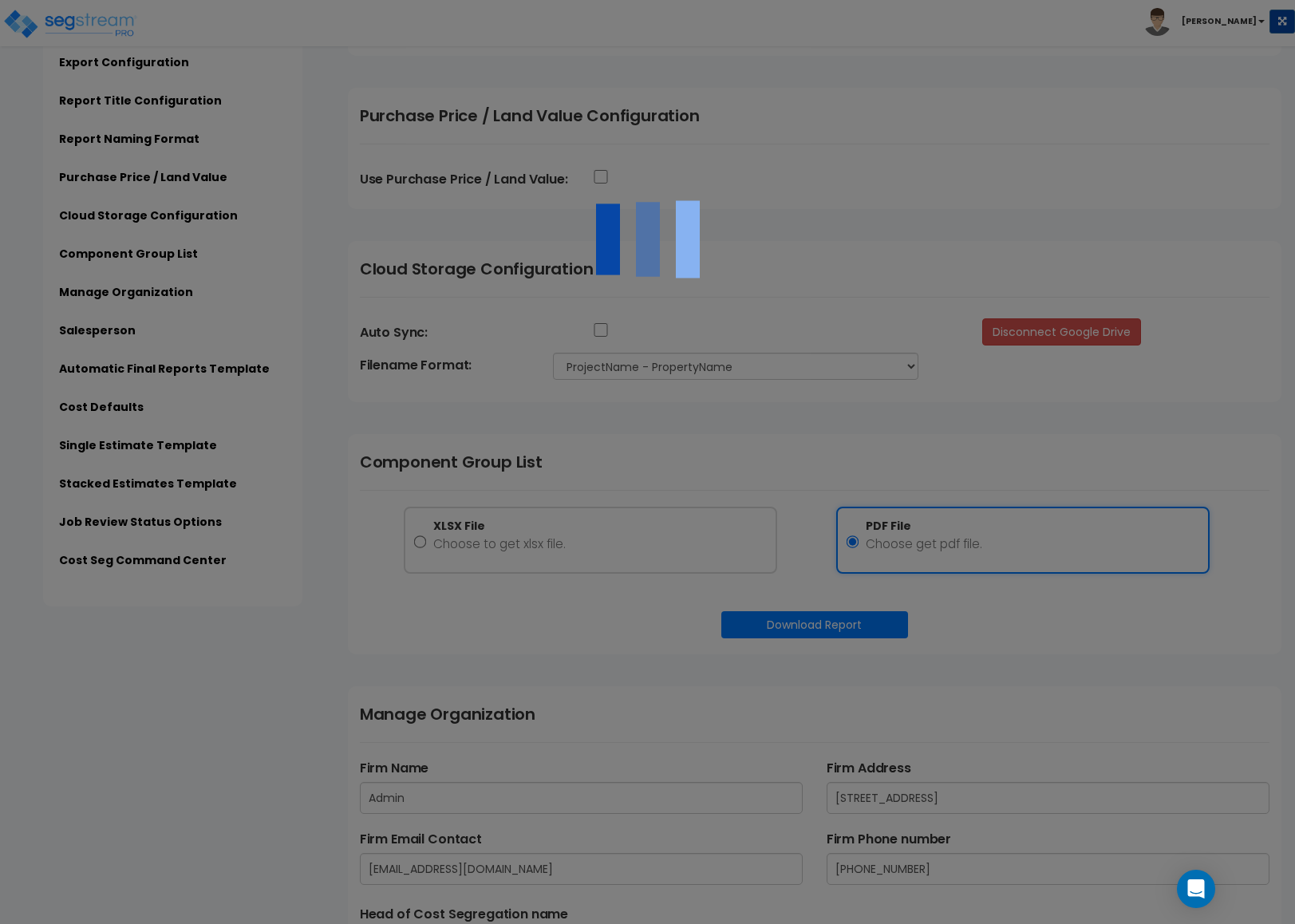
click at [979, 525] on div at bounding box center [647, 462] width 1295 height 924
radio input "false"
